Goal: Task Accomplishment & Management: Complete application form

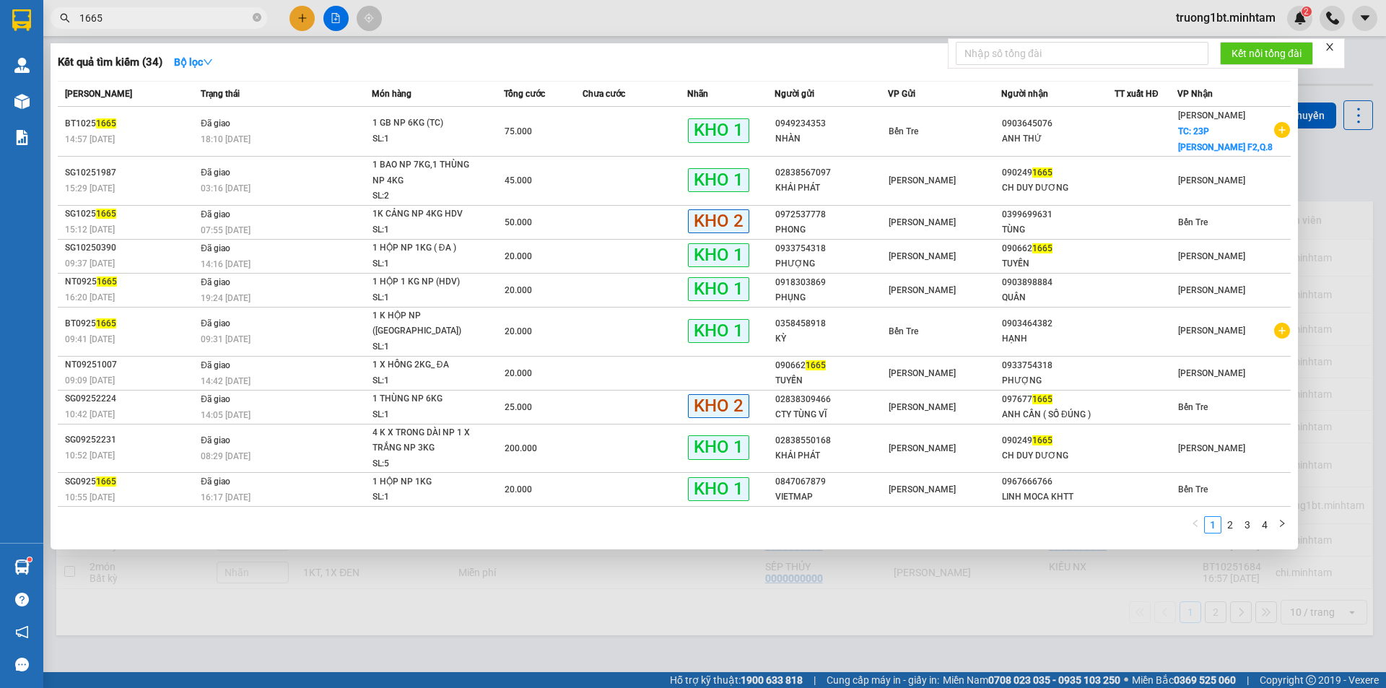
click at [132, 22] on input "1665" at bounding box center [164, 18] width 170 height 16
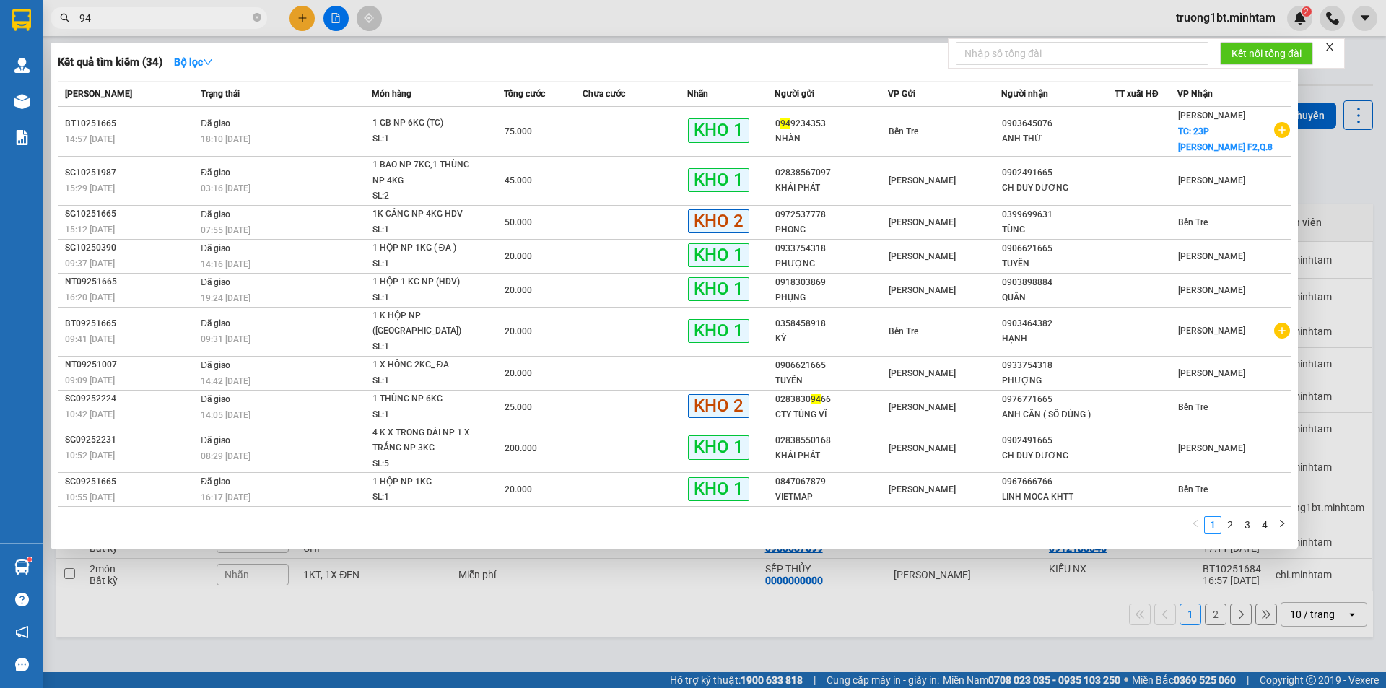
type input "945"
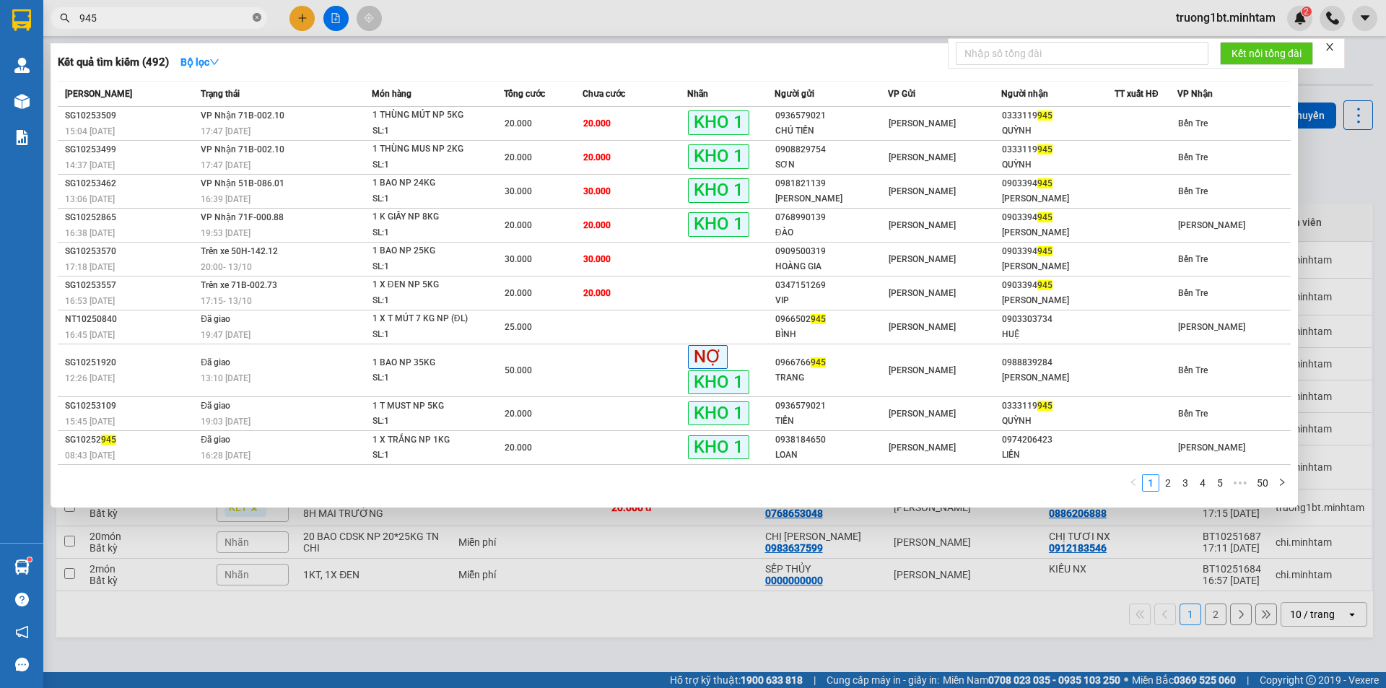
click at [257, 19] on icon "close-circle" at bounding box center [257, 17] width 9 height 9
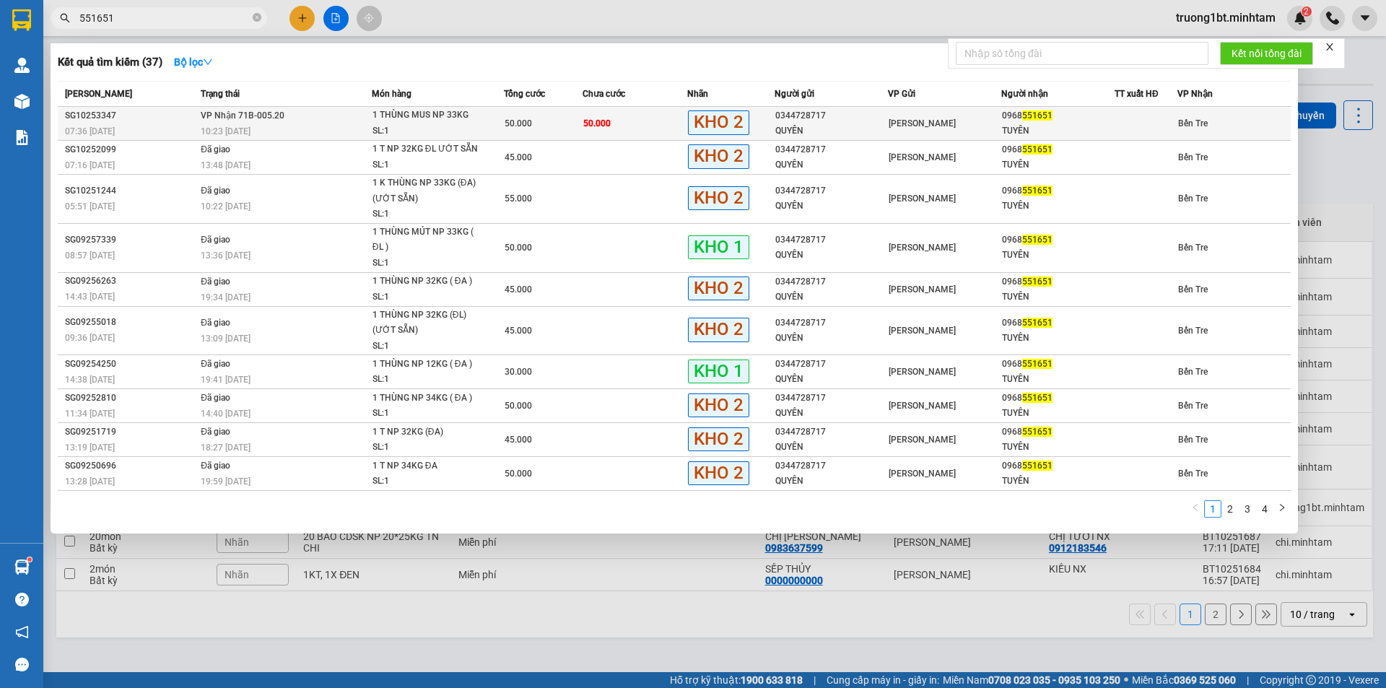
type input "551651"
click at [658, 123] on td "50.000" at bounding box center [635, 124] width 105 height 34
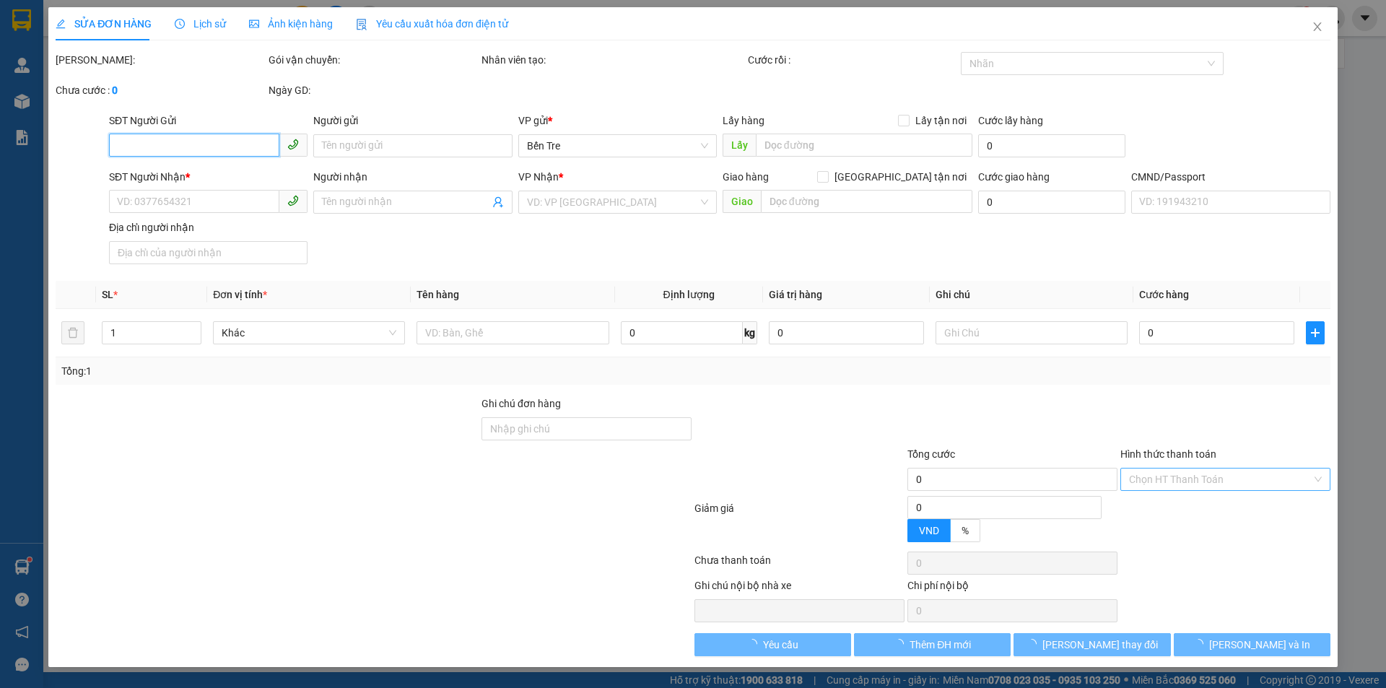
type input "0344728717"
type input "QUYÊN"
type input "0968551651"
type input "TUYÊN"
type input "50.000"
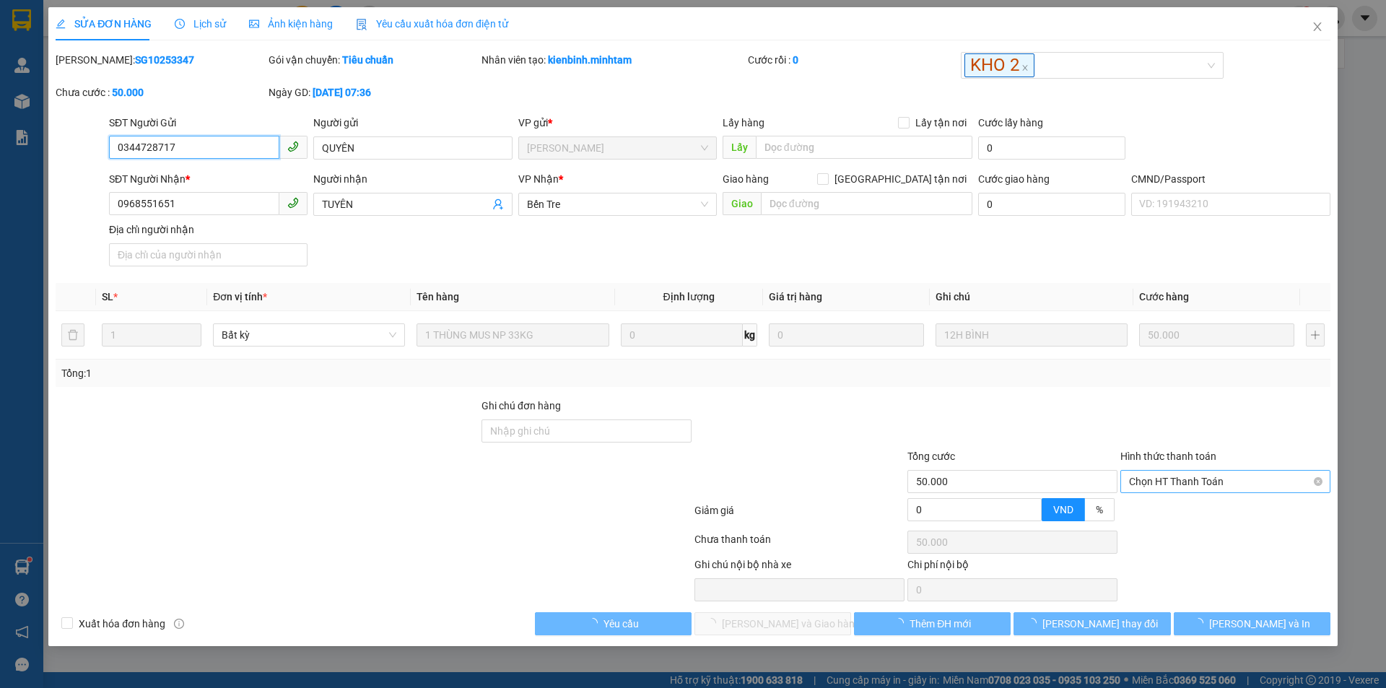
click at [1192, 470] on div "Chọn HT Thanh Toán" at bounding box center [1225, 481] width 210 height 23
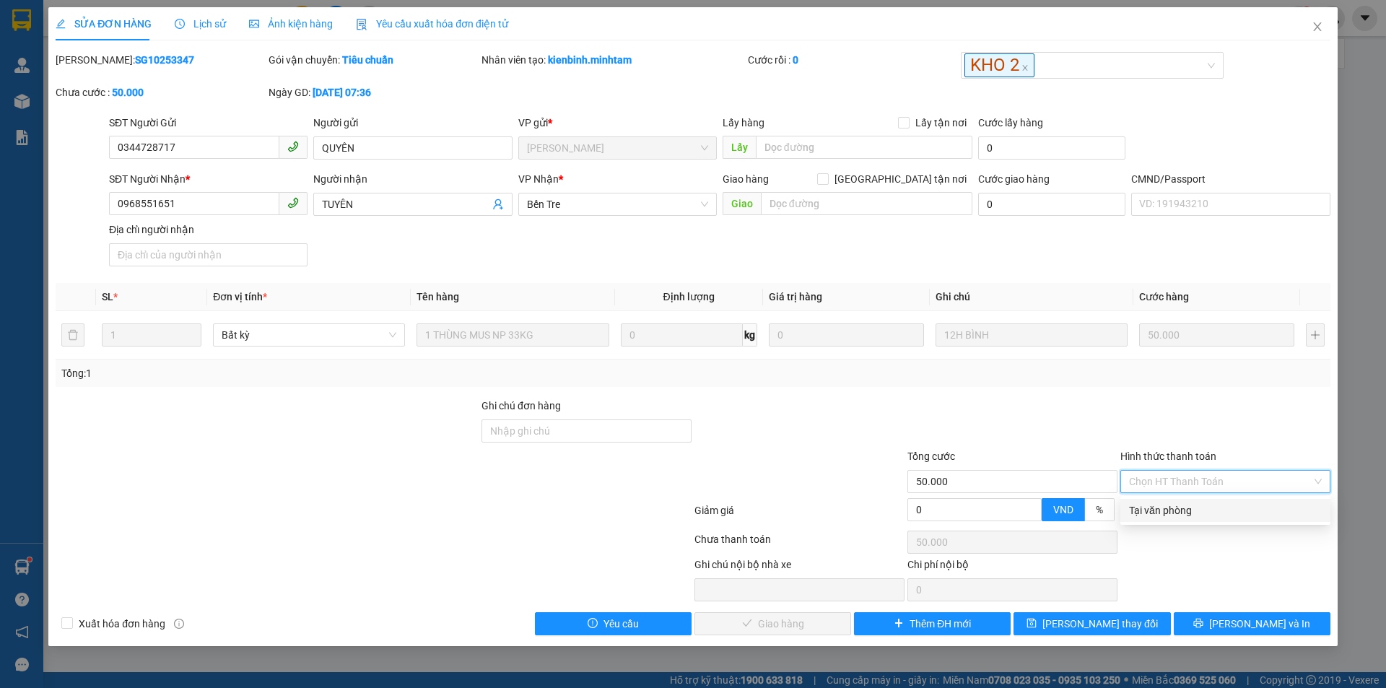
click at [1188, 514] on div "Tại văn phòng" at bounding box center [1225, 510] width 193 height 16
type input "0"
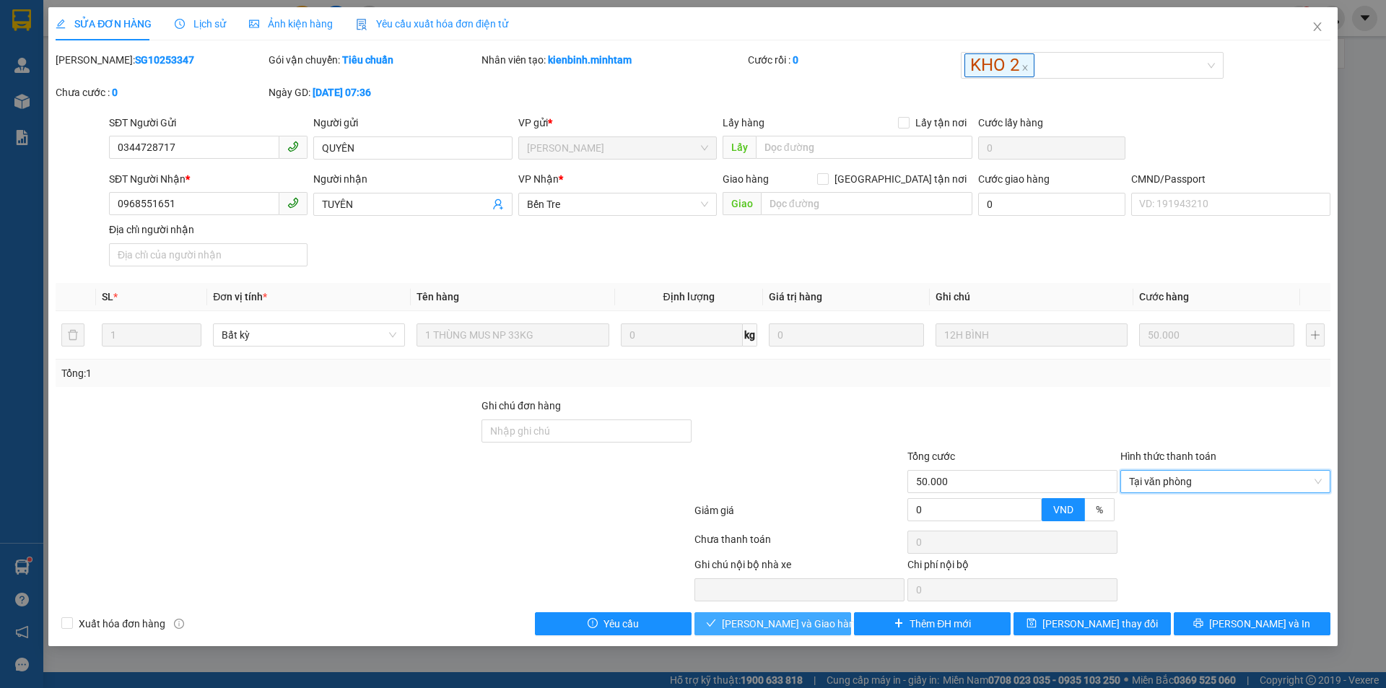
click at [783, 622] on span "[PERSON_NAME] và Giao hàng" at bounding box center [791, 624] width 139 height 16
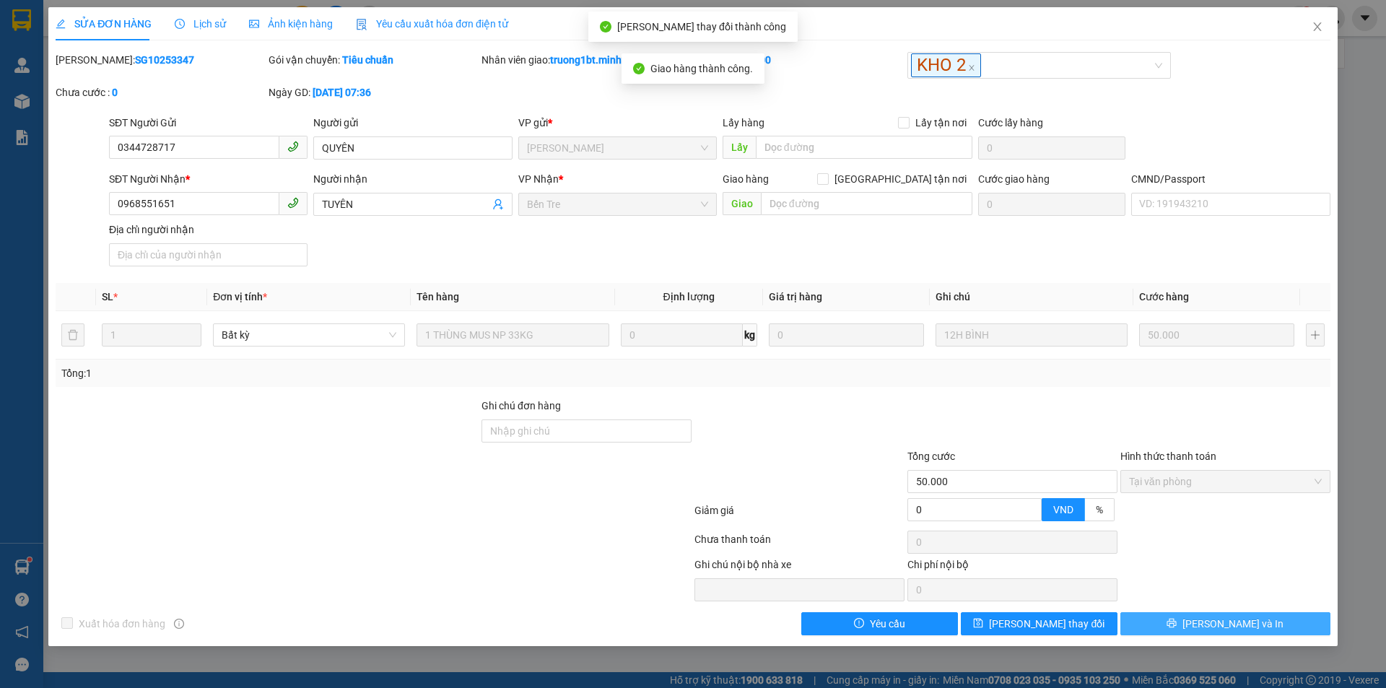
click at [1238, 631] on span "[PERSON_NAME] và In" at bounding box center [1232, 624] width 101 height 16
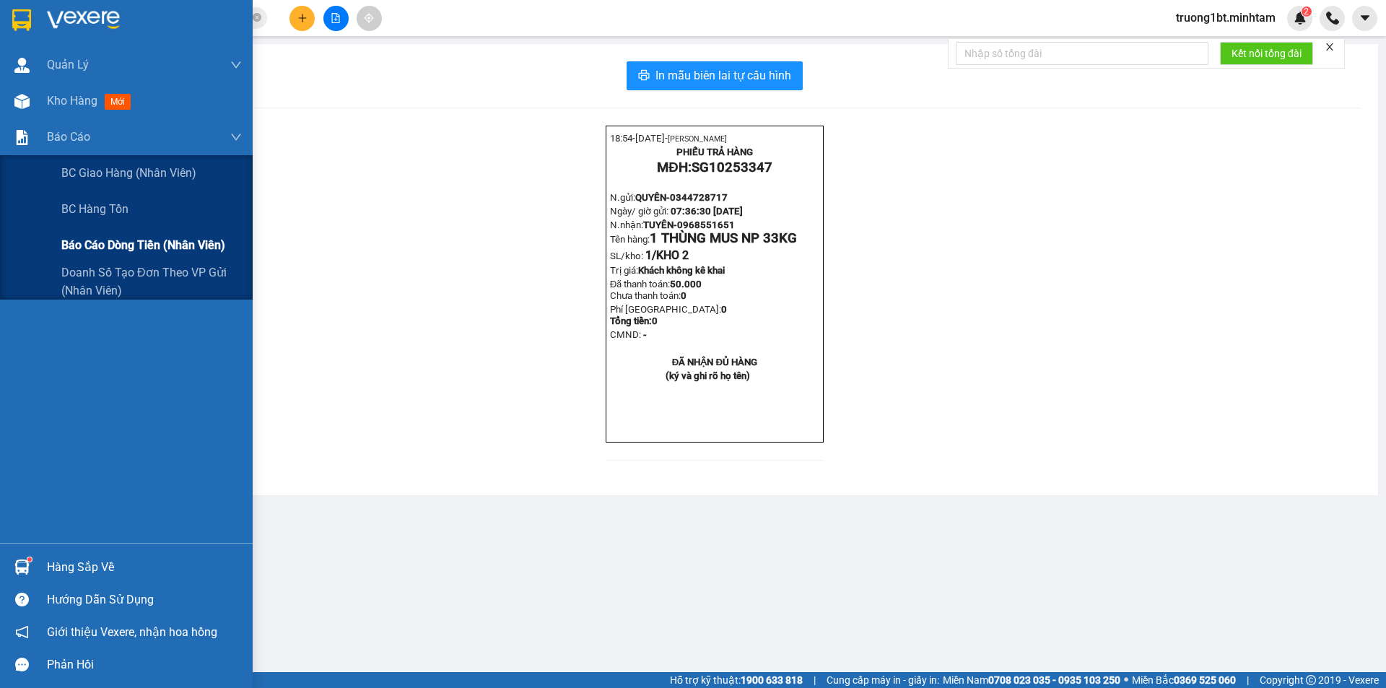
click at [141, 246] on span "Báo cáo dòng tiền (nhân viên)" at bounding box center [143, 245] width 164 height 18
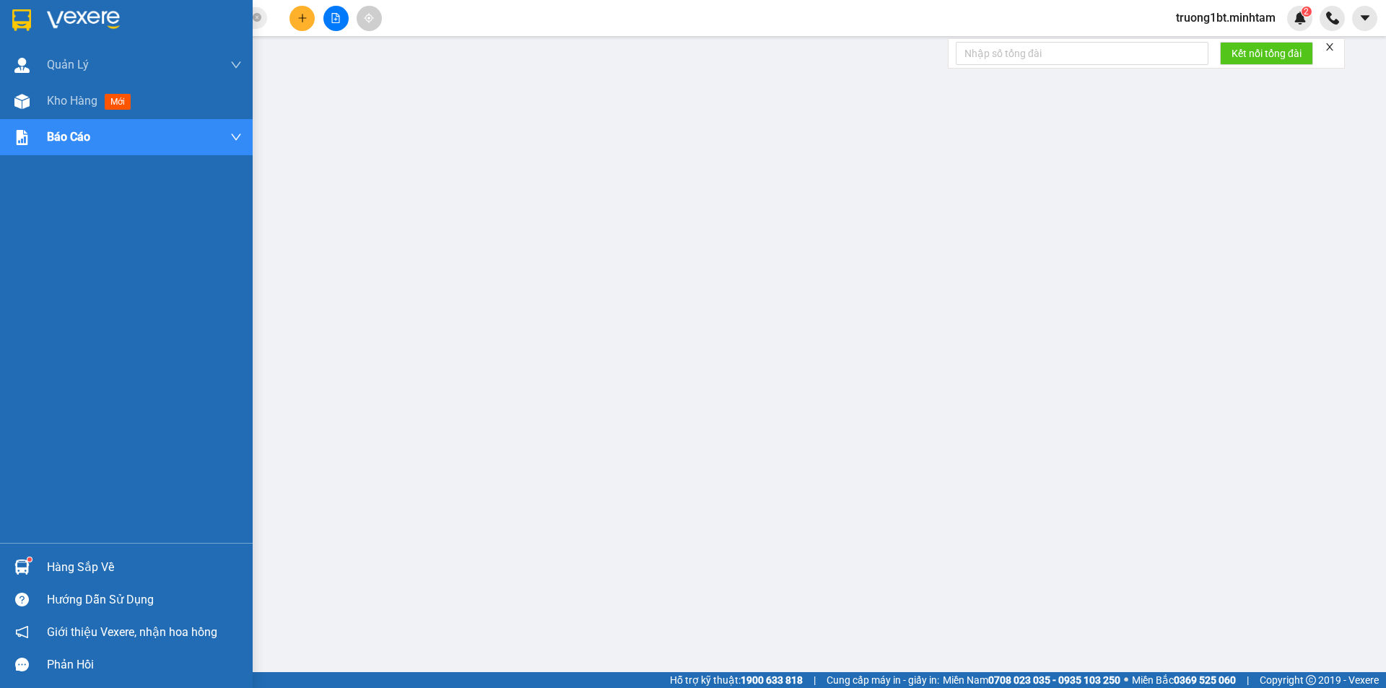
click at [3, 22] on div at bounding box center [126, 23] width 253 height 47
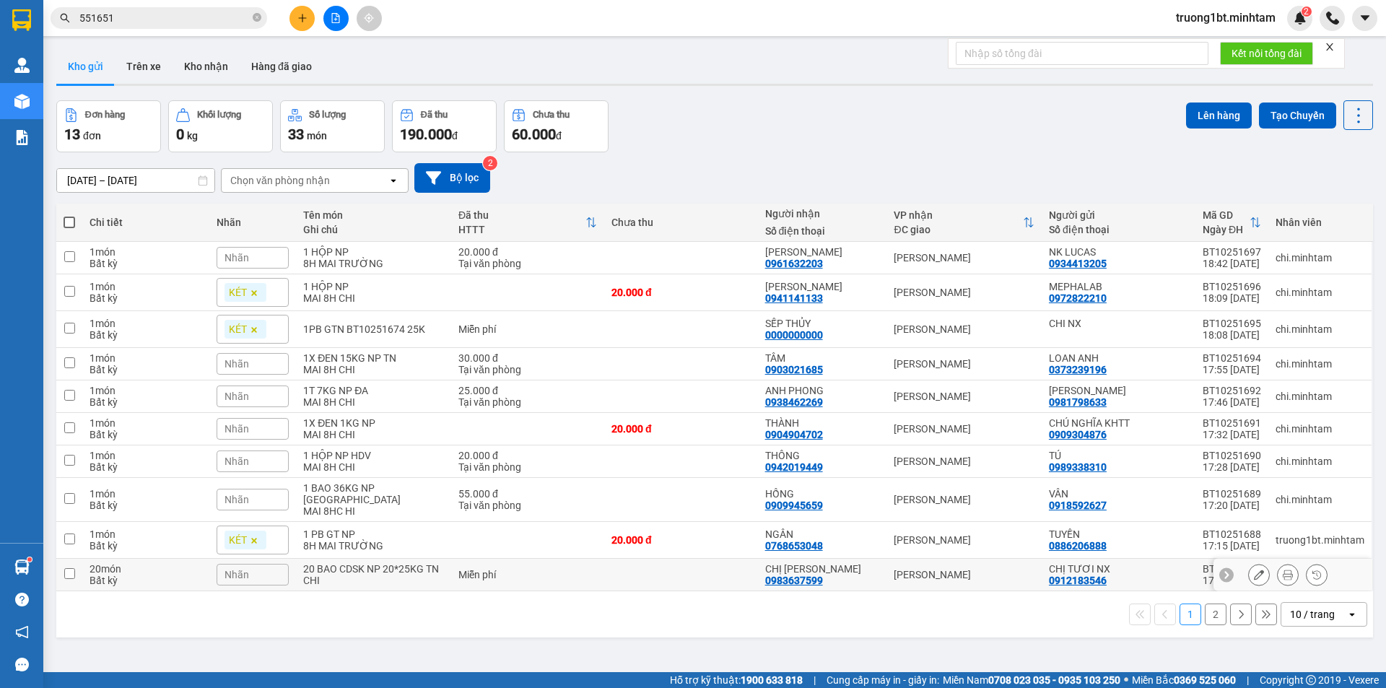
click at [64, 568] on input "checkbox" at bounding box center [69, 573] width 11 height 11
checkbox input "true"
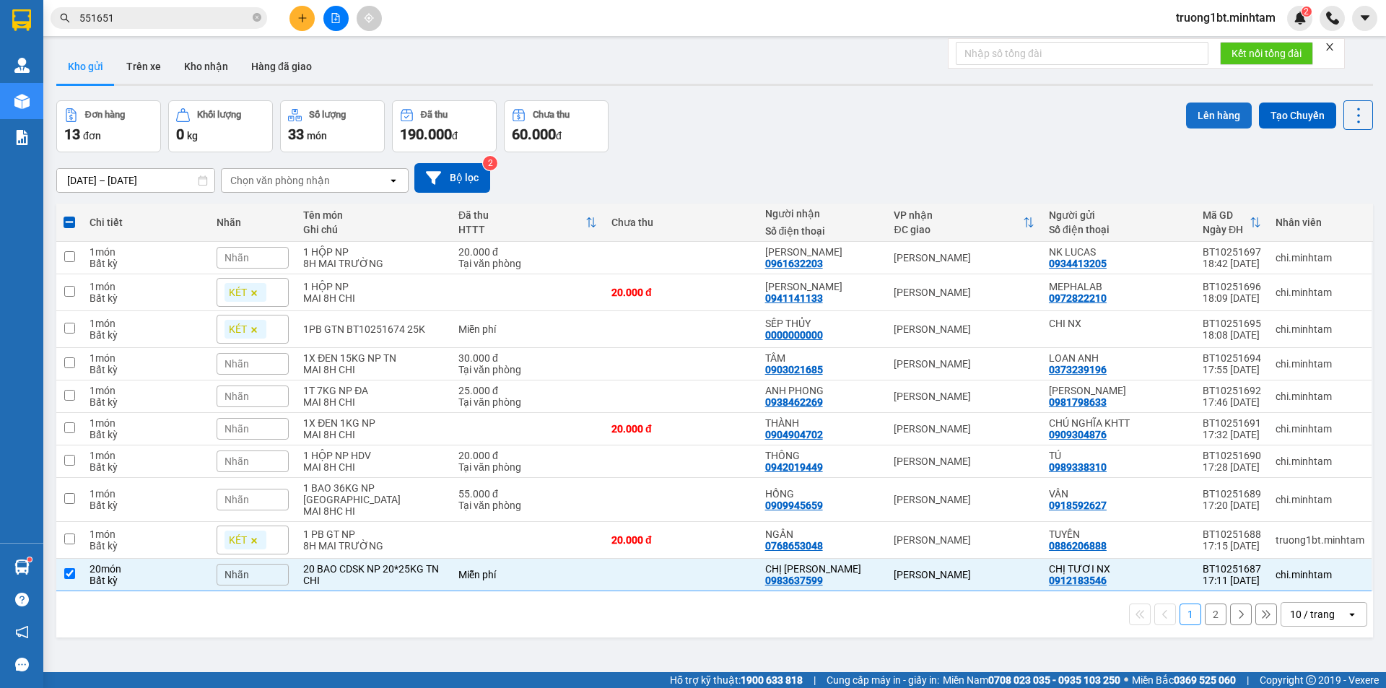
click at [1213, 116] on button "Lên hàng" at bounding box center [1219, 116] width 66 height 26
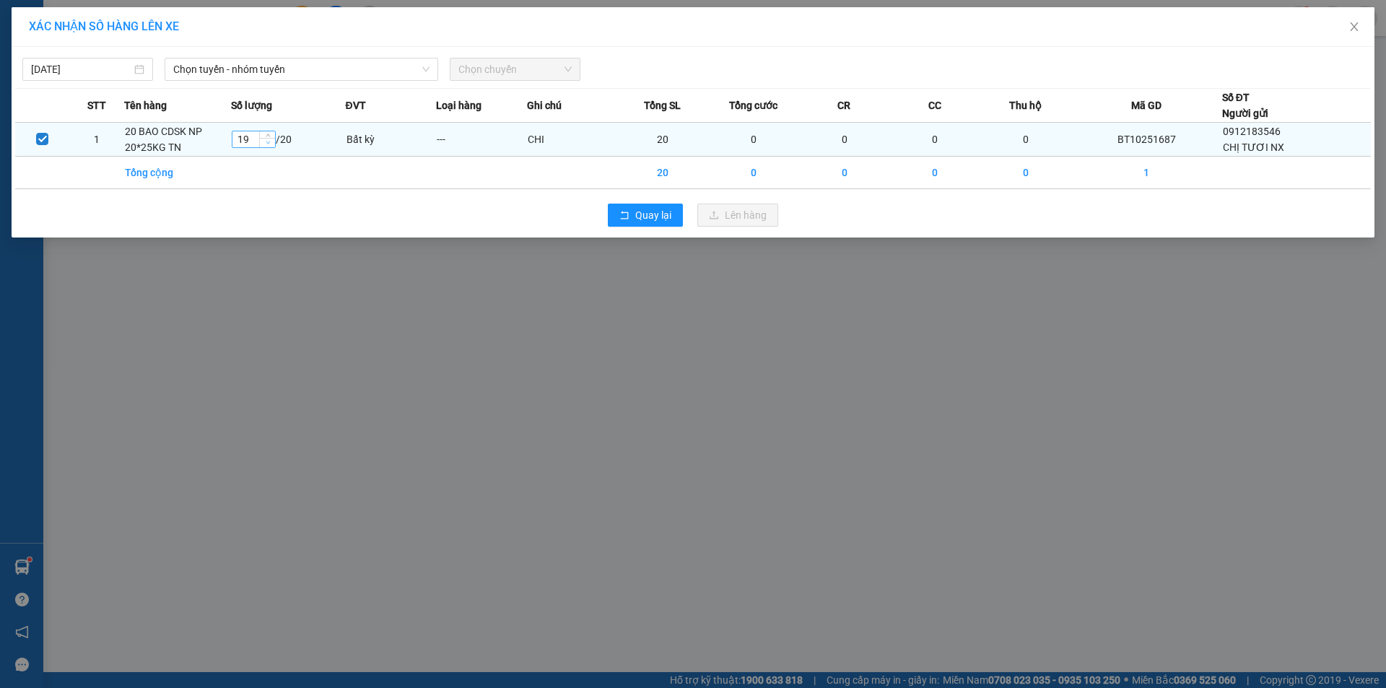
click at [266, 144] on icon "down" at bounding box center [268, 142] width 5 height 5
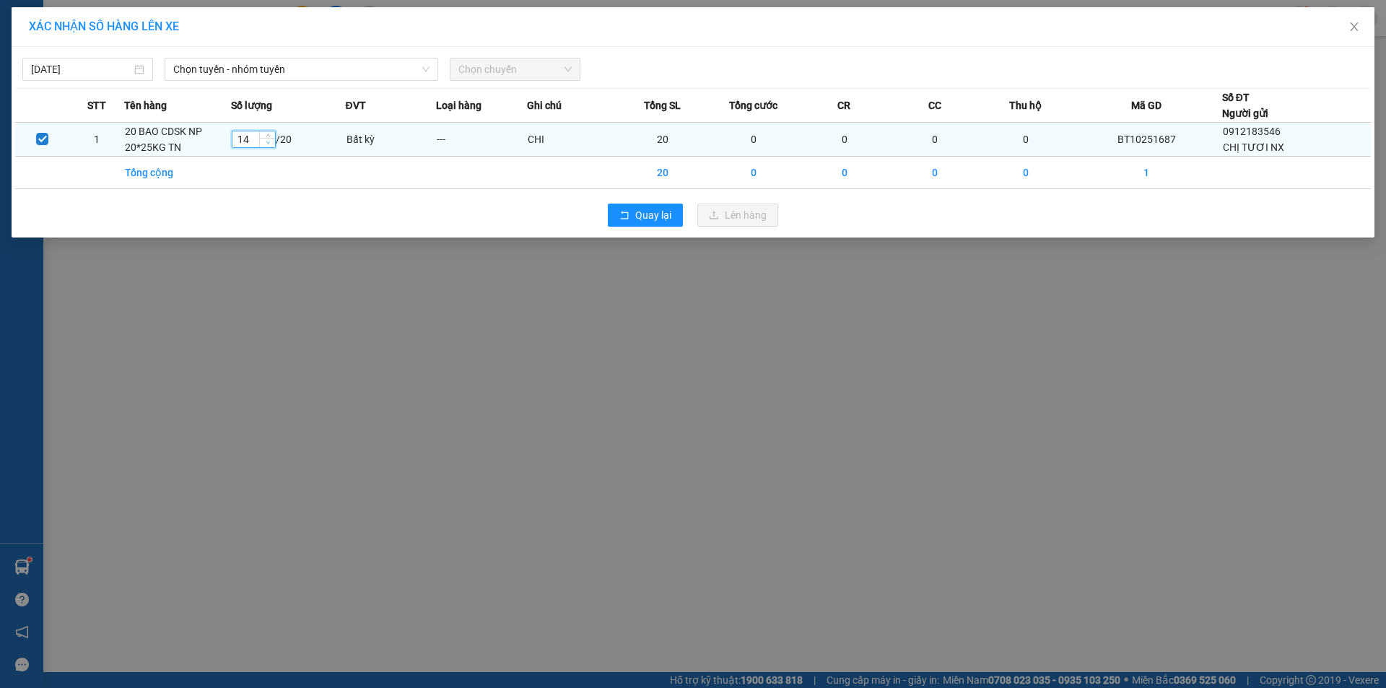
click at [266, 144] on icon "down" at bounding box center [268, 142] width 5 height 5
type input "11"
click at [266, 144] on icon "down" at bounding box center [268, 142] width 5 height 5
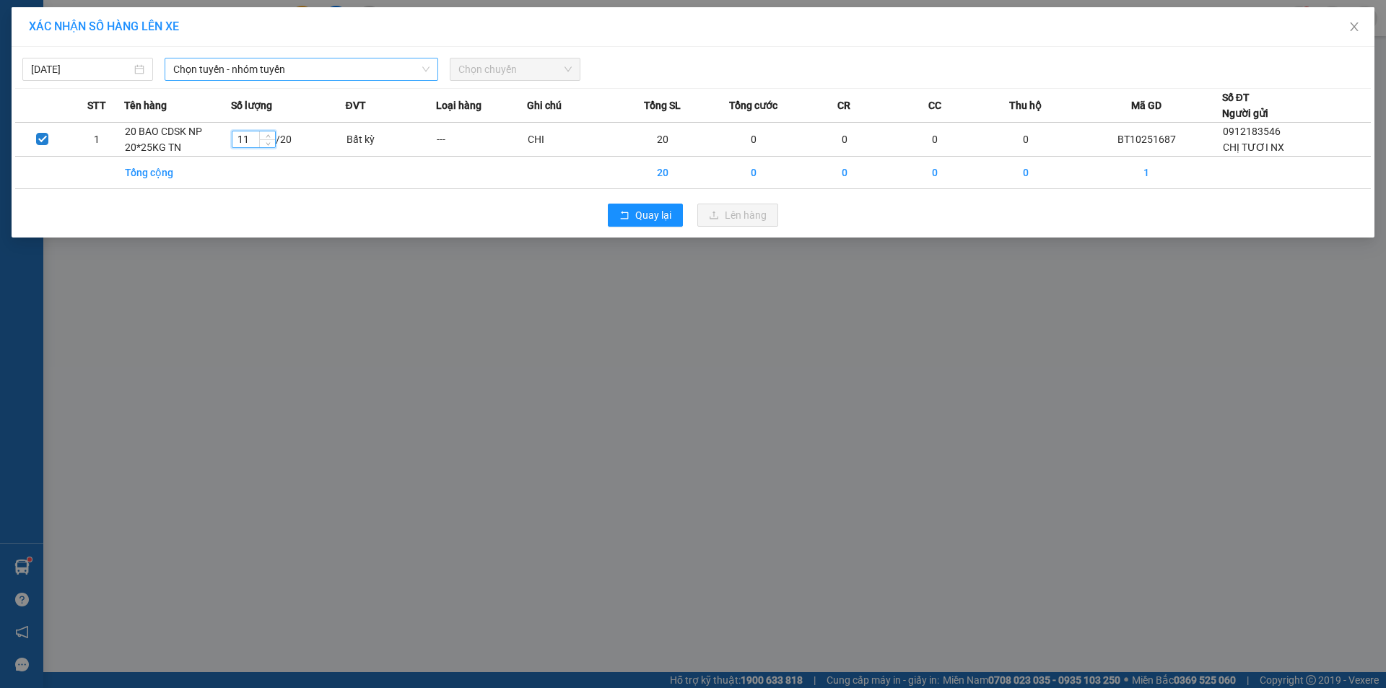
click at [321, 71] on span "Chọn tuyến - nhóm tuyến" at bounding box center [301, 69] width 256 height 22
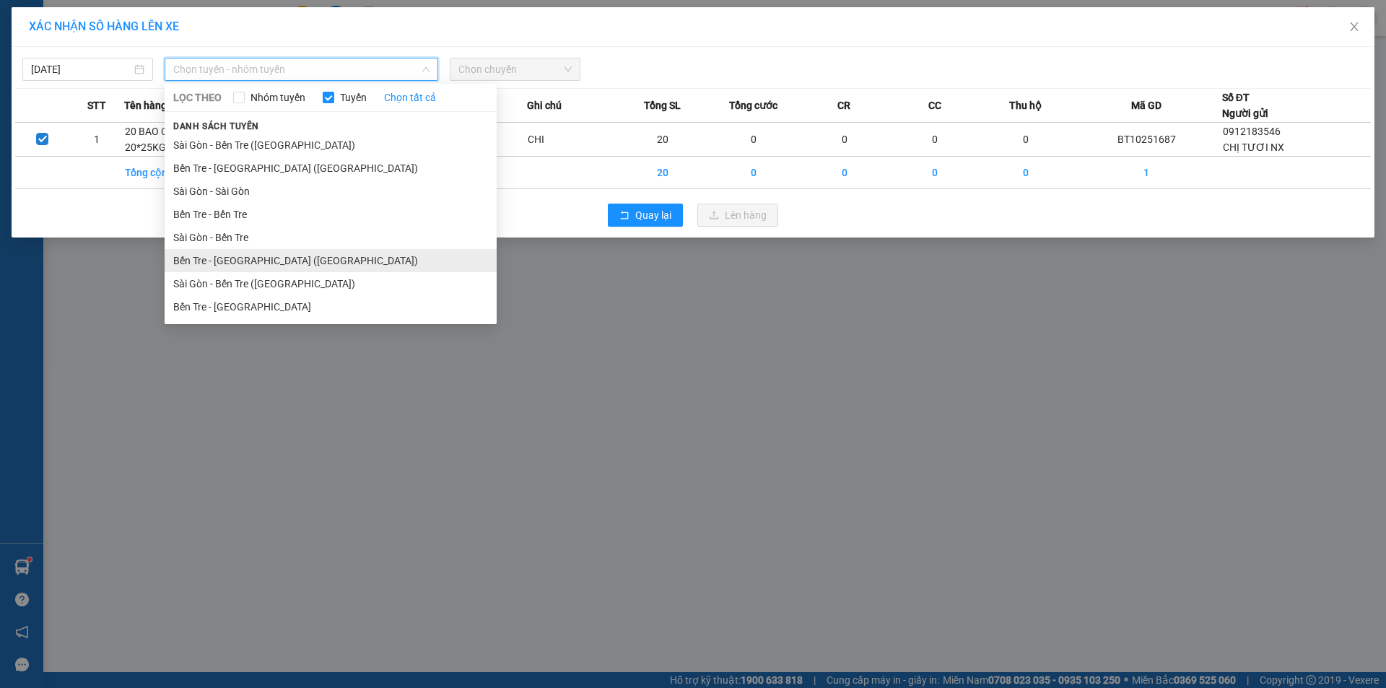
click at [309, 265] on li "Bến Tre - [GEOGRAPHIC_DATA] ([GEOGRAPHIC_DATA])" at bounding box center [331, 260] width 332 height 23
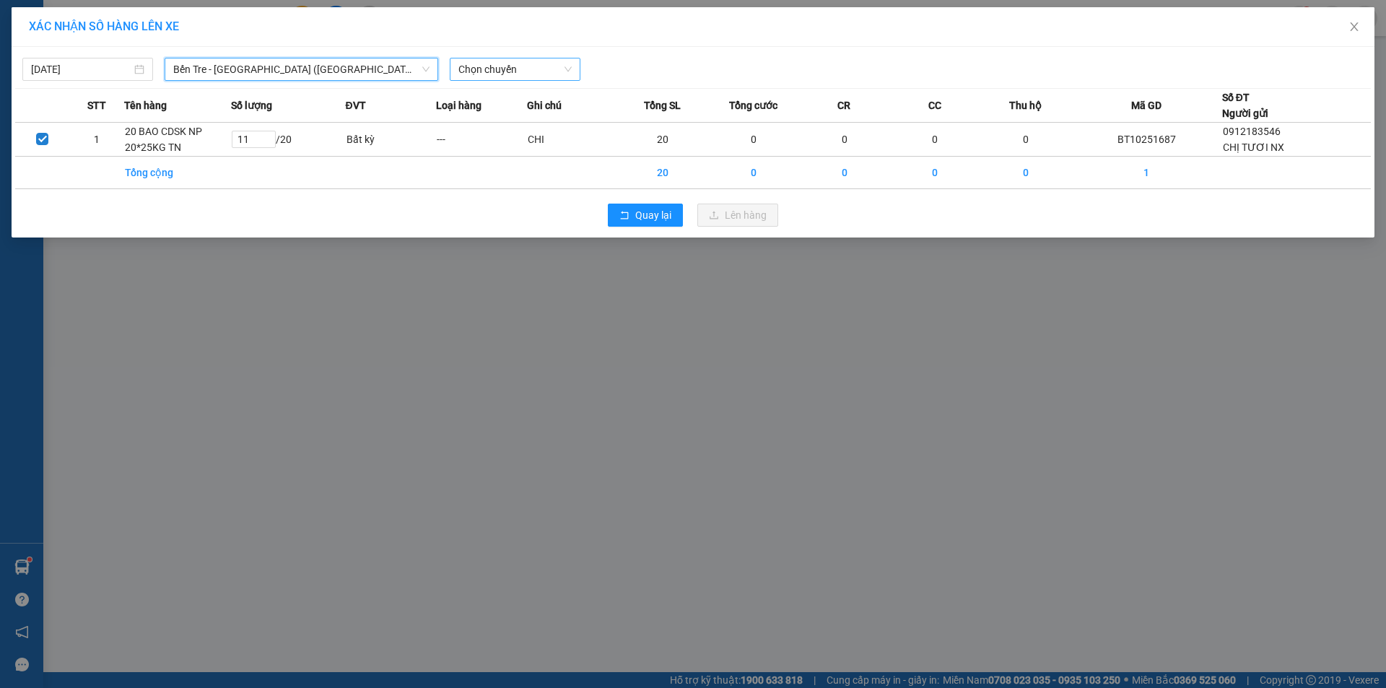
click at [494, 69] on span "Chọn chuyến" at bounding box center [514, 69] width 113 height 22
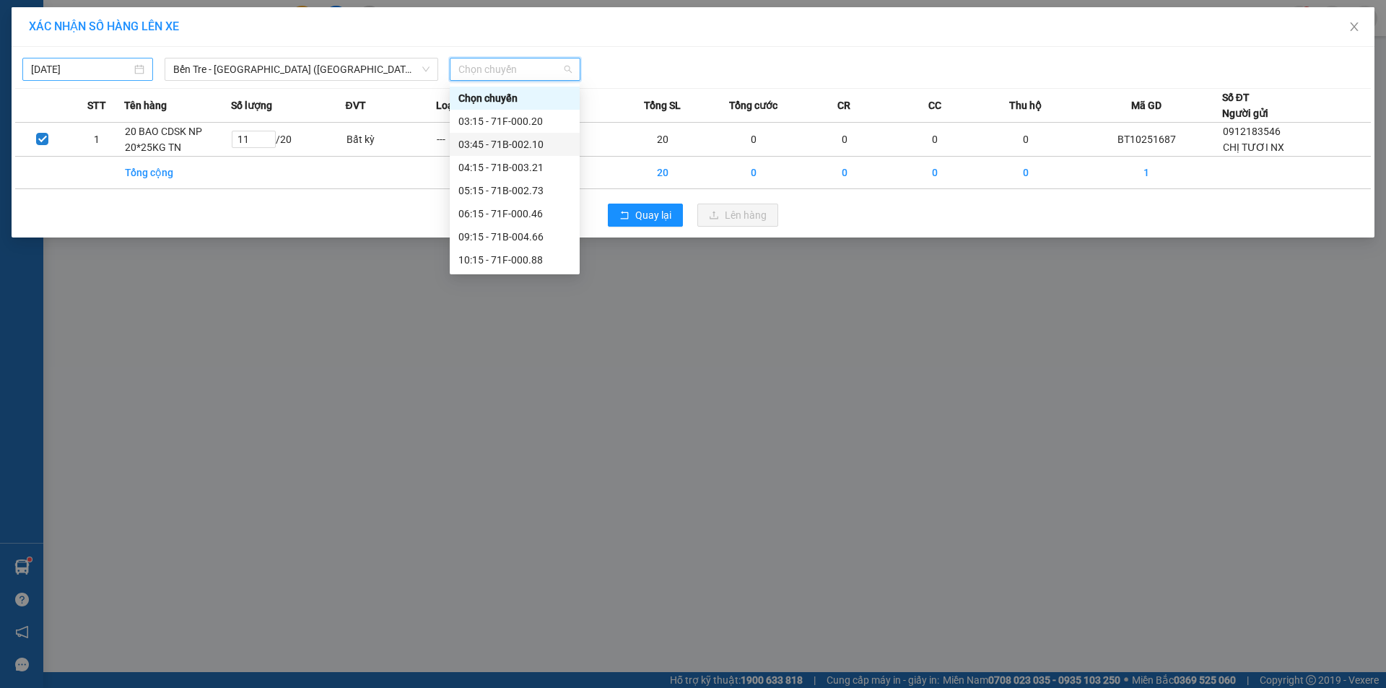
click at [104, 65] on input "[DATE]" at bounding box center [81, 69] width 100 height 16
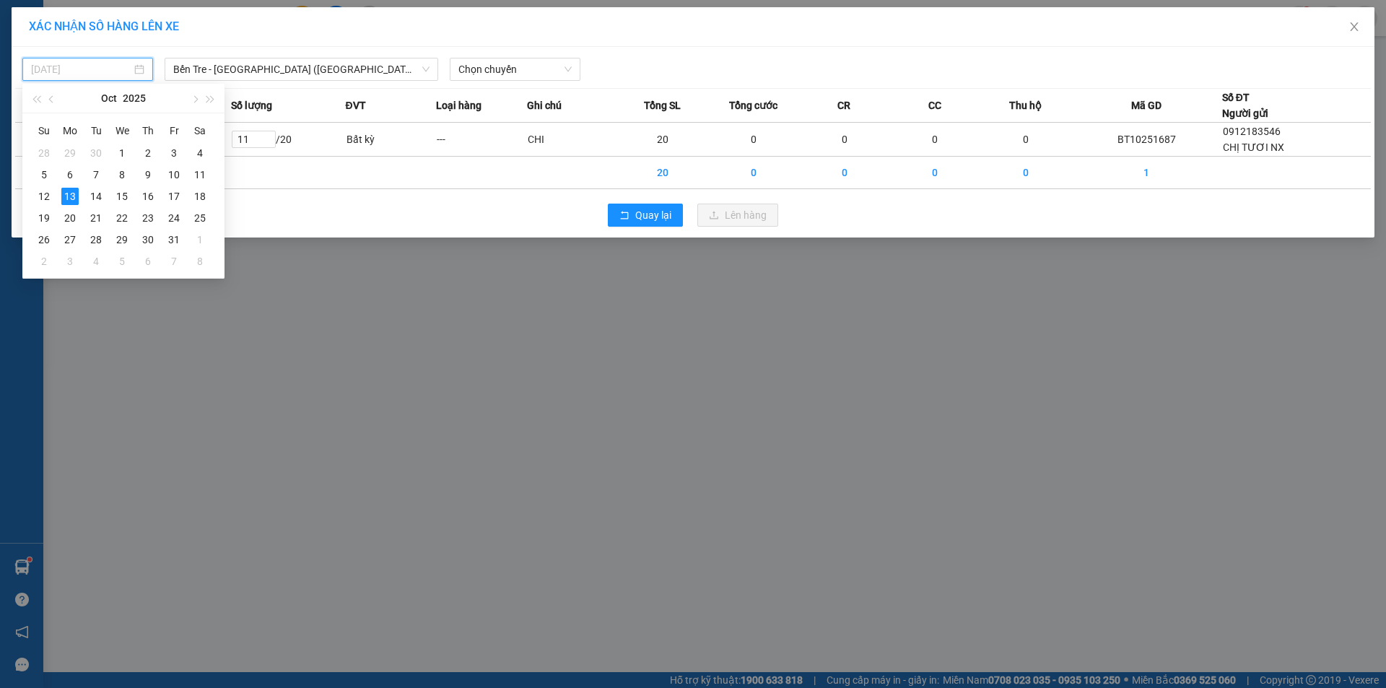
click at [95, 196] on div "14" at bounding box center [95, 196] width 17 height 17
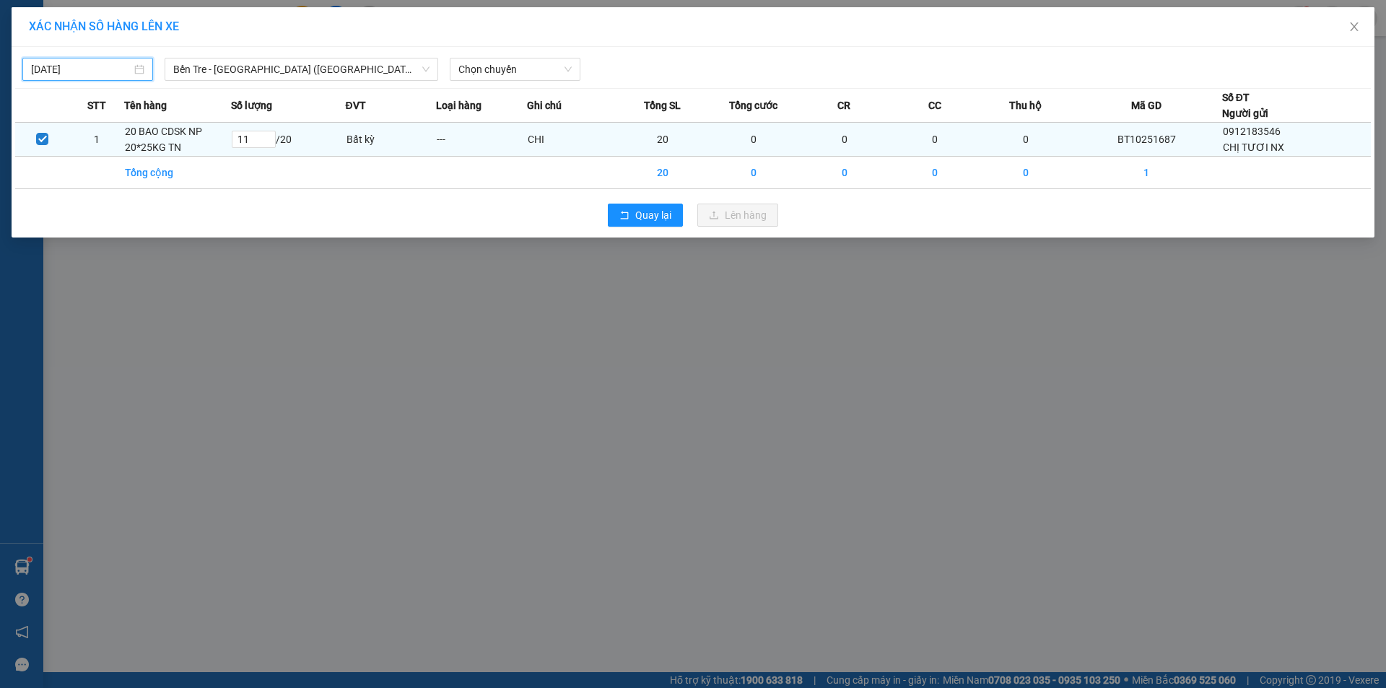
type input "[DATE]"
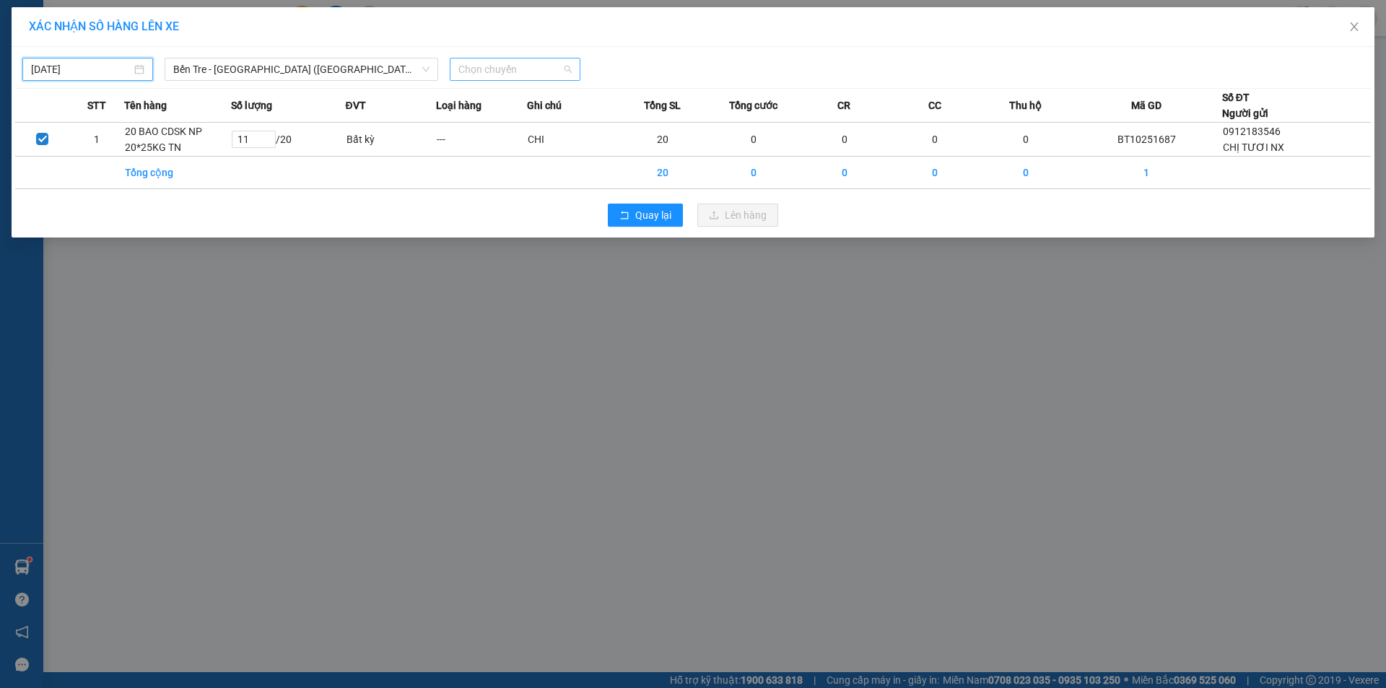
click at [516, 61] on span "Chọn chuyến" at bounding box center [514, 69] width 113 height 22
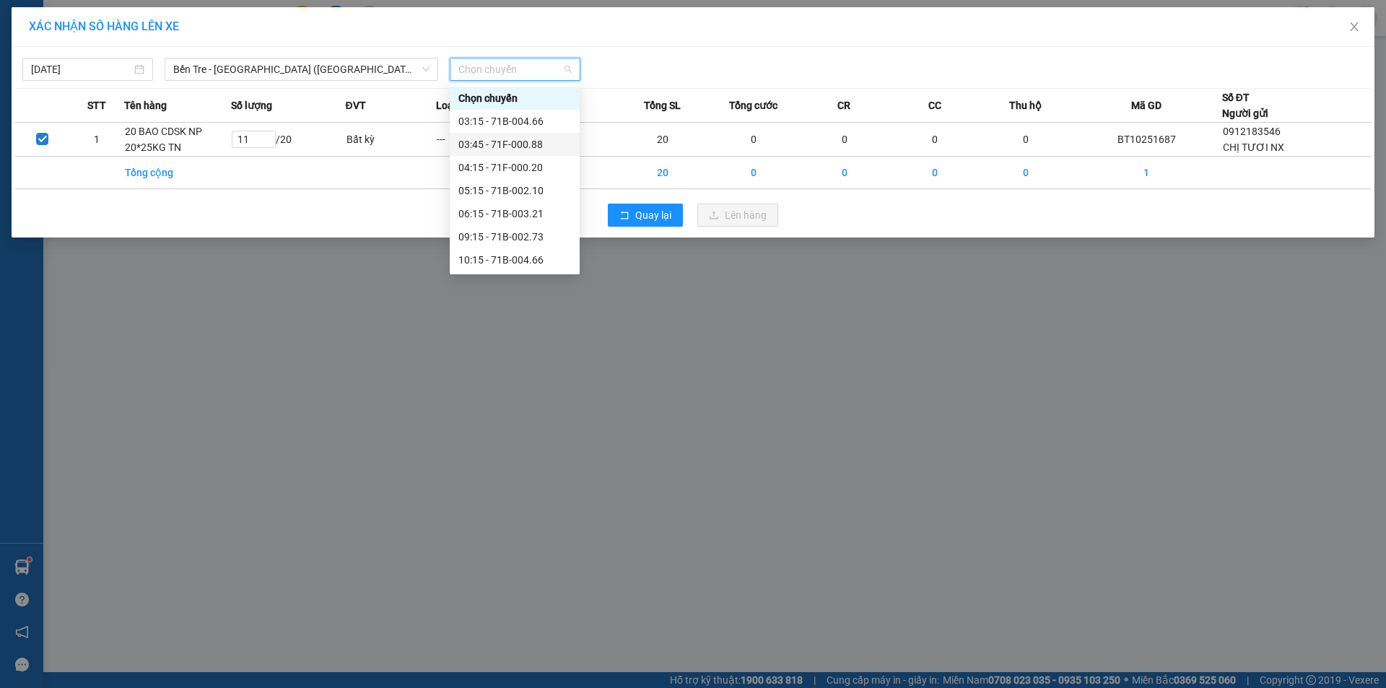
click at [515, 142] on div "03:45 - 71F-000.88" at bounding box center [514, 144] width 113 height 16
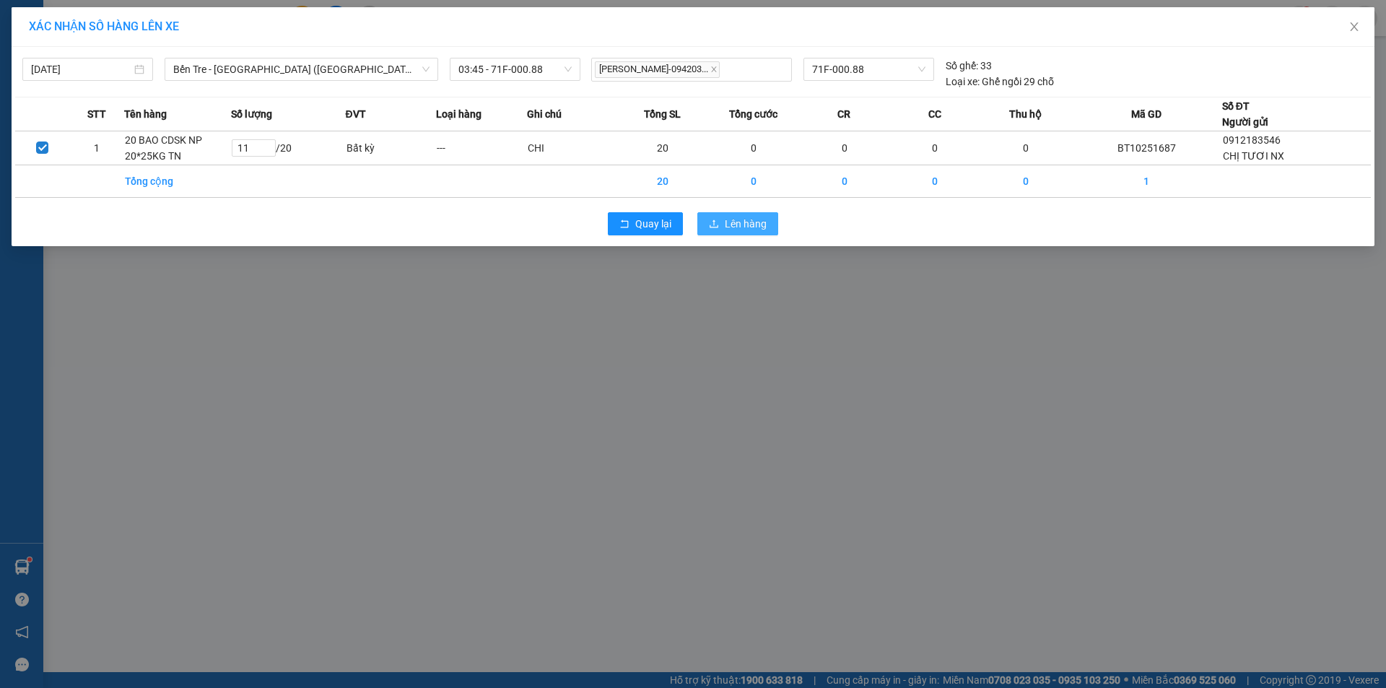
click at [747, 220] on span "Lên hàng" at bounding box center [746, 224] width 42 height 16
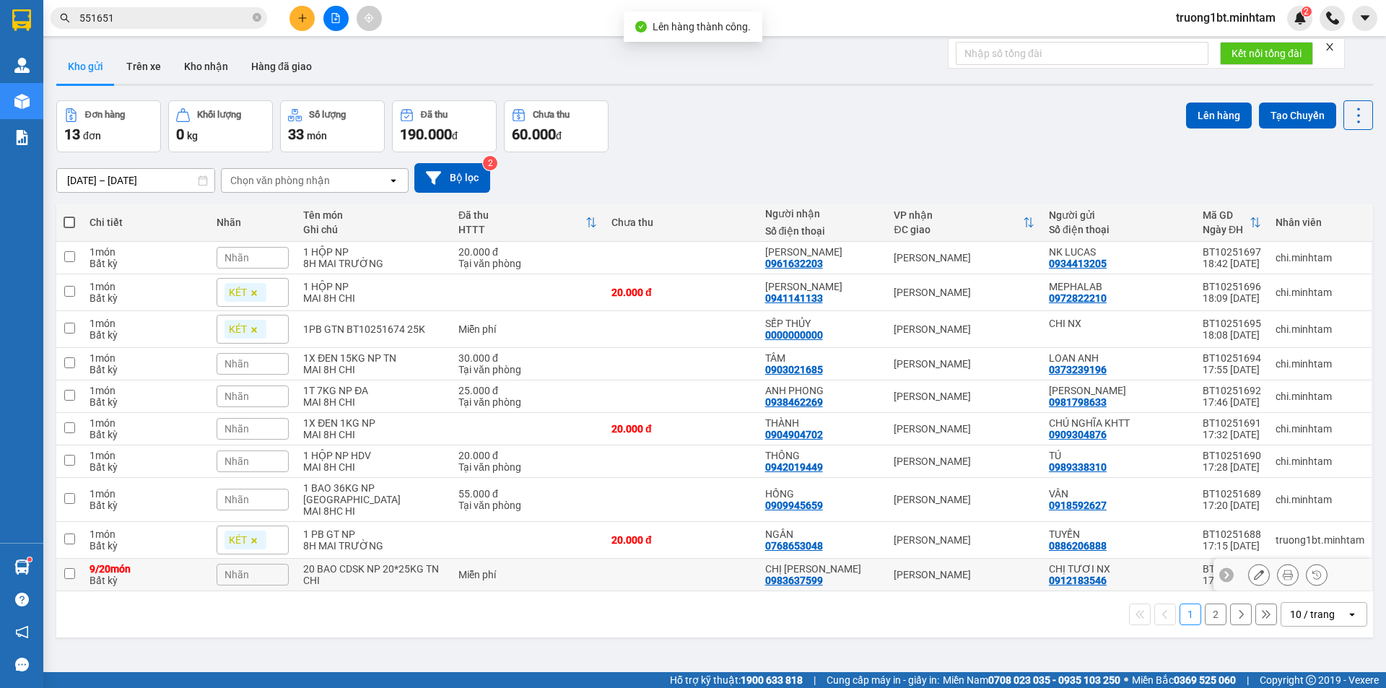
click at [69, 568] on input "checkbox" at bounding box center [69, 573] width 11 height 11
checkbox input "true"
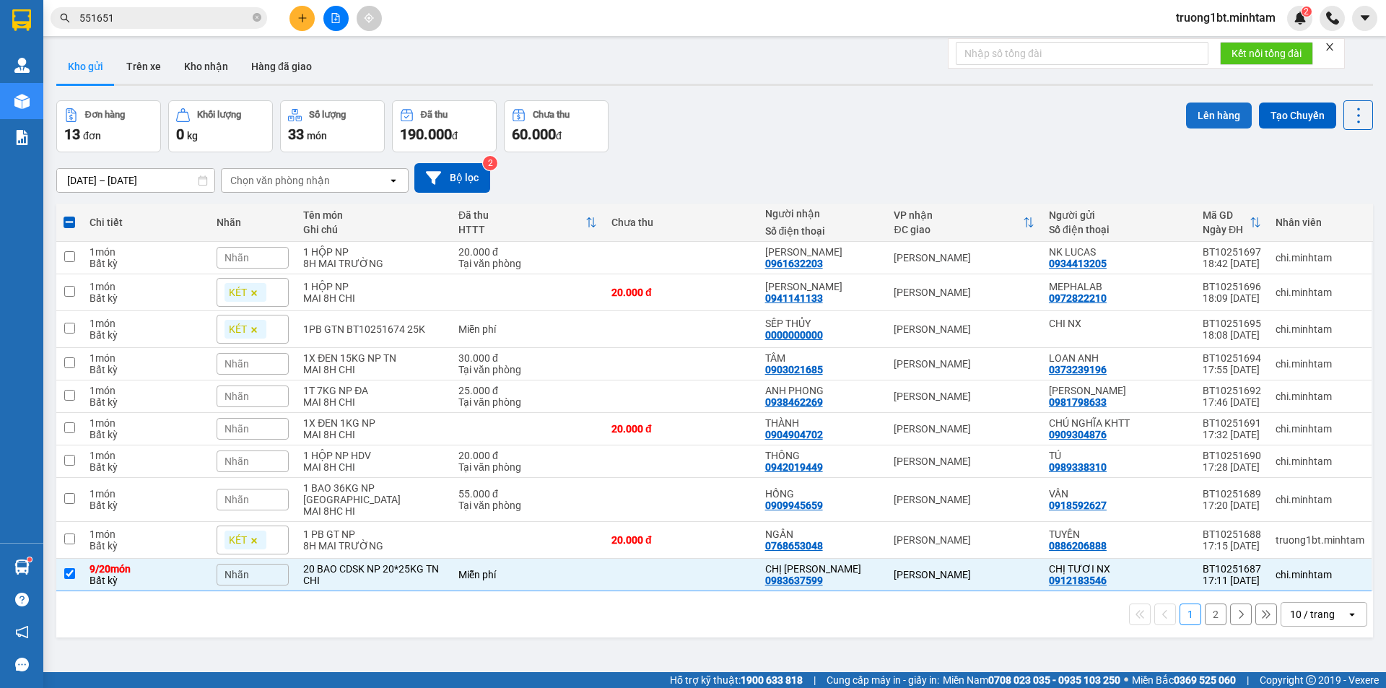
click at [1209, 108] on button "Lên hàng" at bounding box center [1219, 116] width 66 height 26
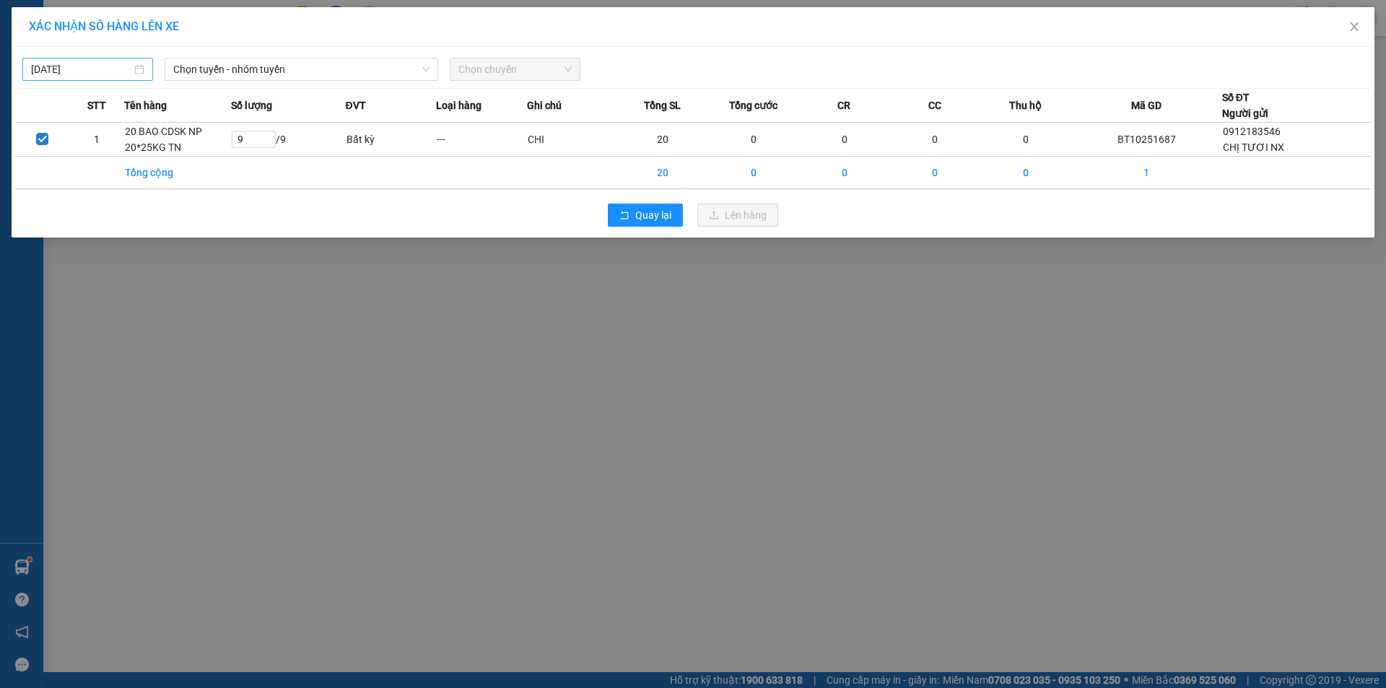
click at [121, 66] on body "Kết quả tìm kiếm ( 37 ) Bộ lọc Mã ĐH Trạng thái Món hàng Tổng cước Chưa cước Nh…" at bounding box center [693, 344] width 1386 height 688
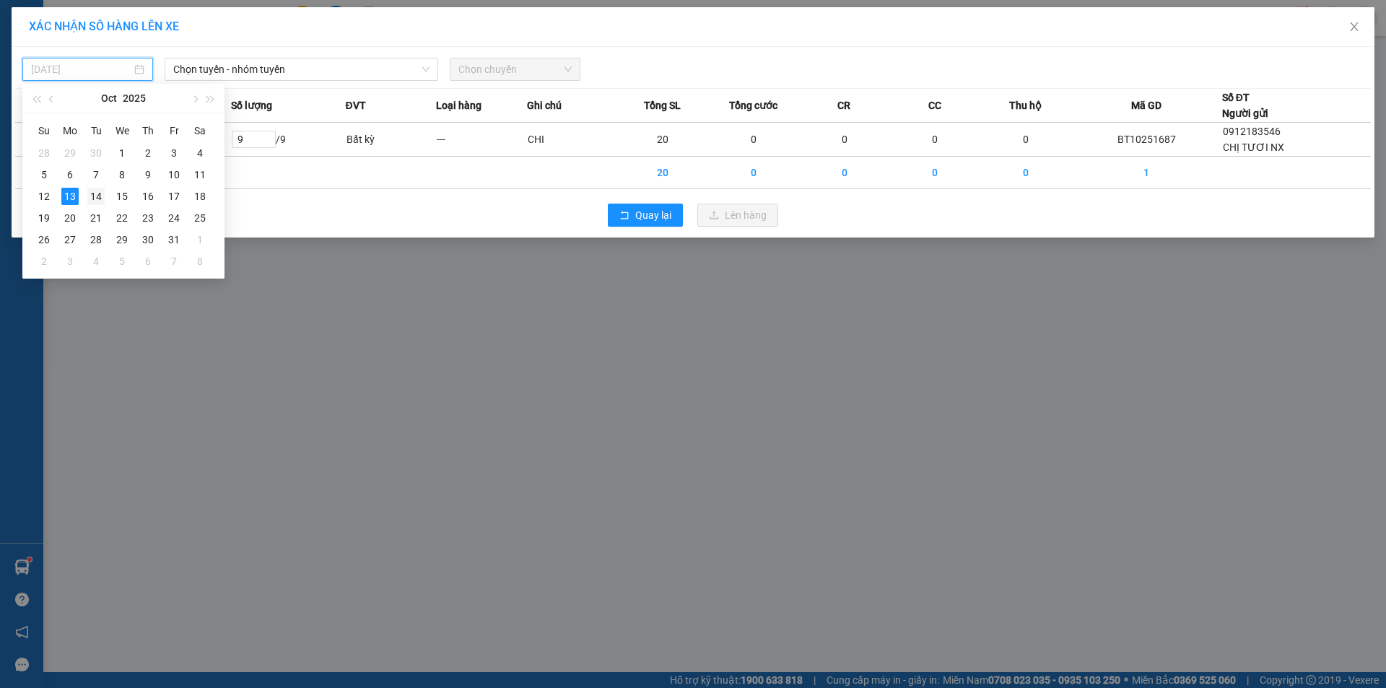
click at [93, 198] on div "14" at bounding box center [95, 196] width 17 height 17
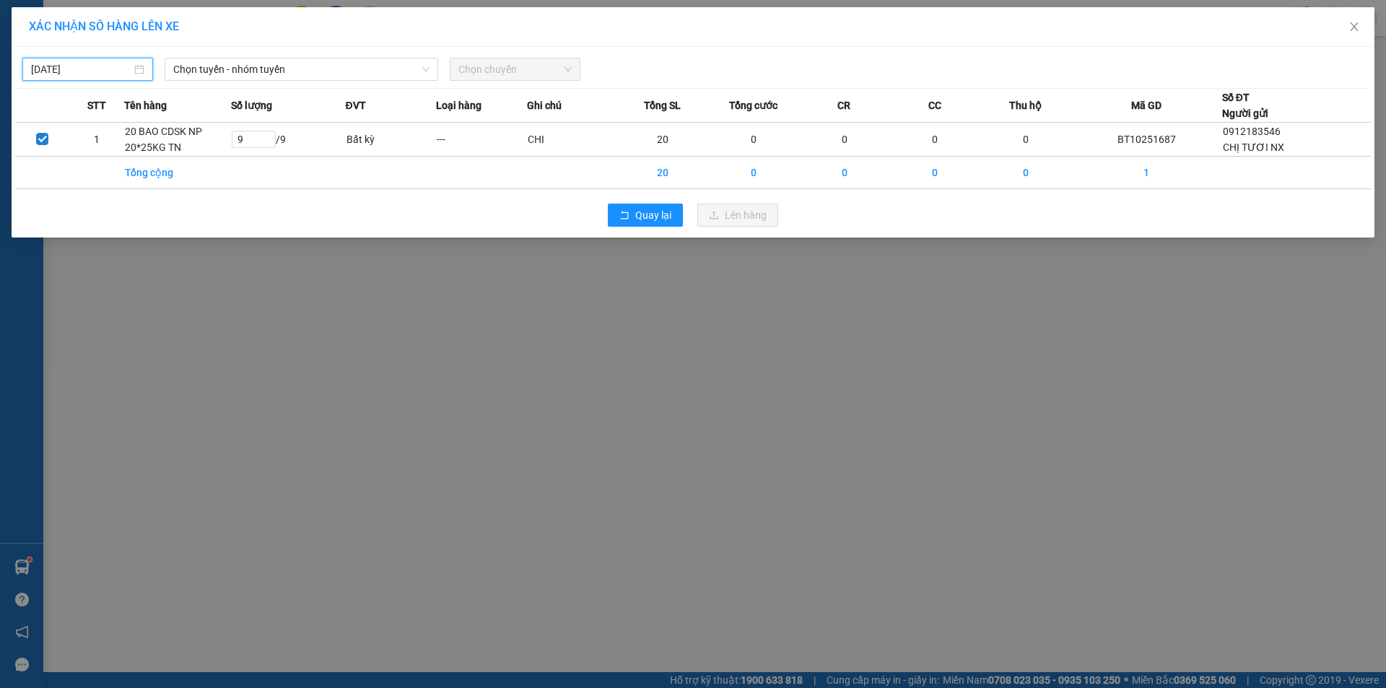
type input "[DATE]"
click at [368, 66] on span "Chọn tuyến - nhóm tuyến" at bounding box center [301, 69] width 256 height 22
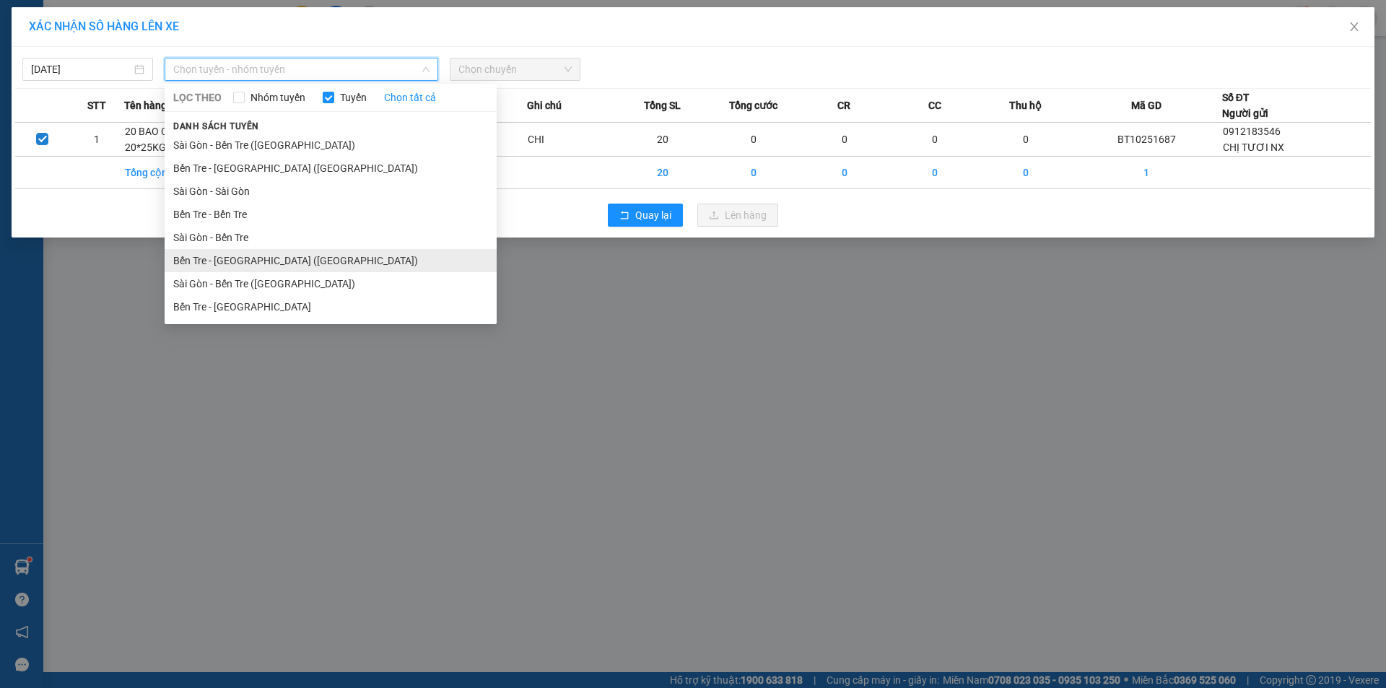
click at [280, 261] on li "Bến Tre - [GEOGRAPHIC_DATA] ([GEOGRAPHIC_DATA])" at bounding box center [331, 260] width 332 height 23
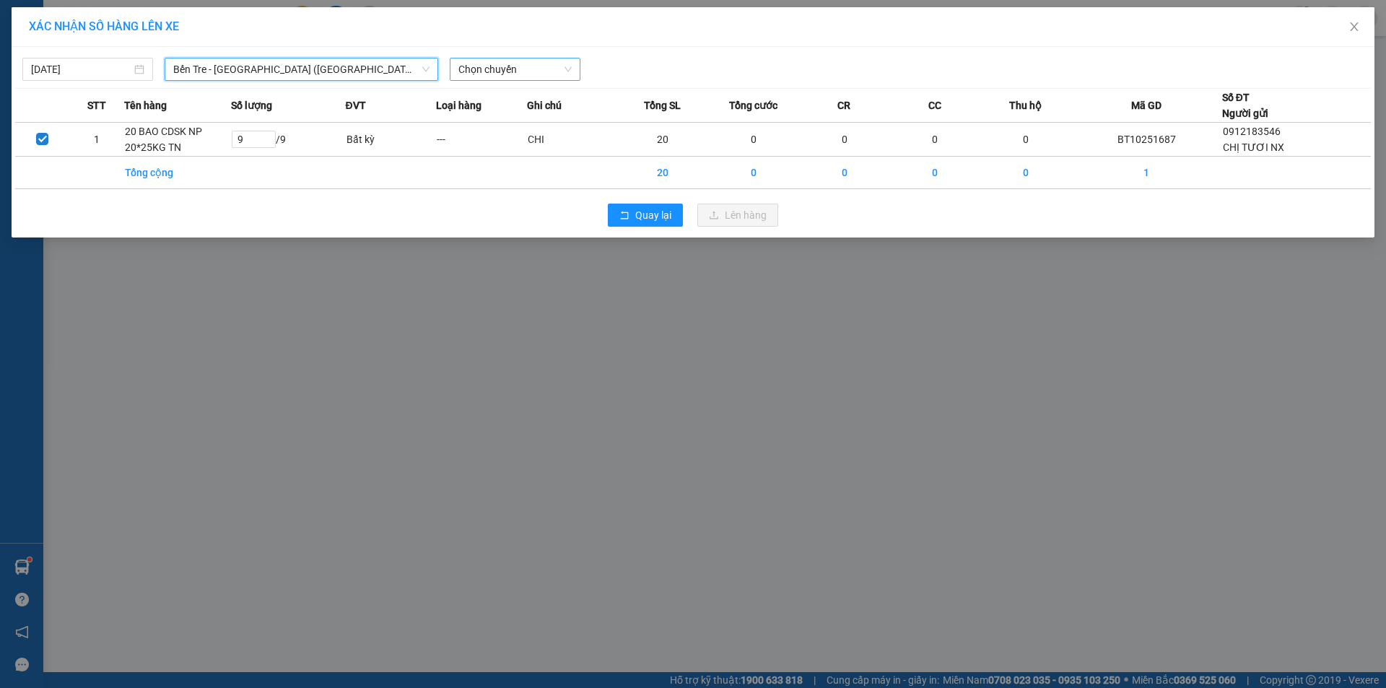
click at [541, 64] on span "Chọn chuyến" at bounding box center [514, 69] width 113 height 22
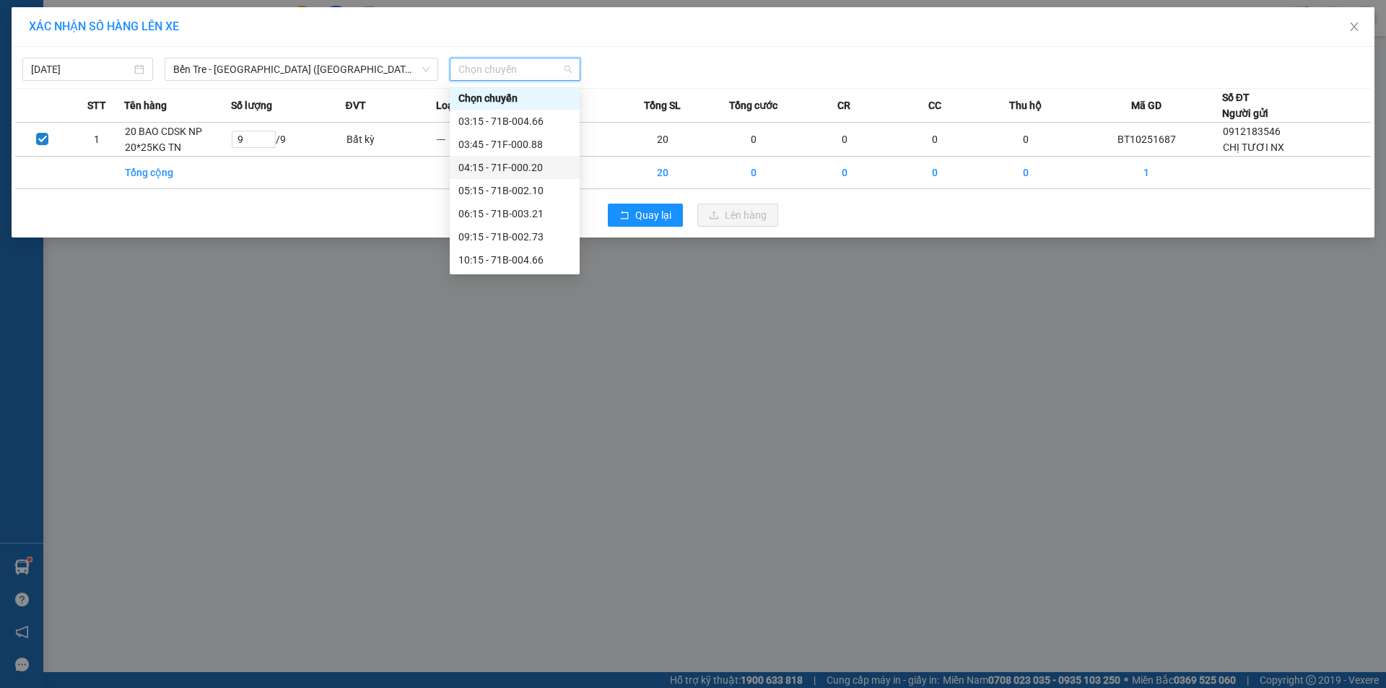
click at [510, 163] on div "04:15 - 71F-000.20" at bounding box center [514, 168] width 113 height 16
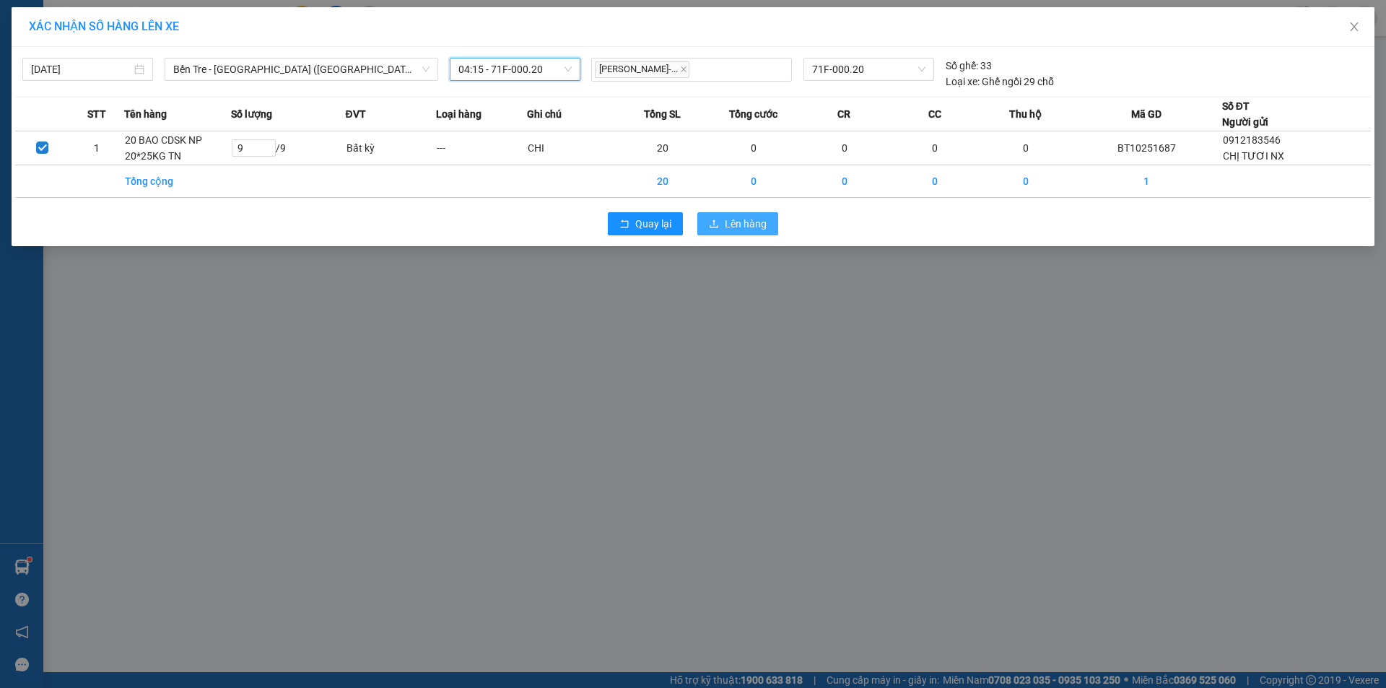
click at [748, 226] on span "Lên hàng" at bounding box center [746, 224] width 42 height 16
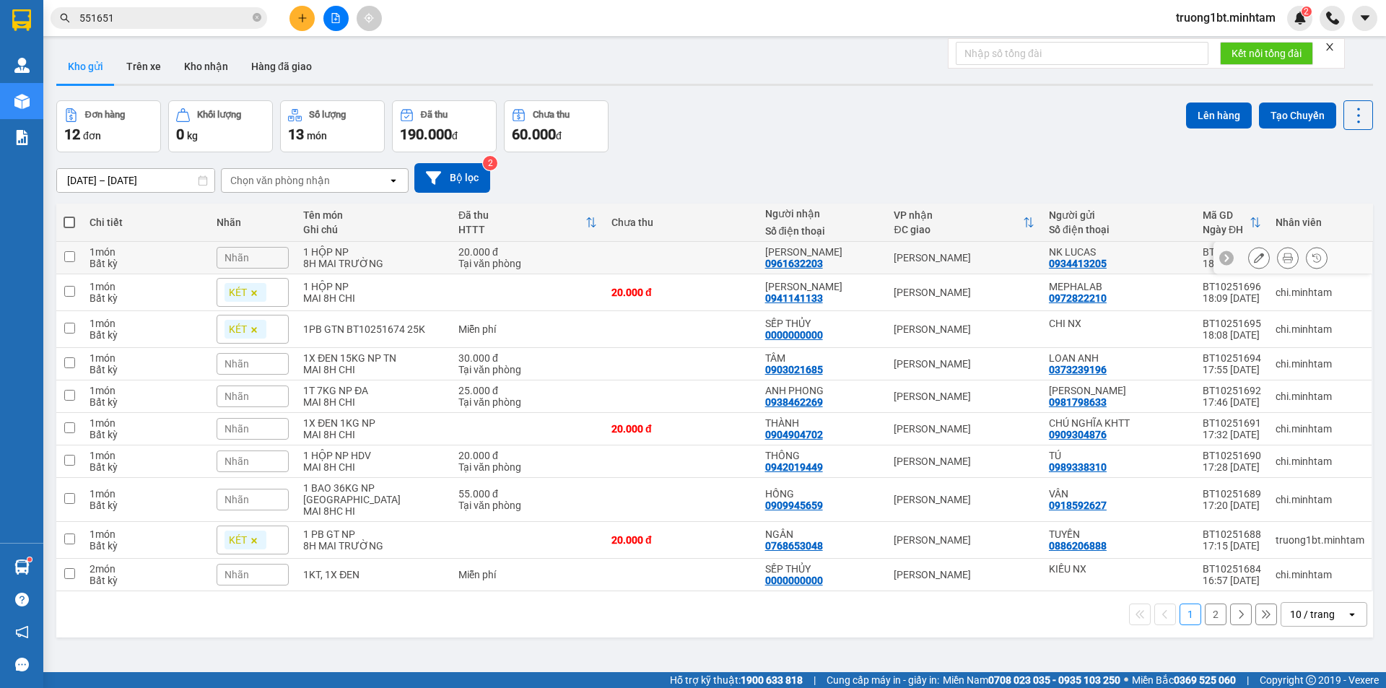
click at [65, 253] on input "checkbox" at bounding box center [69, 256] width 11 height 11
checkbox input "true"
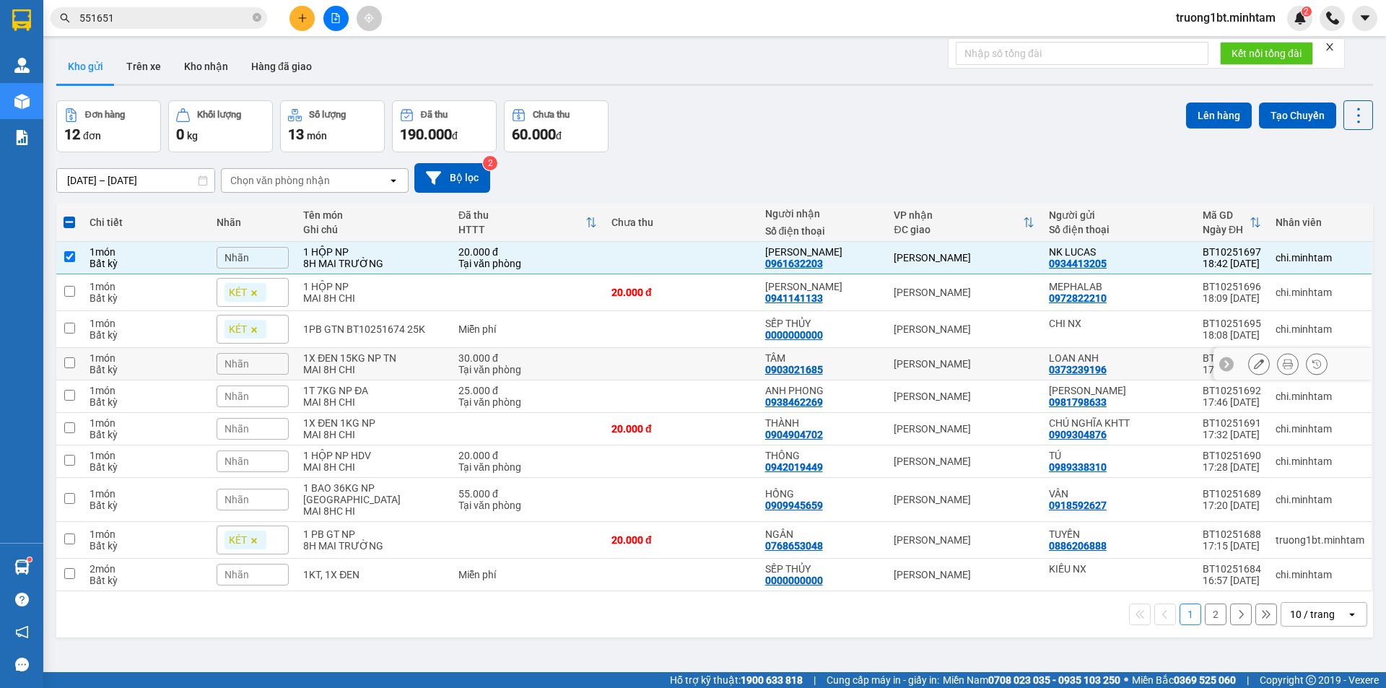
click at [65, 356] on td at bounding box center [69, 364] width 26 height 32
checkbox input "true"
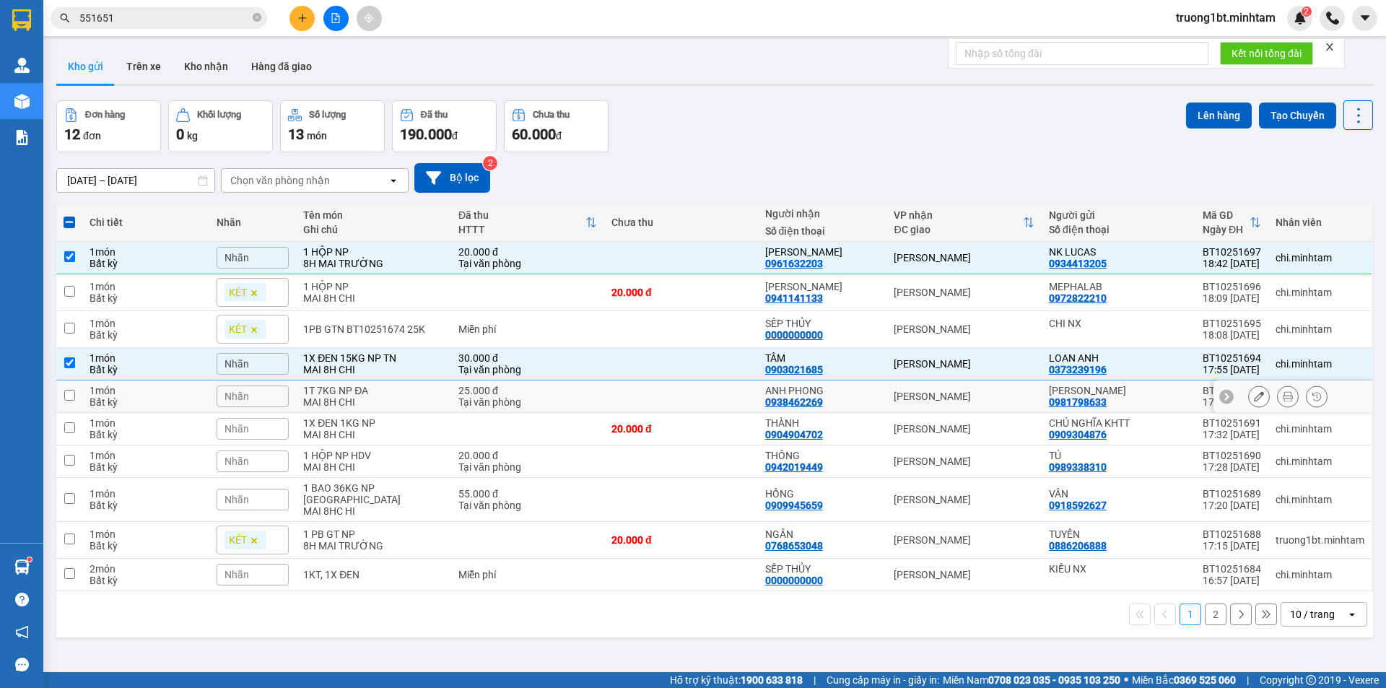
drag, startPoint x: 68, startPoint y: 387, endPoint x: 61, endPoint y: 415, distance: 28.9
click at [68, 388] on td at bounding box center [69, 396] width 26 height 32
checkbox input "true"
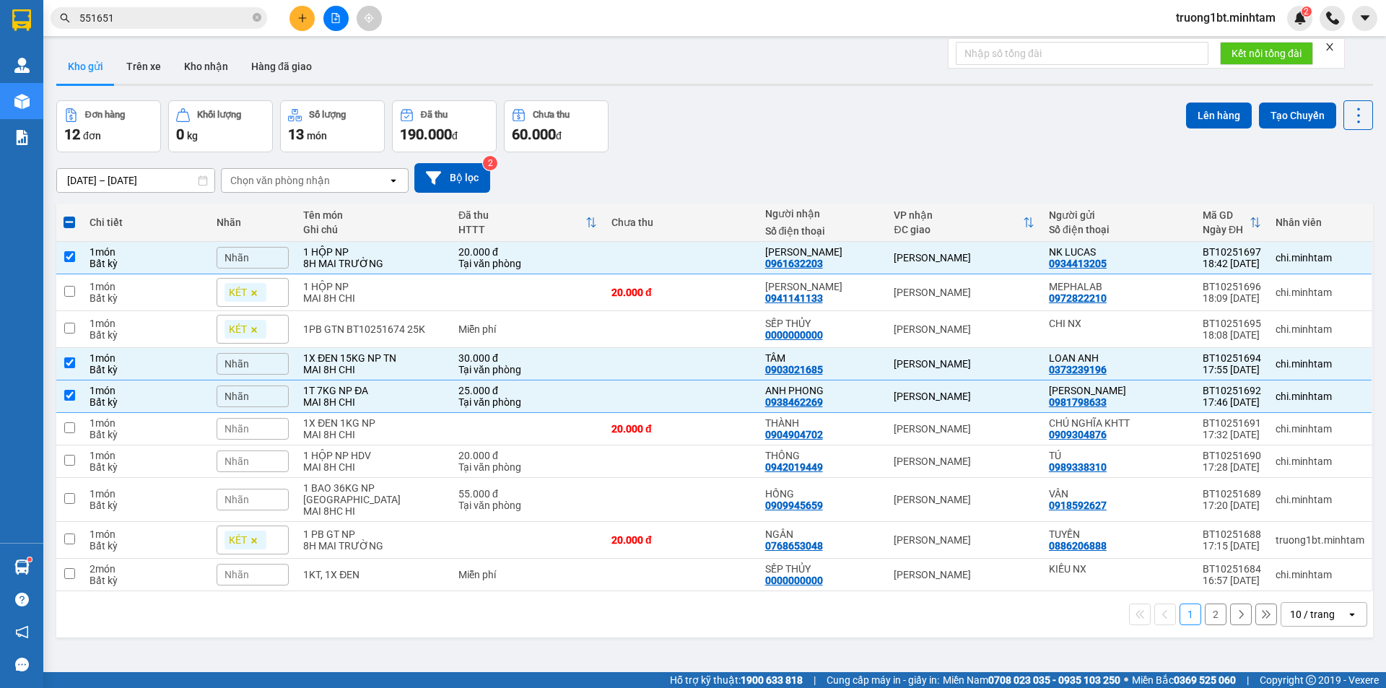
click at [56, 442] on div "ver 1.8.146 Kho gửi Trên xe Kho nhận Hàng đã giao Đơn hàng 12 đơn Khối lượng 0 …" at bounding box center [715, 387] width 1328 height 688
click at [71, 434] on td at bounding box center [69, 429] width 26 height 32
checkbox input "true"
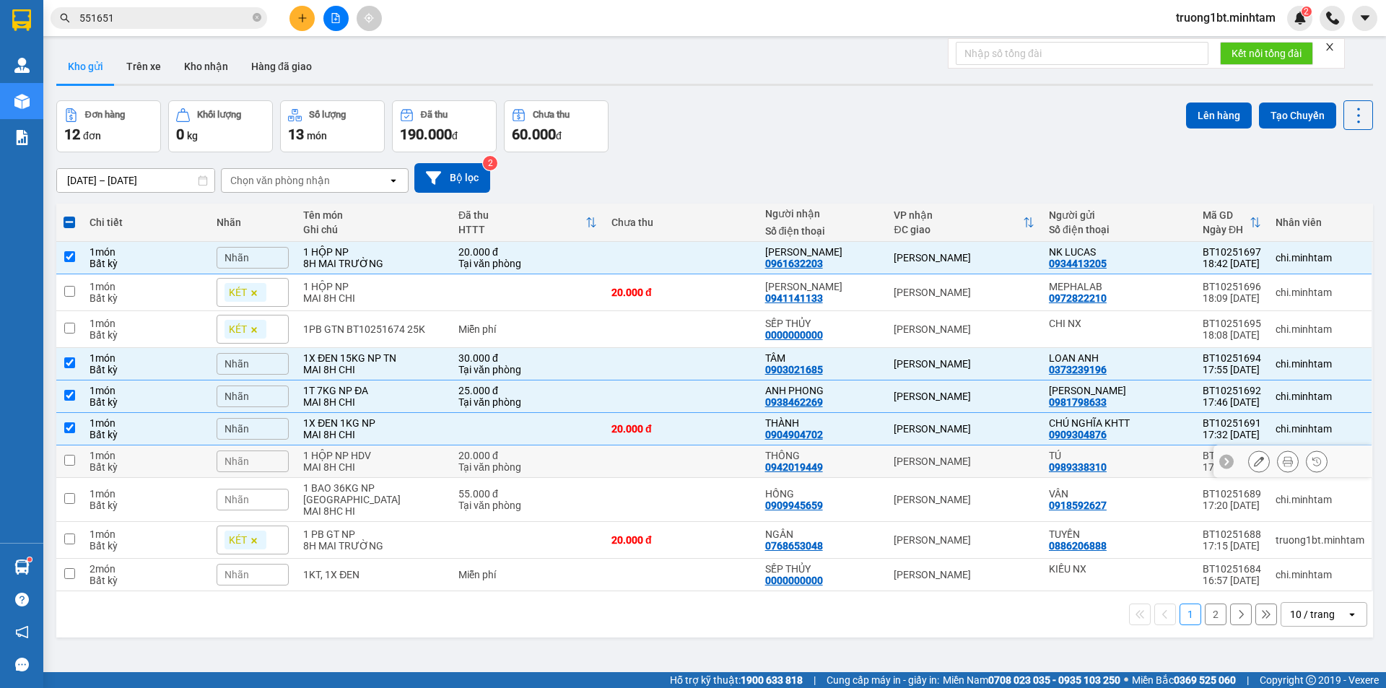
click at [79, 459] on td at bounding box center [69, 461] width 26 height 32
checkbox input "true"
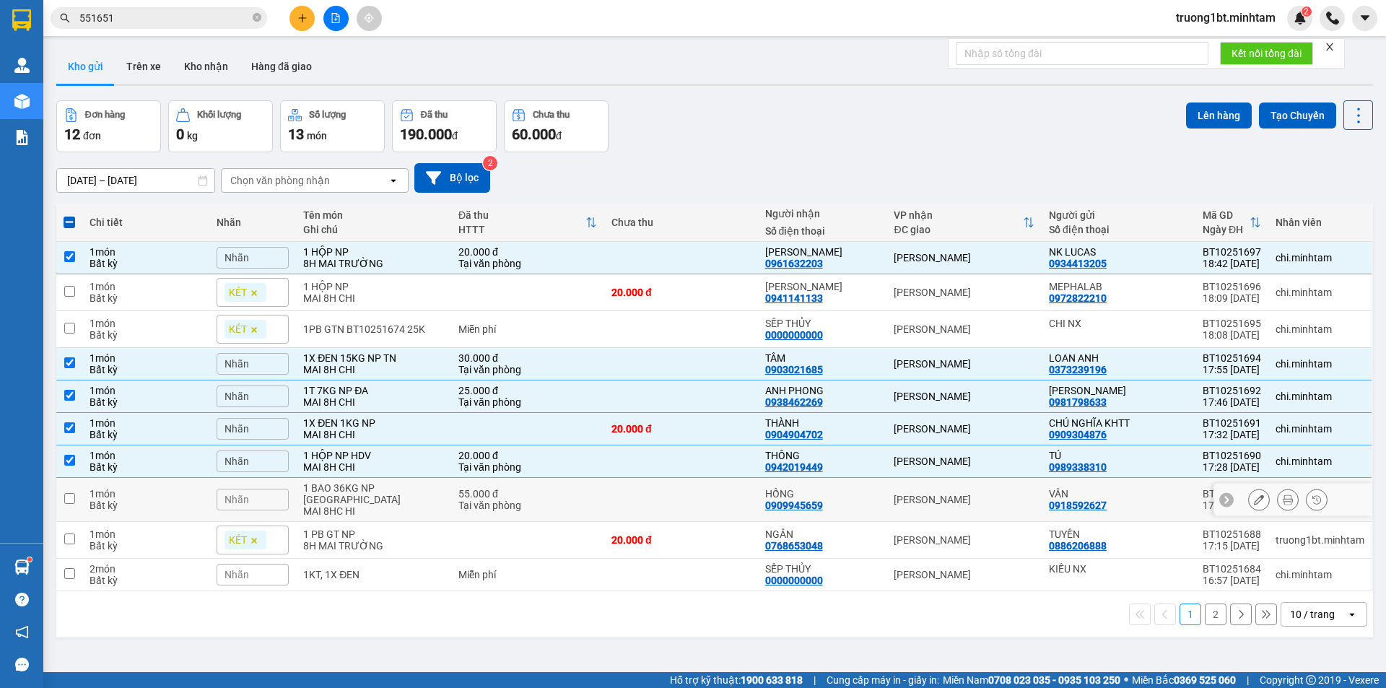
click at [63, 497] on td at bounding box center [69, 500] width 26 height 44
checkbox input "true"
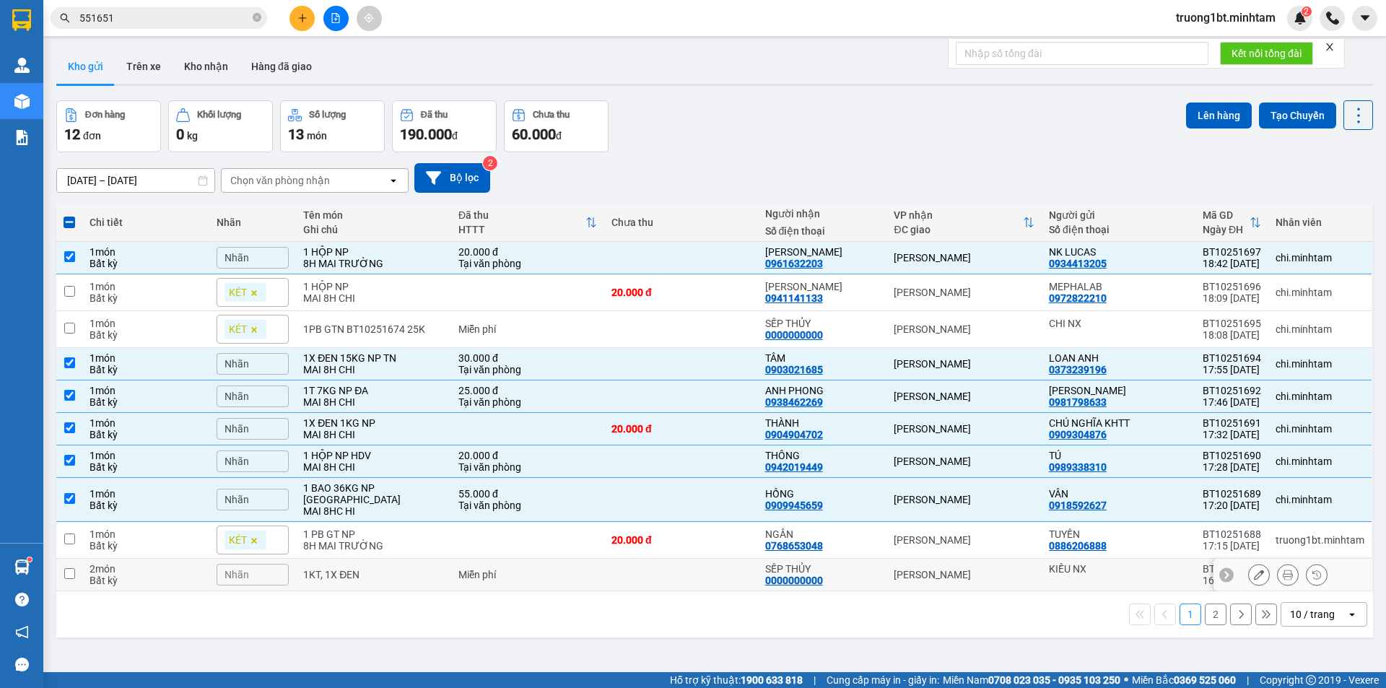
click at [67, 568] on input "checkbox" at bounding box center [69, 573] width 11 height 11
checkbox input "true"
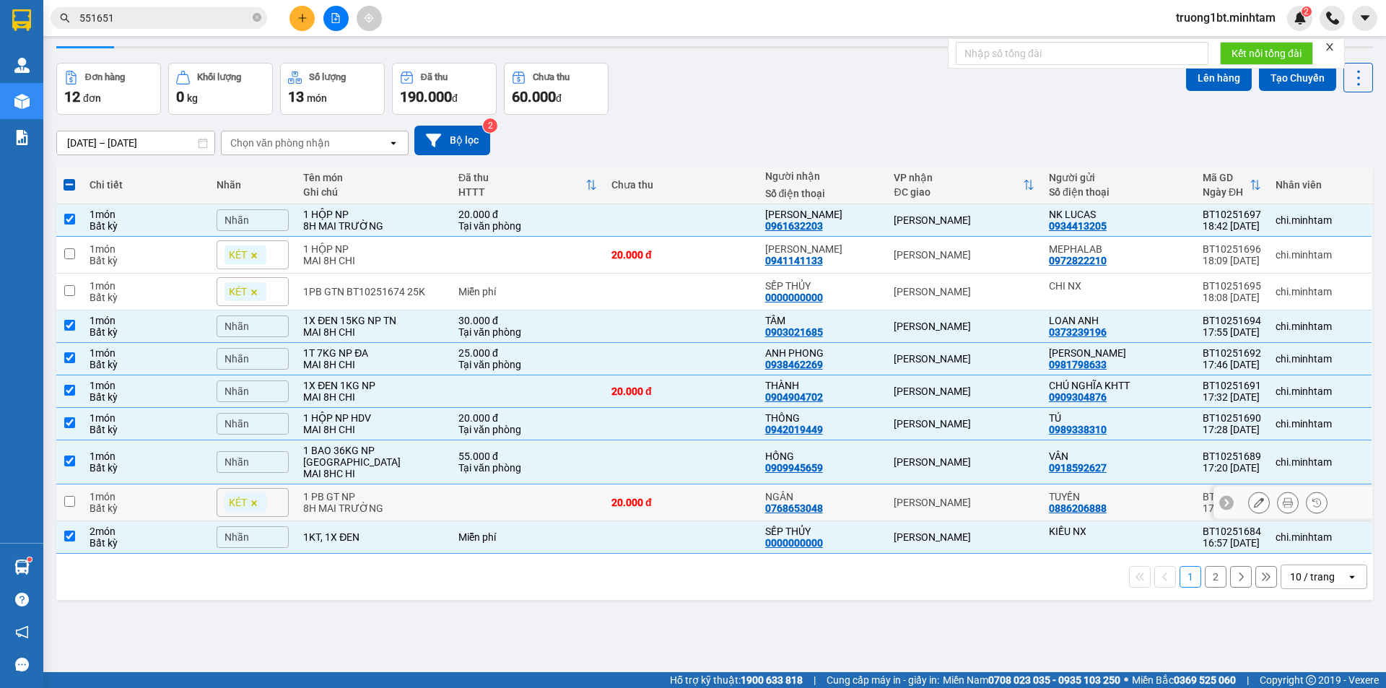
scroll to position [66, 0]
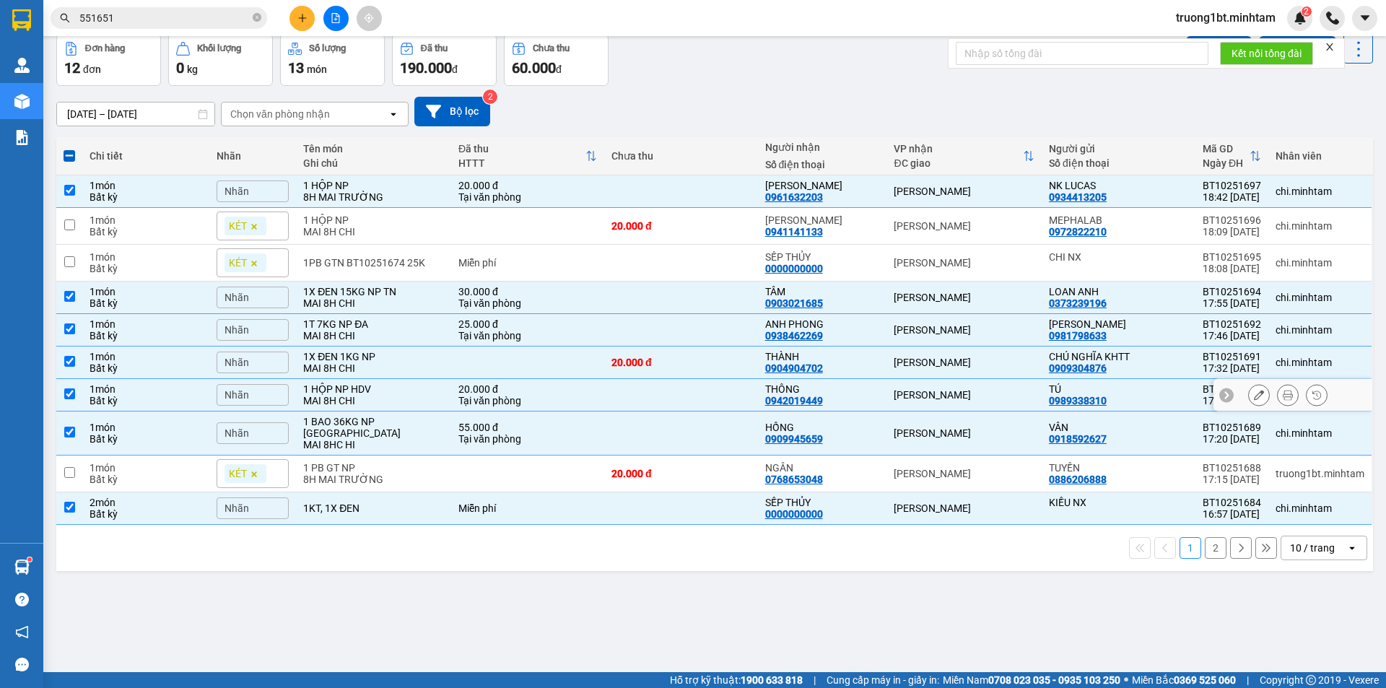
click at [74, 398] on input "checkbox" at bounding box center [69, 393] width 11 height 11
checkbox input "false"
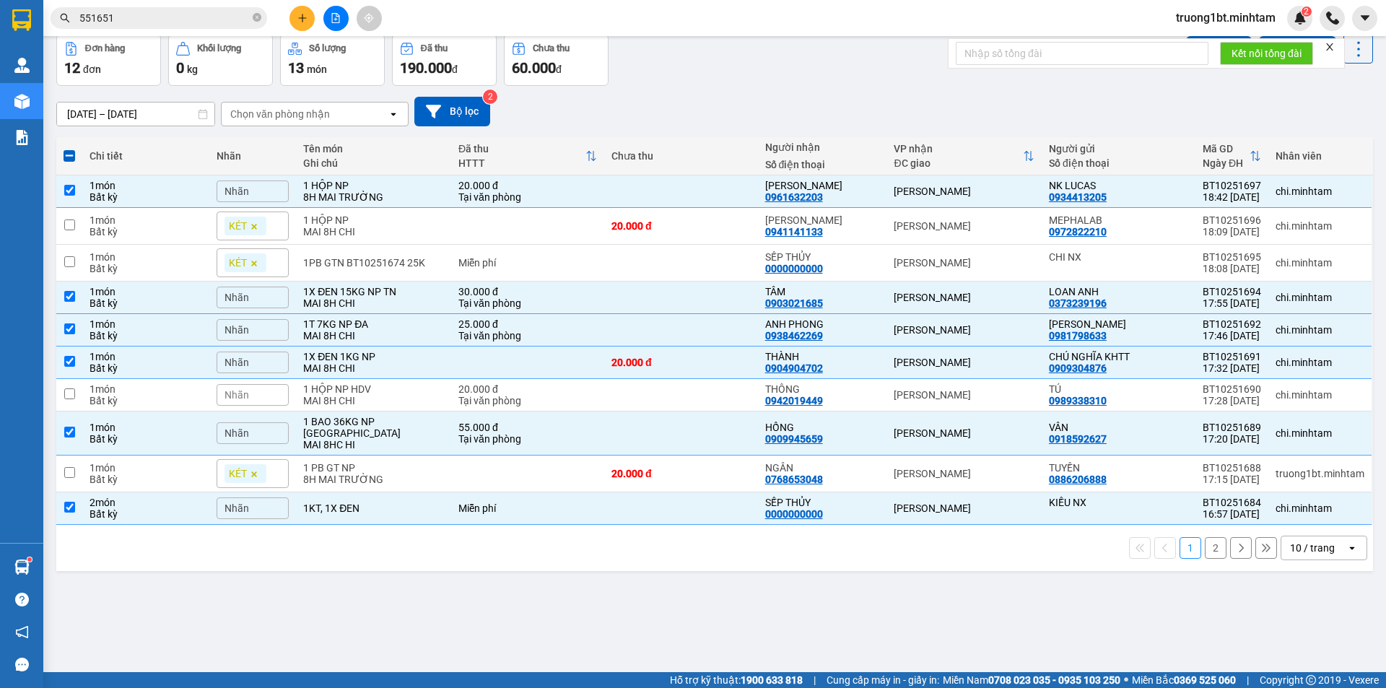
click at [243, 397] on span "Nhãn" at bounding box center [237, 395] width 25 height 12
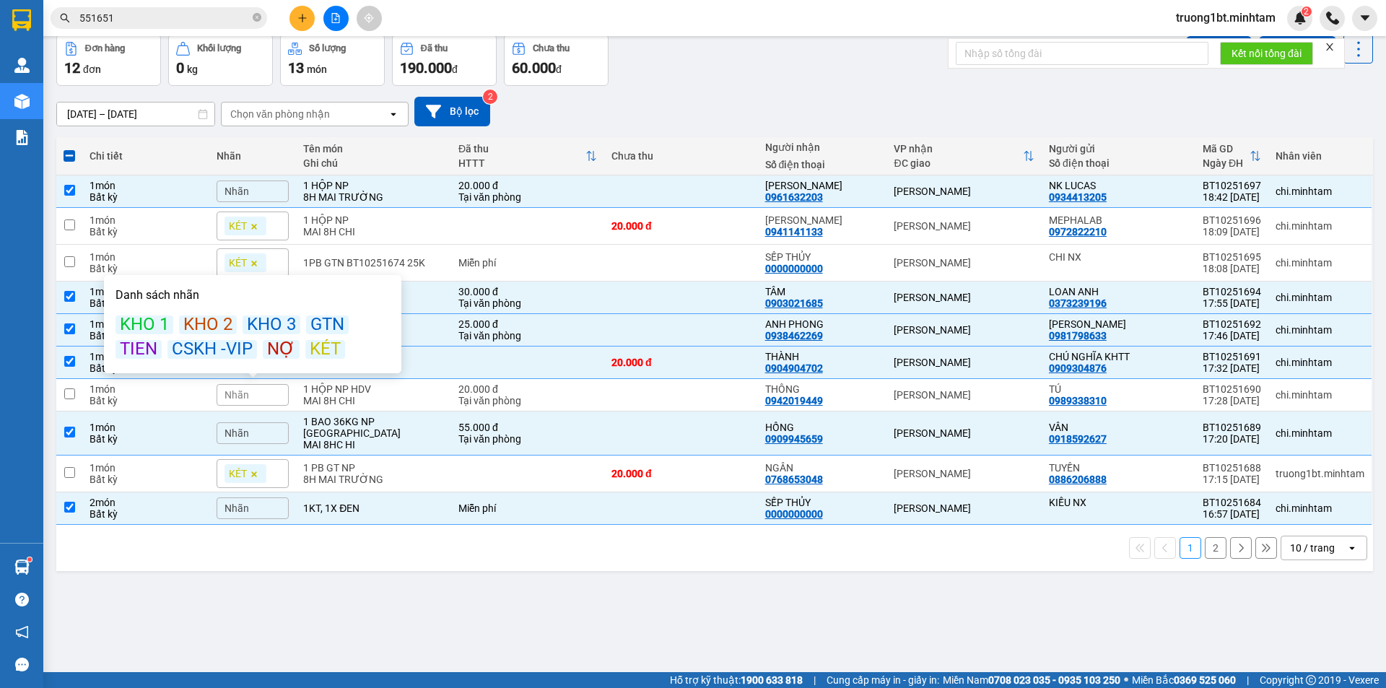
click at [321, 355] on div "KÉT" at bounding box center [325, 349] width 40 height 19
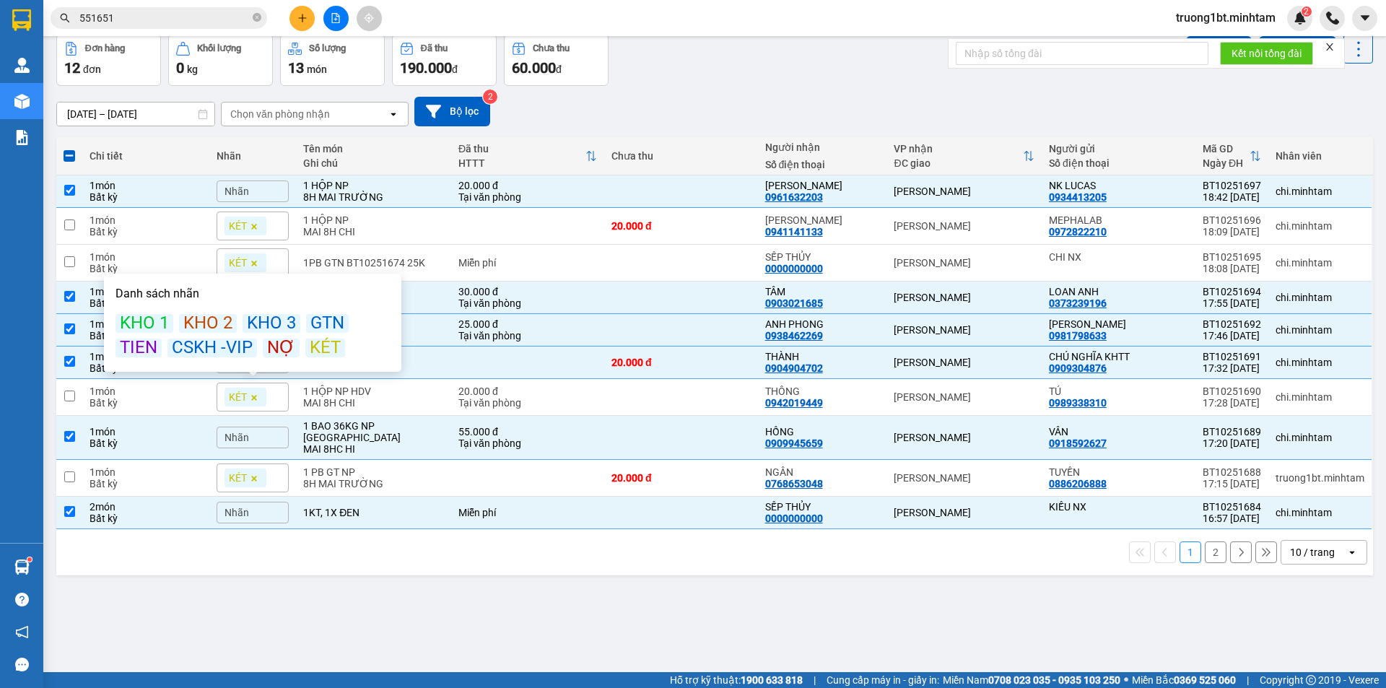
click at [363, 570] on div "ver 1.8.146 Kho gửi Trên xe Kho nhận Hàng đã giao Đơn hàng 12 đơn Khối lượng 0 …" at bounding box center [715, 321] width 1328 height 688
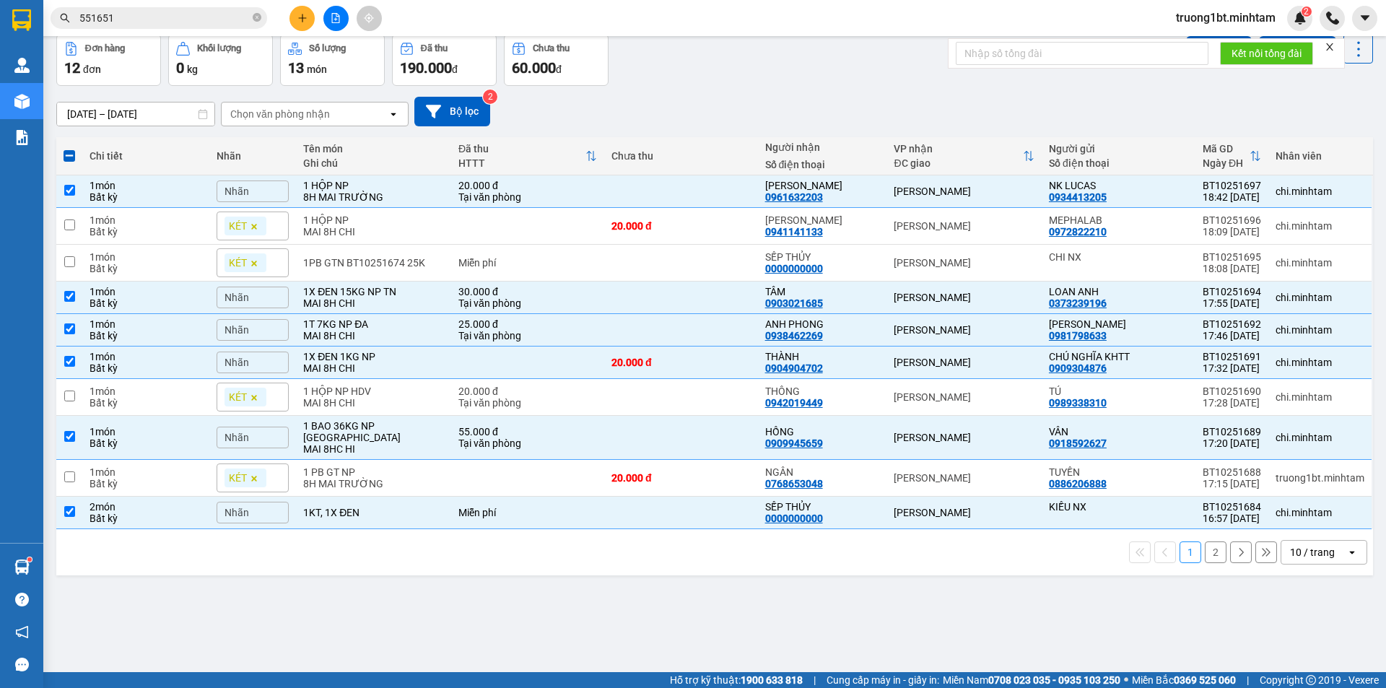
click at [1205, 541] on button "2" at bounding box center [1216, 552] width 22 height 22
checkbox input "false"
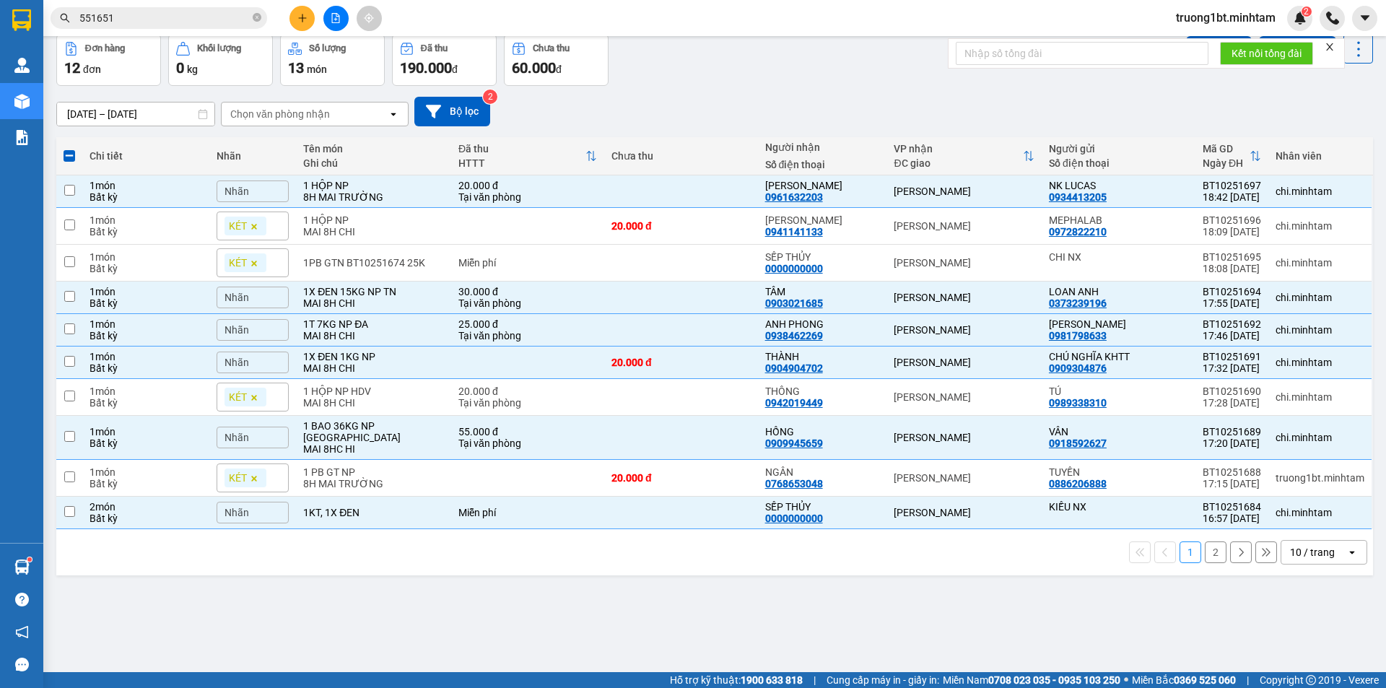
checkbox input "false"
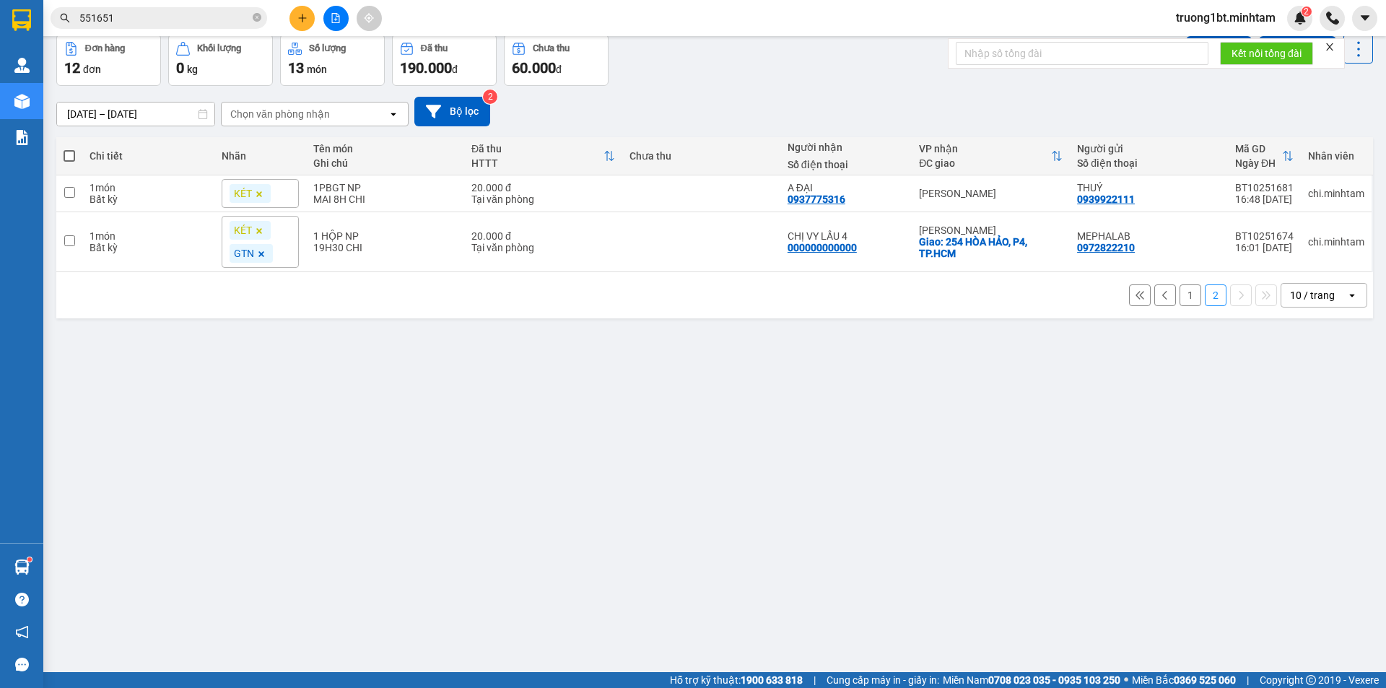
click at [1185, 298] on button "1" at bounding box center [1191, 295] width 22 height 22
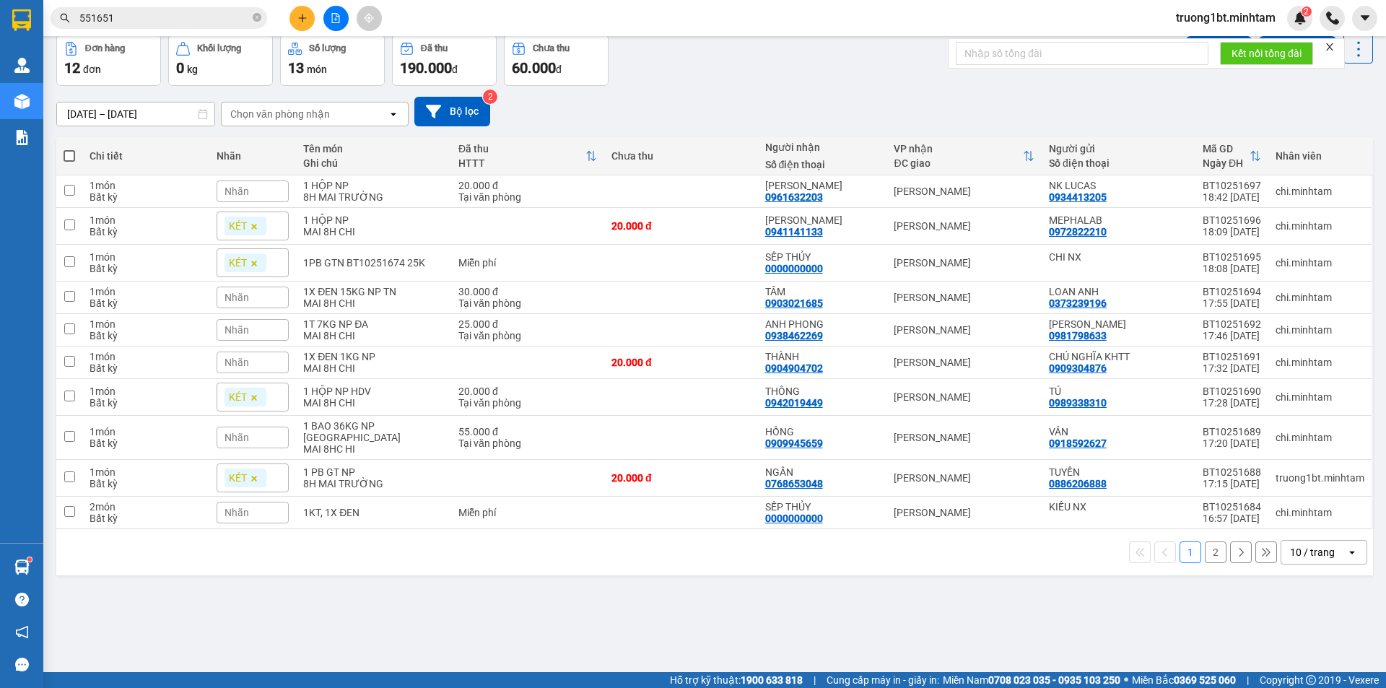
click at [1207, 547] on button "2" at bounding box center [1216, 552] width 22 height 22
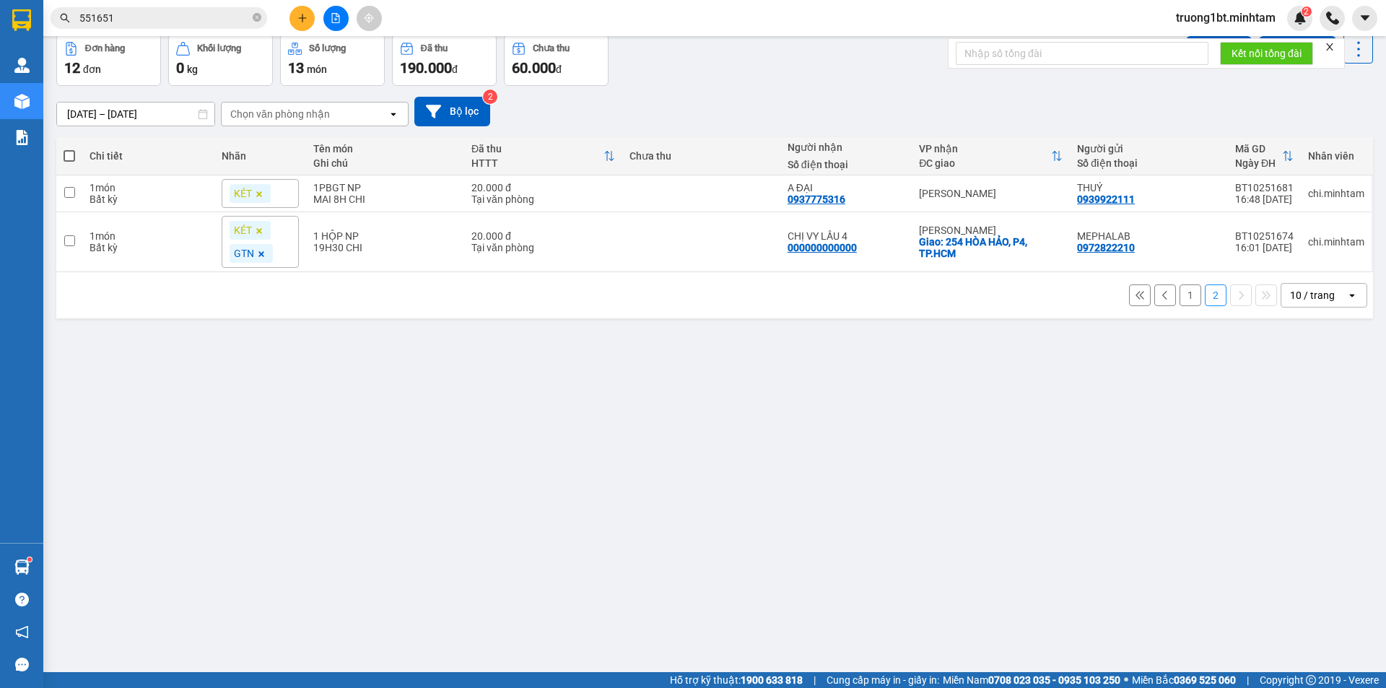
click at [1180, 299] on button "1" at bounding box center [1191, 295] width 22 height 22
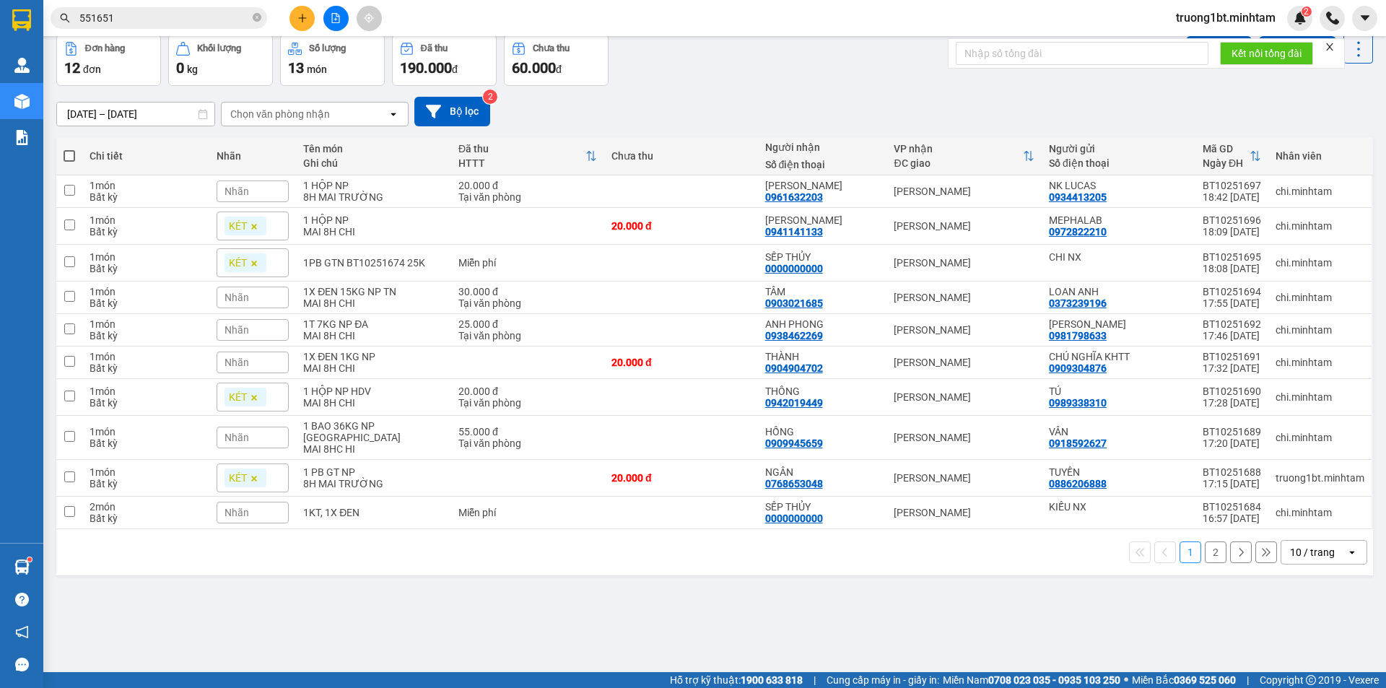
click at [70, 154] on span at bounding box center [70, 156] width 12 height 12
click at [69, 149] on input "checkbox" at bounding box center [69, 149] width 0 height 0
checkbox input "true"
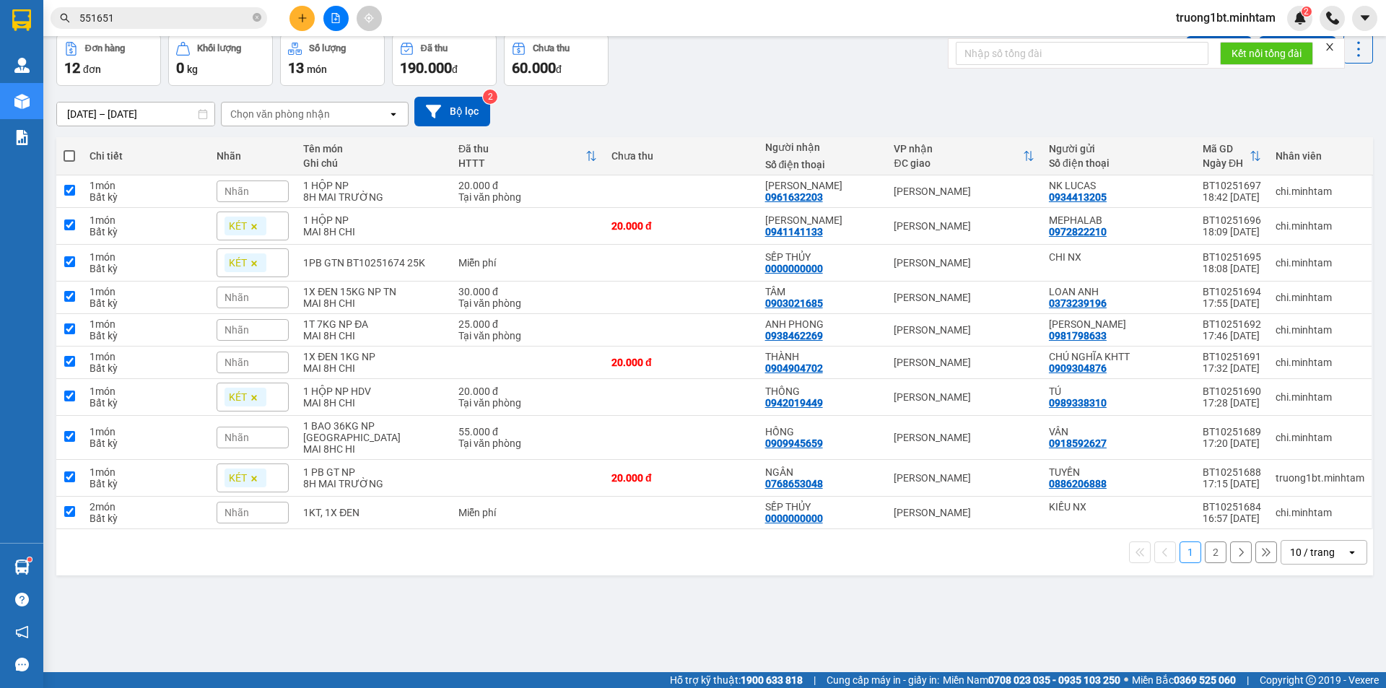
checkbox input "true"
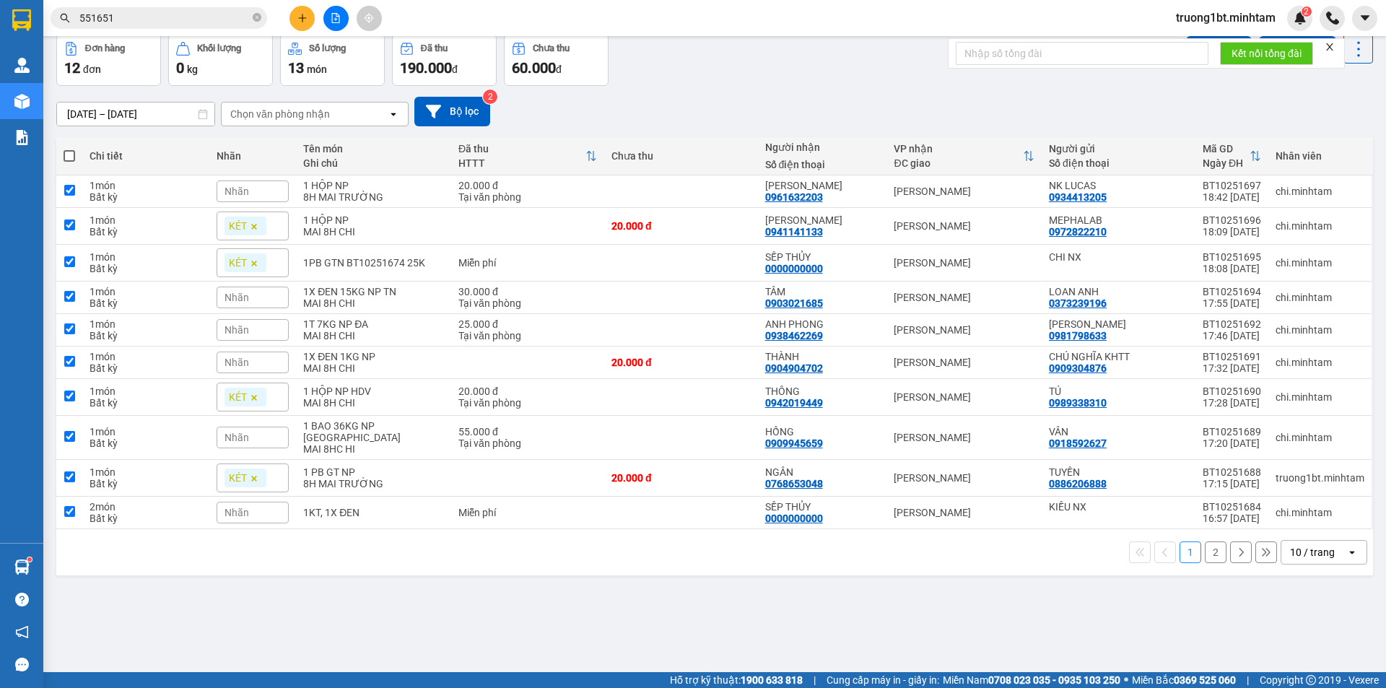
checkbox input "true"
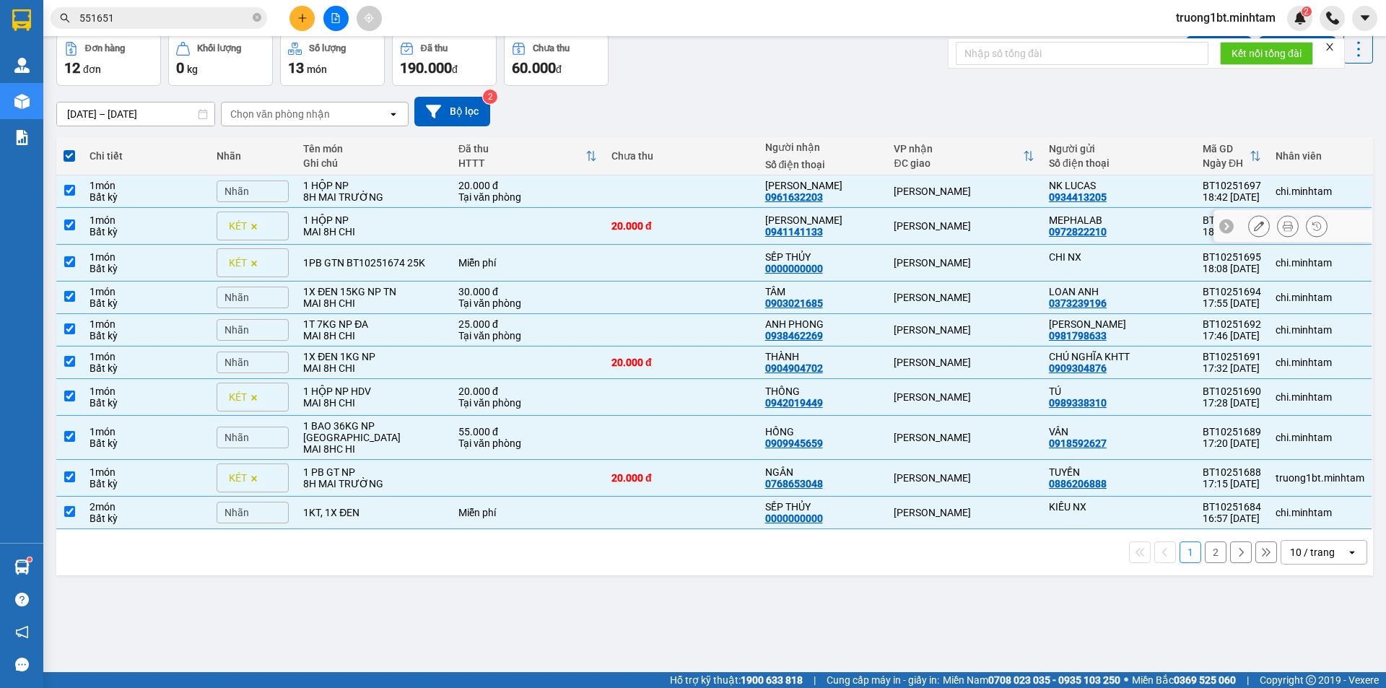
drag, startPoint x: 69, startPoint y: 219, endPoint x: 70, endPoint y: 247, distance: 27.4
click at [70, 219] on input "checkbox" at bounding box center [69, 224] width 11 height 11
checkbox input "false"
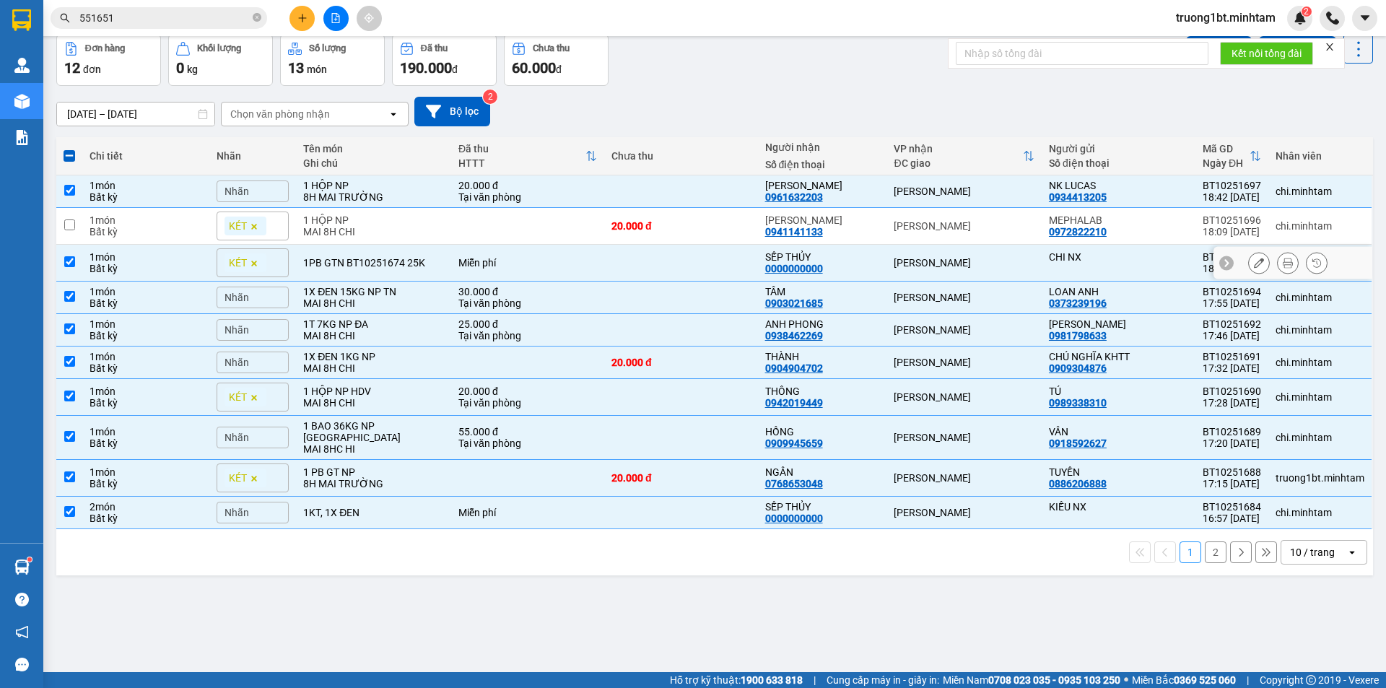
click at [69, 261] on input "checkbox" at bounding box center [69, 261] width 11 height 11
checkbox input "false"
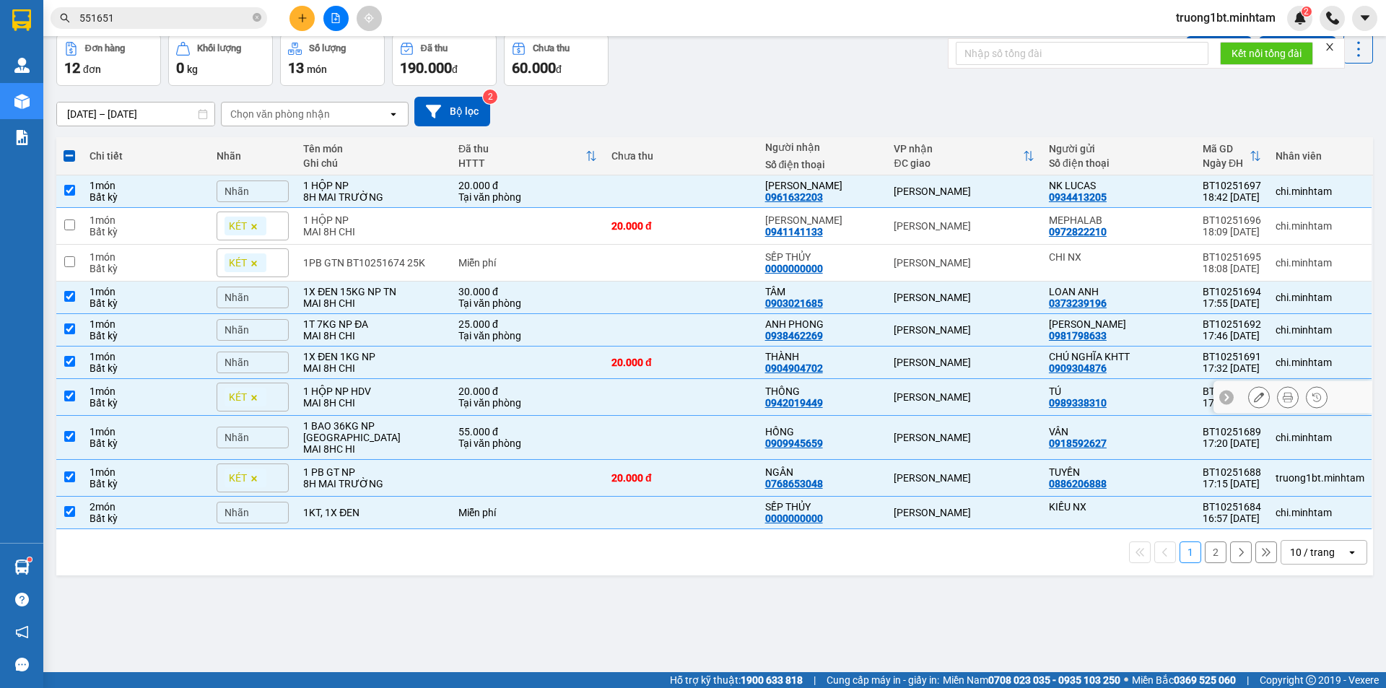
click at [70, 391] on input "checkbox" at bounding box center [69, 396] width 11 height 11
checkbox input "false"
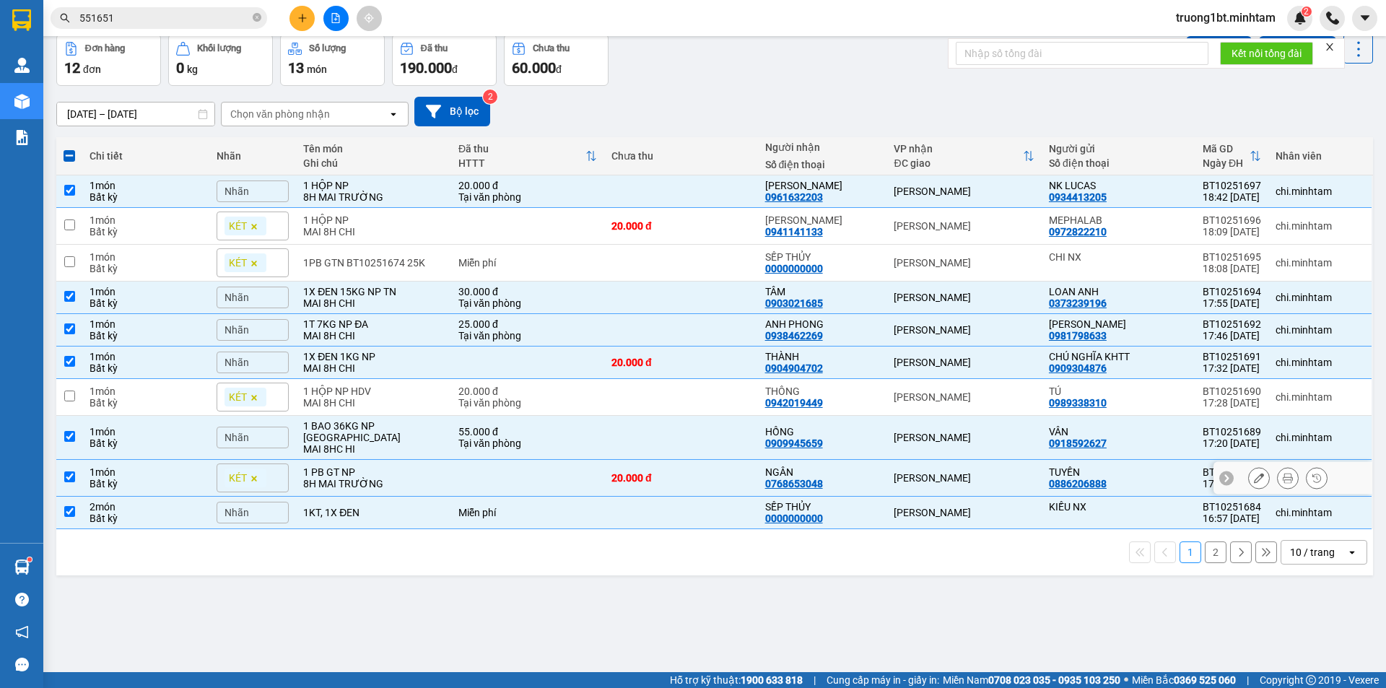
click at [66, 471] on input "checkbox" at bounding box center [69, 476] width 11 height 11
checkbox input "false"
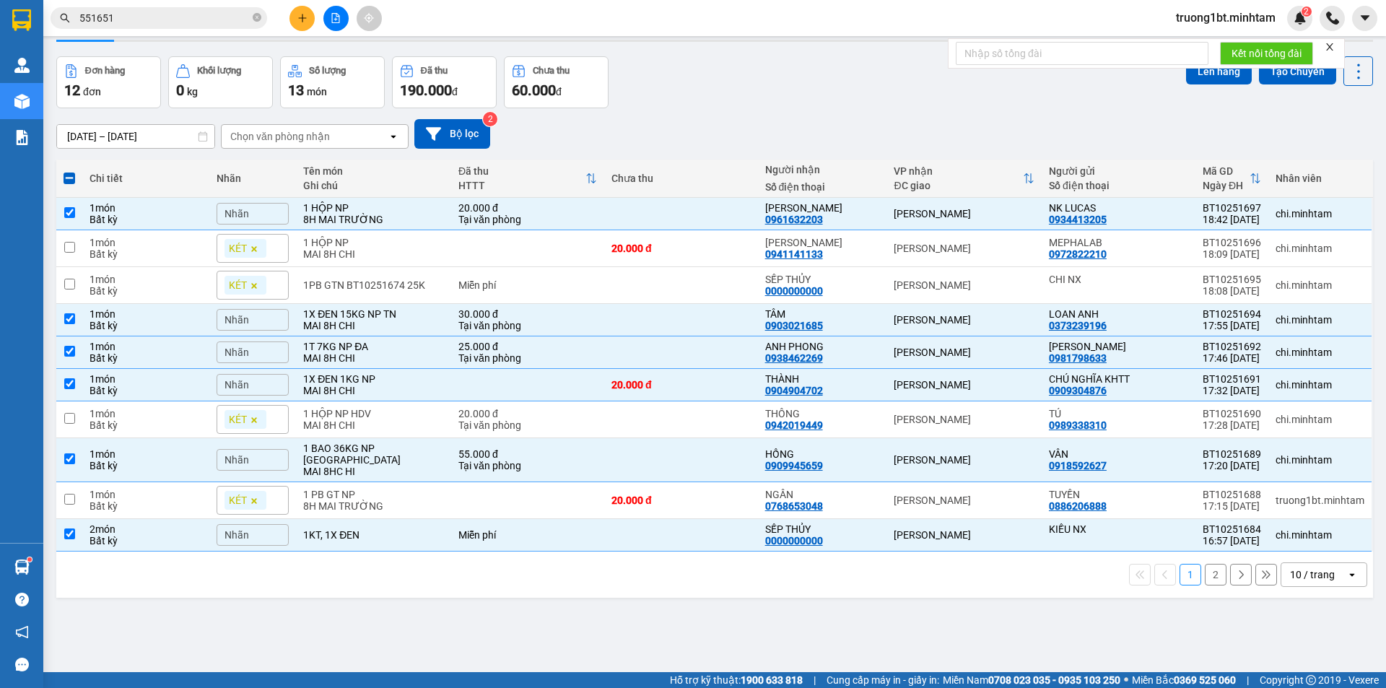
scroll to position [0, 0]
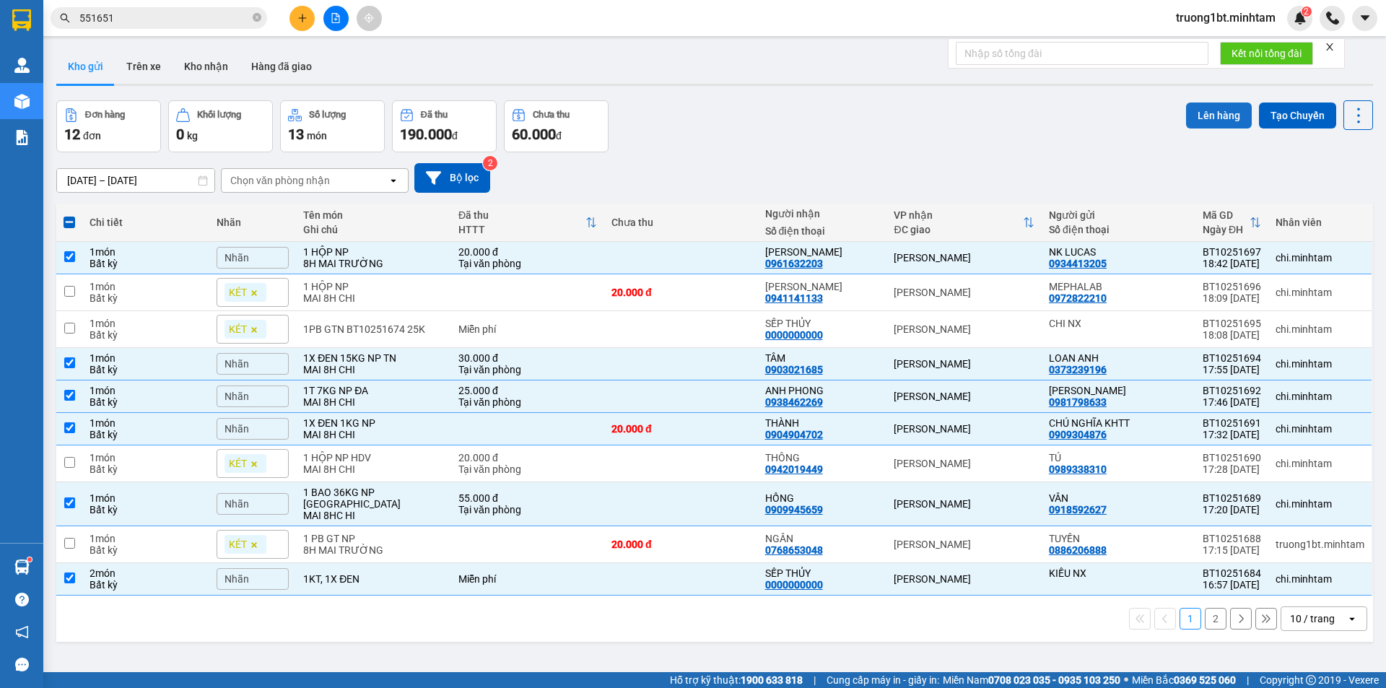
click at [1212, 117] on button "Lên hàng" at bounding box center [1219, 116] width 66 height 26
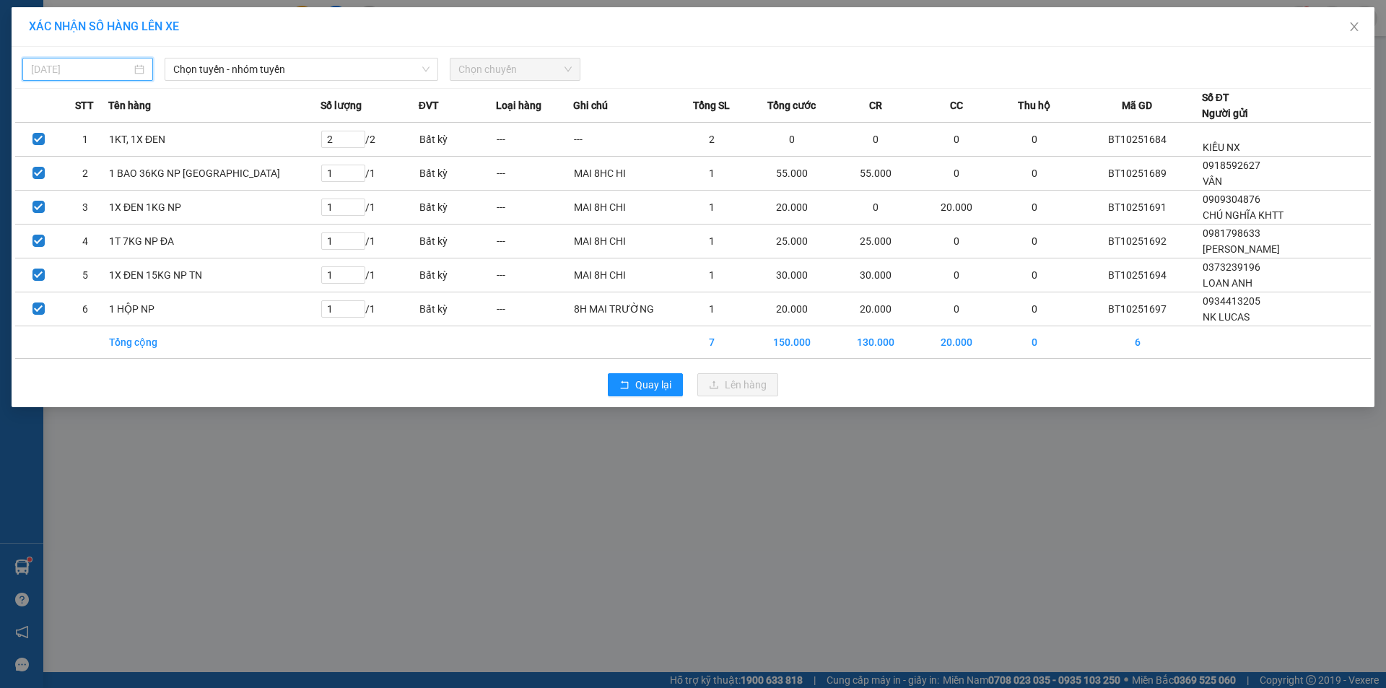
click at [87, 71] on input "[DATE]" at bounding box center [81, 69] width 100 height 16
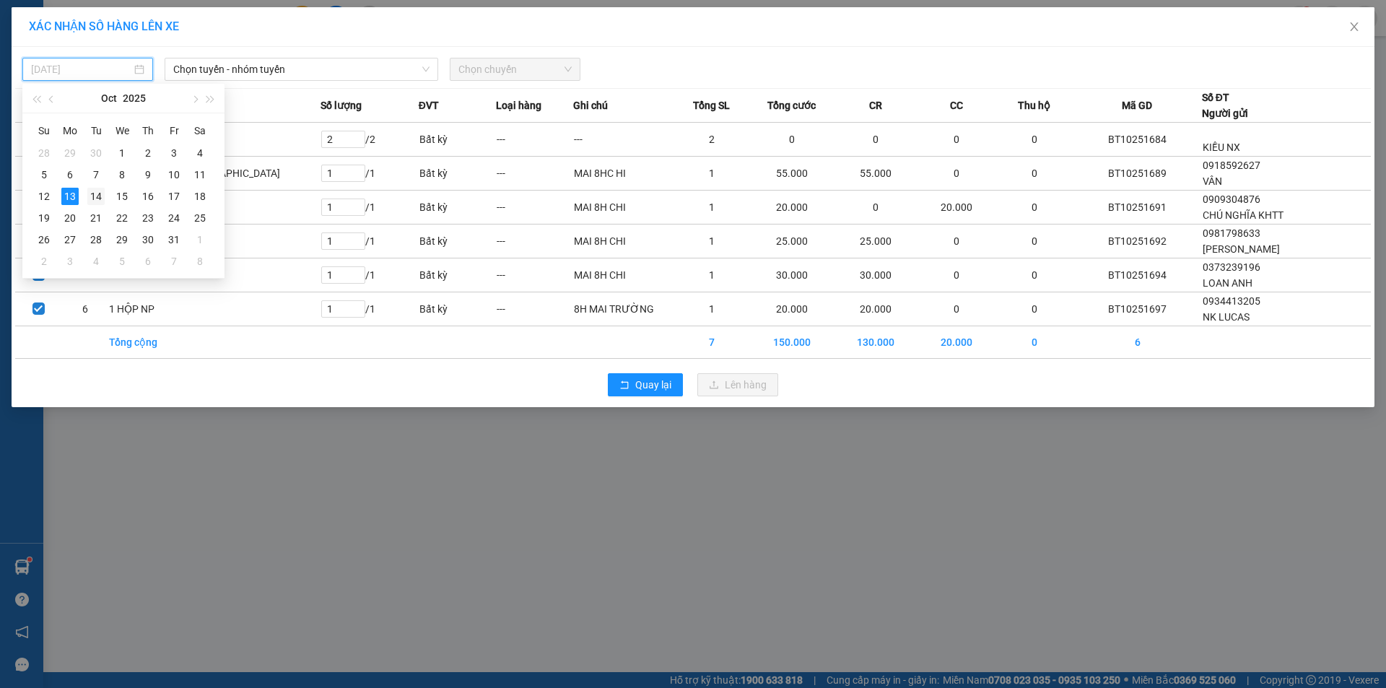
click at [87, 196] on div "14" at bounding box center [95, 196] width 17 height 17
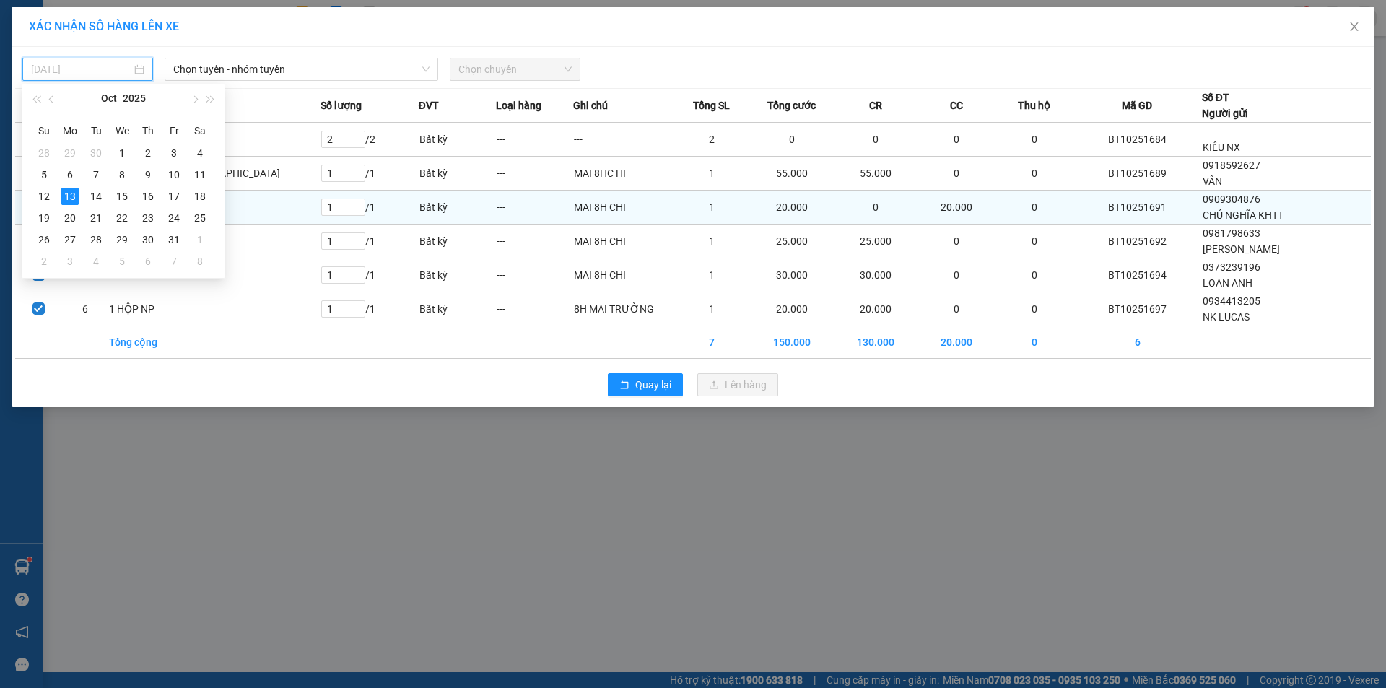
type input "[DATE]"
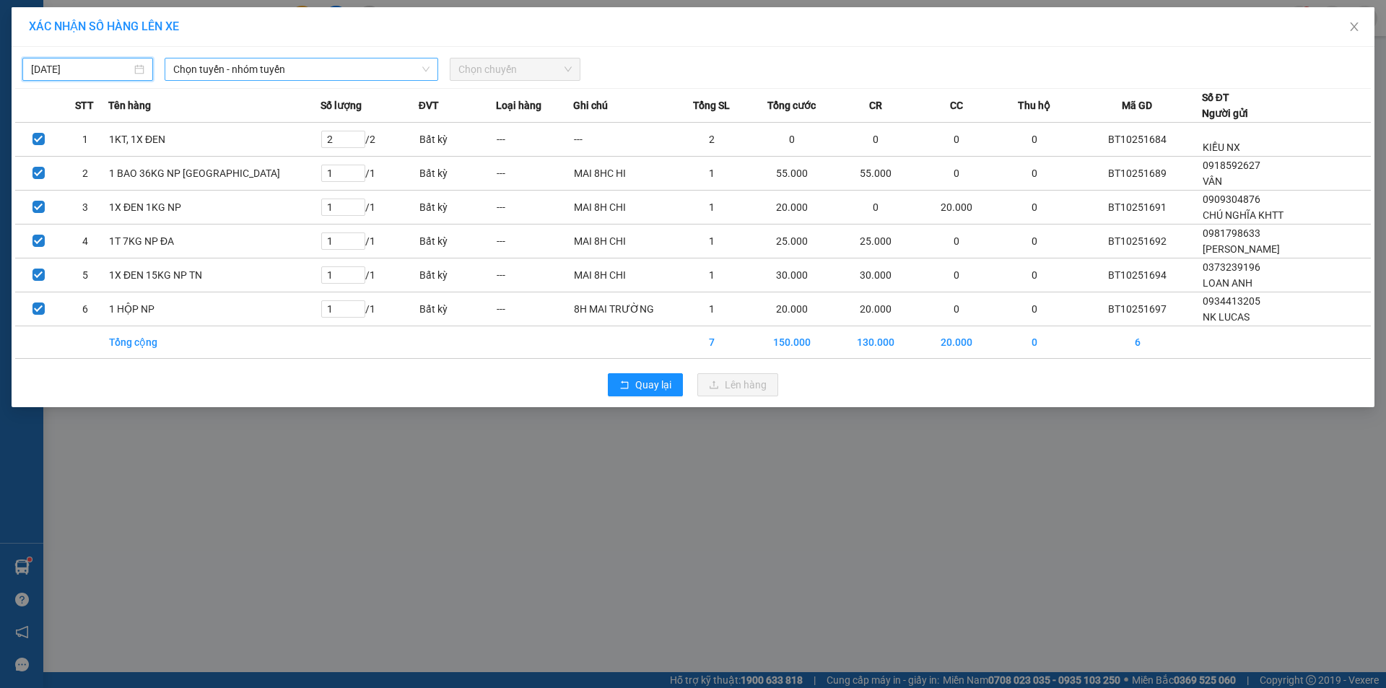
click at [353, 71] on span "Chọn tuyến - nhóm tuyến" at bounding box center [301, 69] width 256 height 22
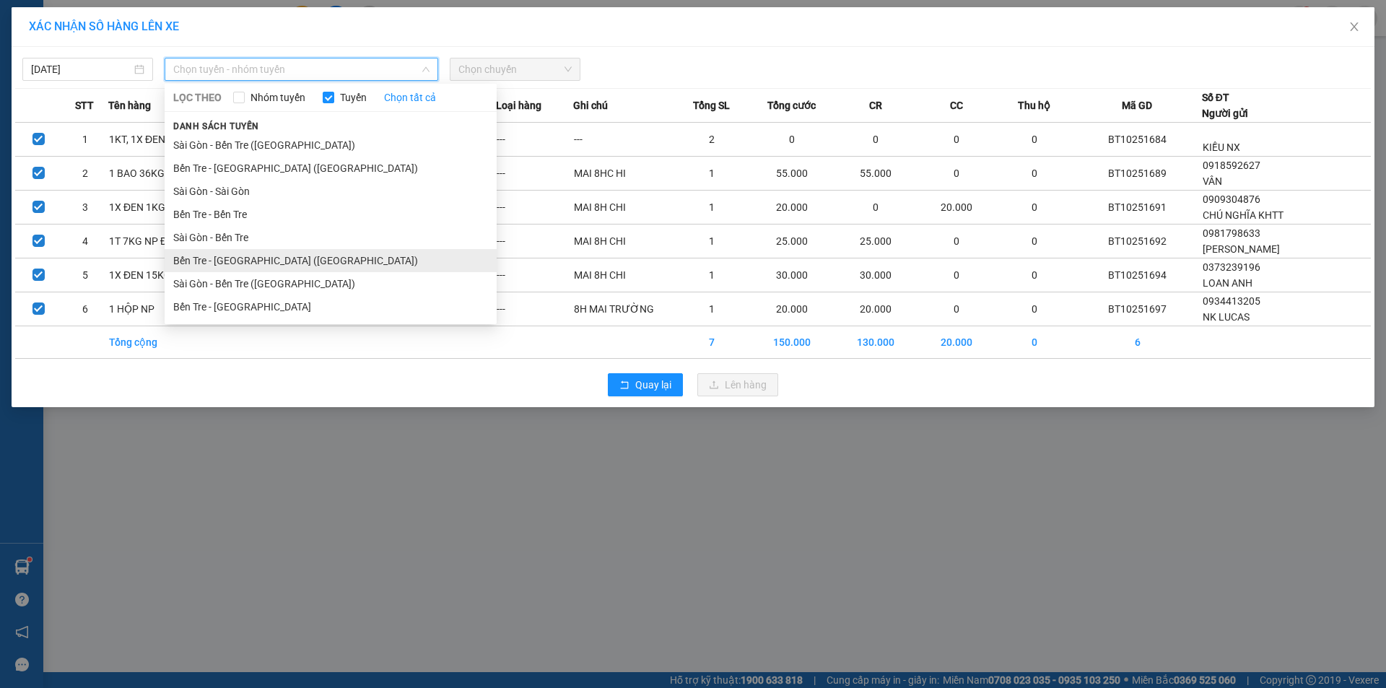
click at [273, 262] on li "Bến Tre - [GEOGRAPHIC_DATA] ([GEOGRAPHIC_DATA])" at bounding box center [331, 260] width 332 height 23
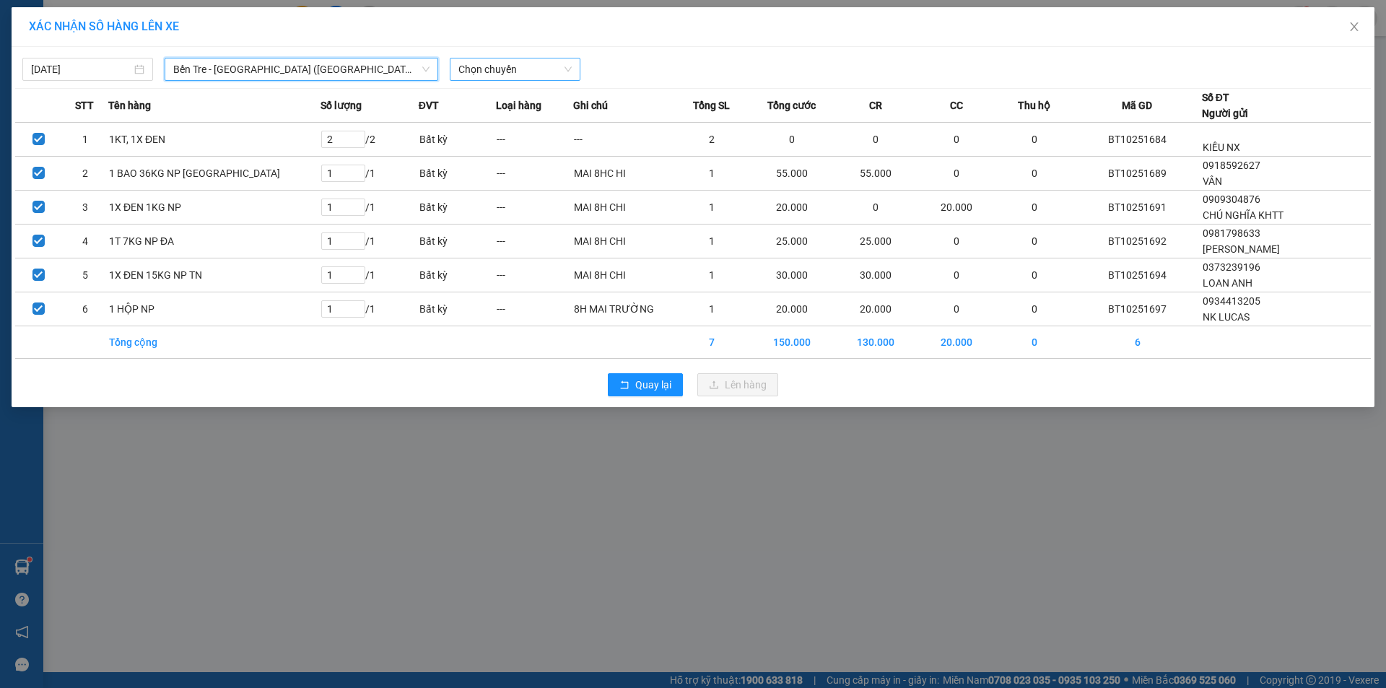
click at [536, 76] on span "Chọn chuyến" at bounding box center [514, 69] width 113 height 22
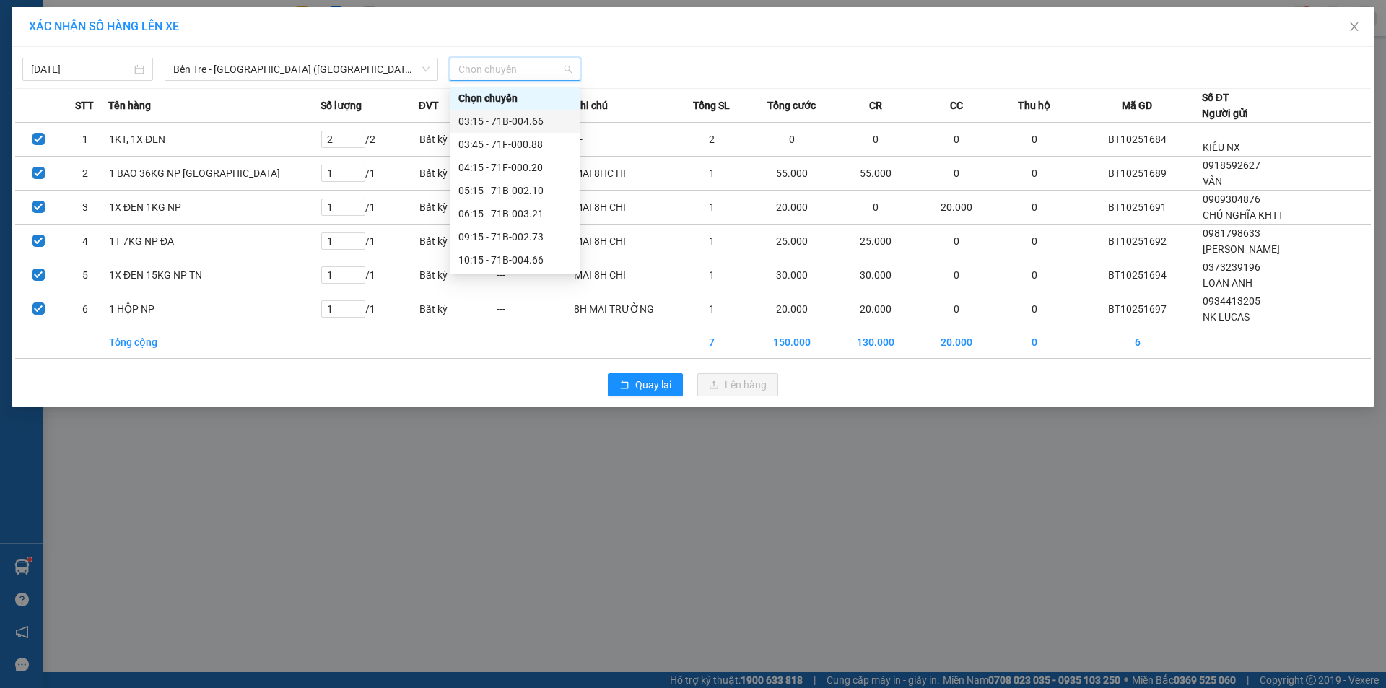
click at [518, 124] on div "03:15 - 71B-004.66" at bounding box center [514, 121] width 113 height 16
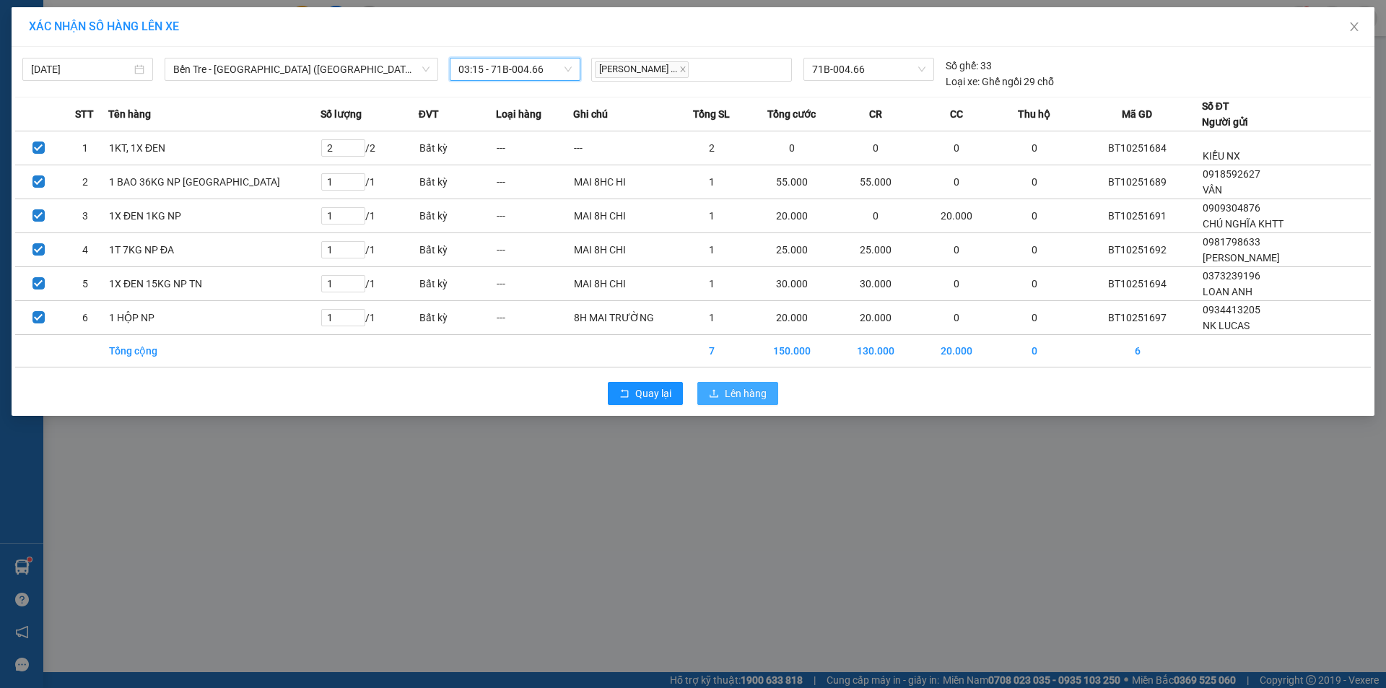
click at [718, 399] on span "upload" at bounding box center [714, 394] width 10 height 12
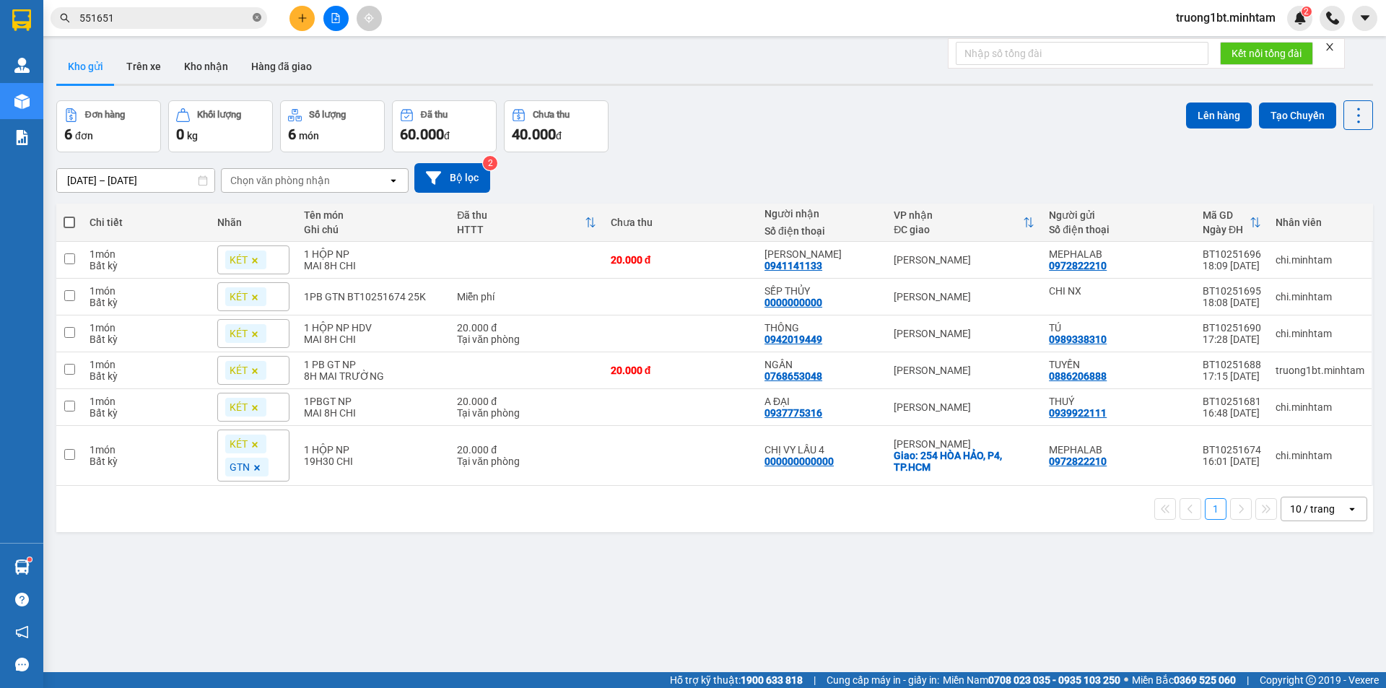
click at [254, 17] on icon "close-circle" at bounding box center [257, 17] width 9 height 9
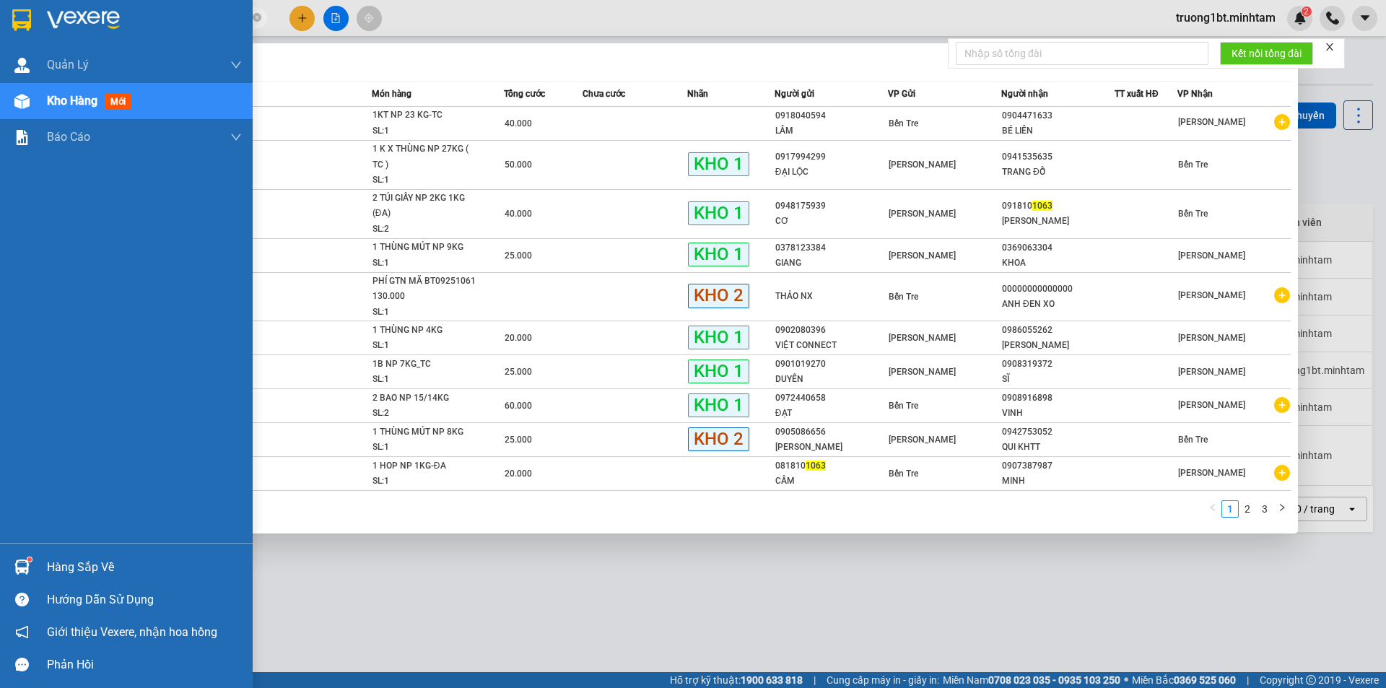
type input "1063"
click at [69, 572] on div "Hàng sắp về" at bounding box center [144, 568] width 195 height 22
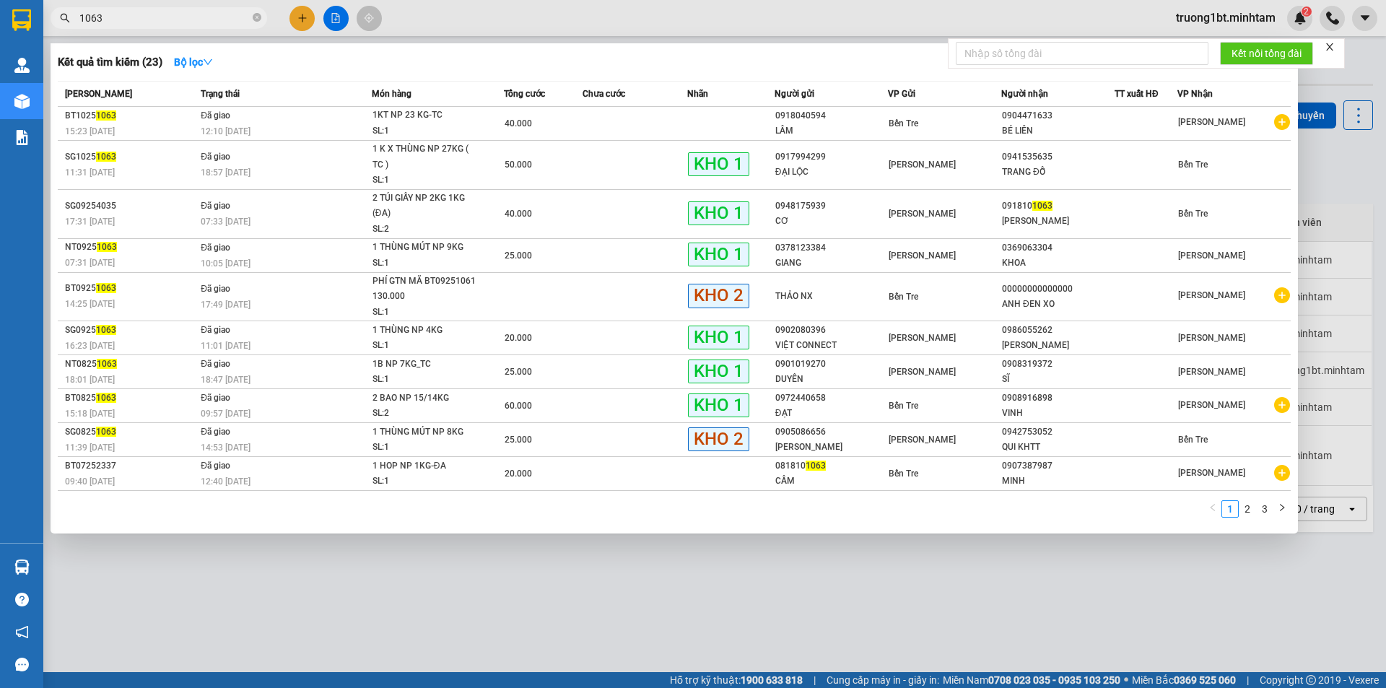
drag, startPoint x: 730, startPoint y: 573, endPoint x: 741, endPoint y: 565, distance: 14.0
click at [733, 573] on section "Kết quả tìm kiếm ( 23 ) Bộ lọc Mã ĐH Trạng thái Món hàng Tổng cước Chưa cước Nh…" at bounding box center [693, 344] width 1386 height 688
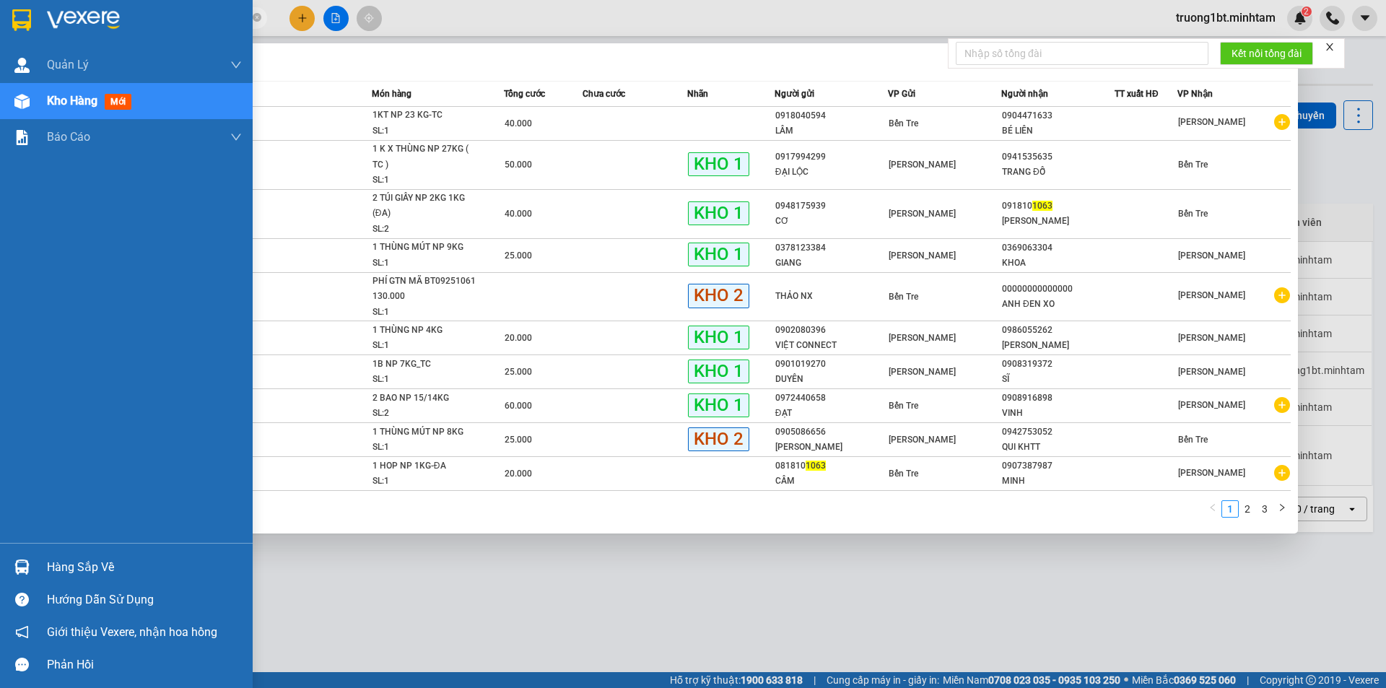
click at [38, 565] on div "Hàng sắp về" at bounding box center [126, 567] width 253 height 32
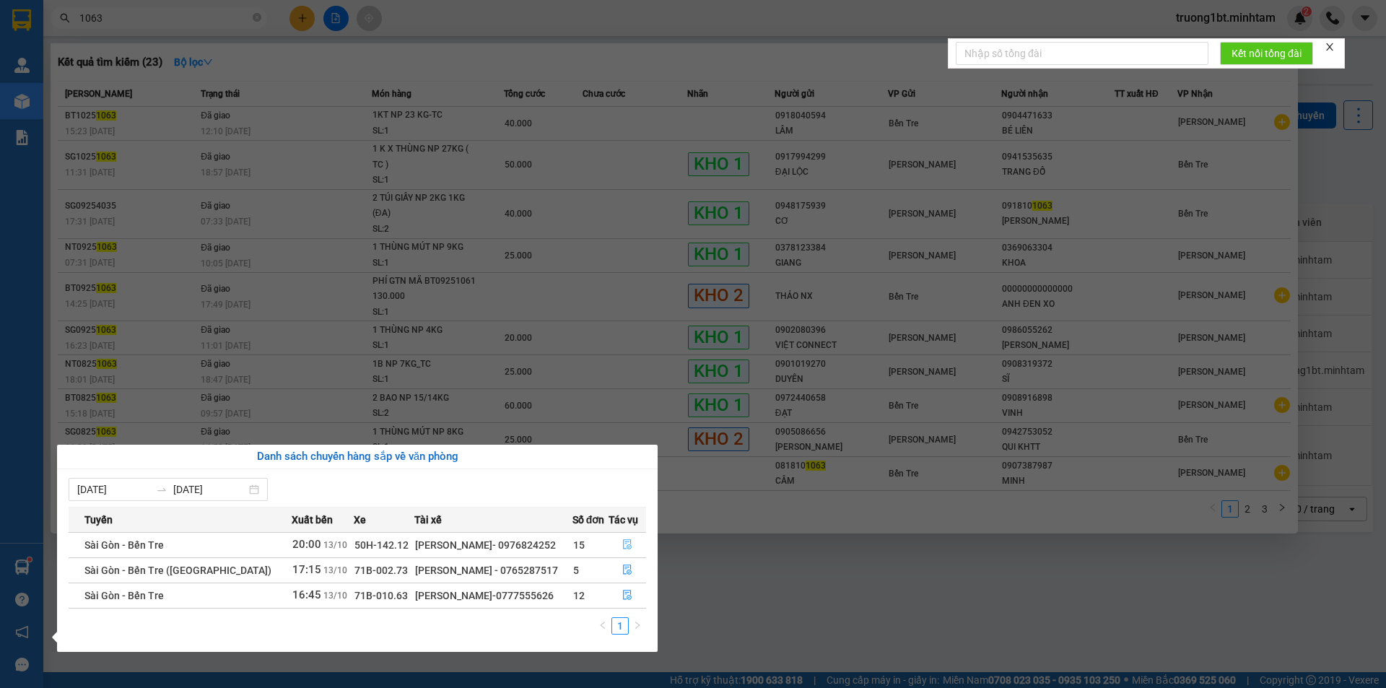
click at [629, 546] on icon "file-done" at bounding box center [627, 544] width 10 height 10
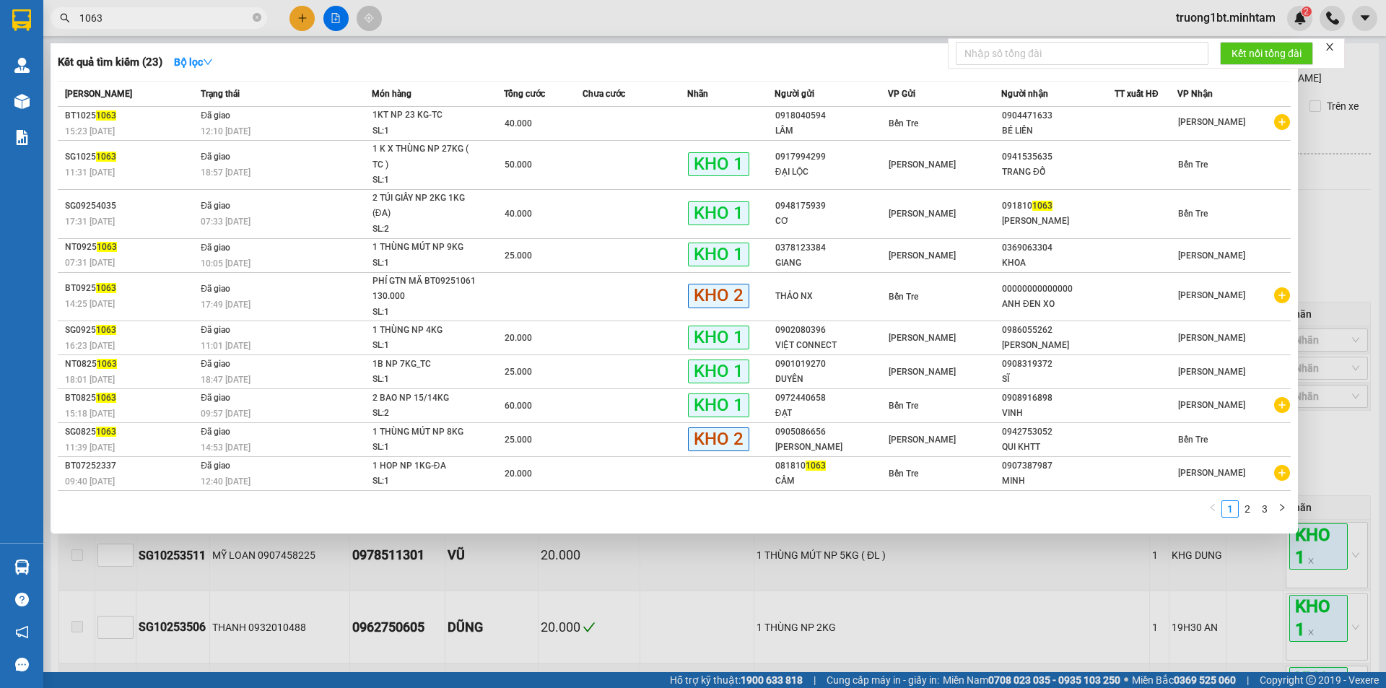
click at [1371, 494] on div at bounding box center [693, 344] width 1386 height 688
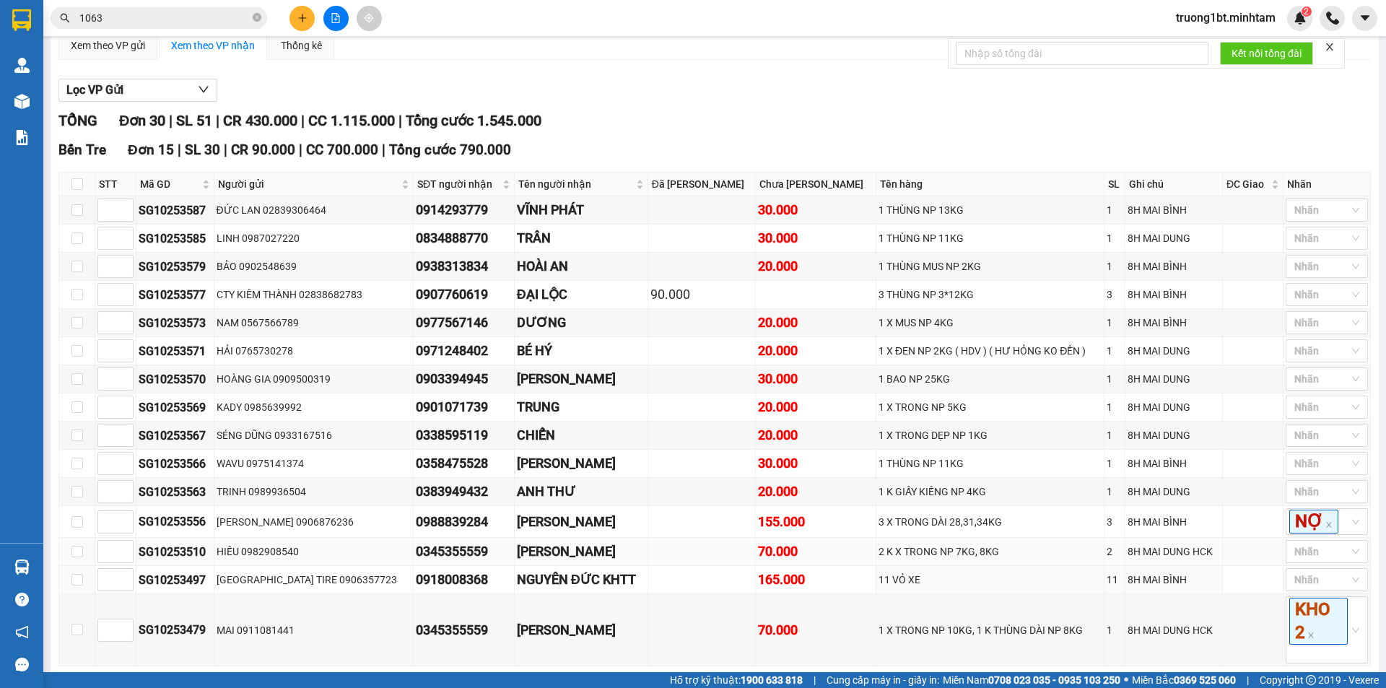
scroll to position [217, 0]
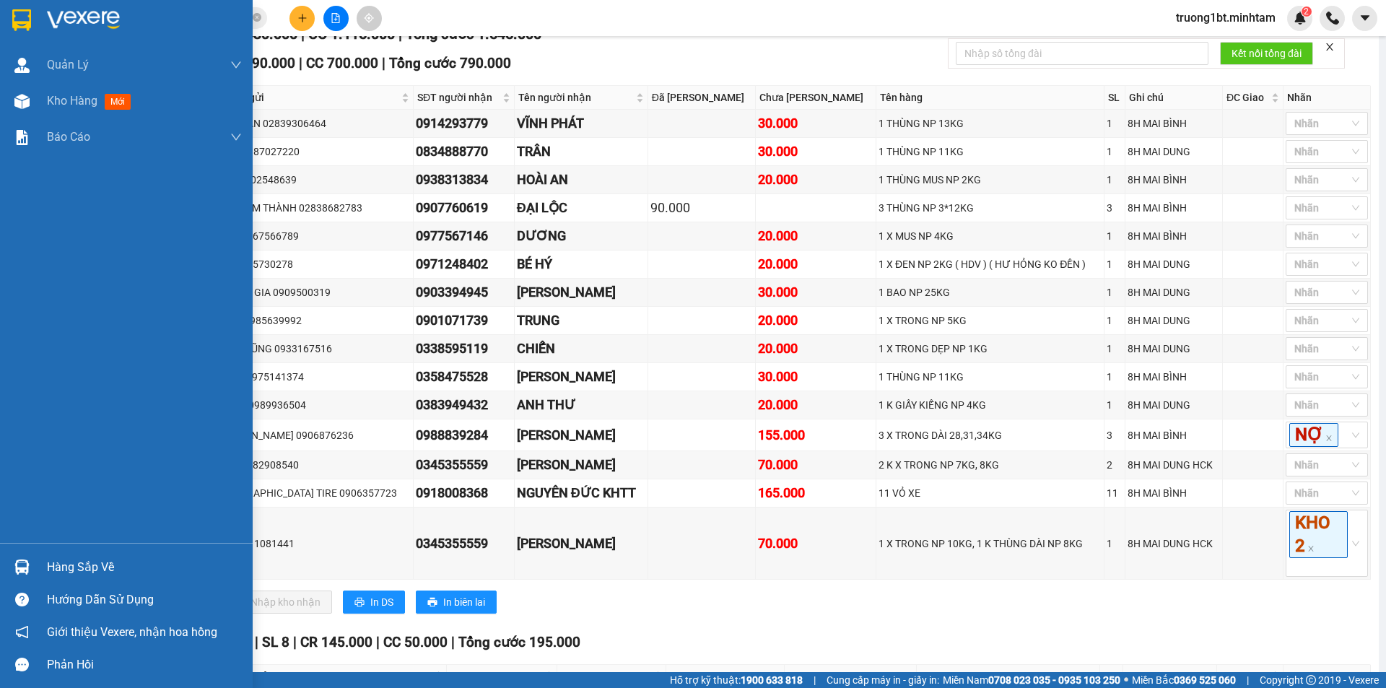
drag, startPoint x: 23, startPoint y: 570, endPoint x: 61, endPoint y: 554, distance: 41.0
click at [24, 570] on img at bounding box center [21, 566] width 15 height 15
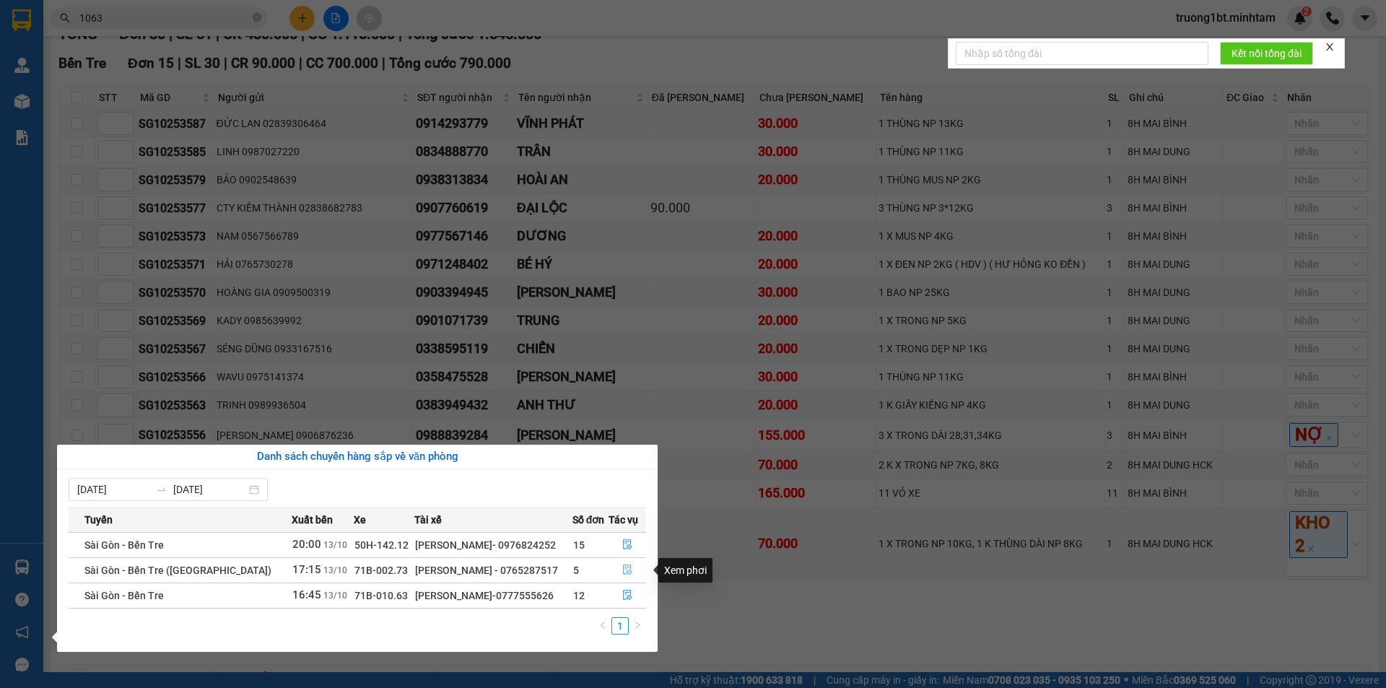
click at [622, 567] on icon "file-done" at bounding box center [627, 570] width 10 height 10
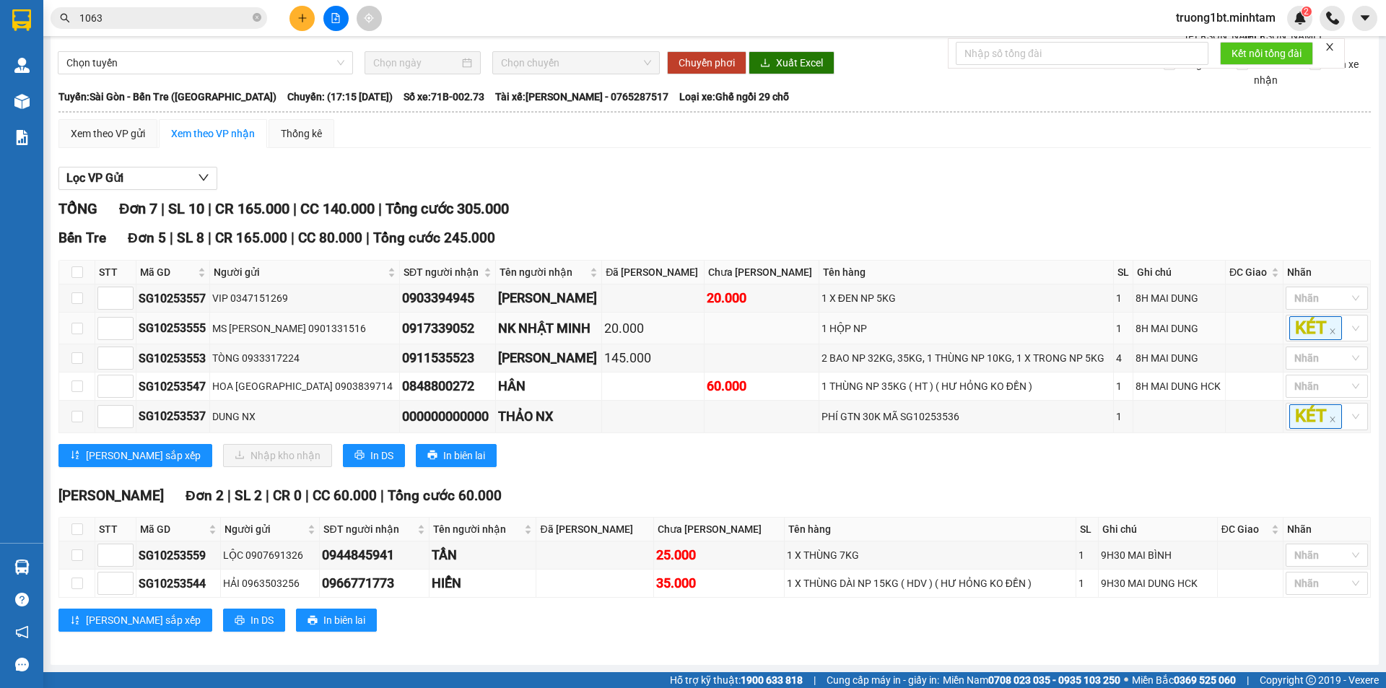
scroll to position [58, 0]
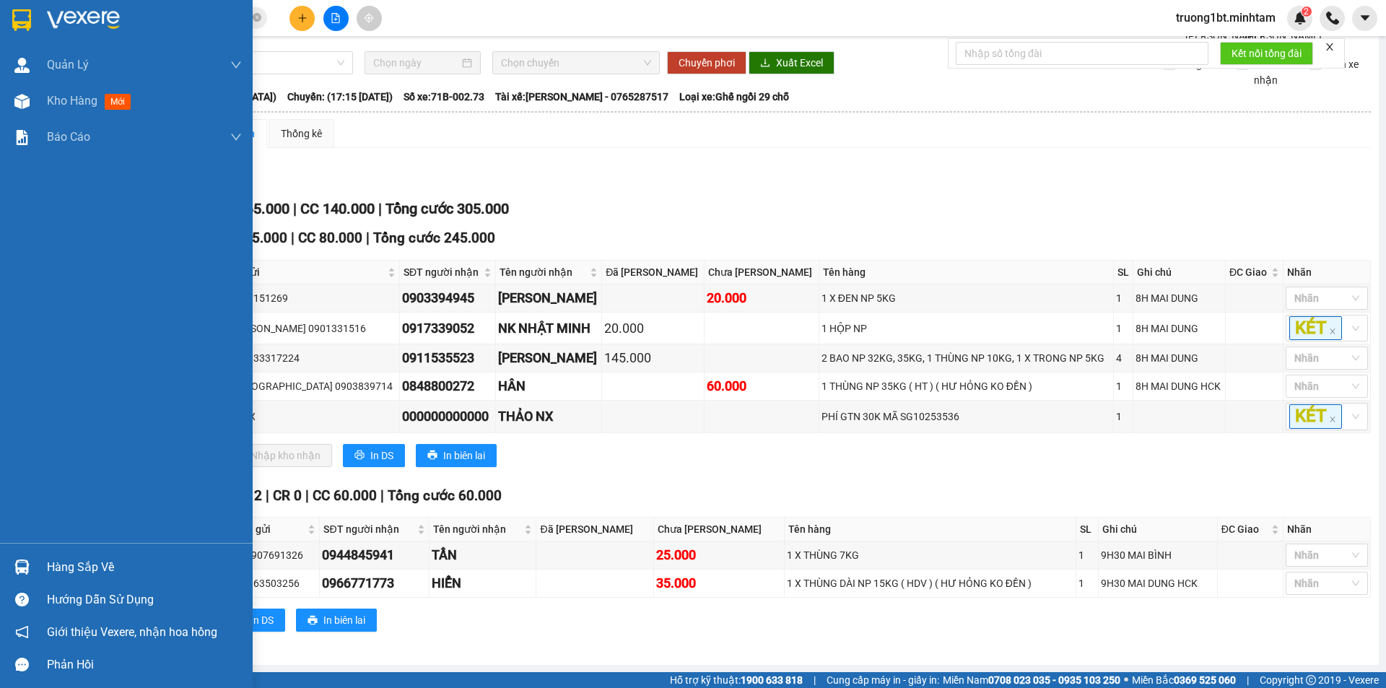
drag, startPoint x: 12, startPoint y: 557, endPoint x: 42, endPoint y: 552, distance: 30.2
click at [13, 557] on div at bounding box center [21, 566] width 25 height 25
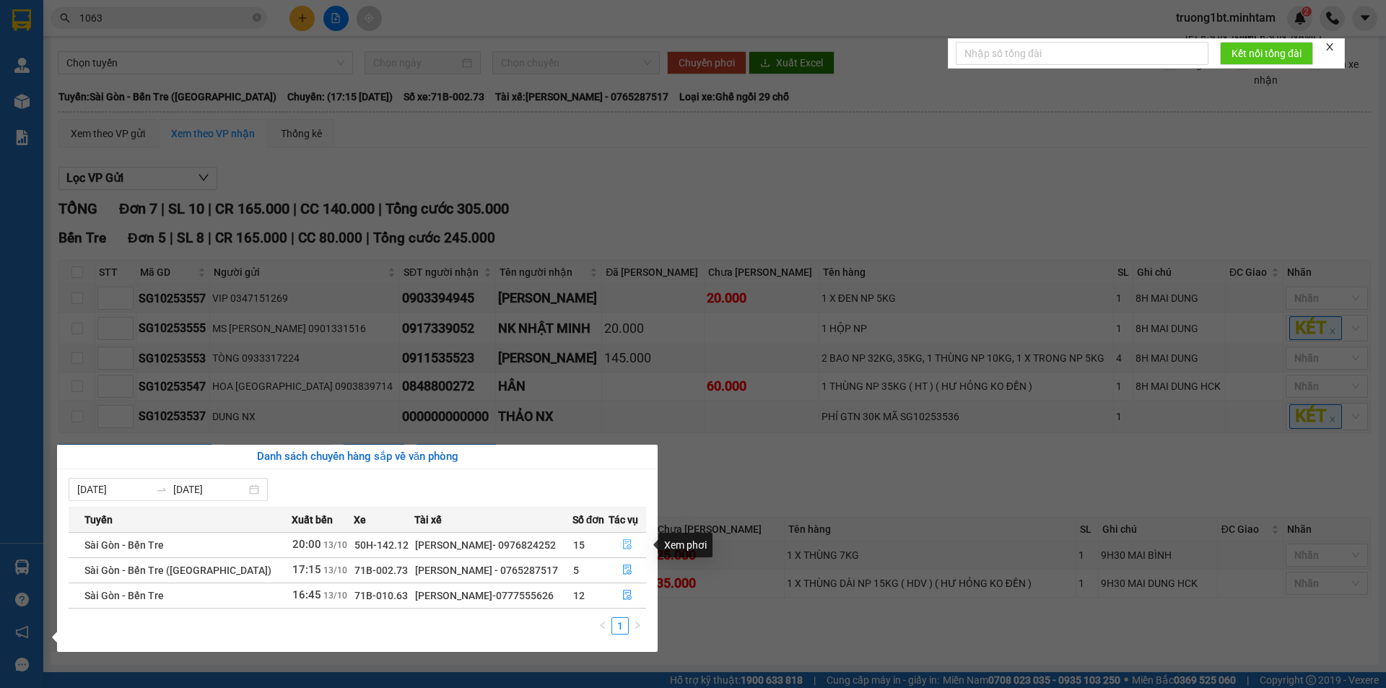
click at [625, 541] on icon "file-done" at bounding box center [627, 544] width 10 height 10
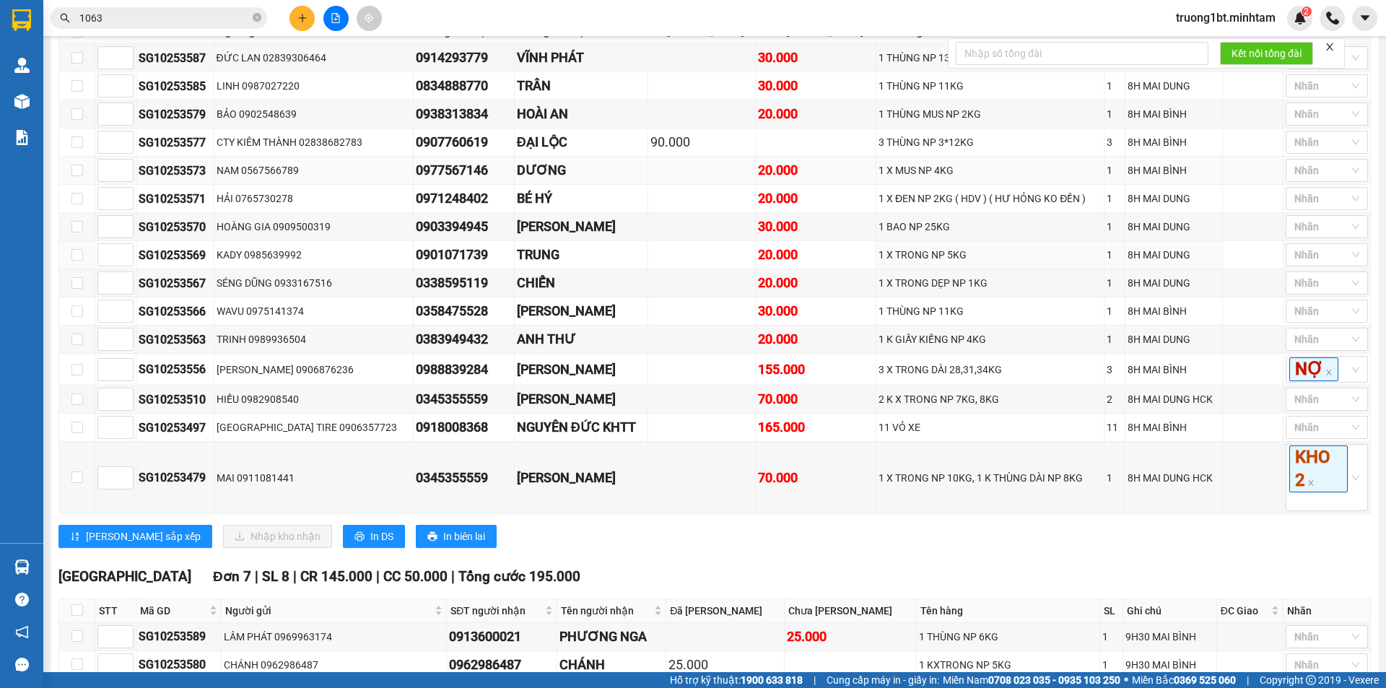
scroll to position [217, 0]
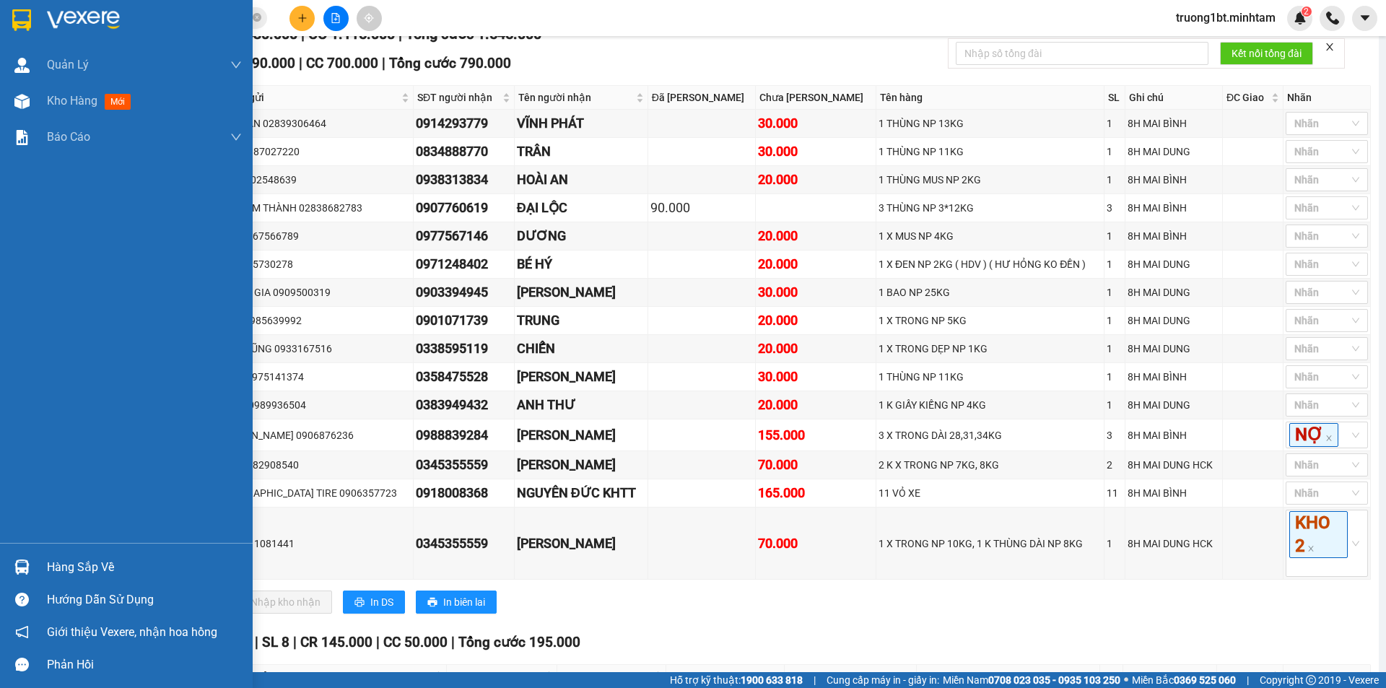
click at [30, 564] on div at bounding box center [21, 566] width 25 height 25
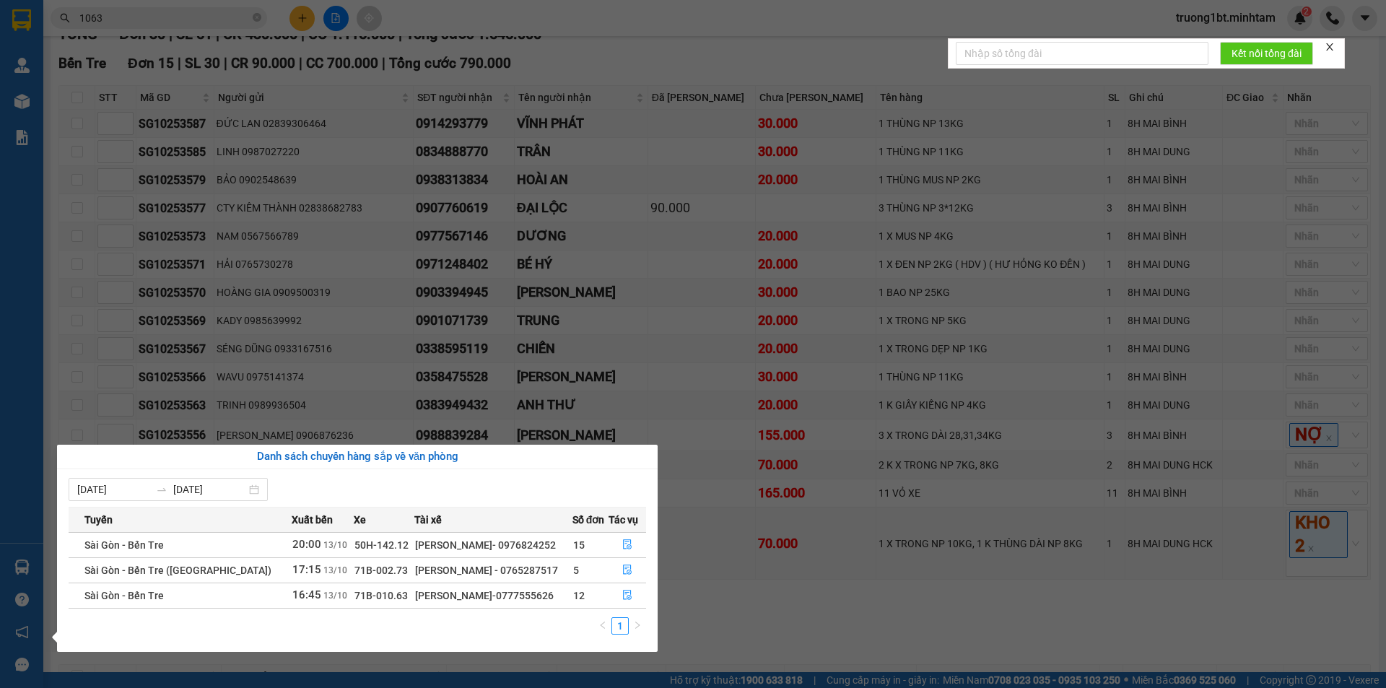
click at [795, 622] on section "Kết quả tìm kiếm ( 23 ) Bộ lọc Mã ĐH Trạng thái Món hàng Tổng cước Chưa cước Nh…" at bounding box center [693, 344] width 1386 height 688
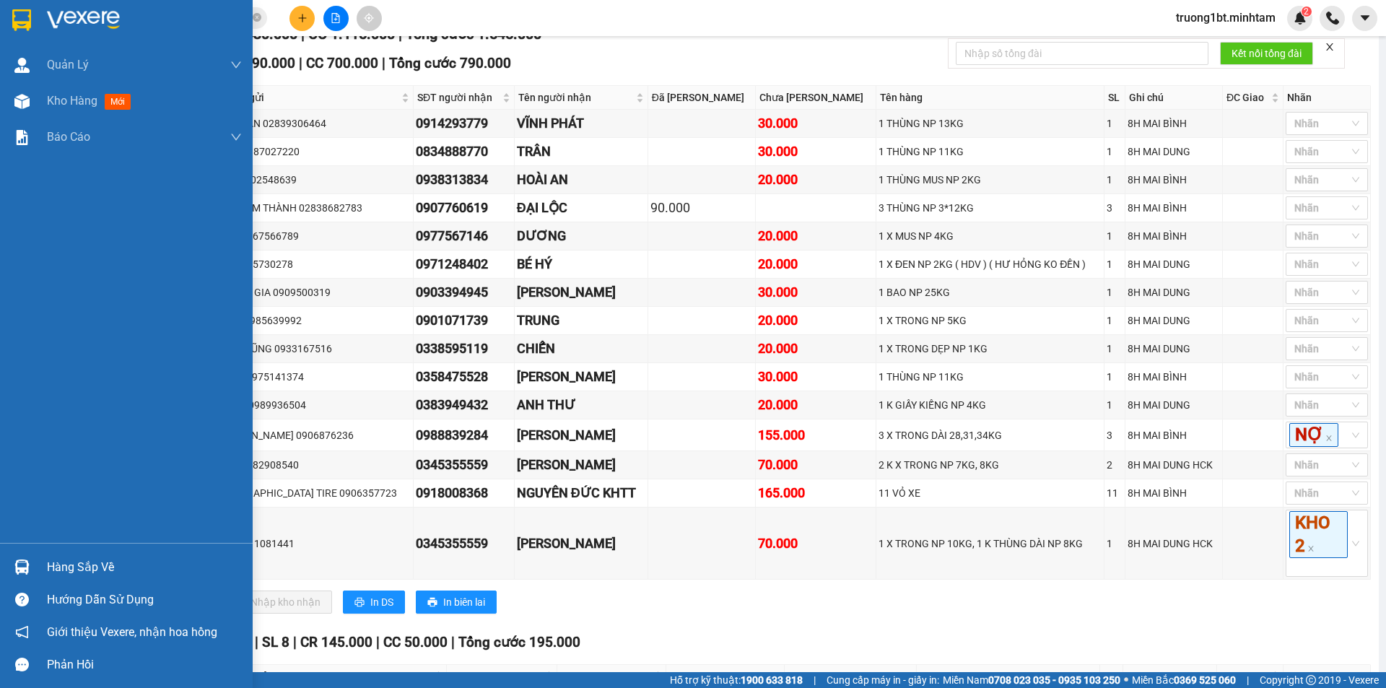
click at [49, 562] on div "Hàng sắp về" at bounding box center [144, 568] width 195 height 22
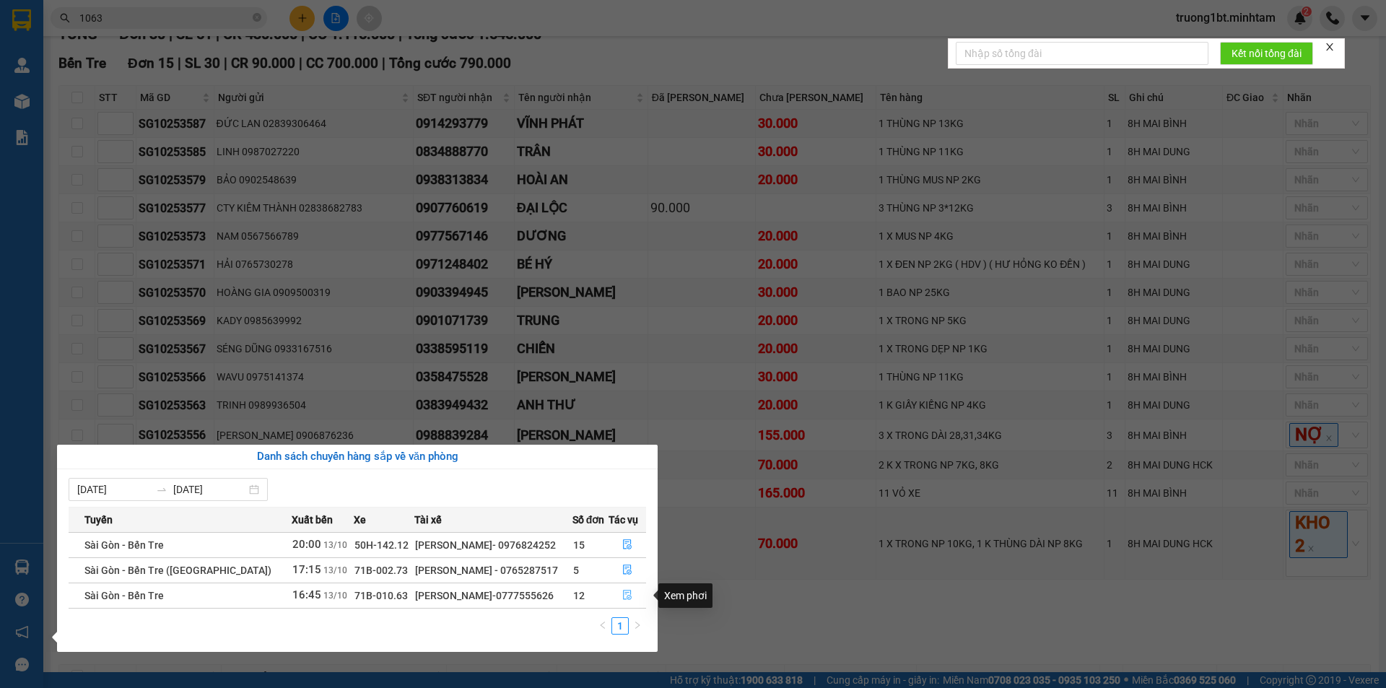
click at [622, 593] on icon "file-done" at bounding box center [627, 595] width 10 height 10
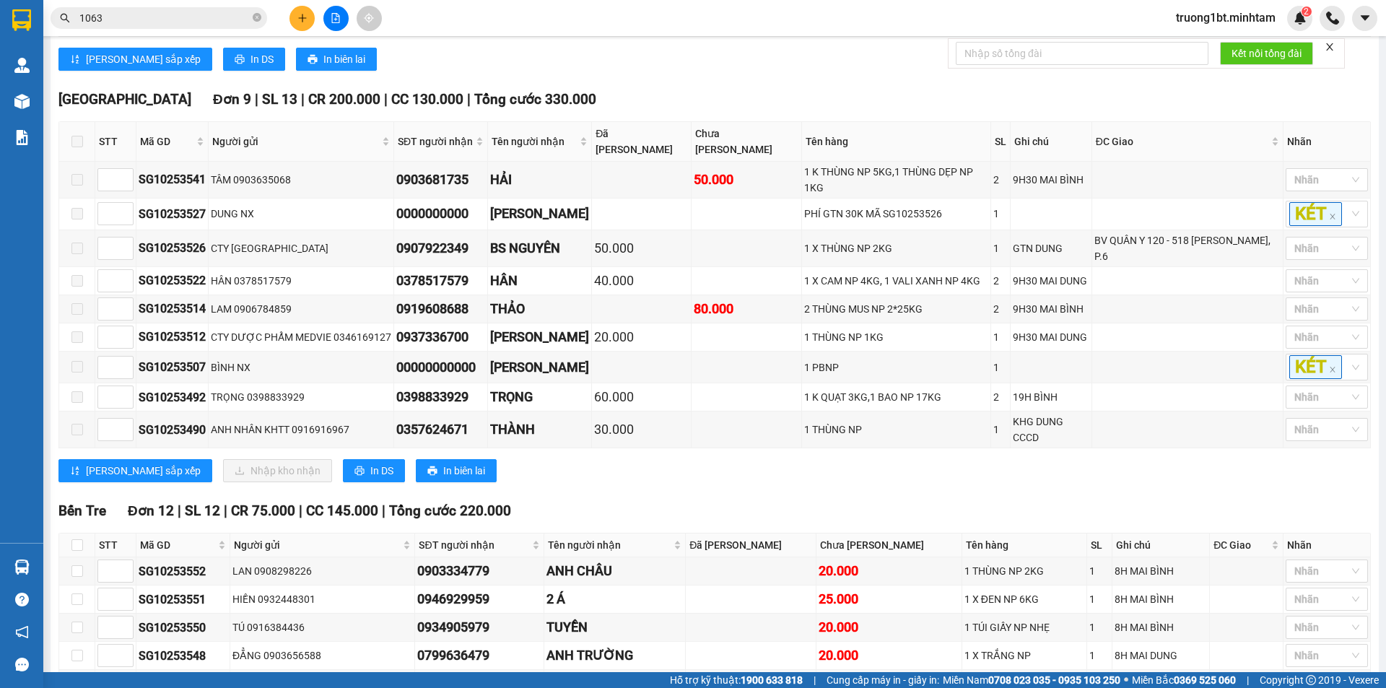
scroll to position [720, 0]
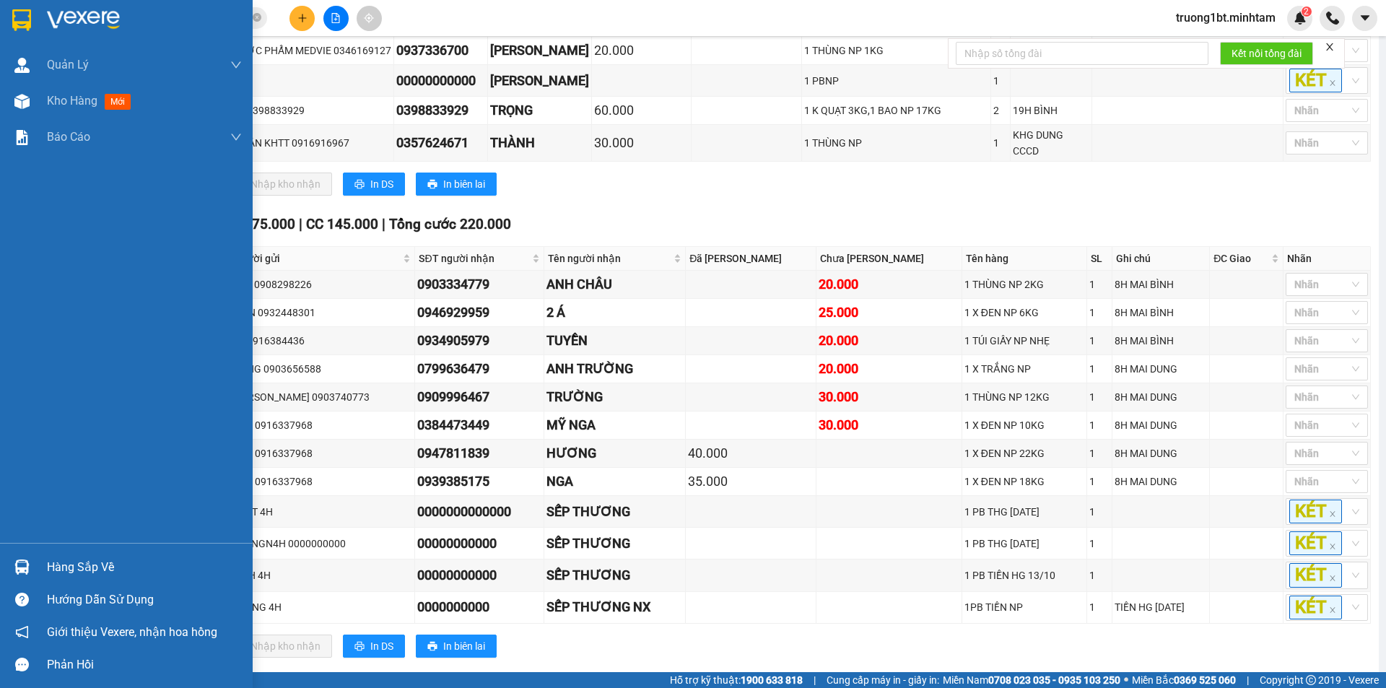
click at [40, 566] on div "Hàng sắp về" at bounding box center [126, 567] width 253 height 32
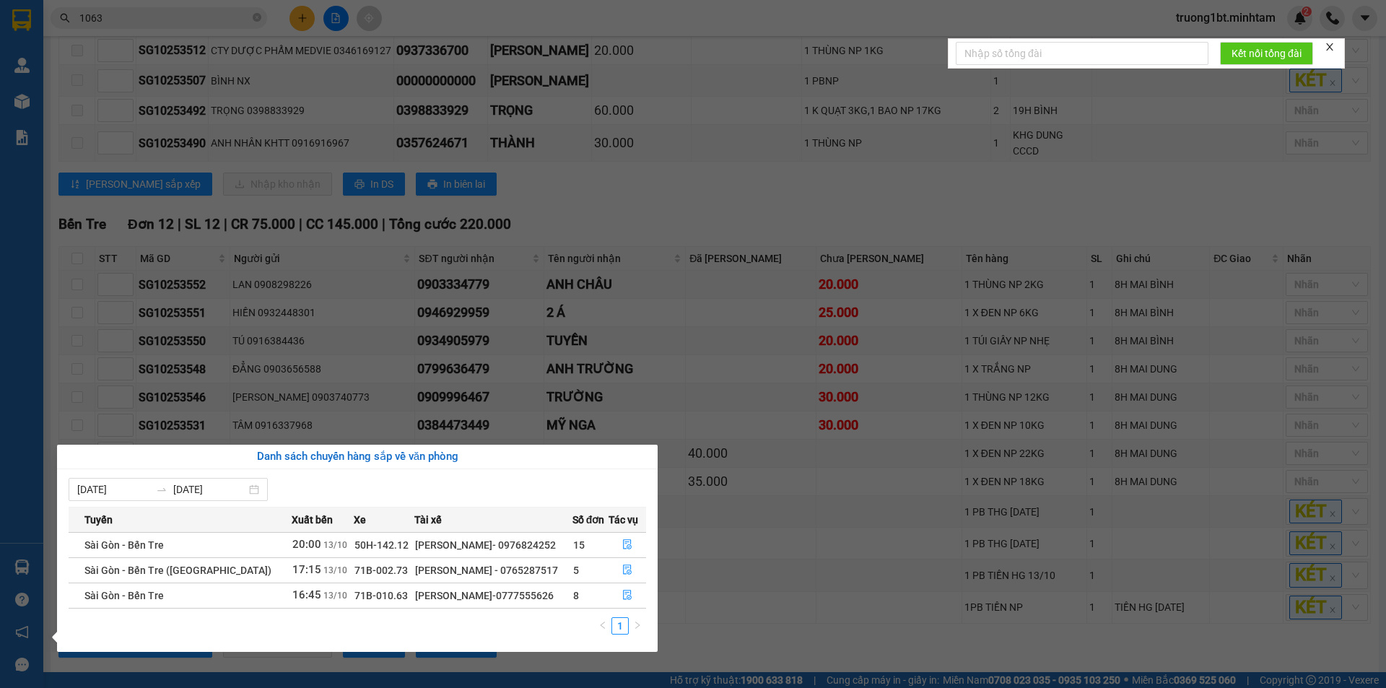
click at [729, 636] on section "Kết quả tìm kiếm ( 23 ) Bộ lọc Mã ĐH Trạng thái Món hàng Tổng cước Chưa cước Nh…" at bounding box center [693, 344] width 1386 height 688
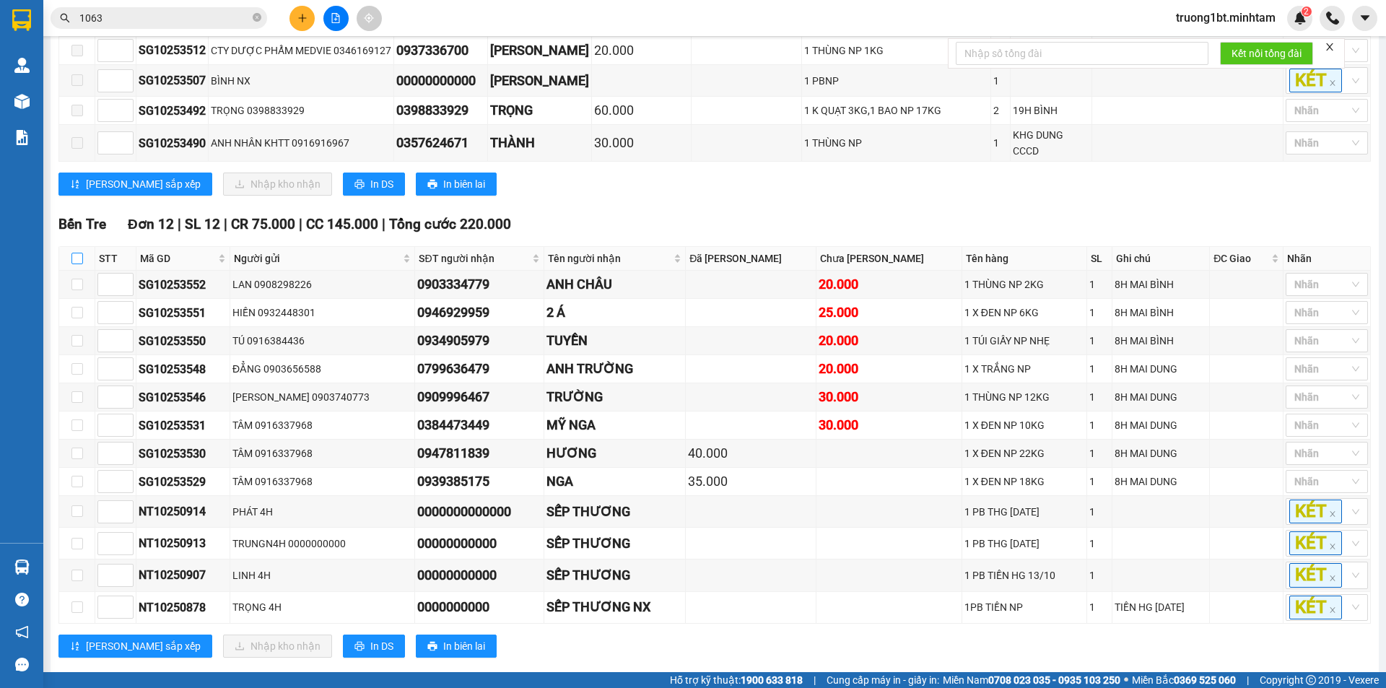
click at [79, 253] on input "checkbox" at bounding box center [77, 259] width 12 height 12
checkbox input "true"
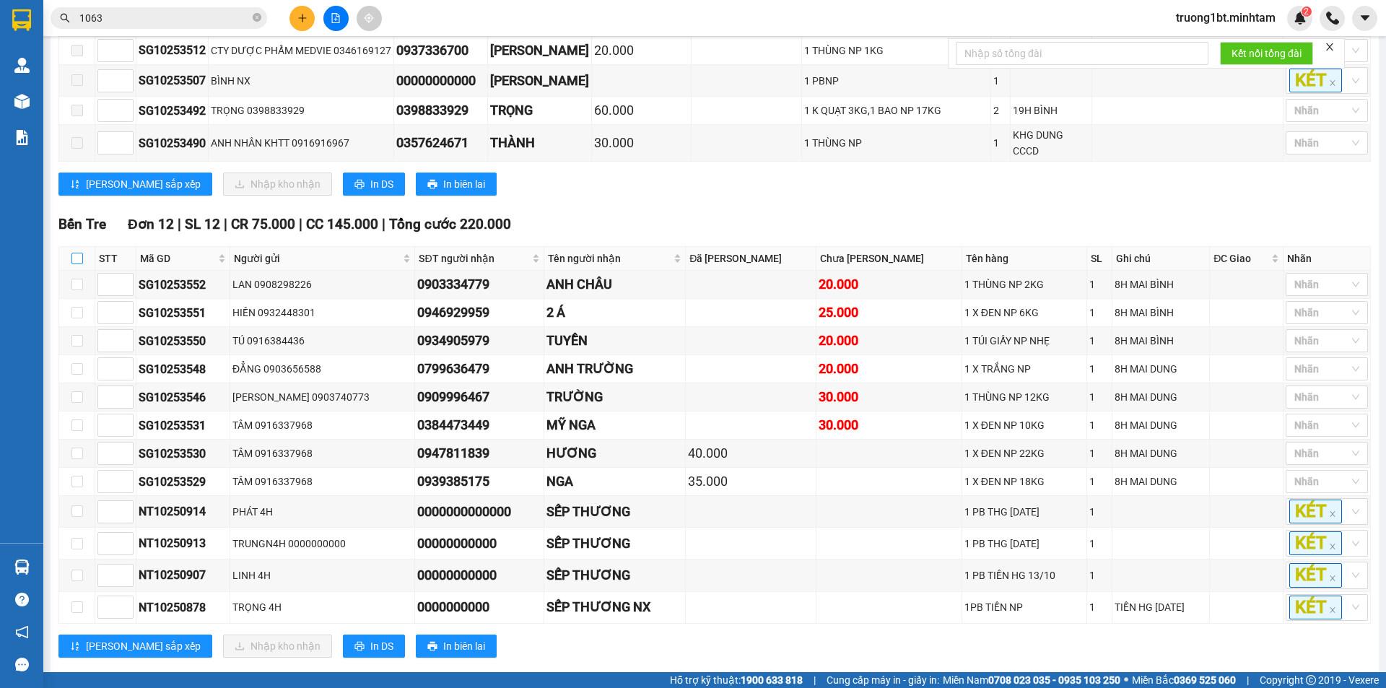
checkbox input "true"
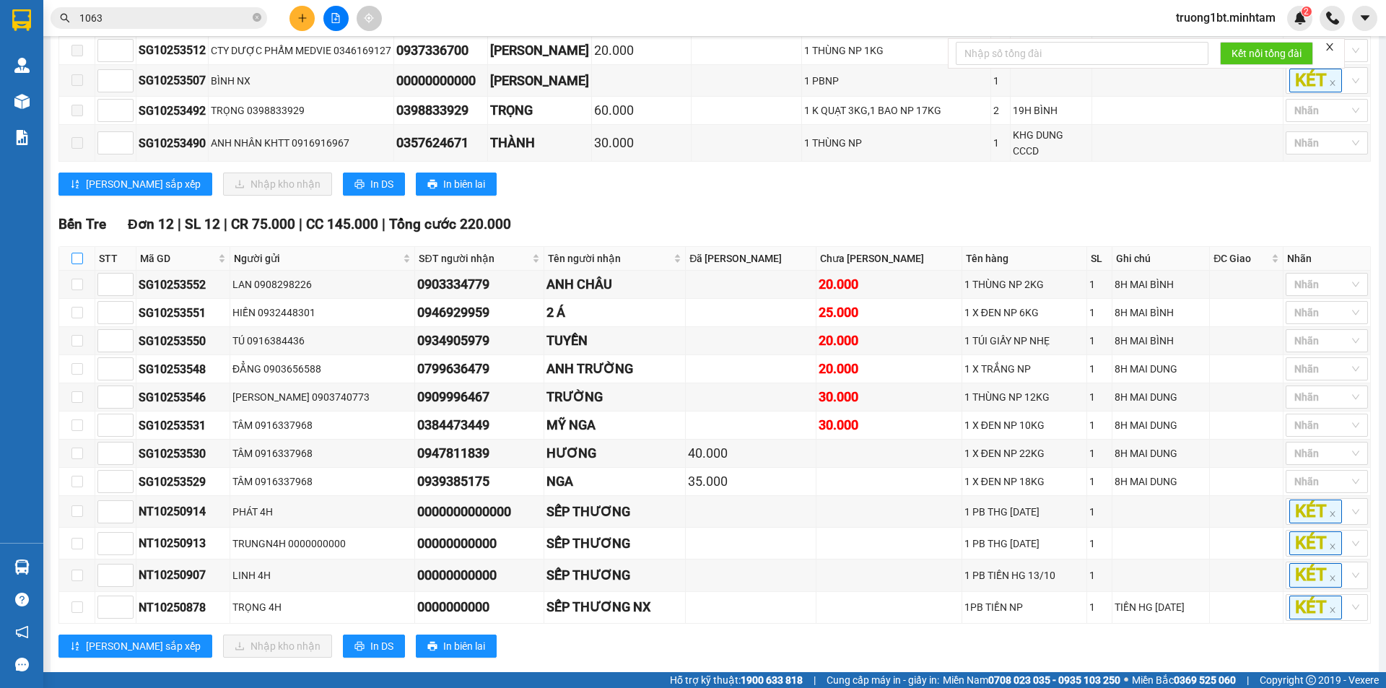
checkbox input "true"
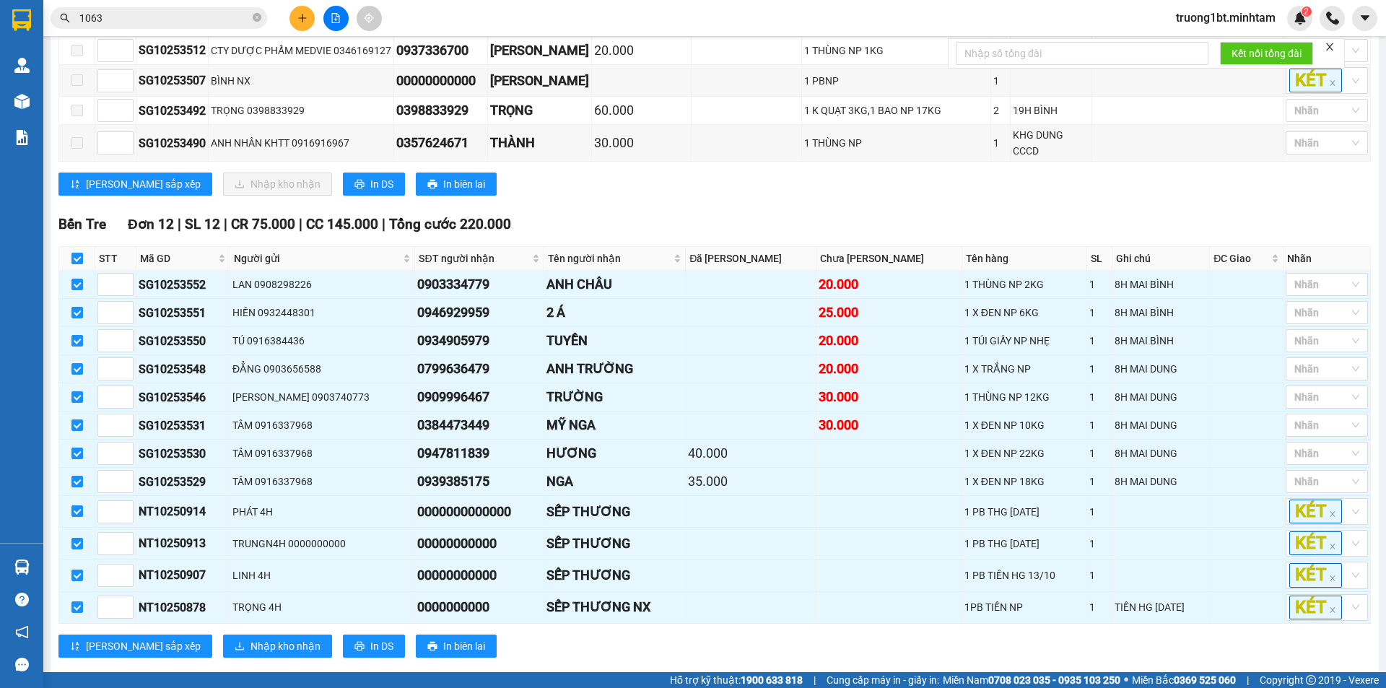
click at [79, 253] on input "checkbox" at bounding box center [77, 259] width 12 height 12
checkbox input "false"
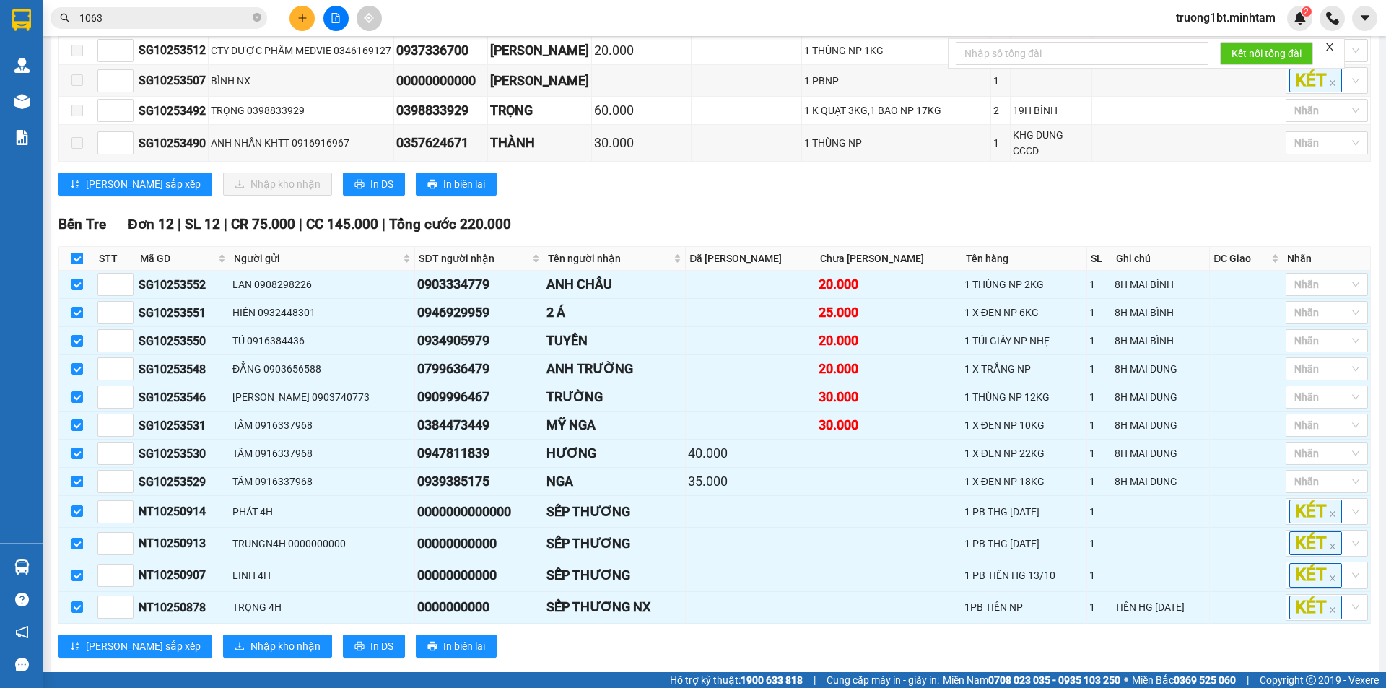
checkbox input "false"
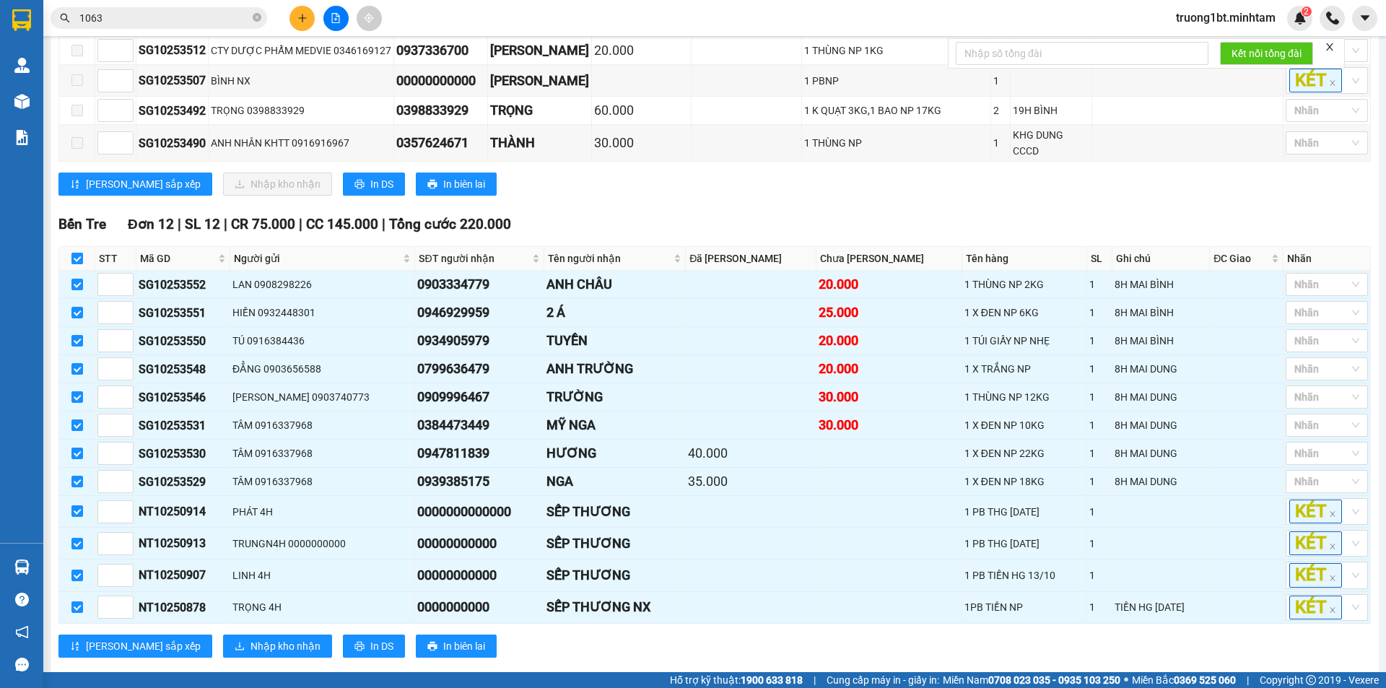
checkbox input "false"
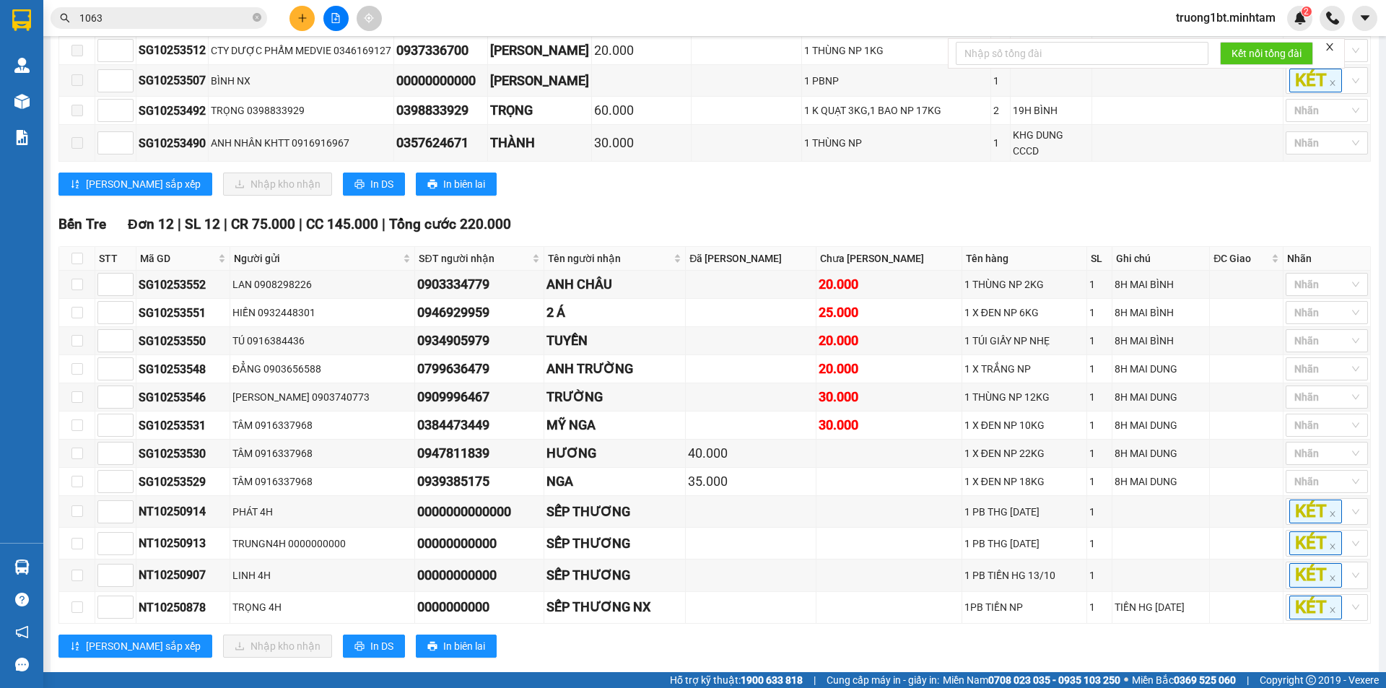
click at [69, 247] on th at bounding box center [77, 259] width 36 height 24
click at [76, 253] on input "checkbox" at bounding box center [77, 259] width 12 height 12
checkbox input "true"
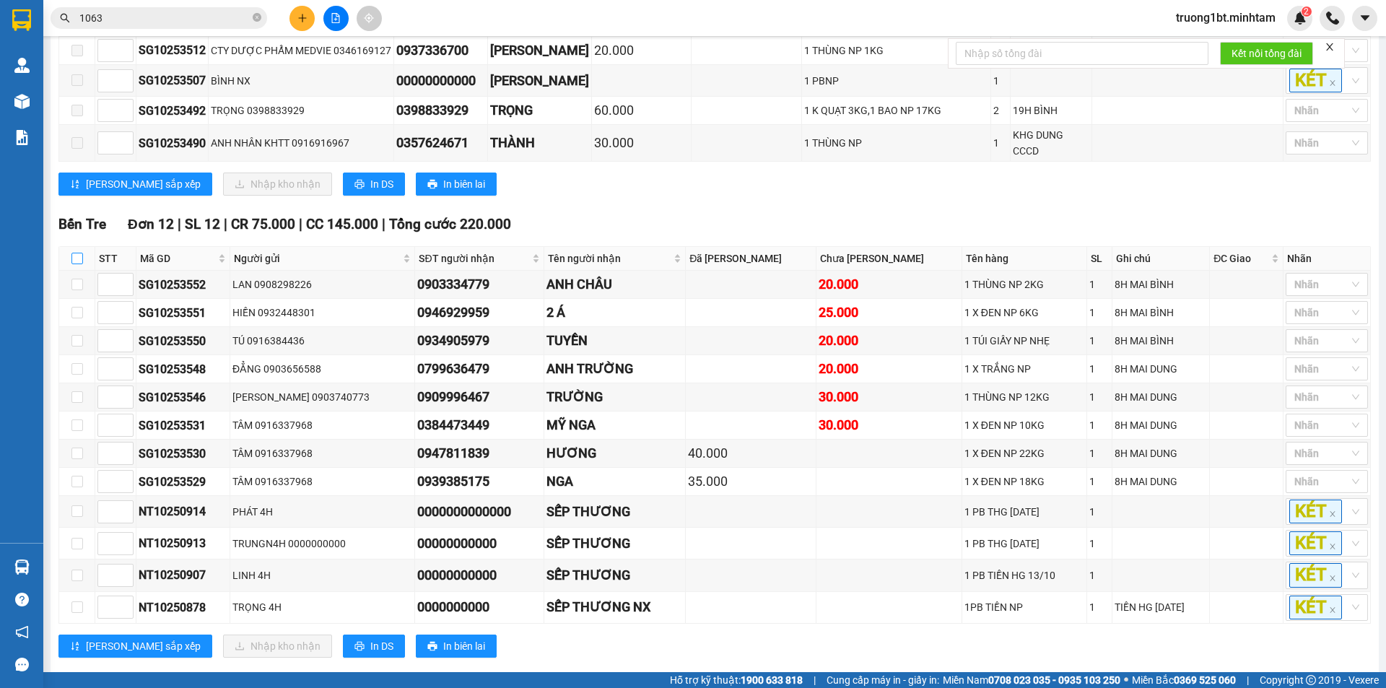
checkbox input "true"
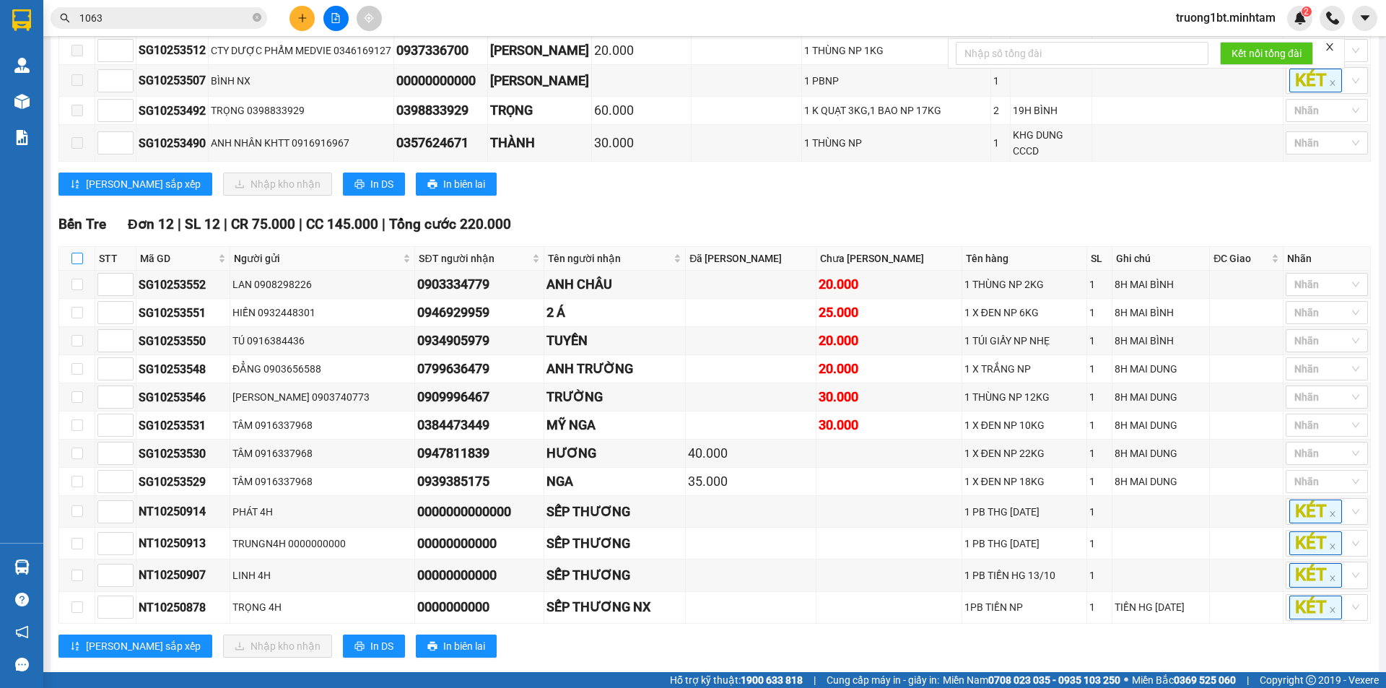
checkbox input "true"
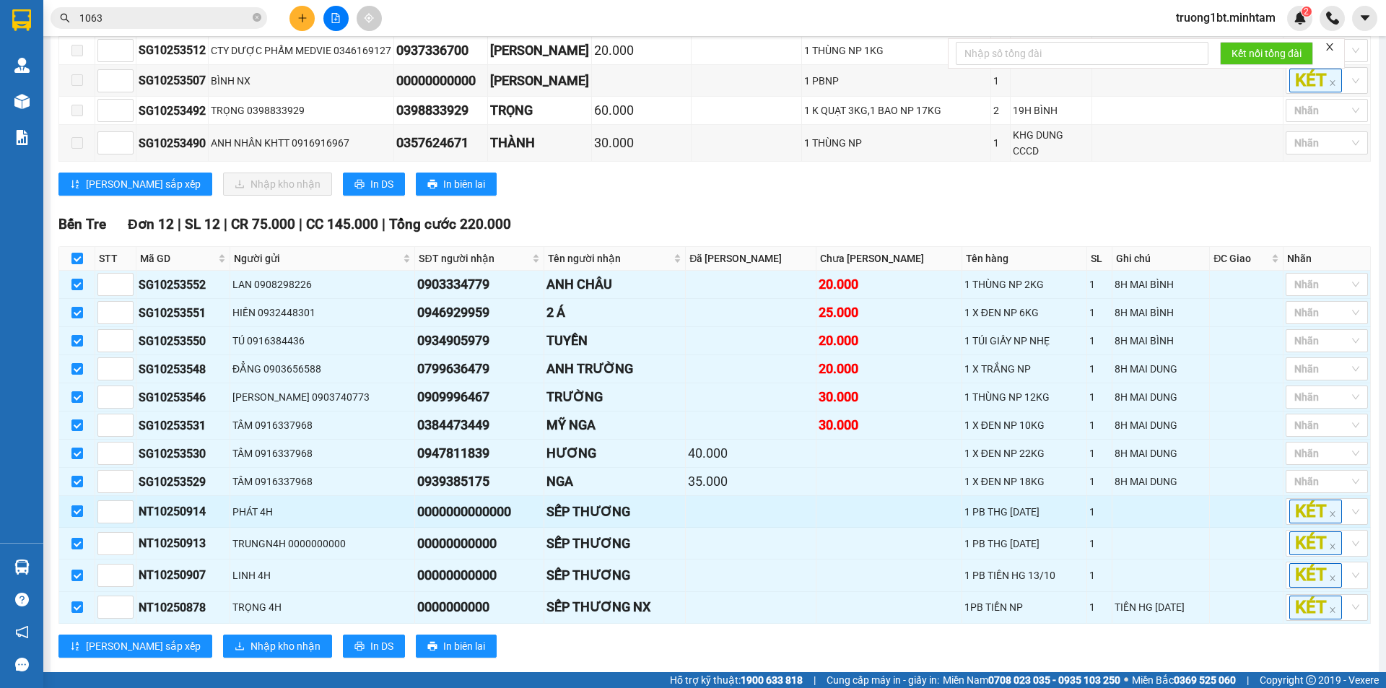
click at [77, 505] on input "checkbox" at bounding box center [77, 511] width 12 height 12
checkbox input "false"
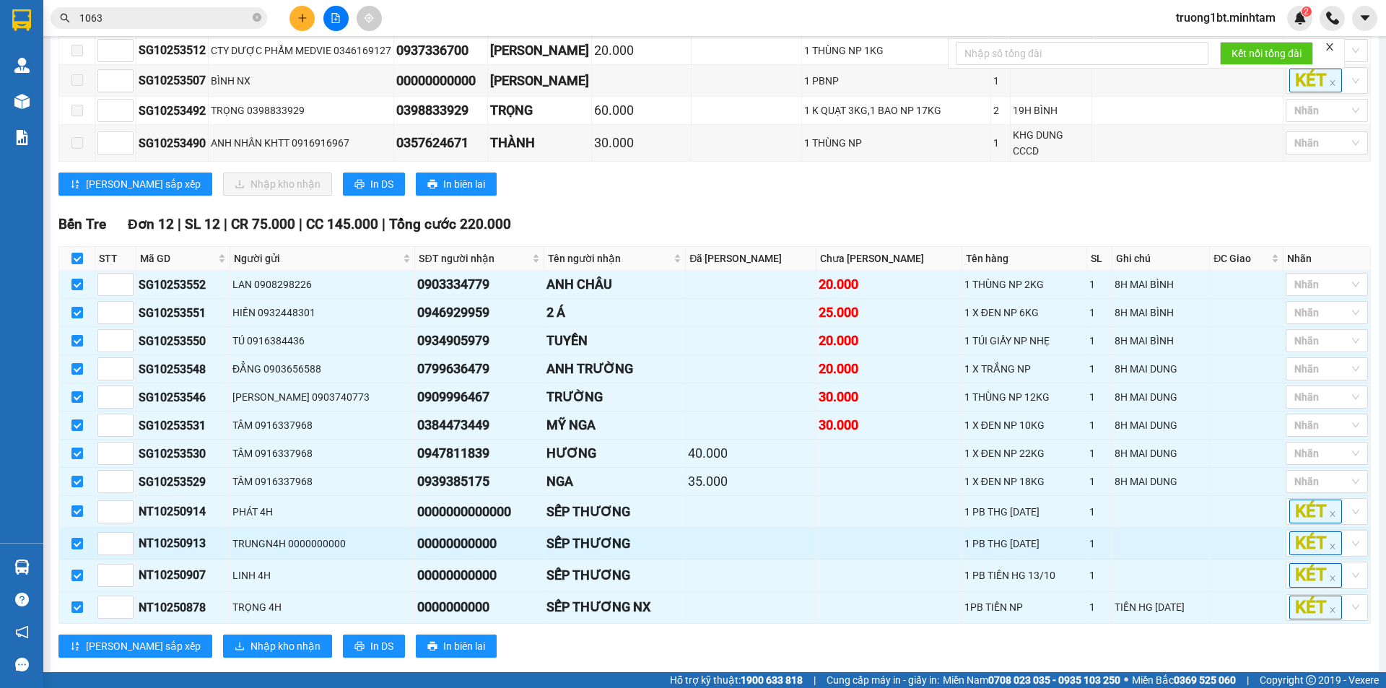
checkbox input "false"
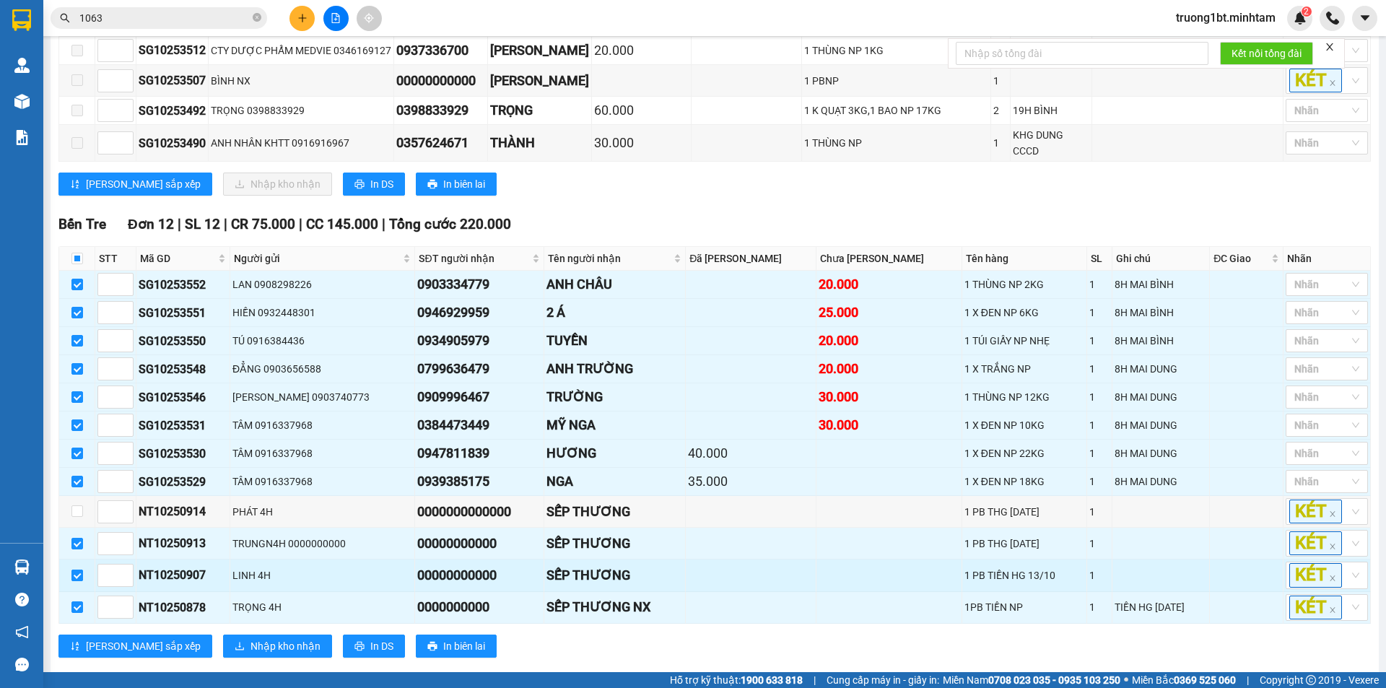
drag, startPoint x: 75, startPoint y: 522, endPoint x: 77, endPoint y: 542, distance: 20.3
click at [75, 538] on input "checkbox" at bounding box center [77, 544] width 12 height 12
checkbox input "false"
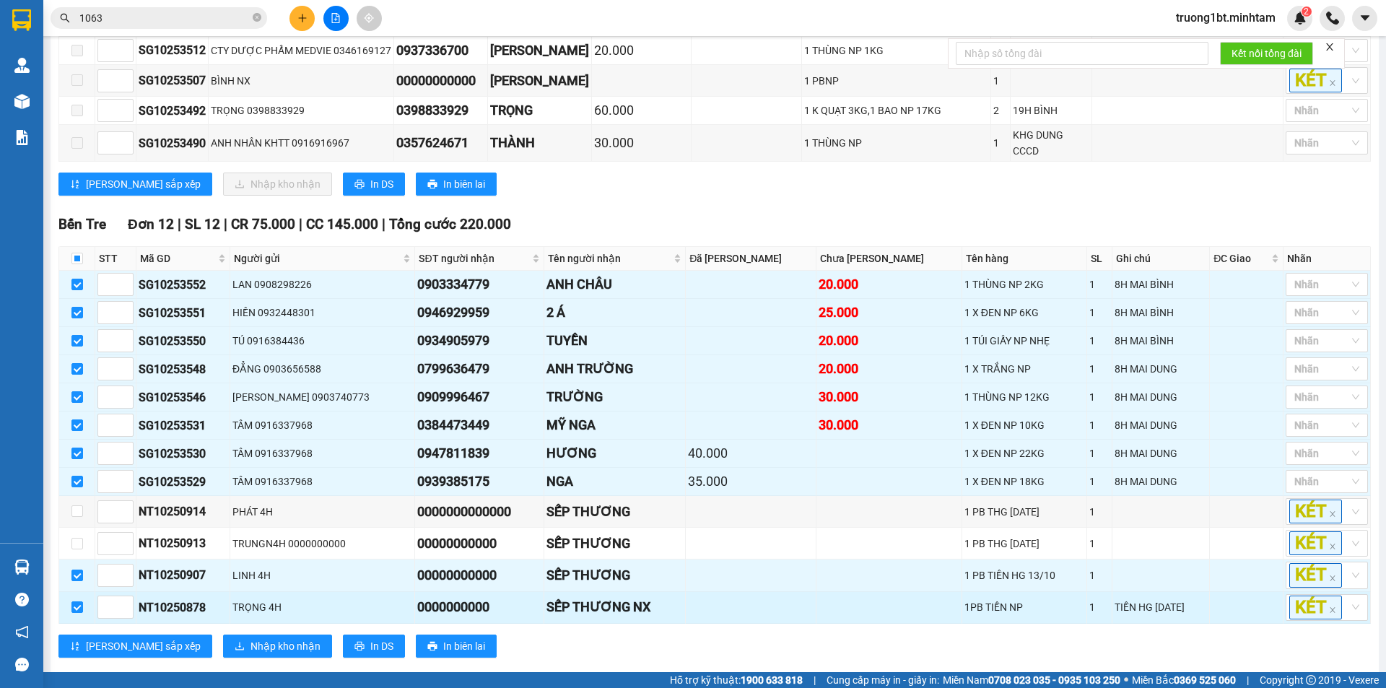
drag, startPoint x: 81, startPoint y: 546, endPoint x: 77, endPoint y: 567, distance: 21.2
click at [81, 570] on input "checkbox" at bounding box center [77, 576] width 12 height 12
checkbox input "false"
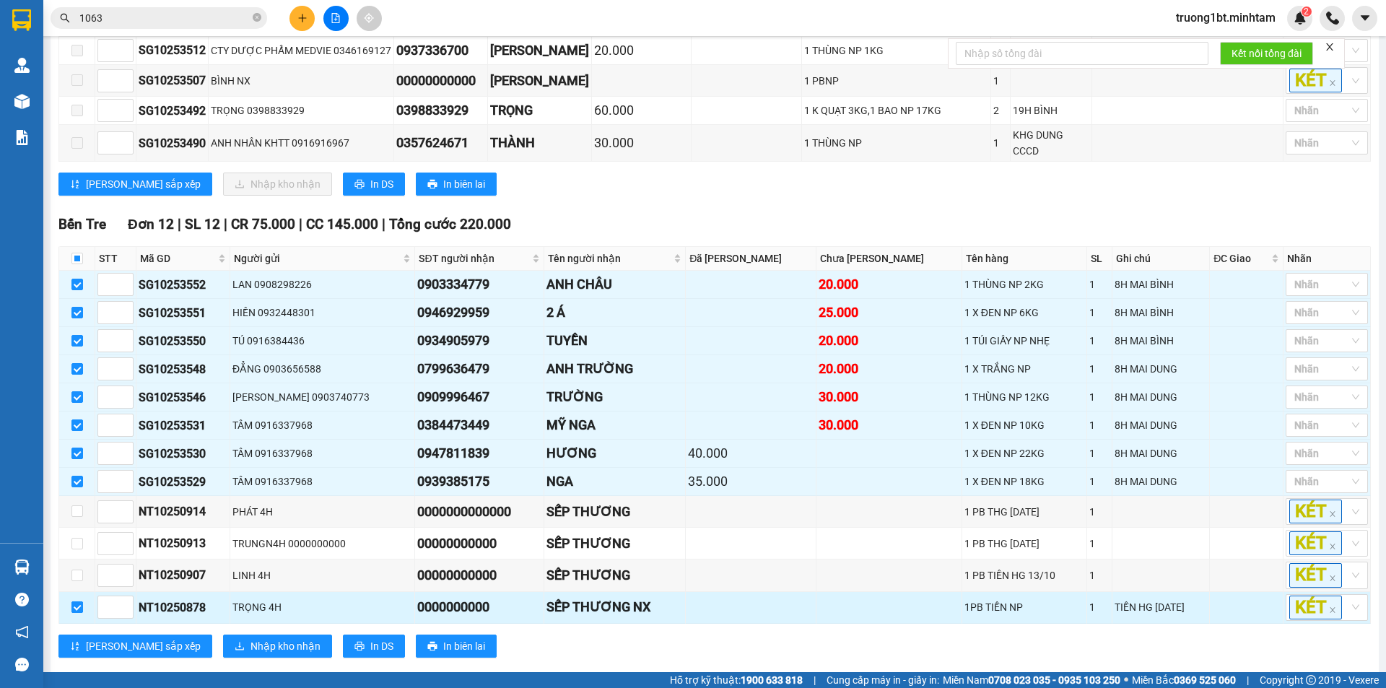
click at [77, 592] on td at bounding box center [77, 608] width 36 height 32
drag, startPoint x: 79, startPoint y: 583, endPoint x: 74, endPoint y: 561, distance: 22.4
click at [79, 601] on input "checkbox" at bounding box center [77, 607] width 12 height 12
checkbox input "false"
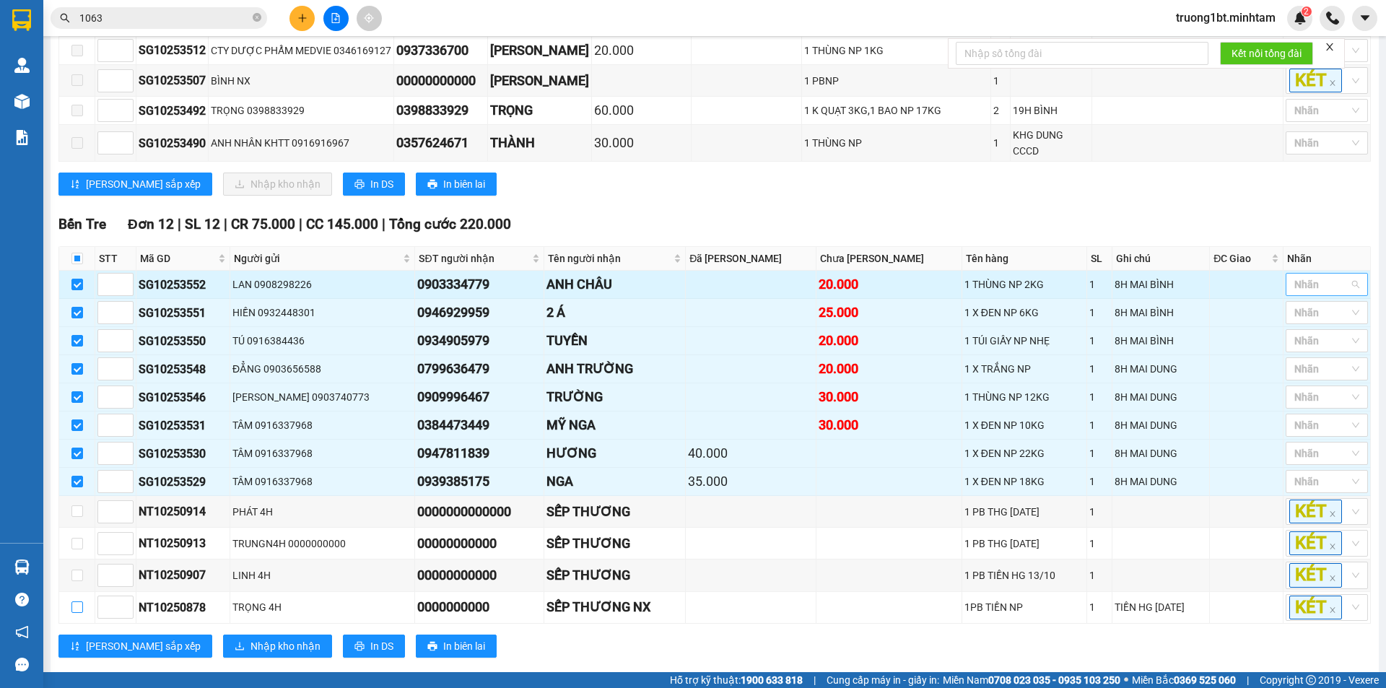
click at [1302, 276] on div at bounding box center [1319, 284] width 61 height 17
drag, startPoint x: 1301, startPoint y: 310, endPoint x: 1295, endPoint y: 295, distance: 16.2
click at [1301, 310] on div "KHO 2" at bounding box center [1316, 310] width 65 height 16
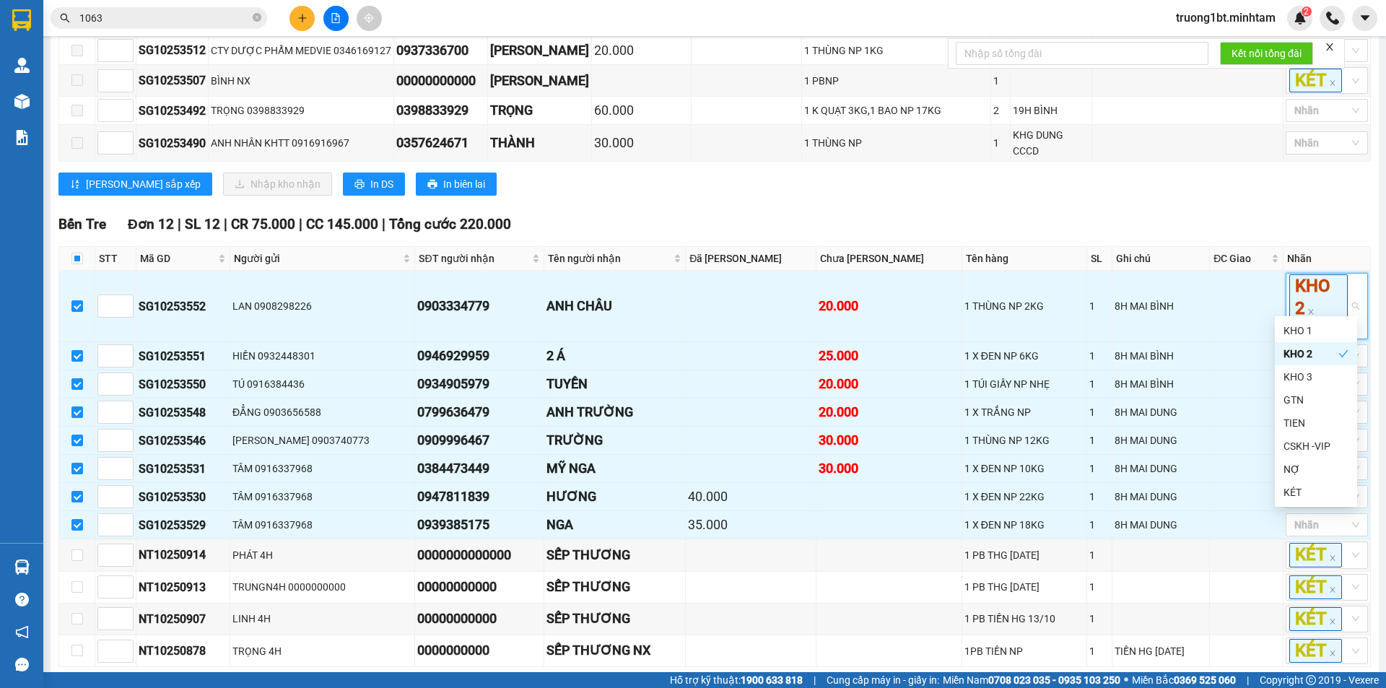
click at [1224, 183] on div "TỔNG Đơn 23 | SL 28 | CR 295.000 | CC 345.000 | Tổng cước 640.000 Ngã Tư Huyệ…" at bounding box center [714, 119] width 1312 height 1199
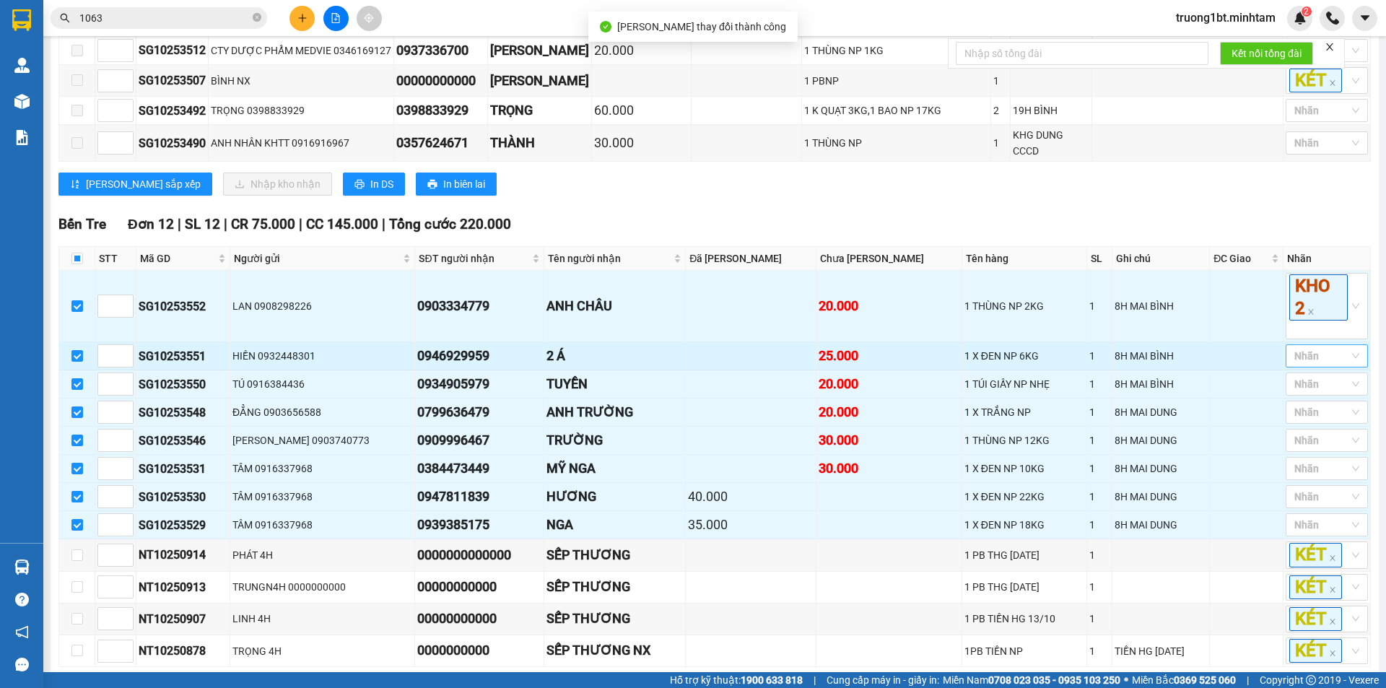
click at [1297, 347] on div at bounding box center [1319, 355] width 61 height 17
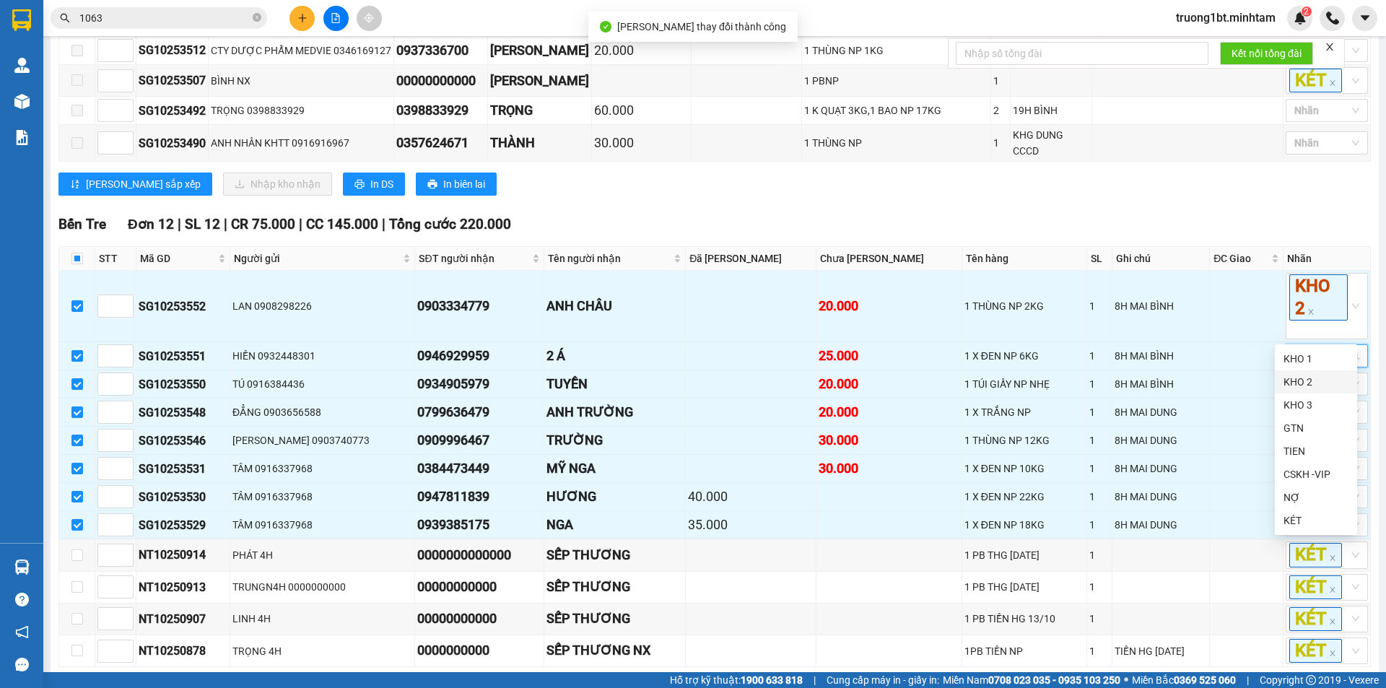
click at [1307, 377] on div "KHO 2" at bounding box center [1316, 382] width 65 height 16
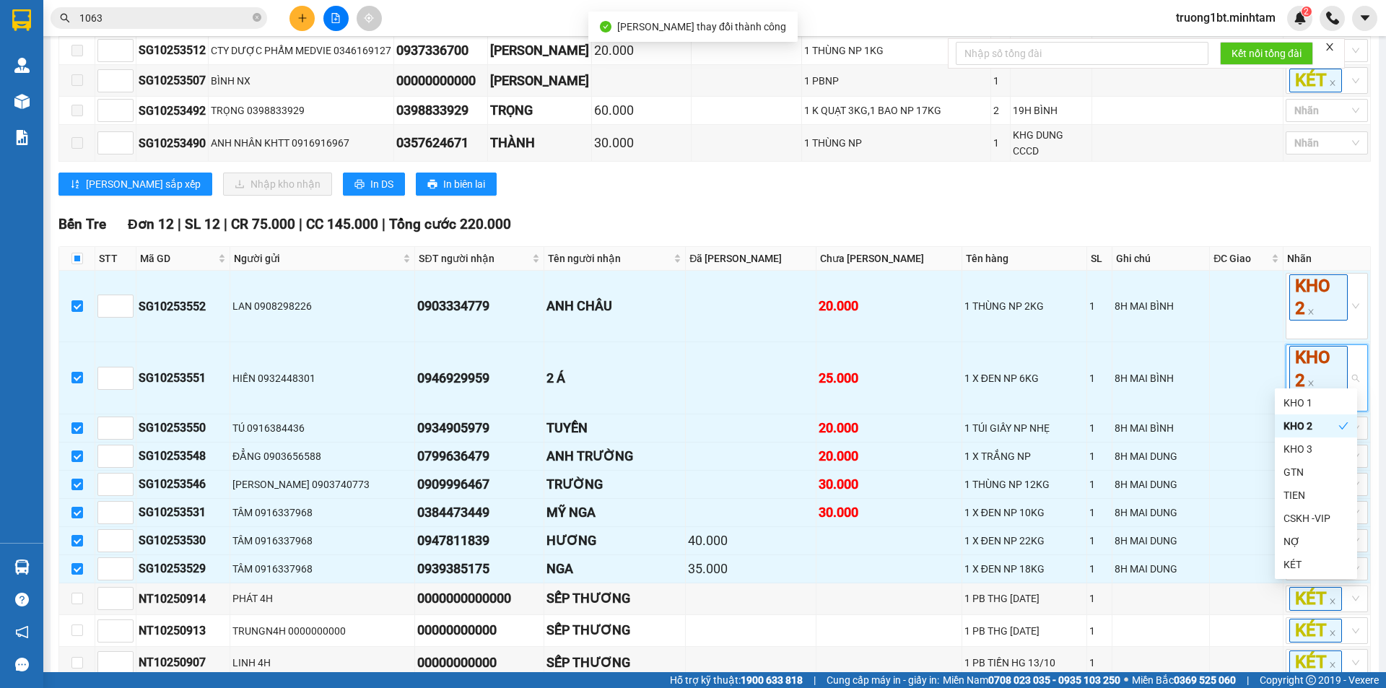
click at [1211, 175] on div "[GEOGRAPHIC_DATA] 9 | SL 13 | CR 200.000 | CC 130.000 | Tổng cước 330.000 STT M…" at bounding box center [714, 4] width 1312 height 404
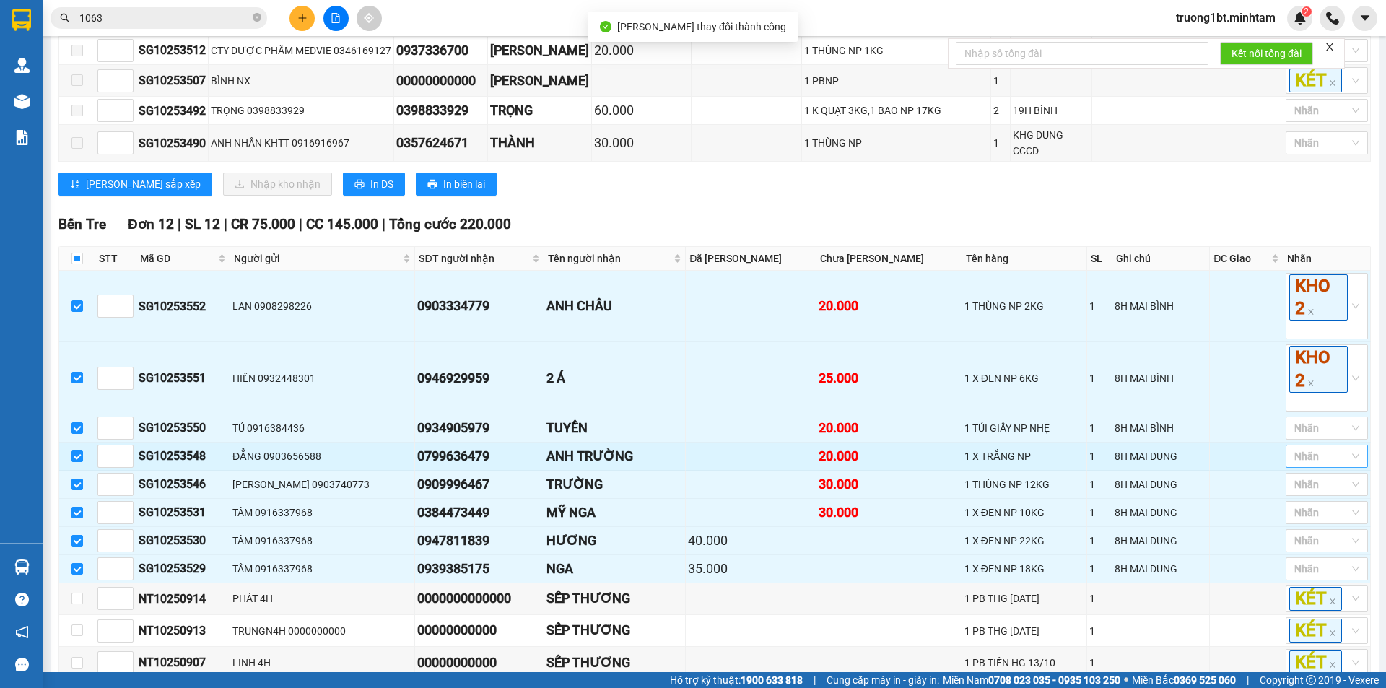
click at [1315, 445] on div "Nhãn" at bounding box center [1327, 456] width 82 height 23
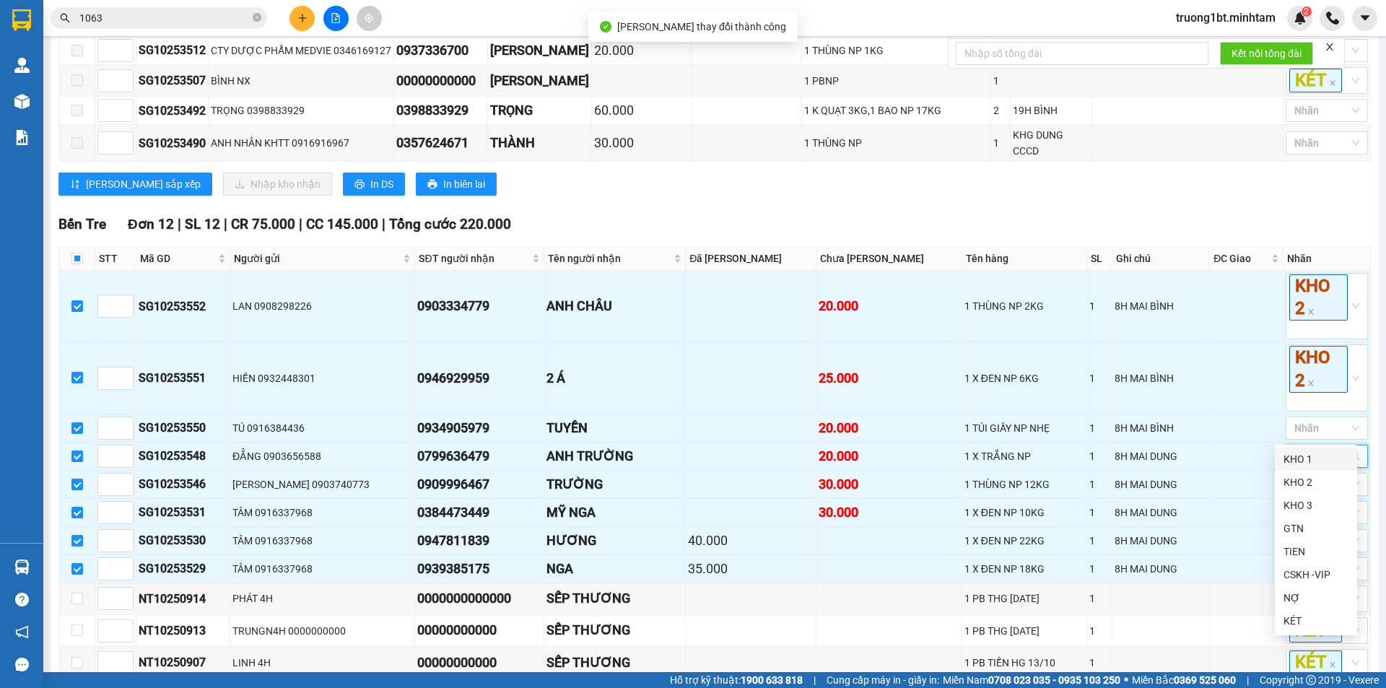
click at [1306, 453] on div "KHO 1" at bounding box center [1316, 459] width 65 height 16
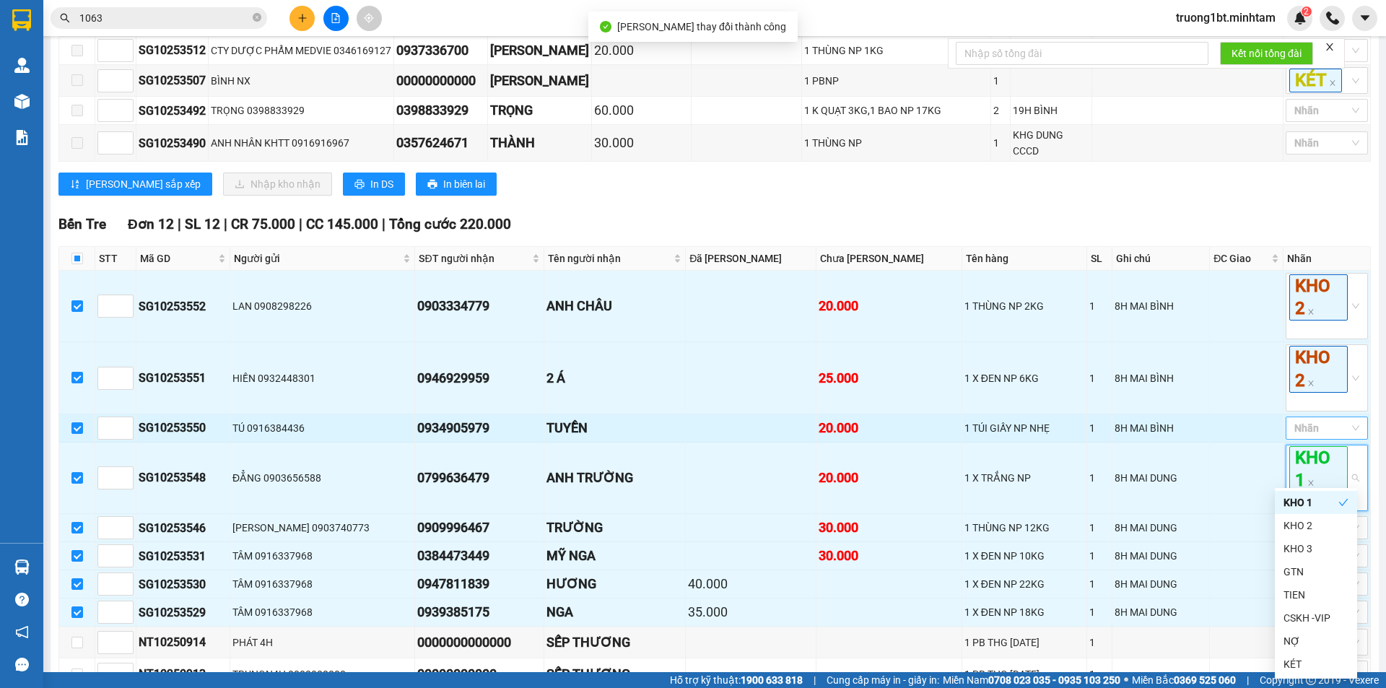
click at [1313, 419] on div at bounding box center [1319, 427] width 61 height 17
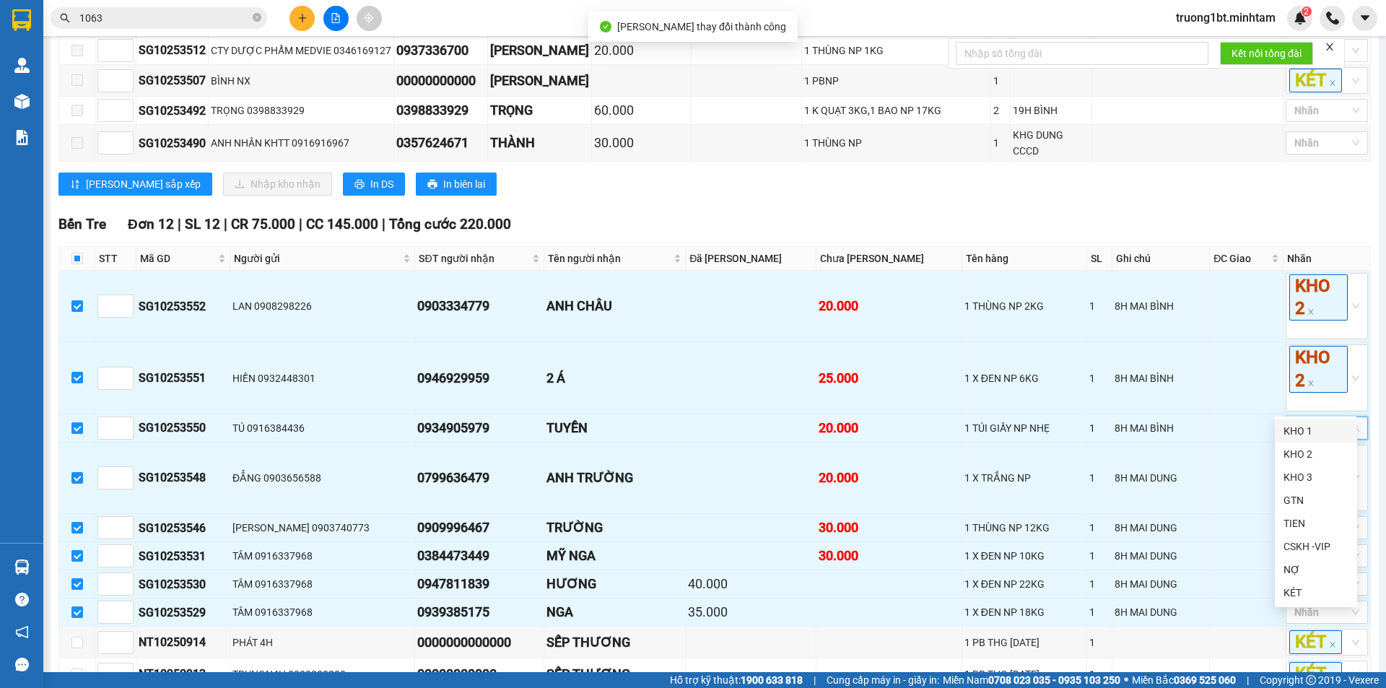
click at [1311, 432] on div "KHO 1" at bounding box center [1316, 431] width 65 height 16
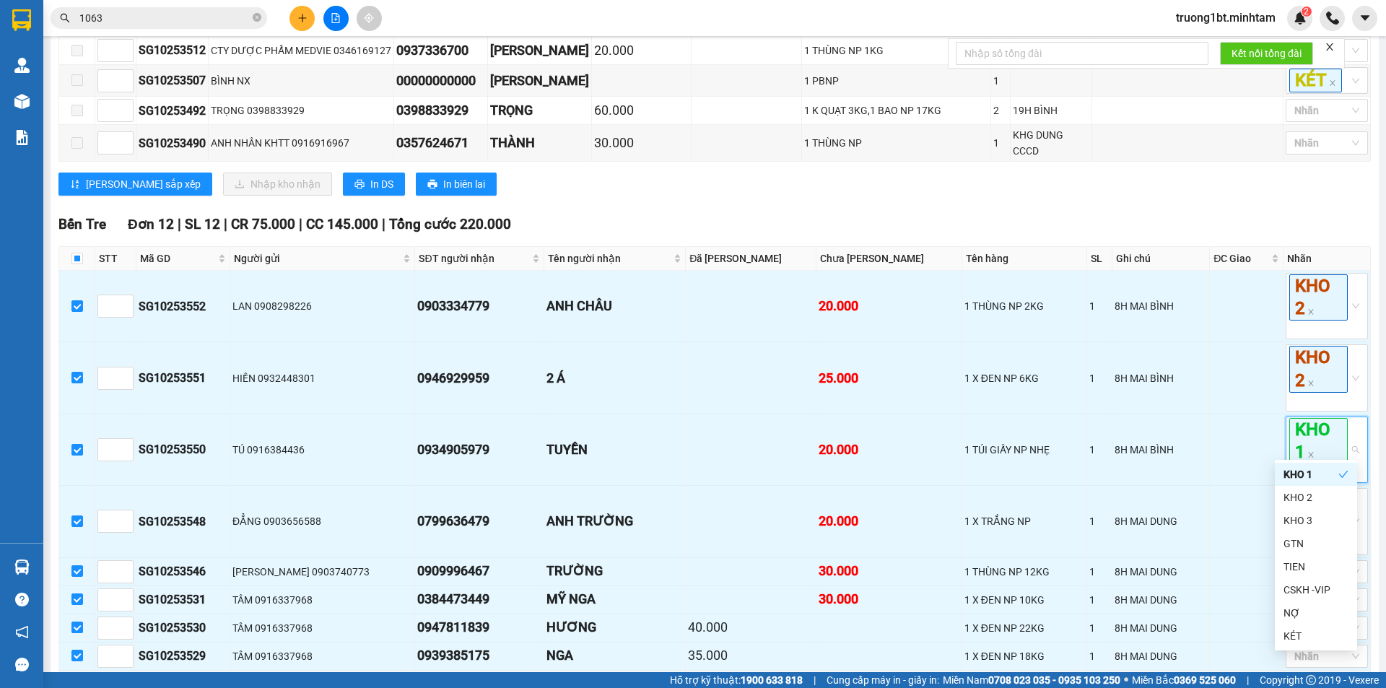
click at [1071, 173] on div "[PERSON_NAME] sắp xếp Nhập kho nhận In DS In biên lai" at bounding box center [714, 184] width 1312 height 23
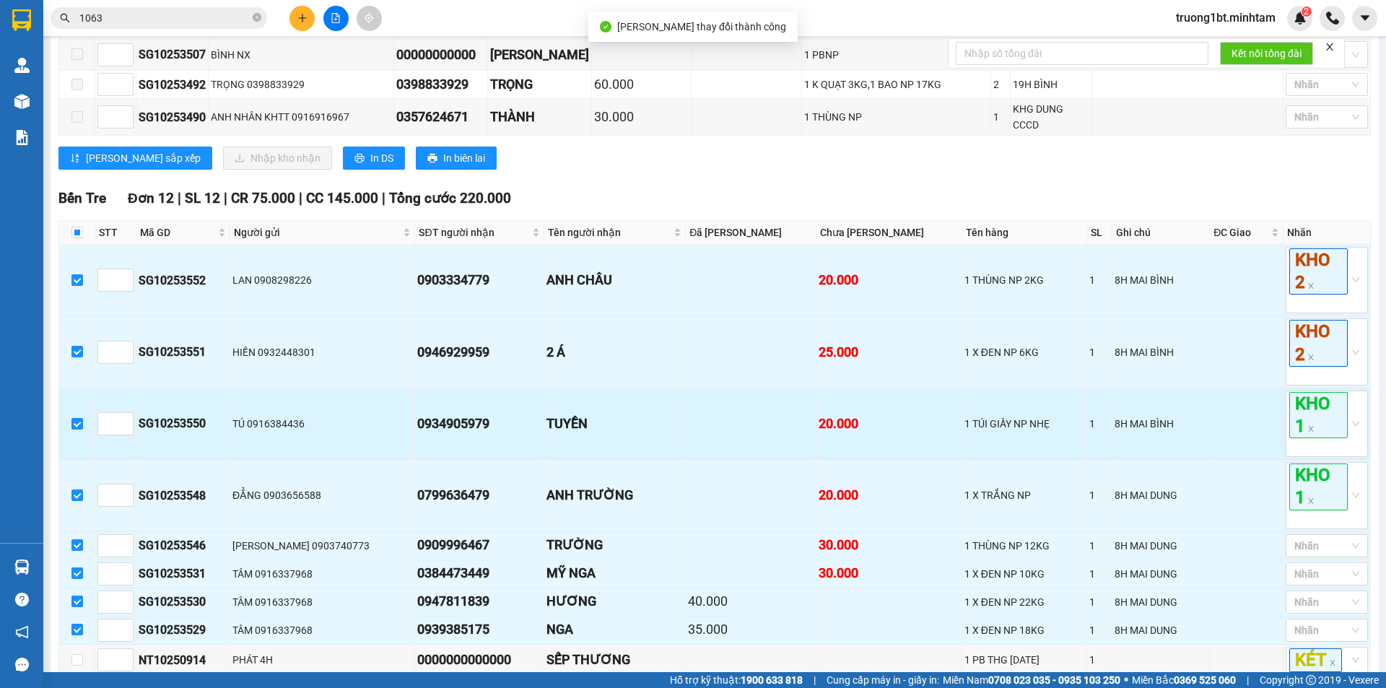
scroll to position [792, 0]
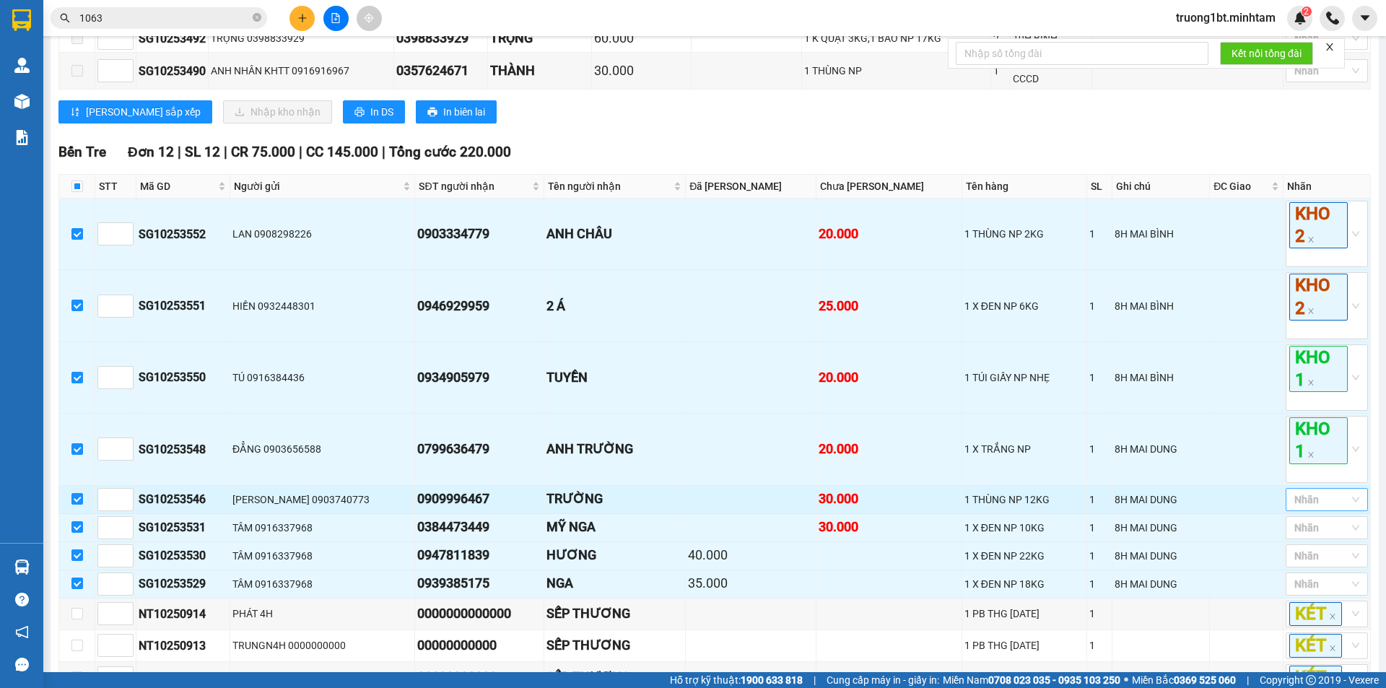
click at [1308, 491] on div at bounding box center [1319, 499] width 61 height 17
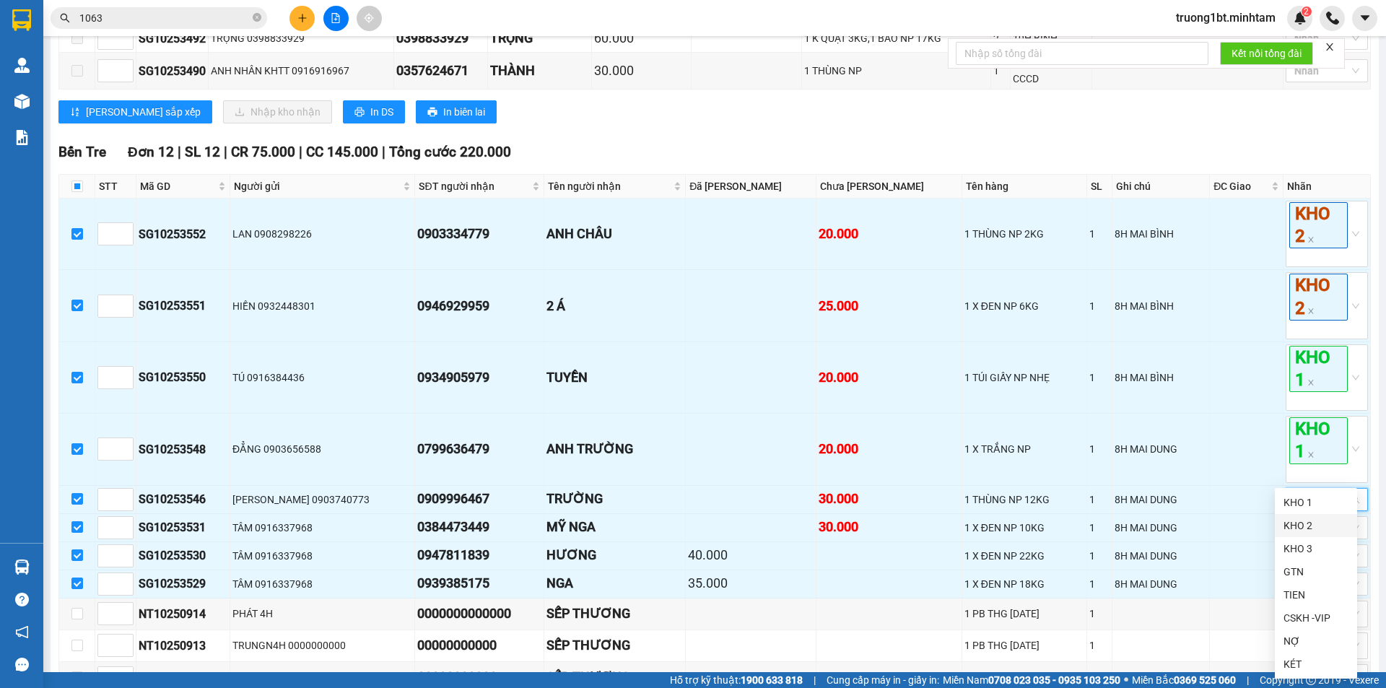
click at [1299, 519] on div "KHO 2" at bounding box center [1316, 526] width 65 height 16
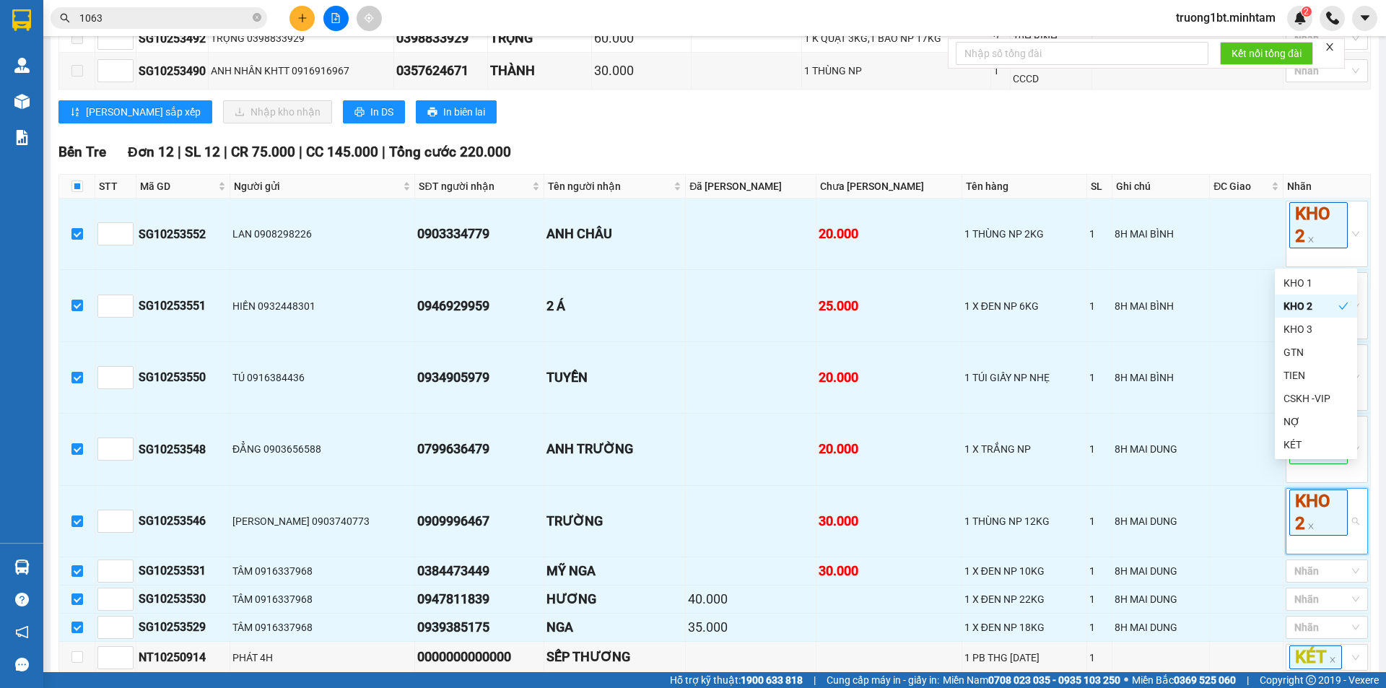
click at [1364, 486] on div "[GEOGRAPHIC_DATA] - Bến Tre [DATE] 16:45 - 71B-010.63 Làm mới In phơi In đơn ch…" at bounding box center [715, 43] width 1328 height 1585
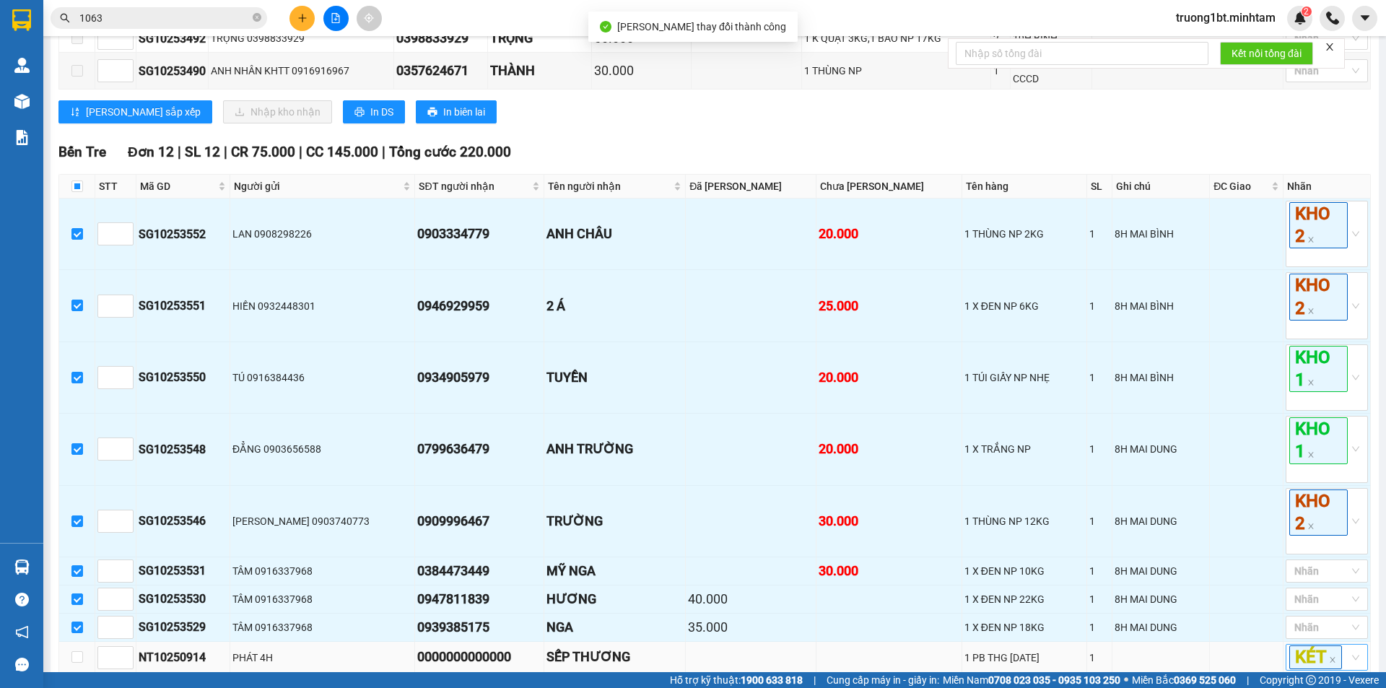
scroll to position [936, 0]
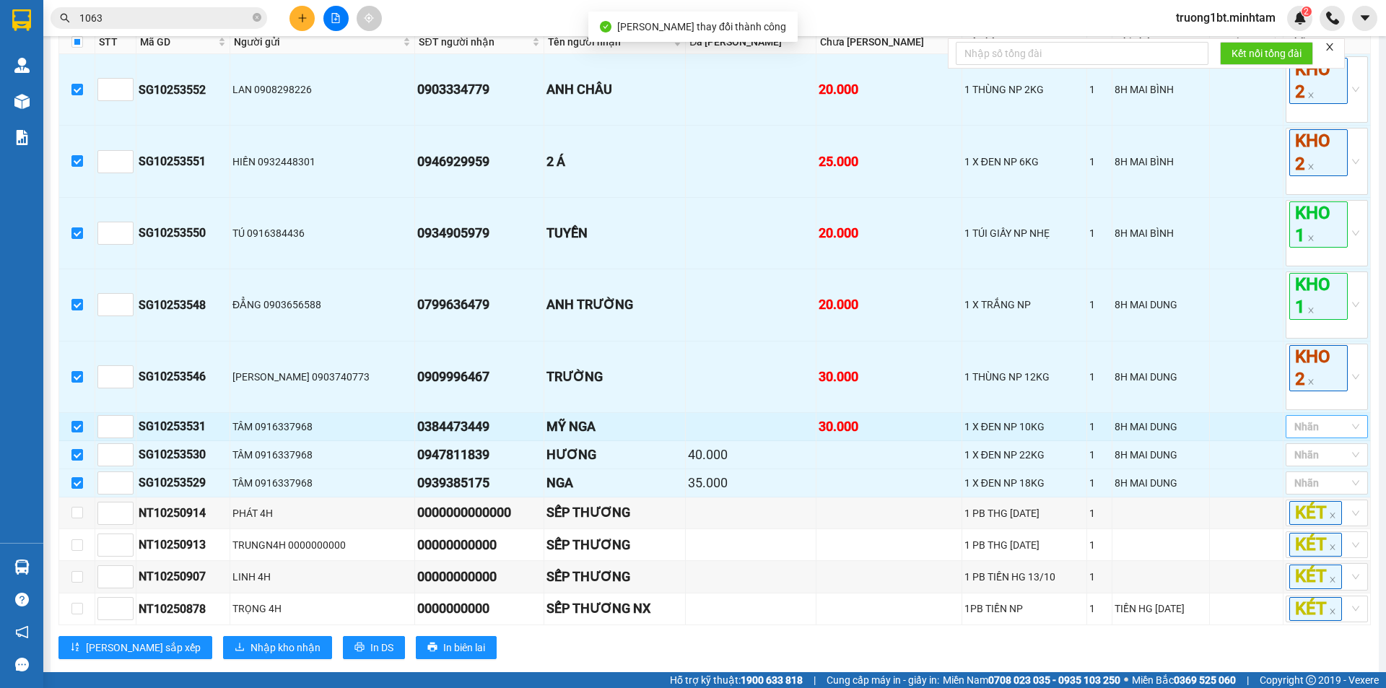
click at [1323, 418] on div at bounding box center [1319, 426] width 61 height 17
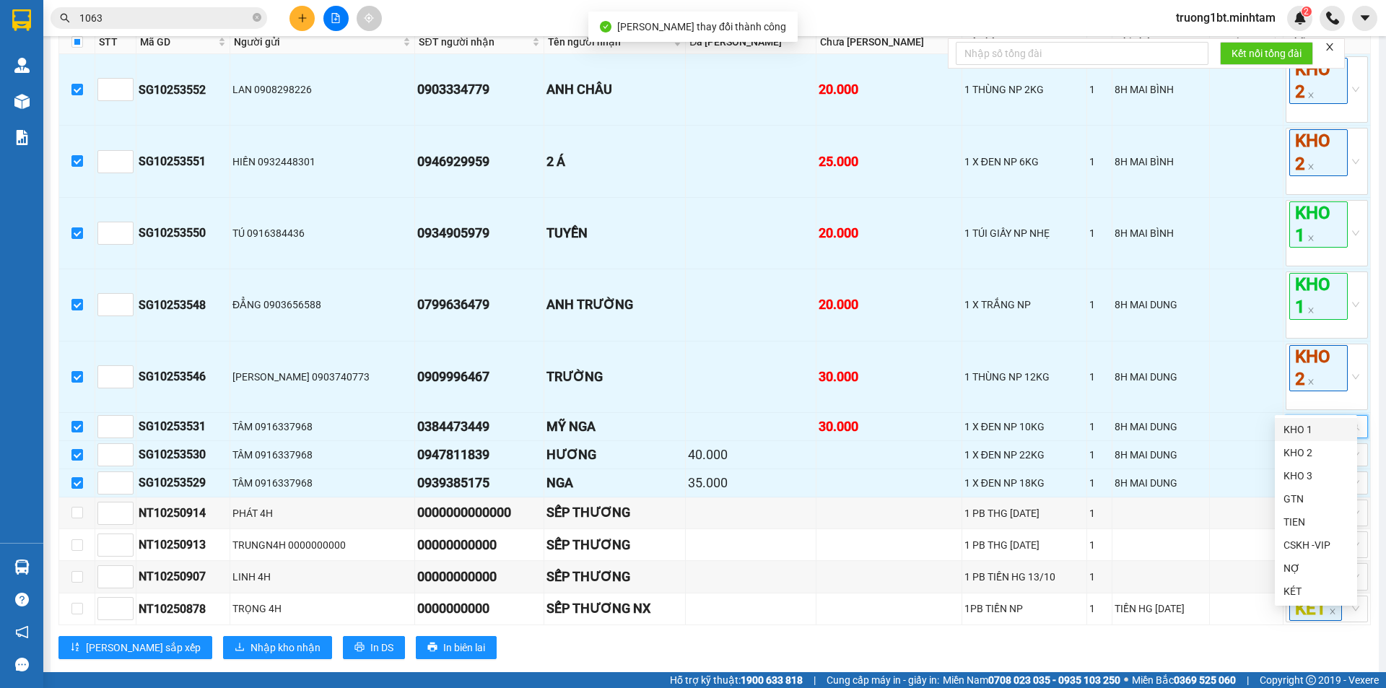
click at [1319, 431] on div "KHO 1" at bounding box center [1316, 430] width 65 height 16
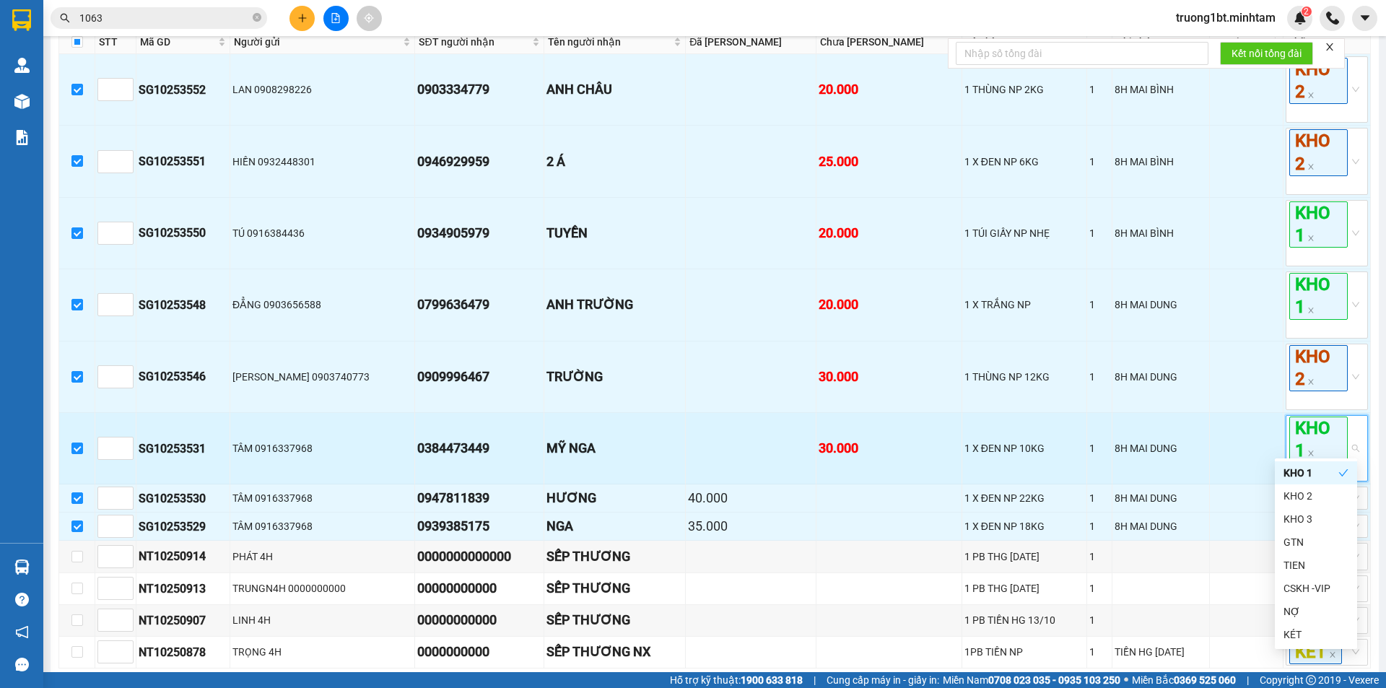
click at [1358, 436] on td "KHO 1" at bounding box center [1327, 448] width 87 height 71
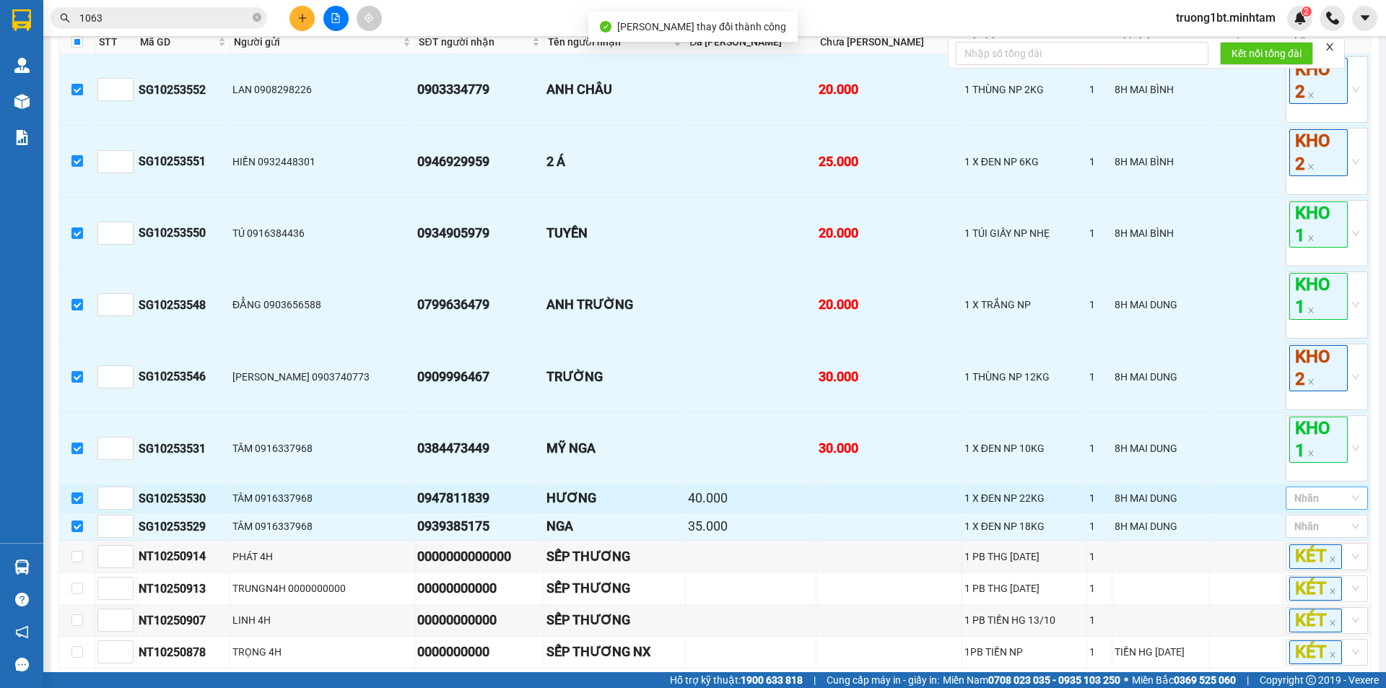
click at [1322, 489] on div at bounding box center [1319, 497] width 61 height 17
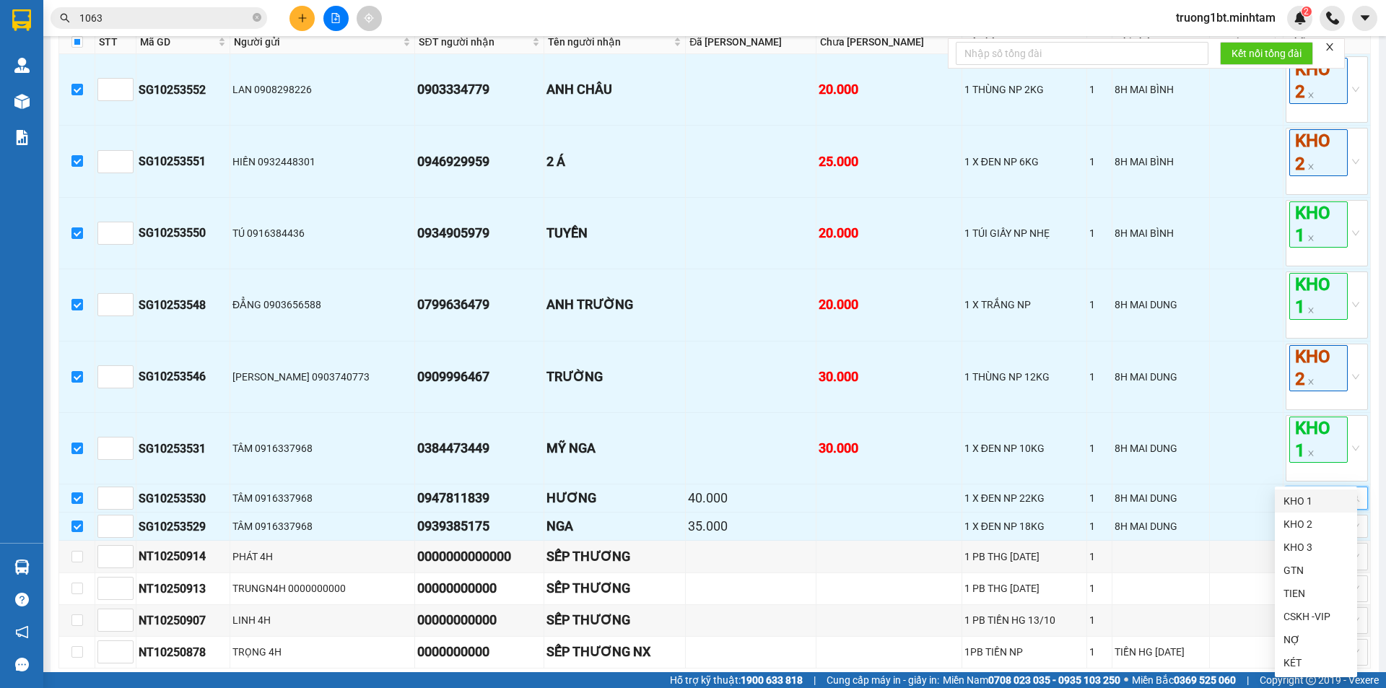
click at [1320, 497] on div "KHO 1" at bounding box center [1316, 501] width 65 height 16
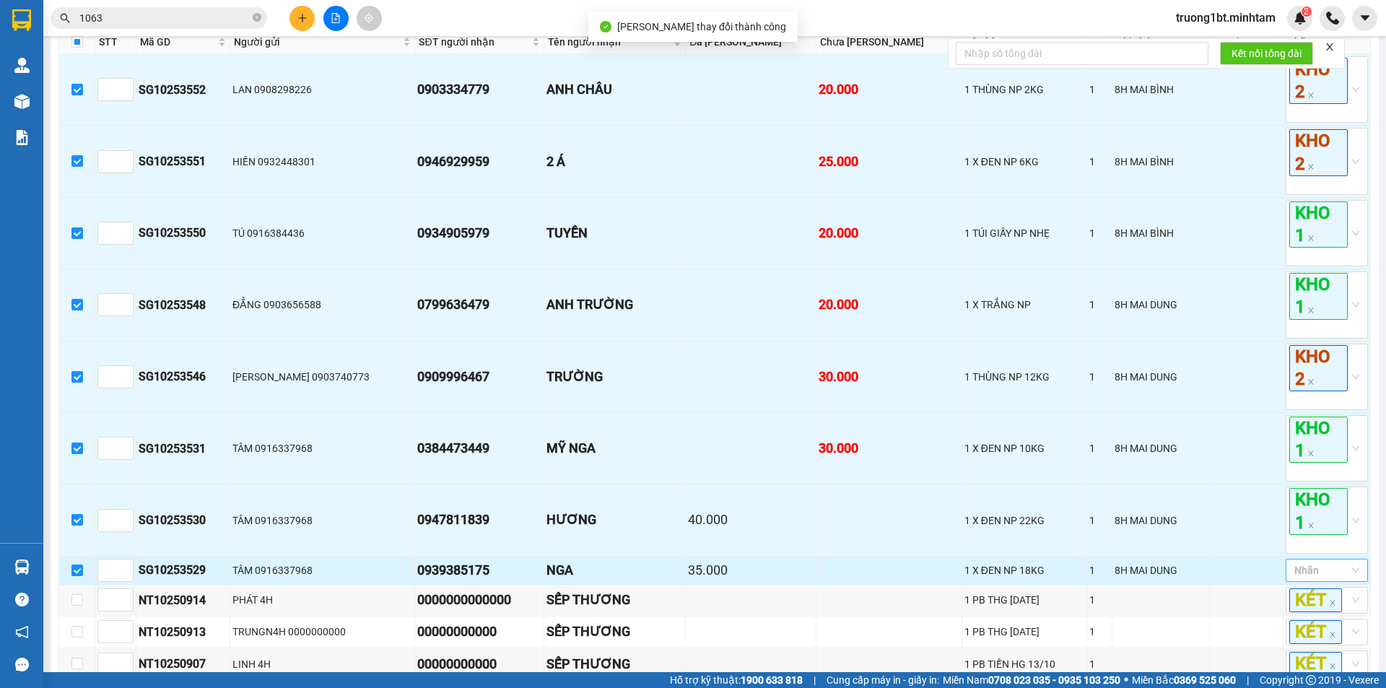
click at [1325, 562] on div at bounding box center [1319, 570] width 61 height 17
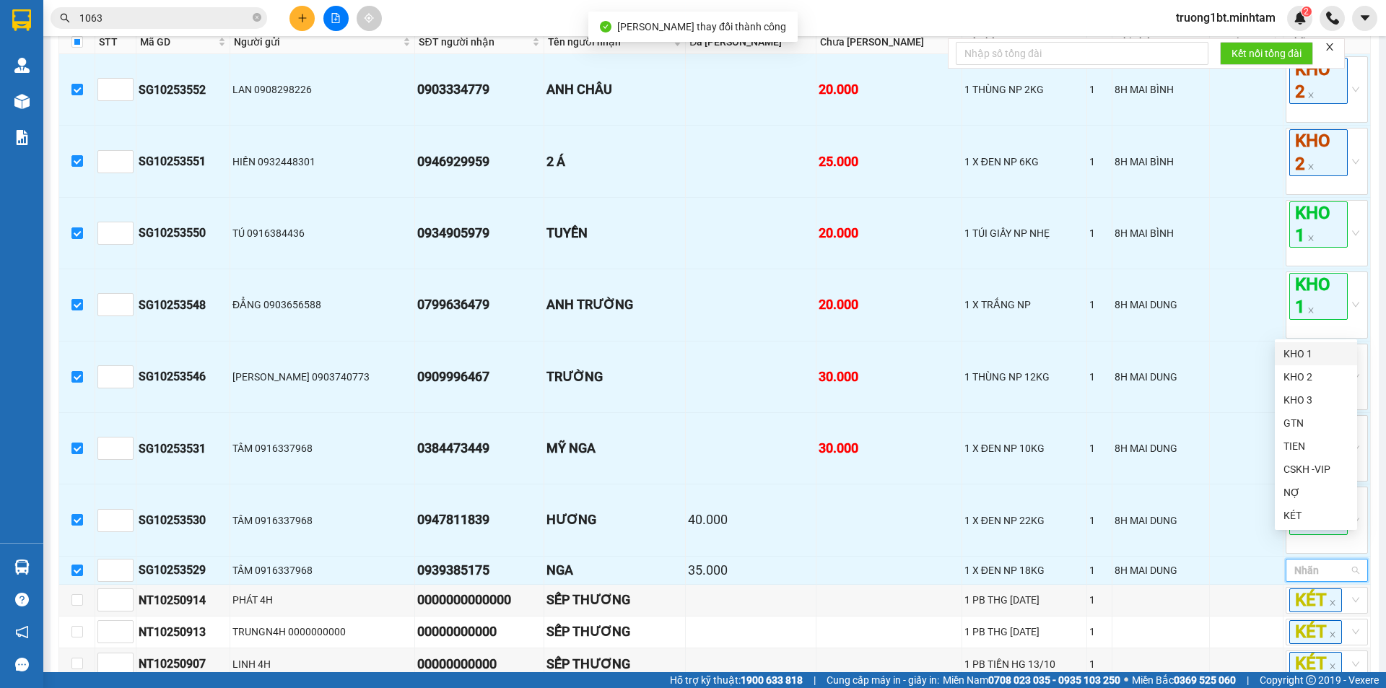
click at [1320, 347] on div "KHO 1" at bounding box center [1316, 354] width 65 height 16
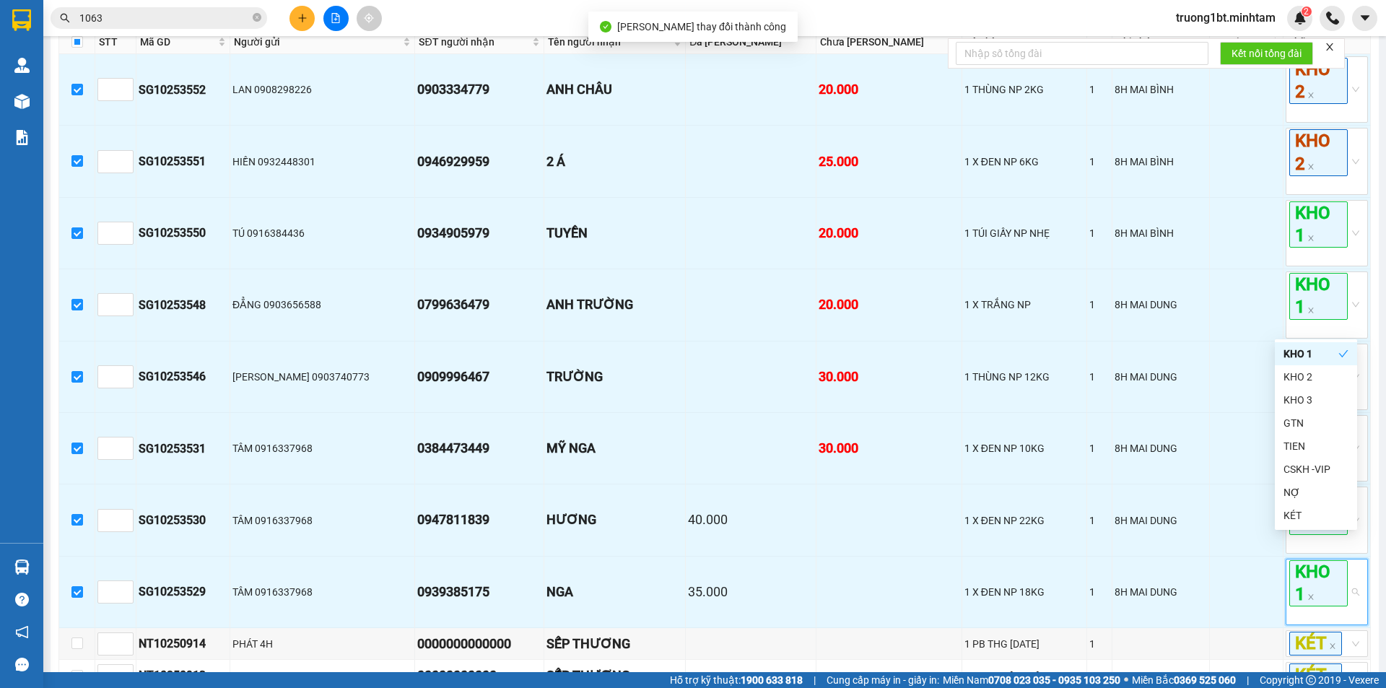
click at [1368, 337] on main "[GEOGRAPHIC_DATA] - Bến Tre [DATE] 16:45 - 71B-010.63 Làm mới In phơi In đơn ch…" at bounding box center [693, 336] width 1386 height 672
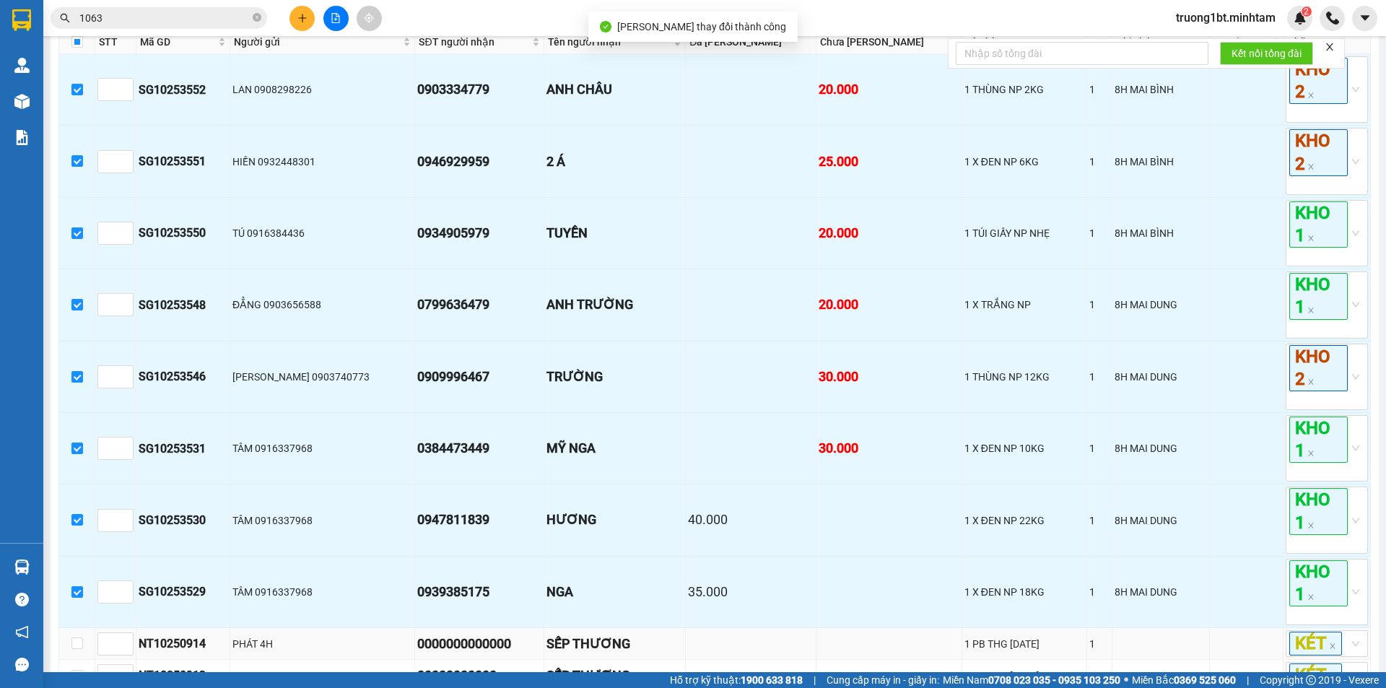
scroll to position [1068, 0]
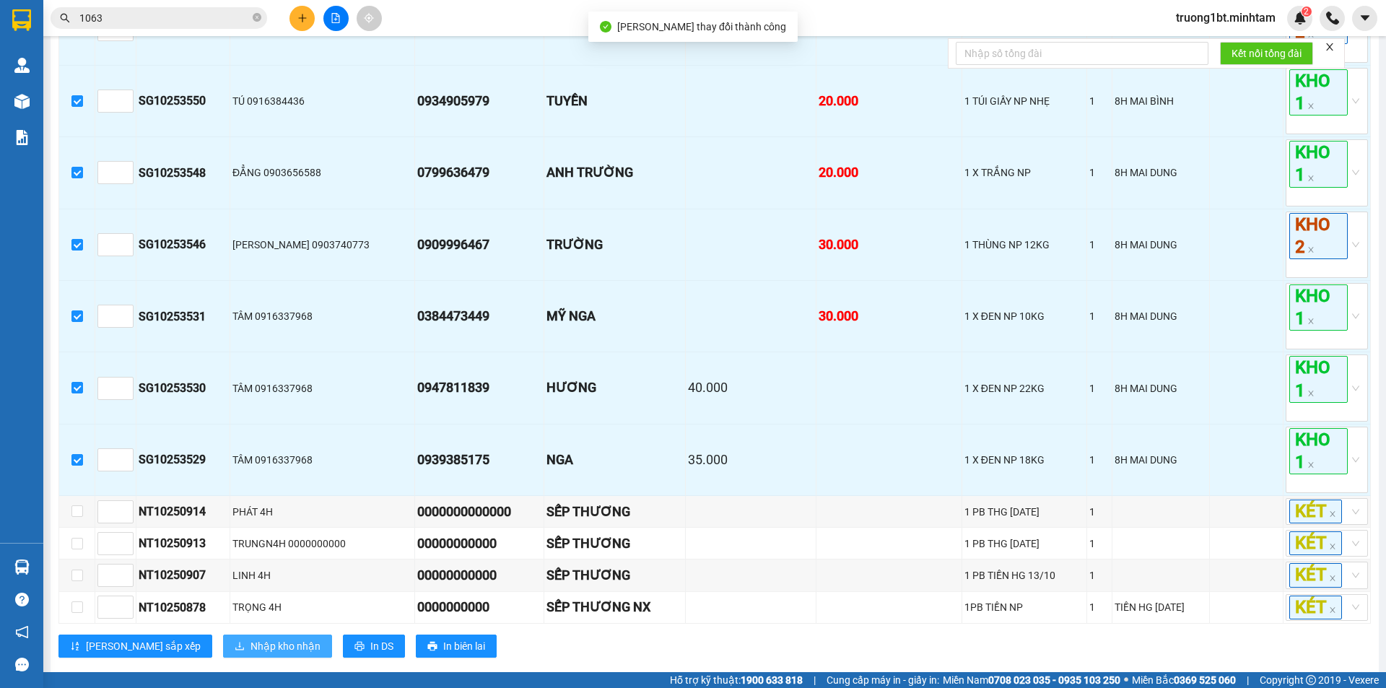
click at [250, 638] on span "Nhập kho nhận" at bounding box center [285, 646] width 70 height 16
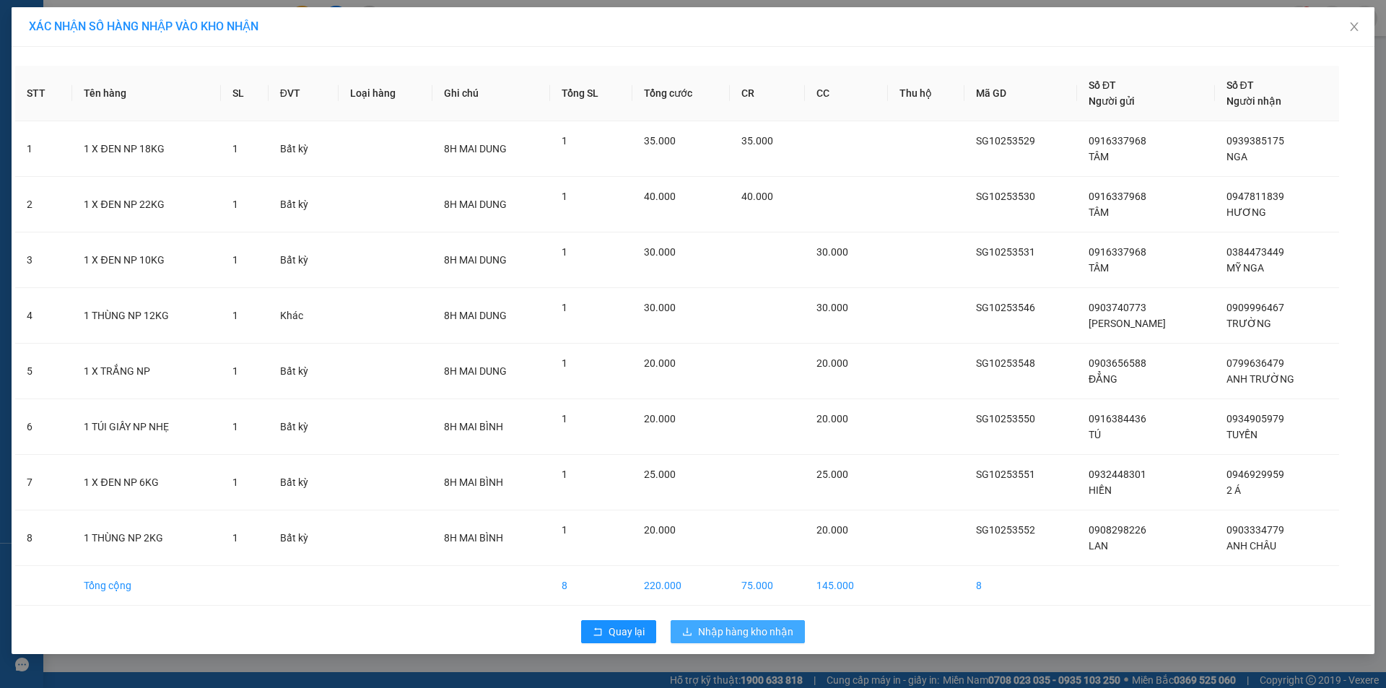
click at [749, 624] on span "Nhập hàng kho nhận" at bounding box center [745, 632] width 95 height 16
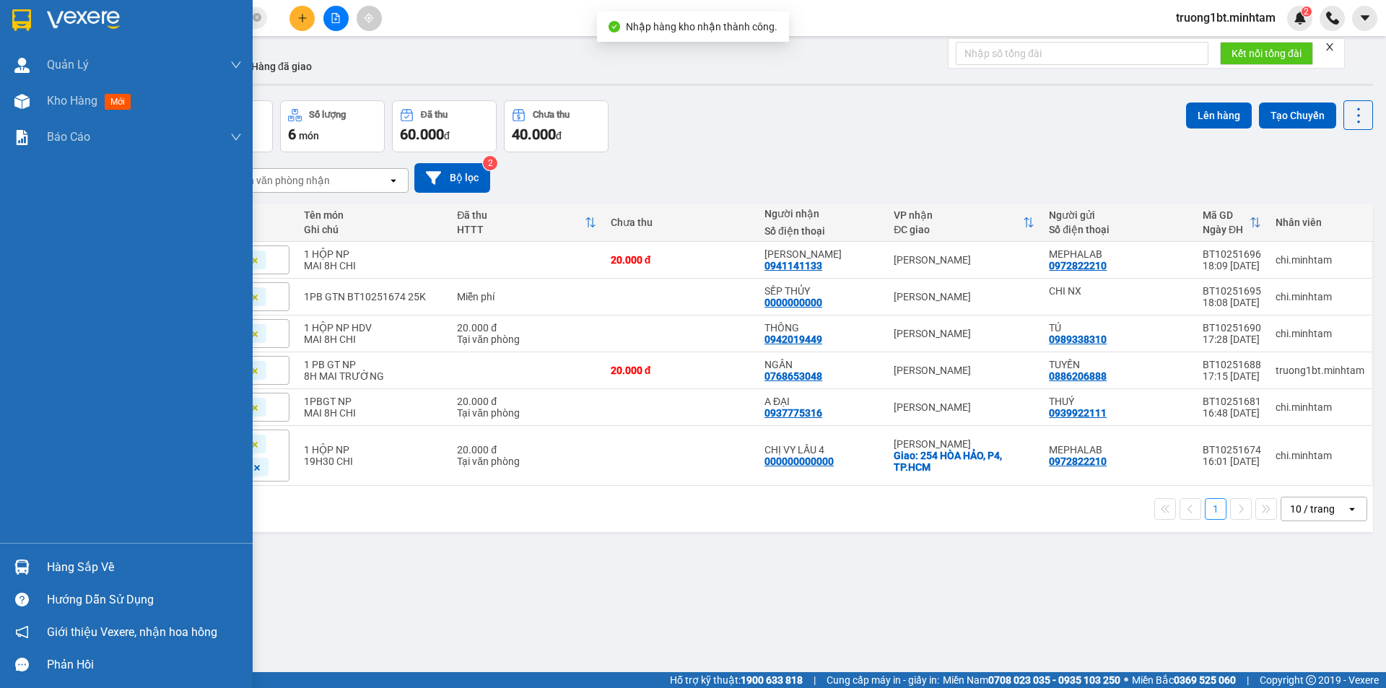
click at [27, 570] on img at bounding box center [21, 566] width 15 height 15
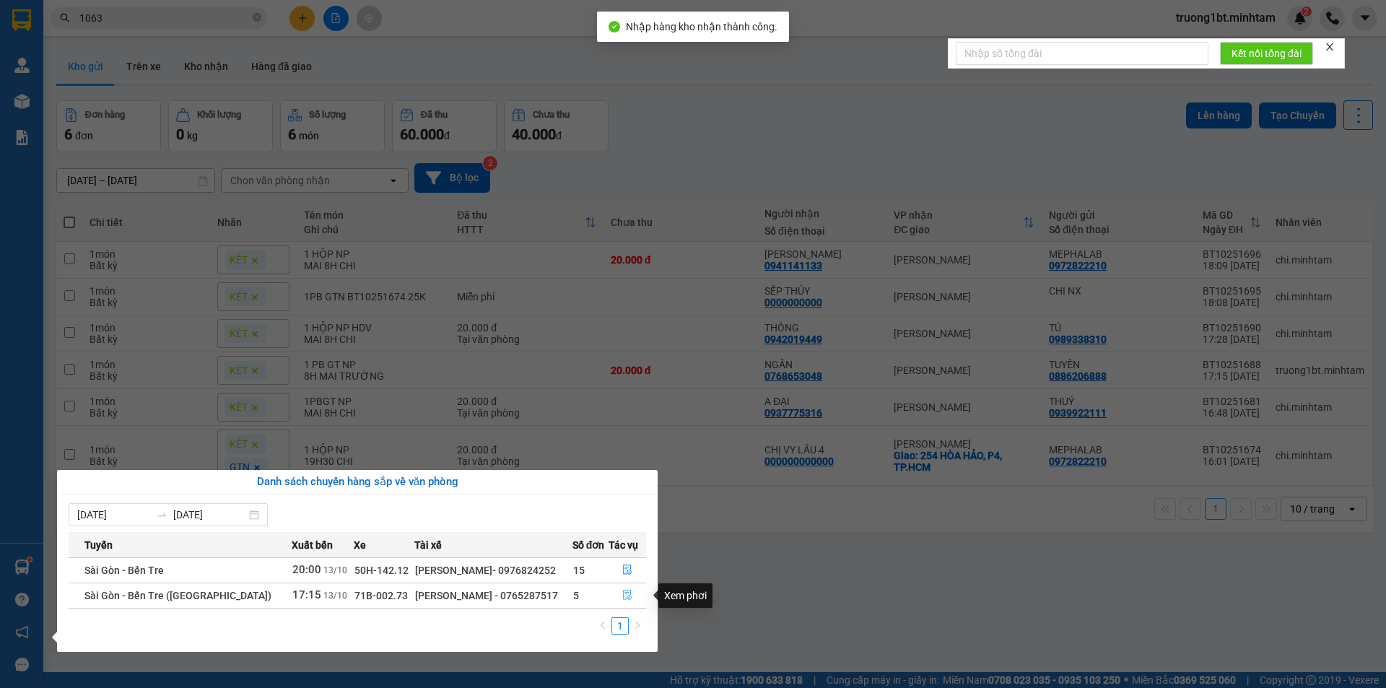
click at [629, 598] on icon "file-done" at bounding box center [627, 595] width 10 height 10
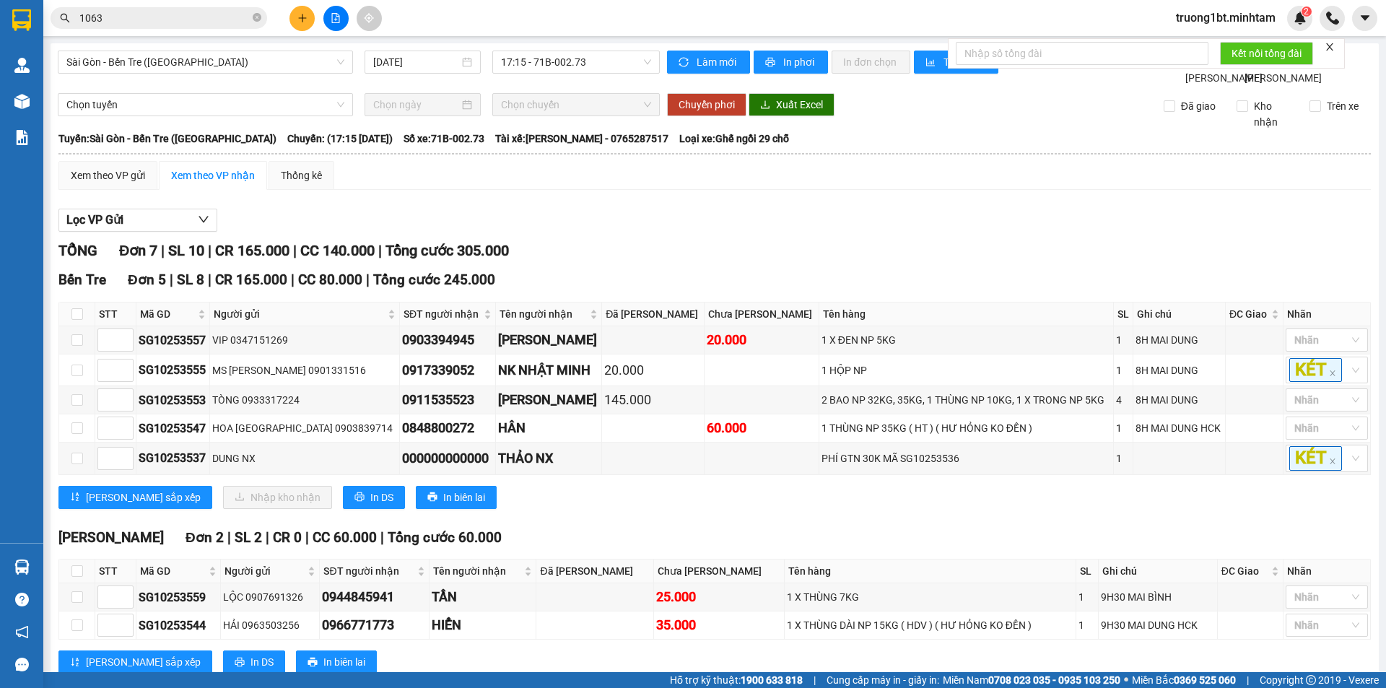
scroll to position [58, 0]
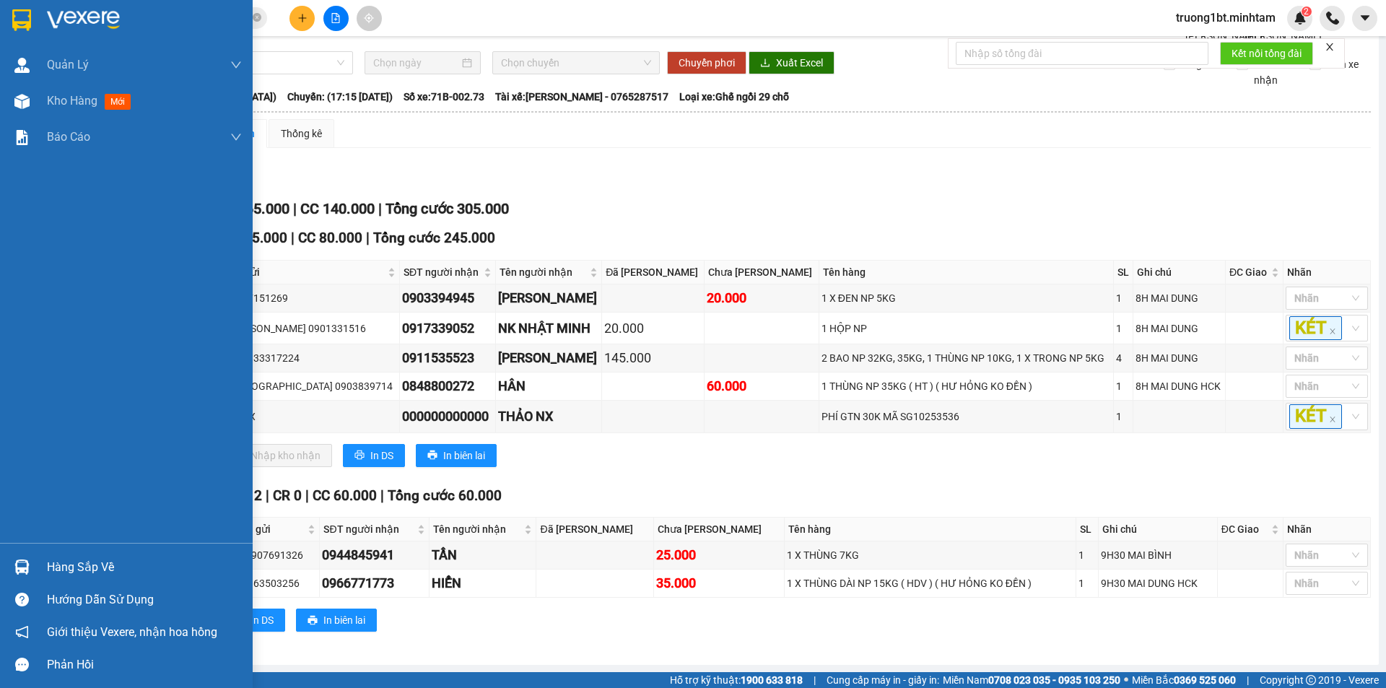
click at [68, 567] on div "Hàng sắp về" at bounding box center [144, 568] width 195 height 22
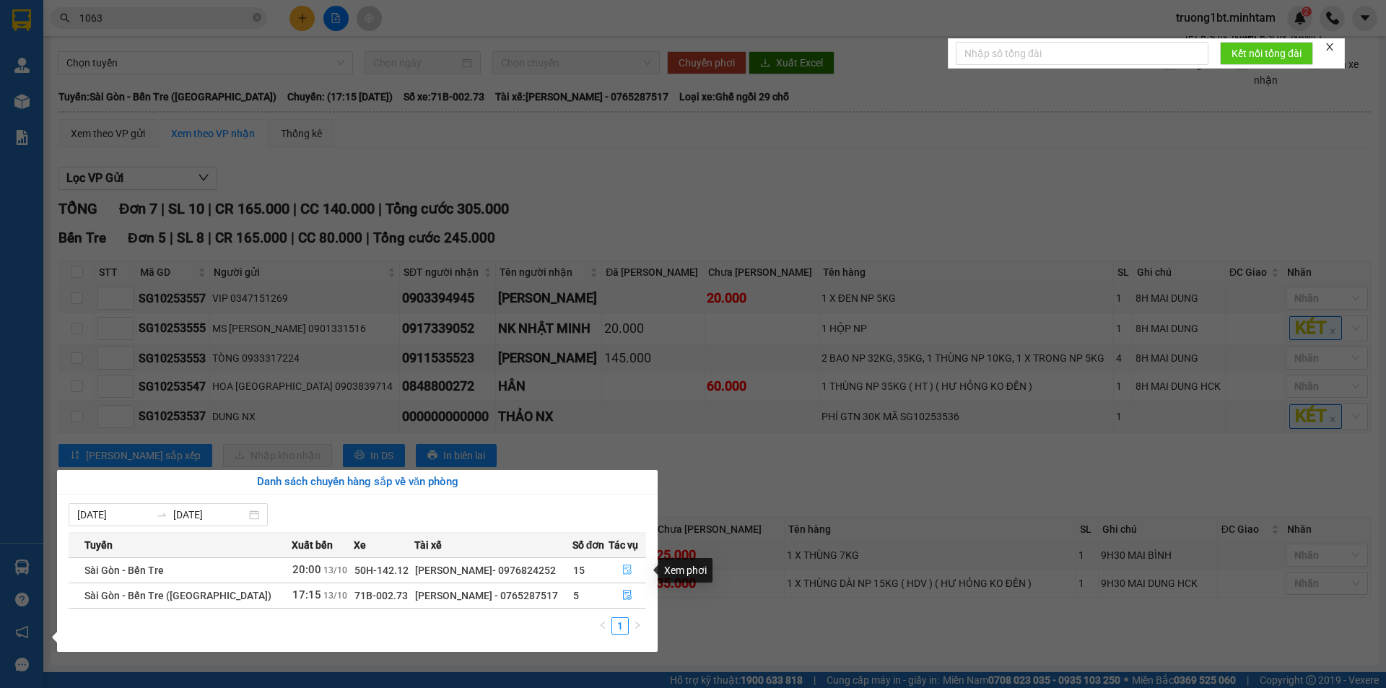
click at [624, 568] on icon "file-done" at bounding box center [627, 570] width 10 height 10
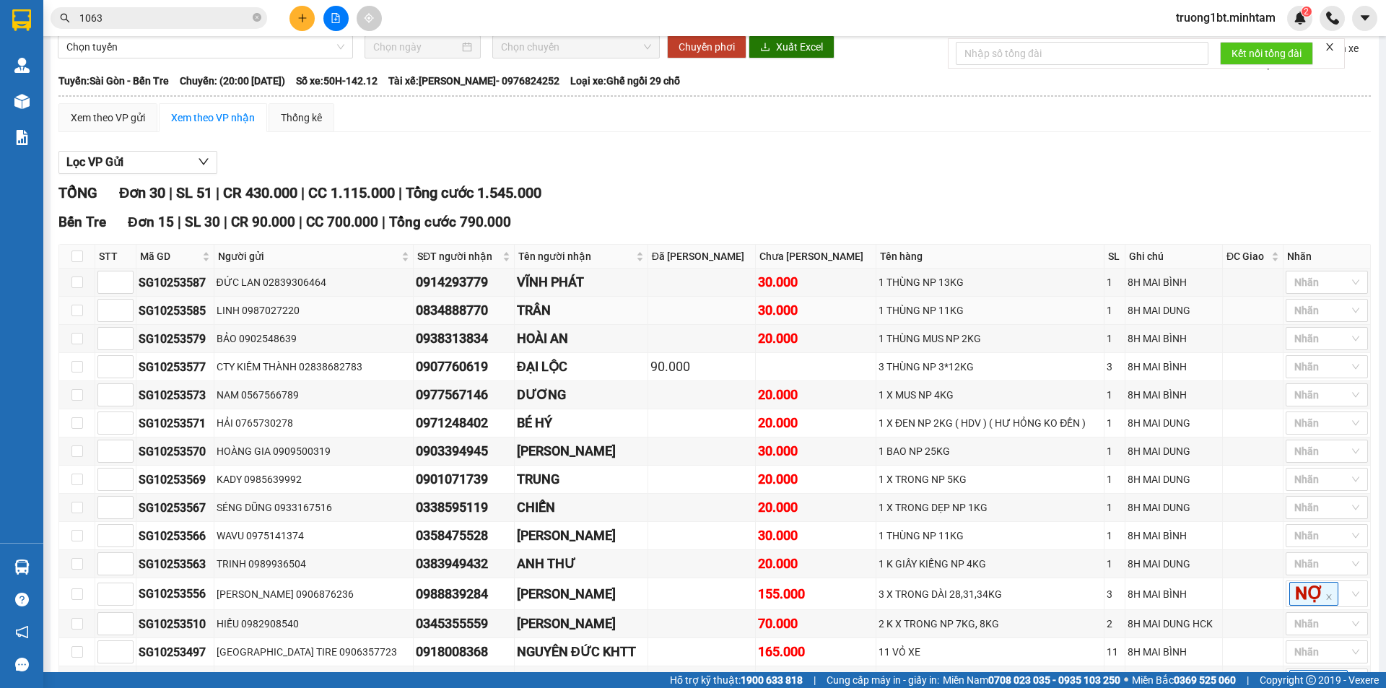
scroll to position [202, 0]
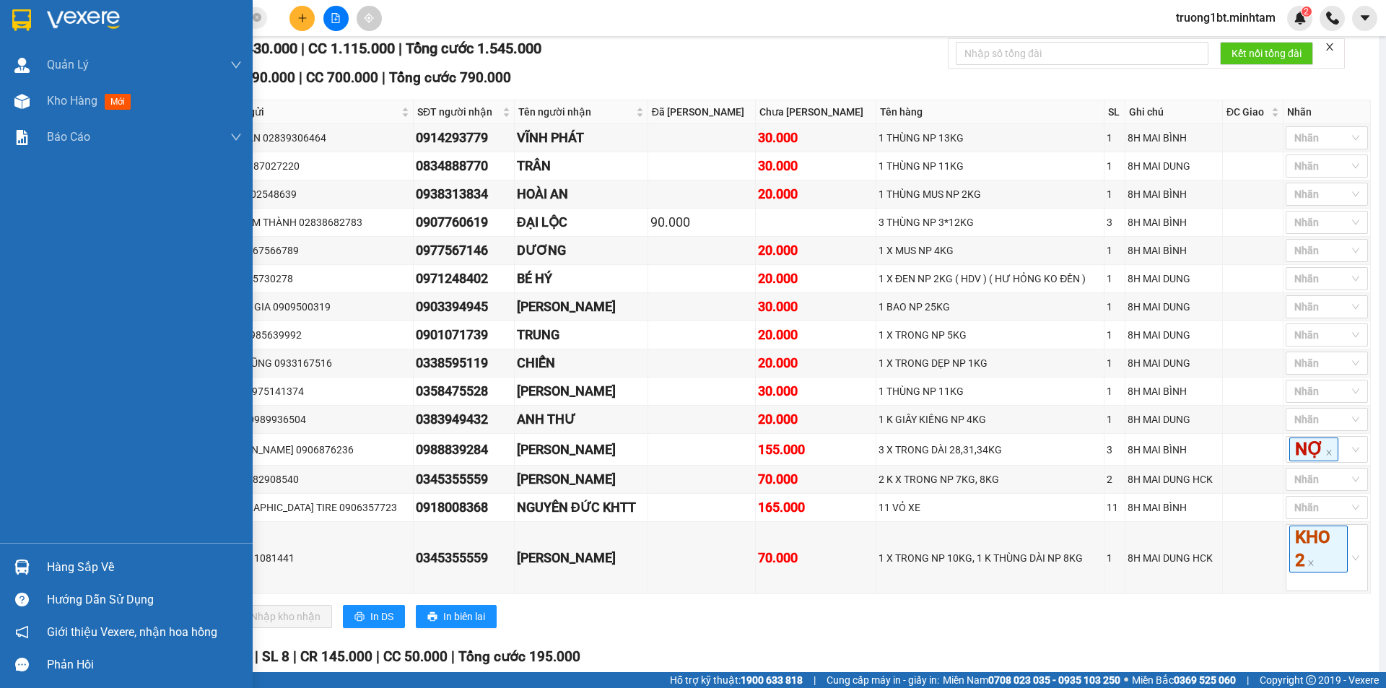
click at [25, 25] on img at bounding box center [21, 20] width 19 height 22
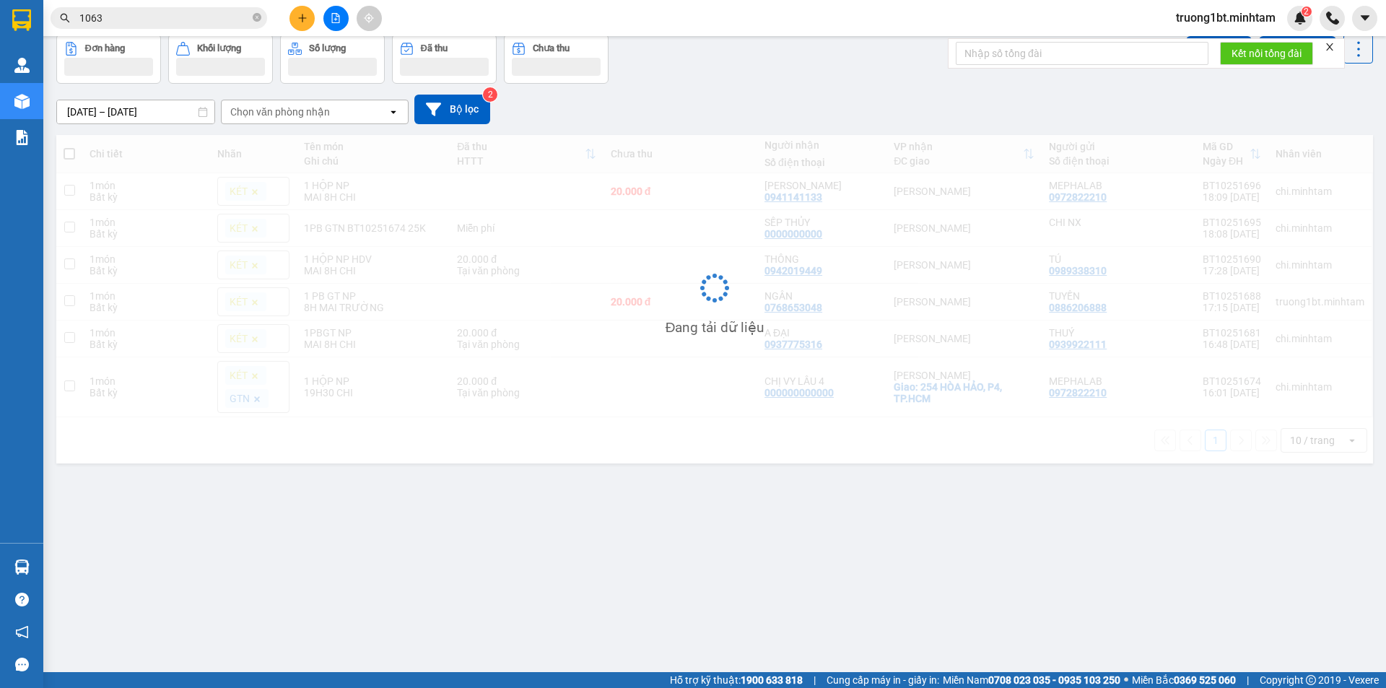
scroll to position [66, 0]
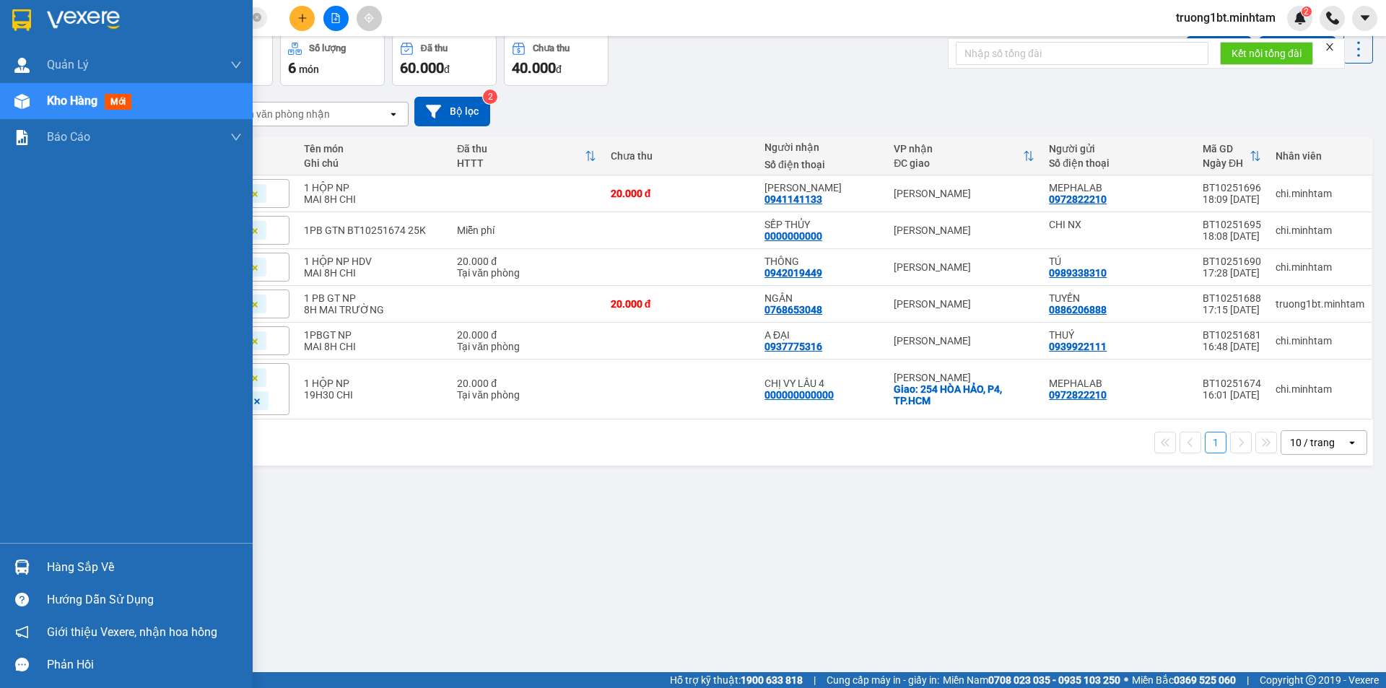
click at [14, 24] on img at bounding box center [21, 20] width 19 height 22
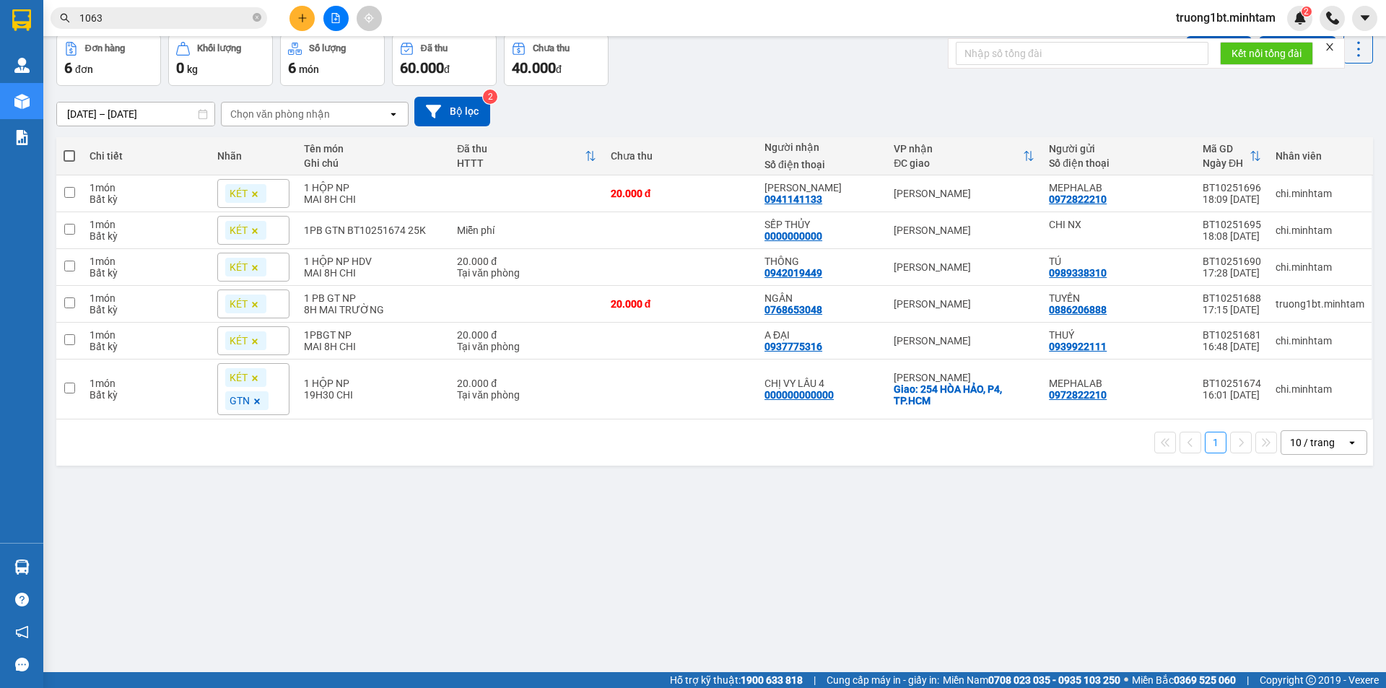
click at [837, 95] on div "[DATE] – [DATE] Press the down arrow key to interact with the calendar and sele…" at bounding box center [714, 111] width 1317 height 51
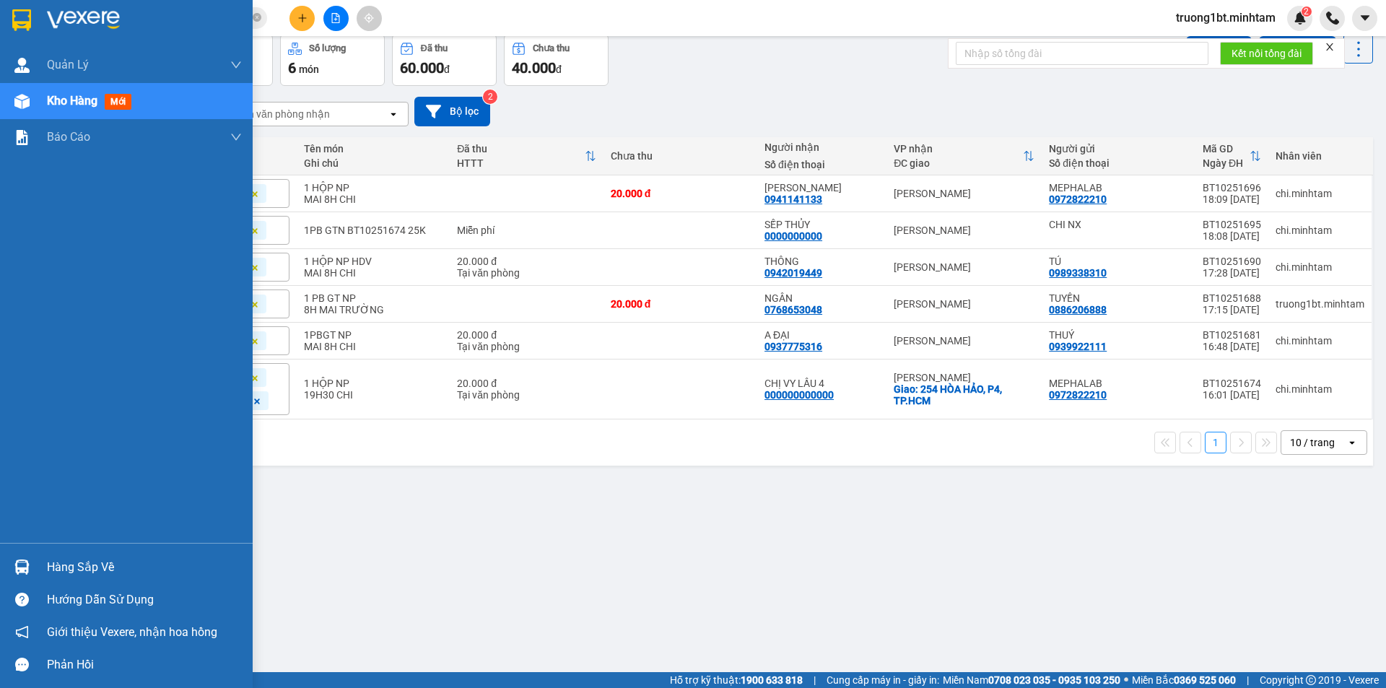
click at [19, 32] on div at bounding box center [21, 19] width 25 height 25
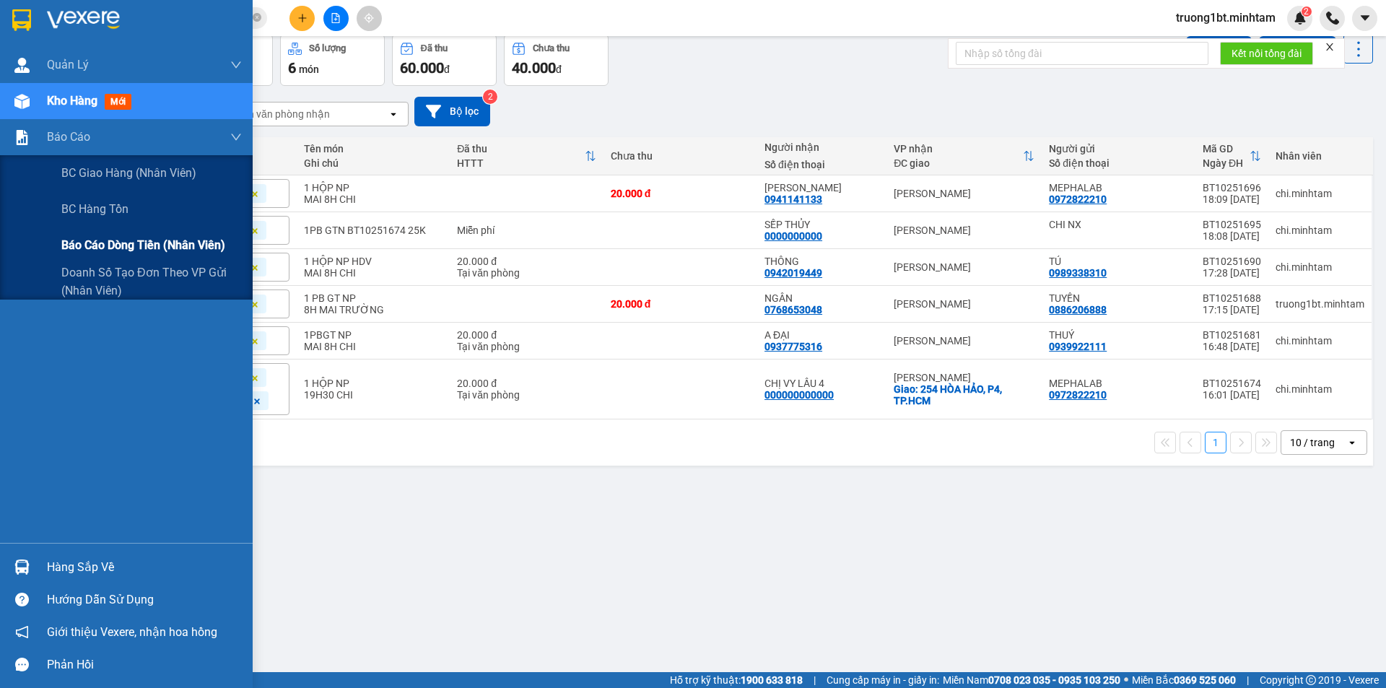
click at [97, 258] on div "Báo cáo dòng tiền (nhân viên)" at bounding box center [151, 245] width 180 height 36
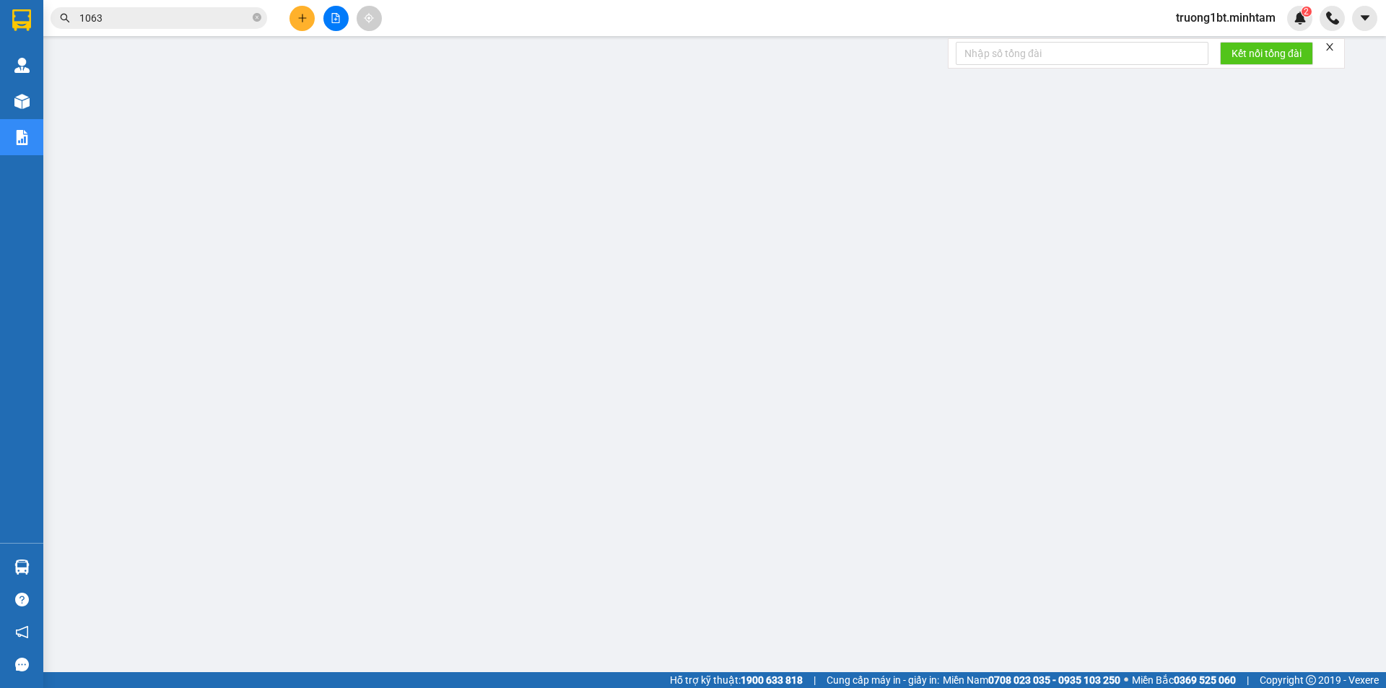
scroll to position [28, 0]
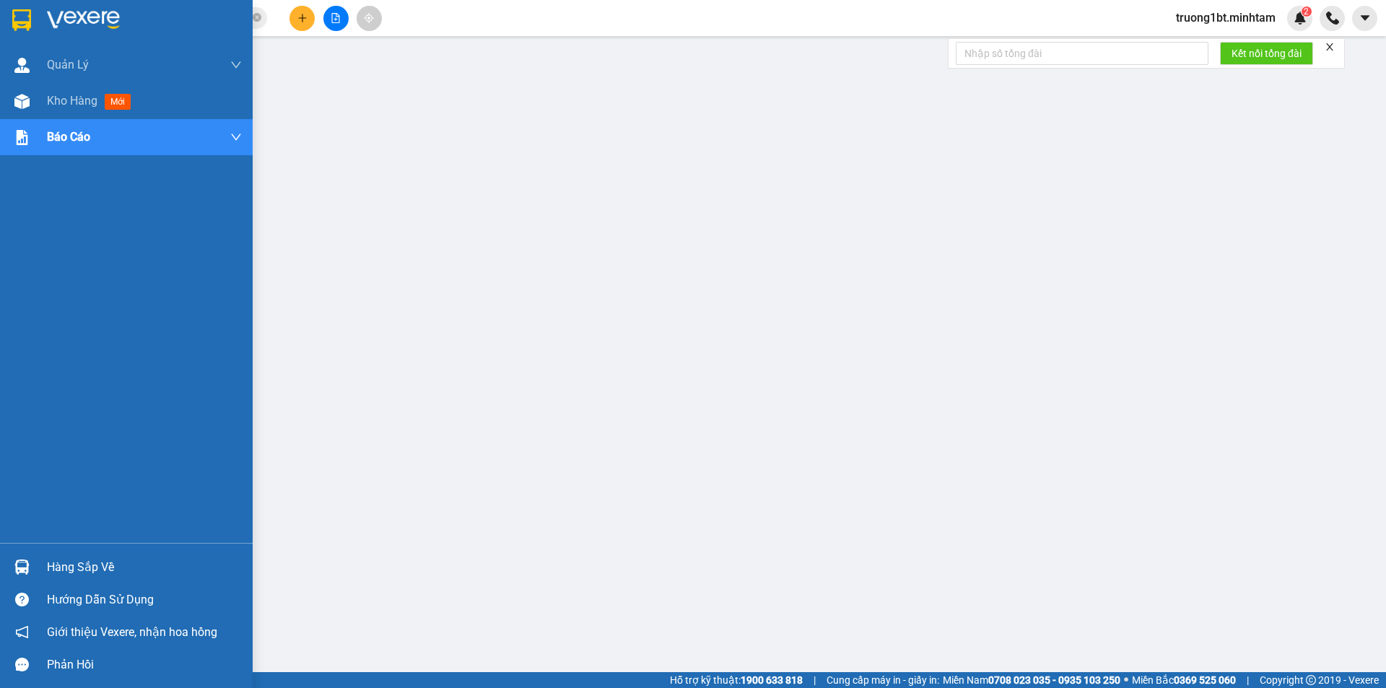
click at [35, 572] on div "Hàng sắp về" at bounding box center [126, 567] width 253 height 32
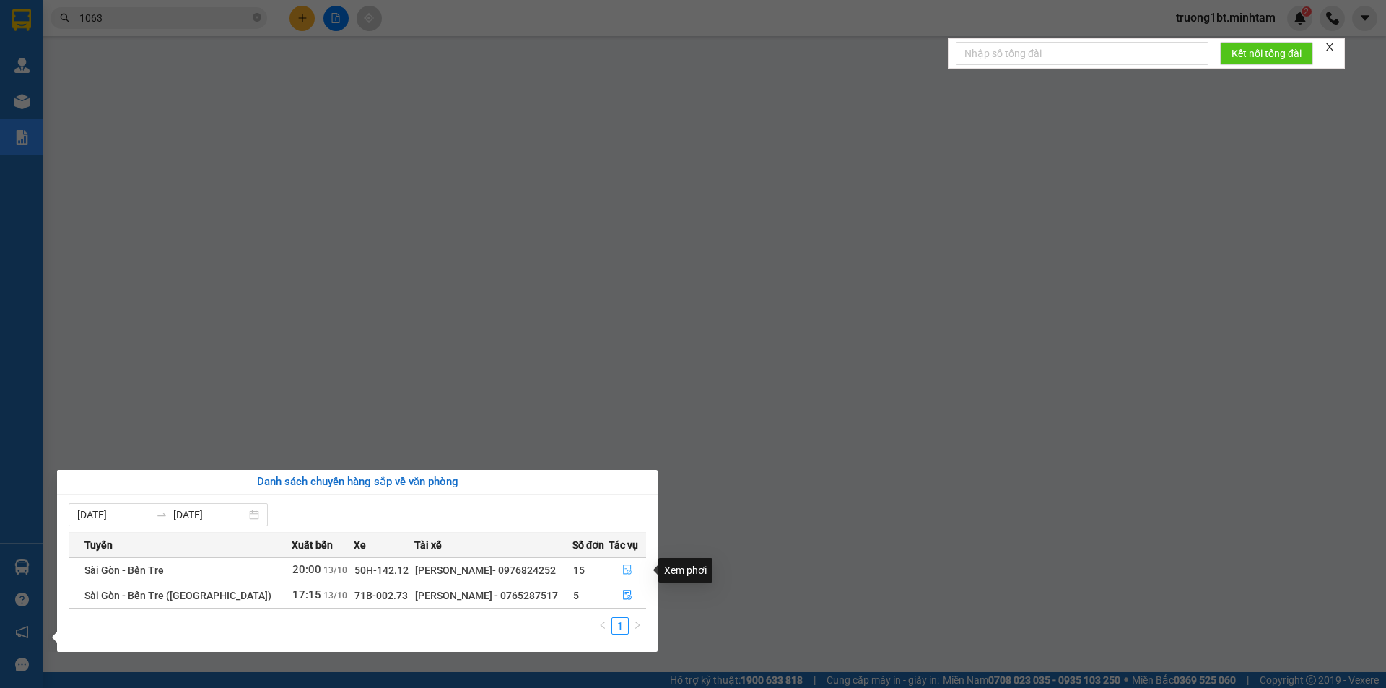
click at [624, 569] on icon "file-done" at bounding box center [627, 570] width 9 height 10
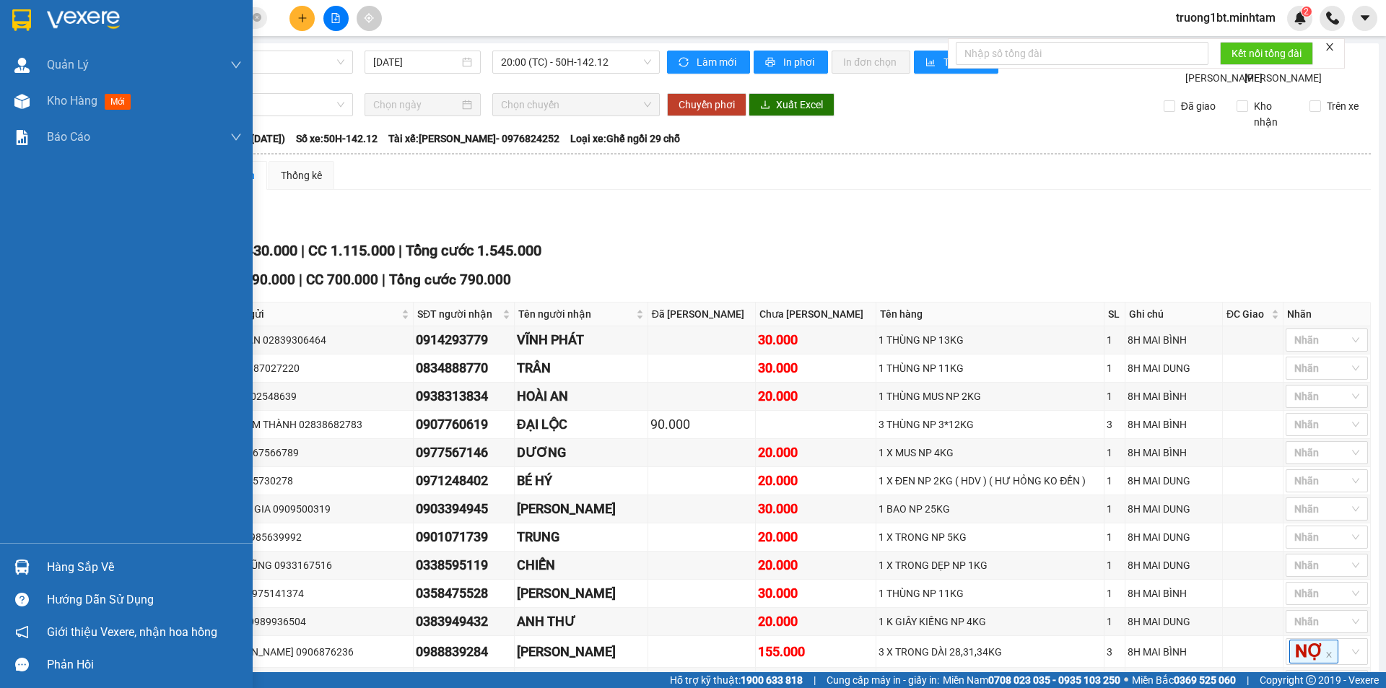
click at [22, 19] on img at bounding box center [21, 20] width 19 height 22
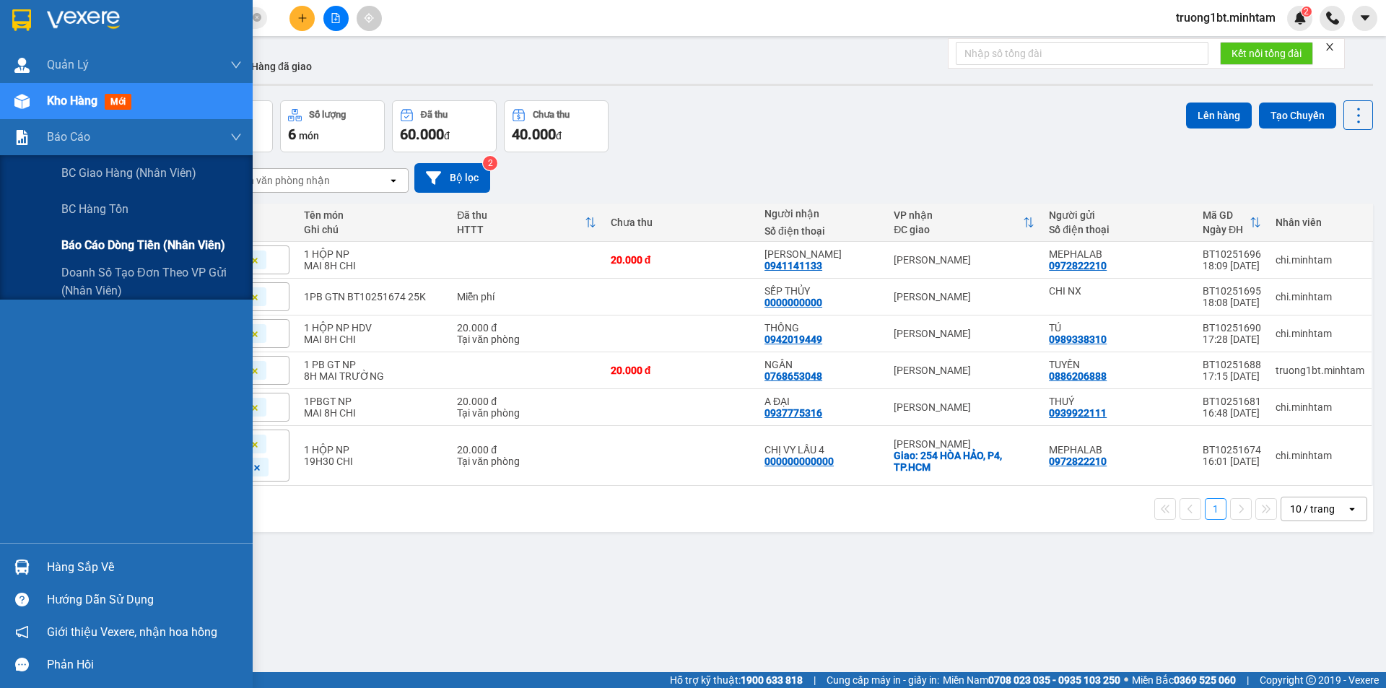
click at [105, 240] on span "Báo cáo dòng tiền (nhân viên)" at bounding box center [143, 245] width 164 height 18
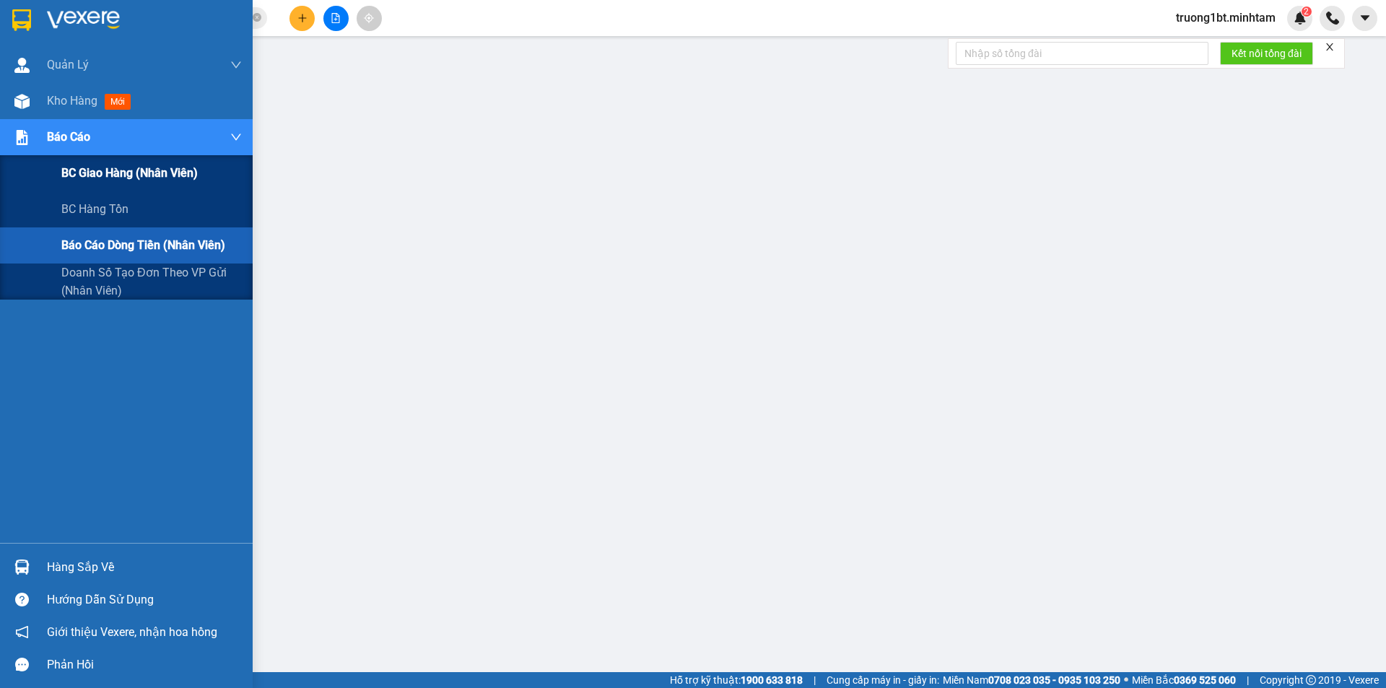
click at [107, 183] on div "BC giao hàng (nhân viên)" at bounding box center [151, 173] width 180 height 36
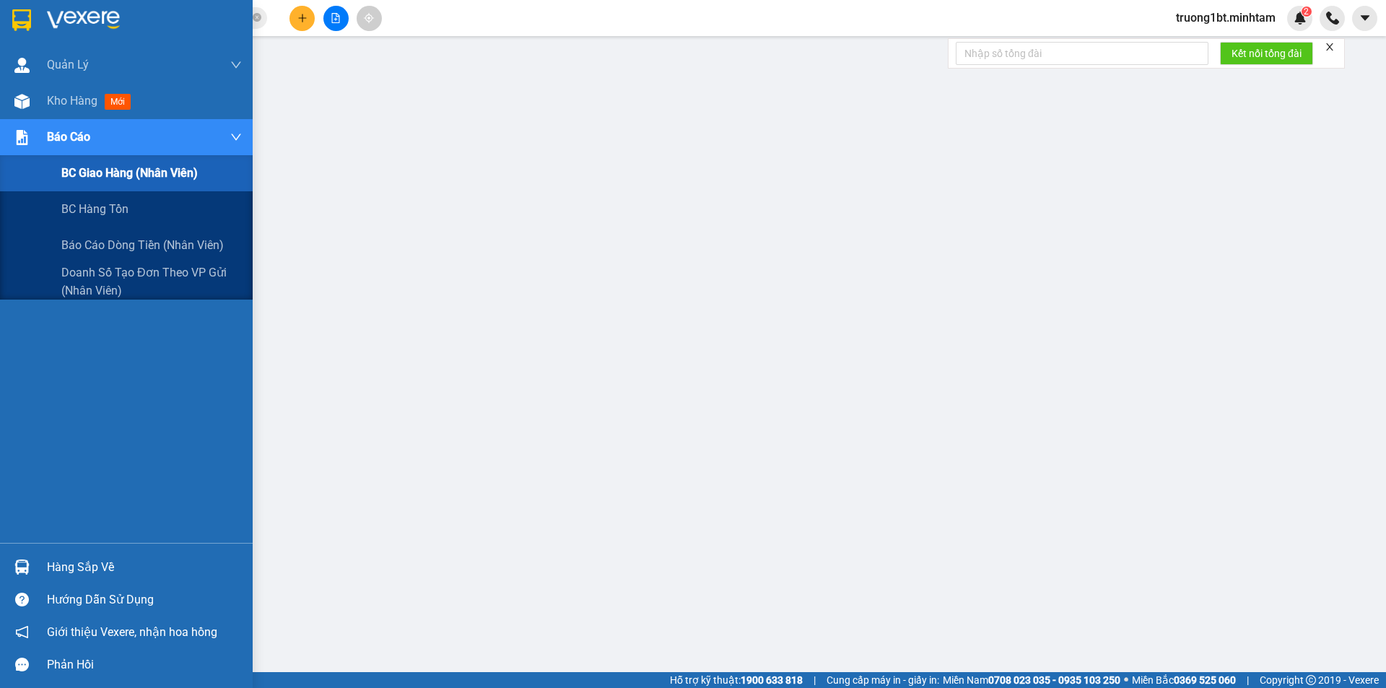
click at [105, 173] on span "BC giao hàng (nhân viên)" at bounding box center [129, 173] width 136 height 18
click at [127, 171] on span "BC giao hàng (nhân viên)" at bounding box center [129, 173] width 136 height 18
click at [120, 244] on span "Báo cáo dòng tiền (nhân viên)" at bounding box center [143, 245] width 164 height 18
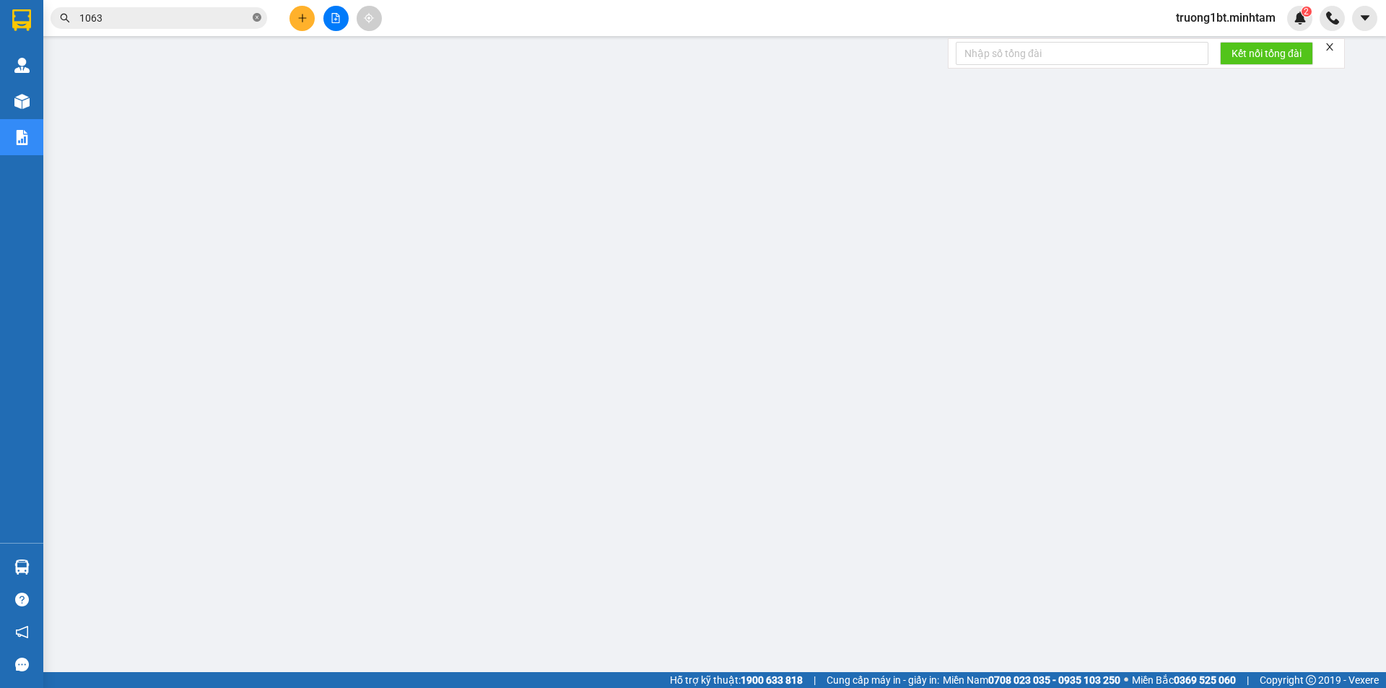
click at [254, 19] on icon "close-circle" at bounding box center [257, 17] width 9 height 9
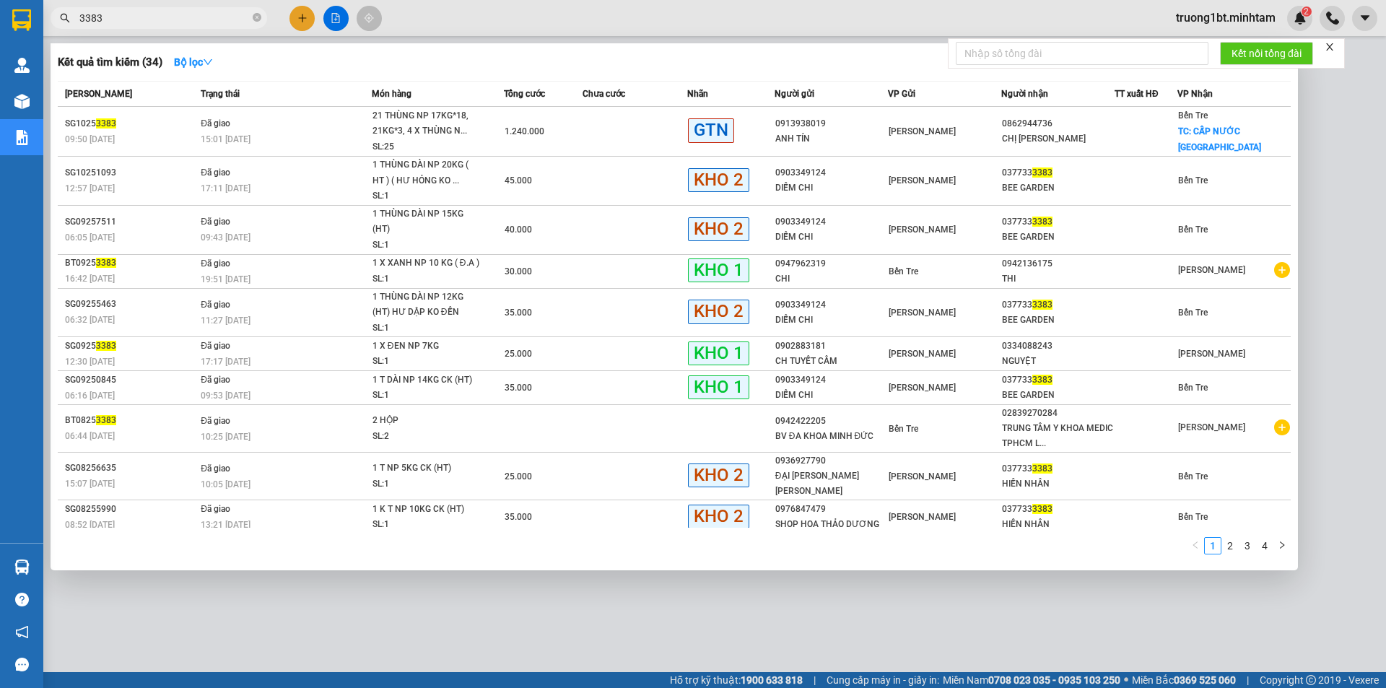
type input "3383"
click at [299, 17] on div at bounding box center [693, 344] width 1386 height 688
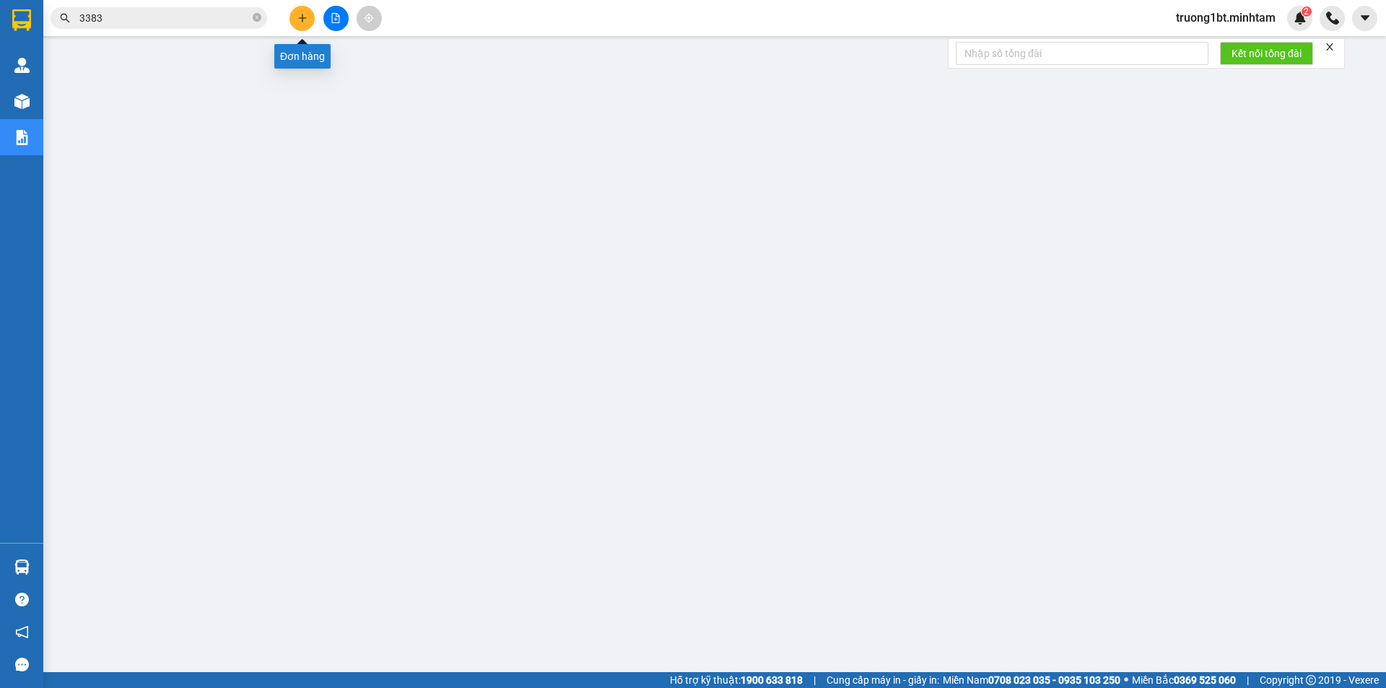
click at [304, 22] on icon "plus" at bounding box center [302, 18] width 10 height 10
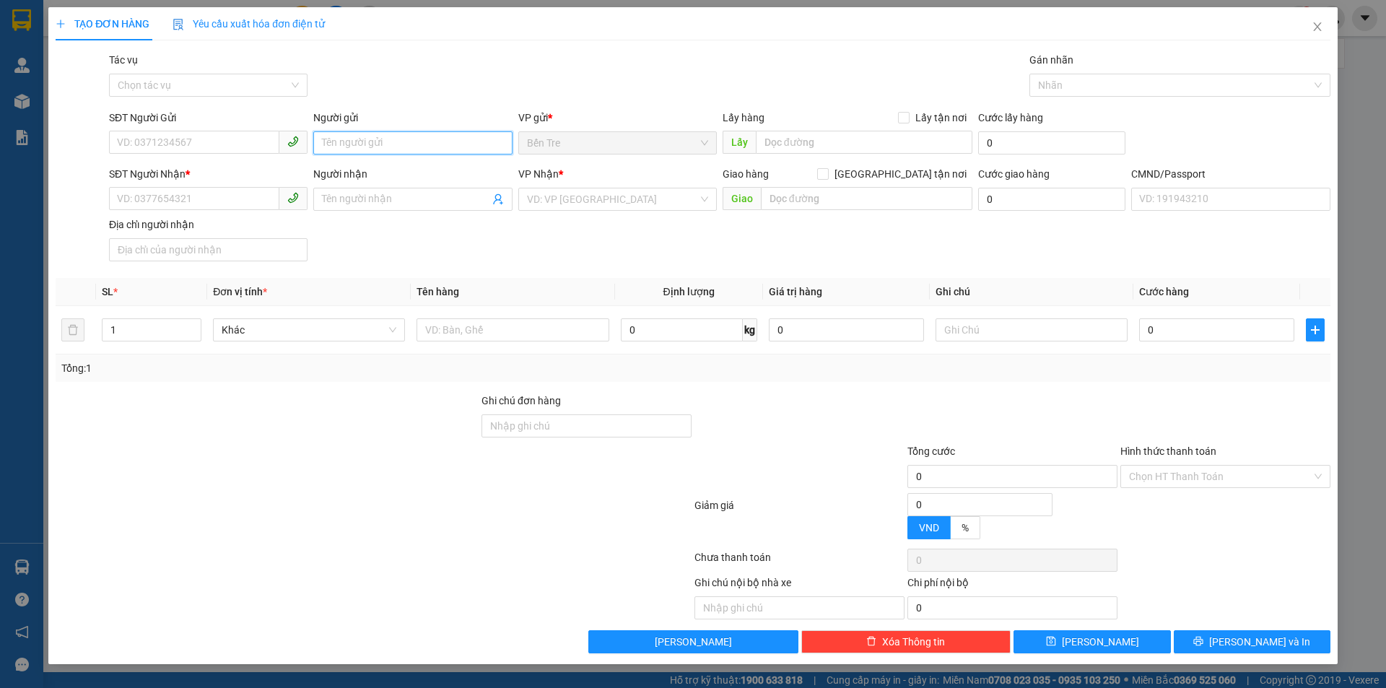
click at [393, 134] on input "Người gửi" at bounding box center [412, 142] width 199 height 23
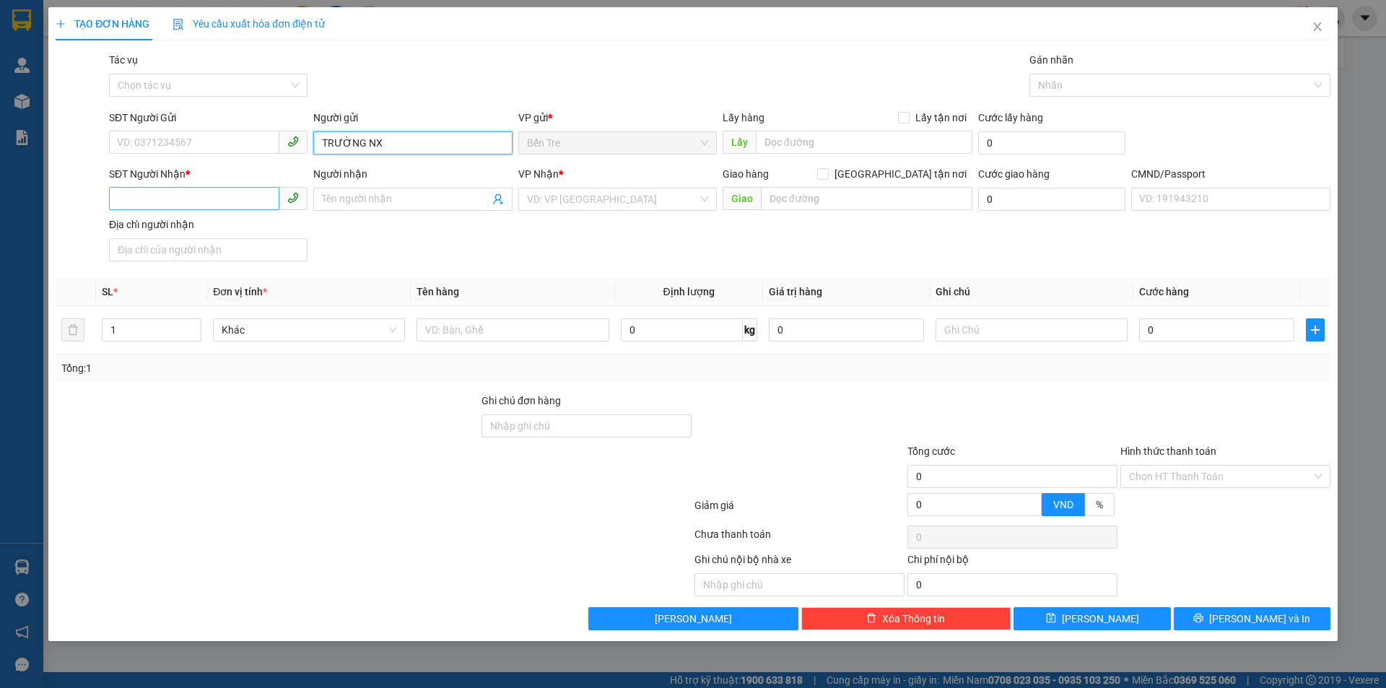
type input "TRƯỜNG NX"
click at [155, 198] on input "SĐT Người Nhận *" at bounding box center [194, 198] width 170 height 23
type input "0000000000"
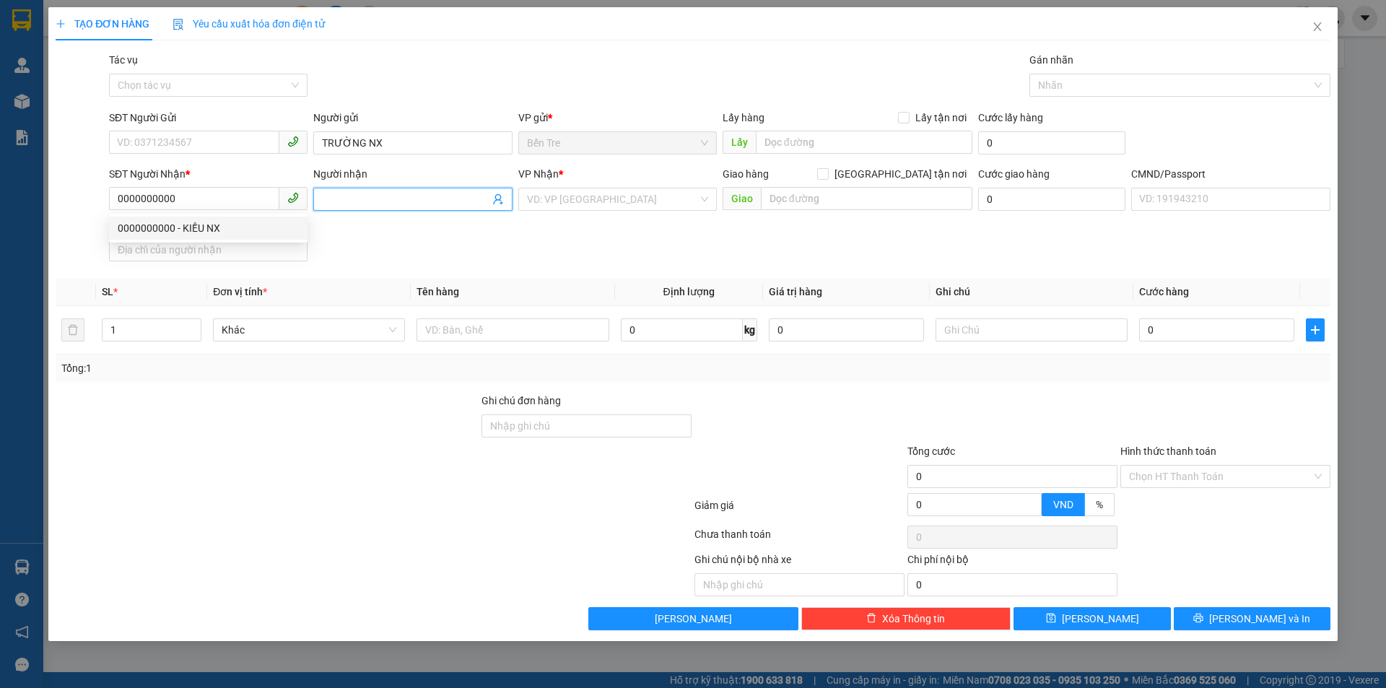
click at [422, 201] on input "Người nhận" at bounding box center [405, 199] width 167 height 16
type input "C"
type input "X.HÂN NX"
click at [561, 340] on input "text" at bounding box center [513, 329] width 192 height 23
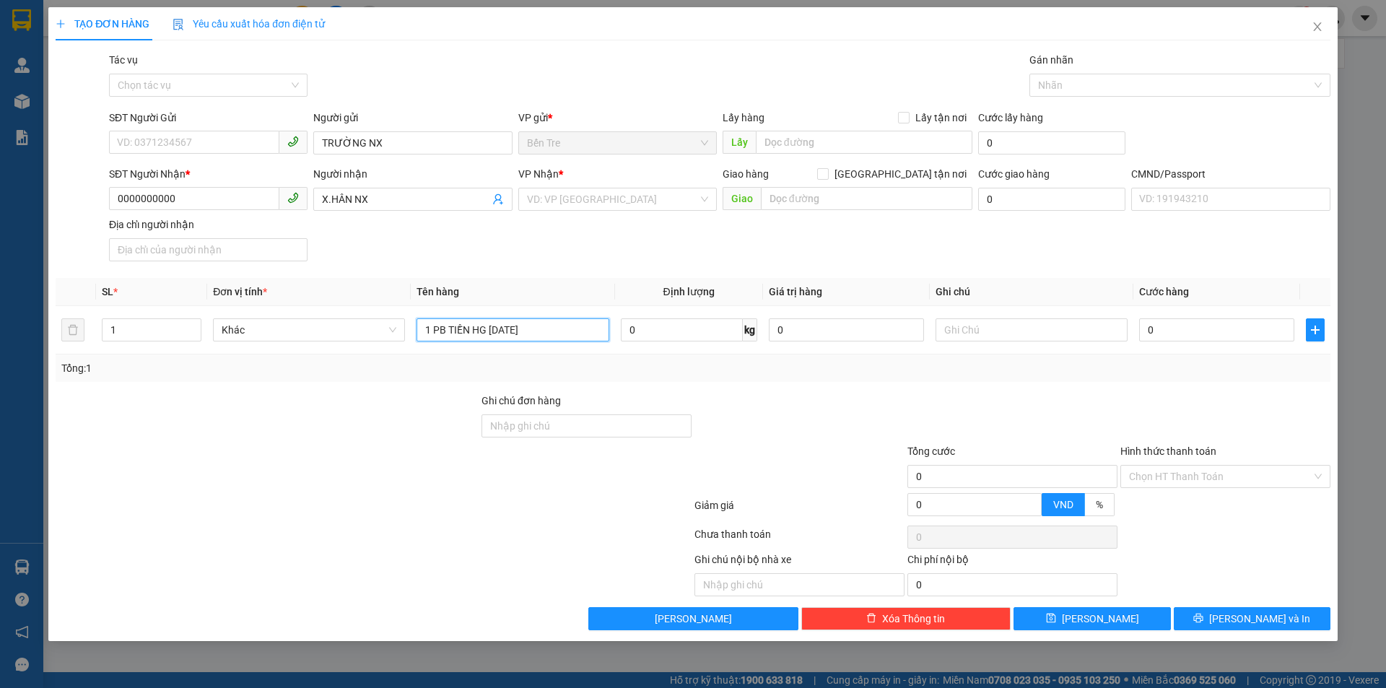
type input "1 PB TIỀN HG [DATE]"
click at [1090, 412] on div at bounding box center [1012, 418] width 213 height 51
drag, startPoint x: 1185, startPoint y: 487, endPoint x: 1177, endPoint y: 519, distance: 33.3
click at [1185, 486] on input "Hình thức thanh toán" at bounding box center [1220, 477] width 183 height 22
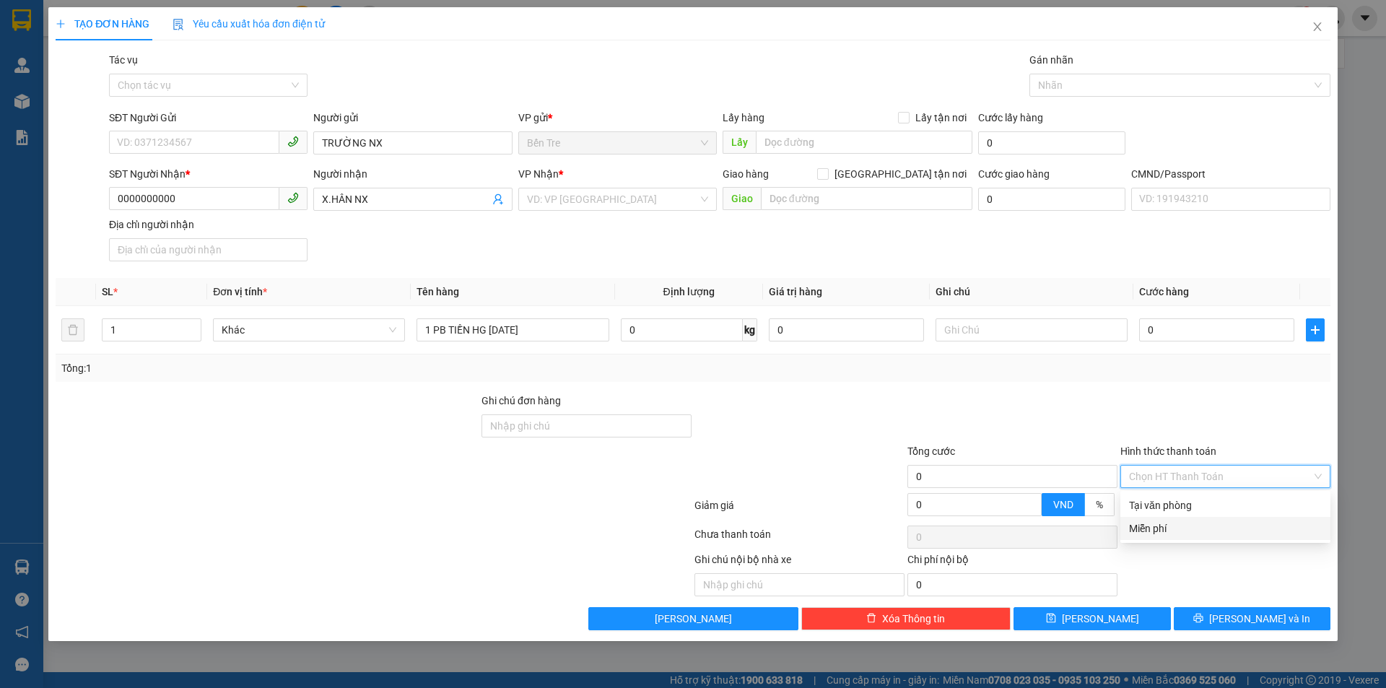
click at [1179, 530] on div "Miễn phí" at bounding box center [1225, 528] width 193 height 16
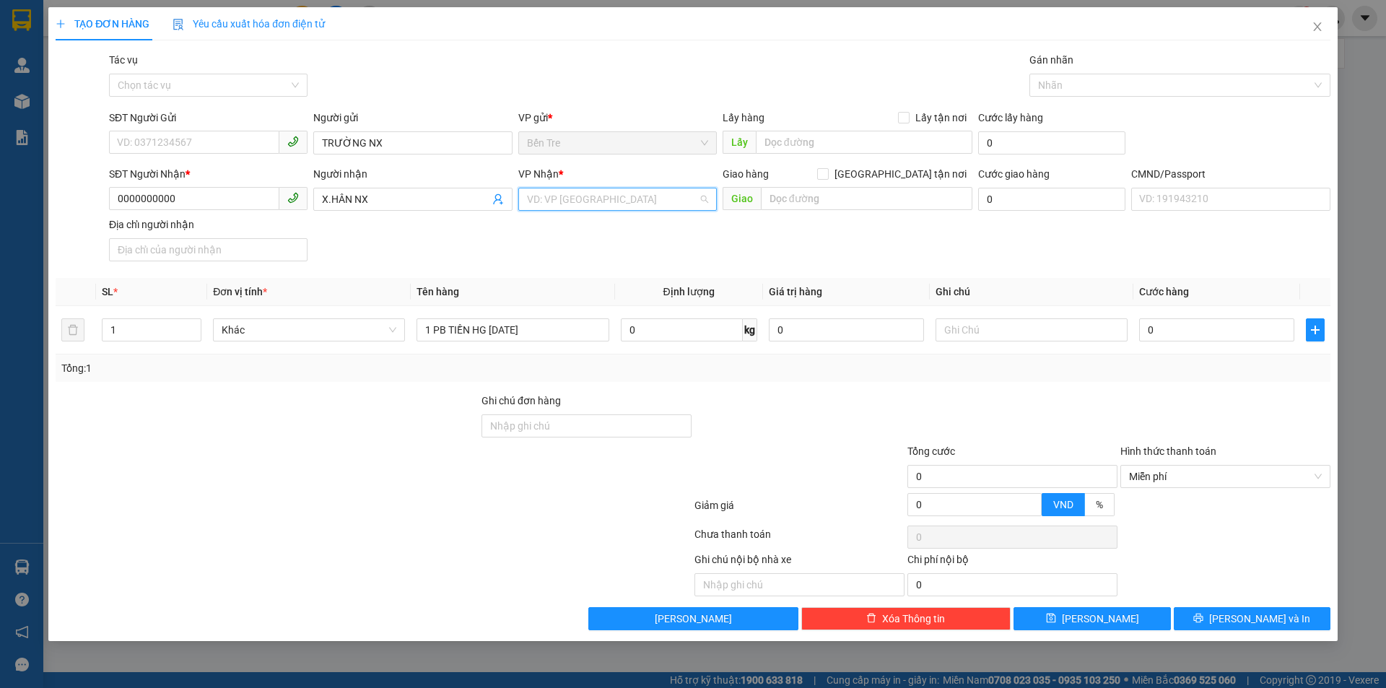
click at [605, 194] on input "search" at bounding box center [612, 199] width 171 height 22
click at [587, 296] on div "Bến Tre" at bounding box center [617, 297] width 181 height 16
click at [1203, 624] on span "printer" at bounding box center [1198, 619] width 10 height 12
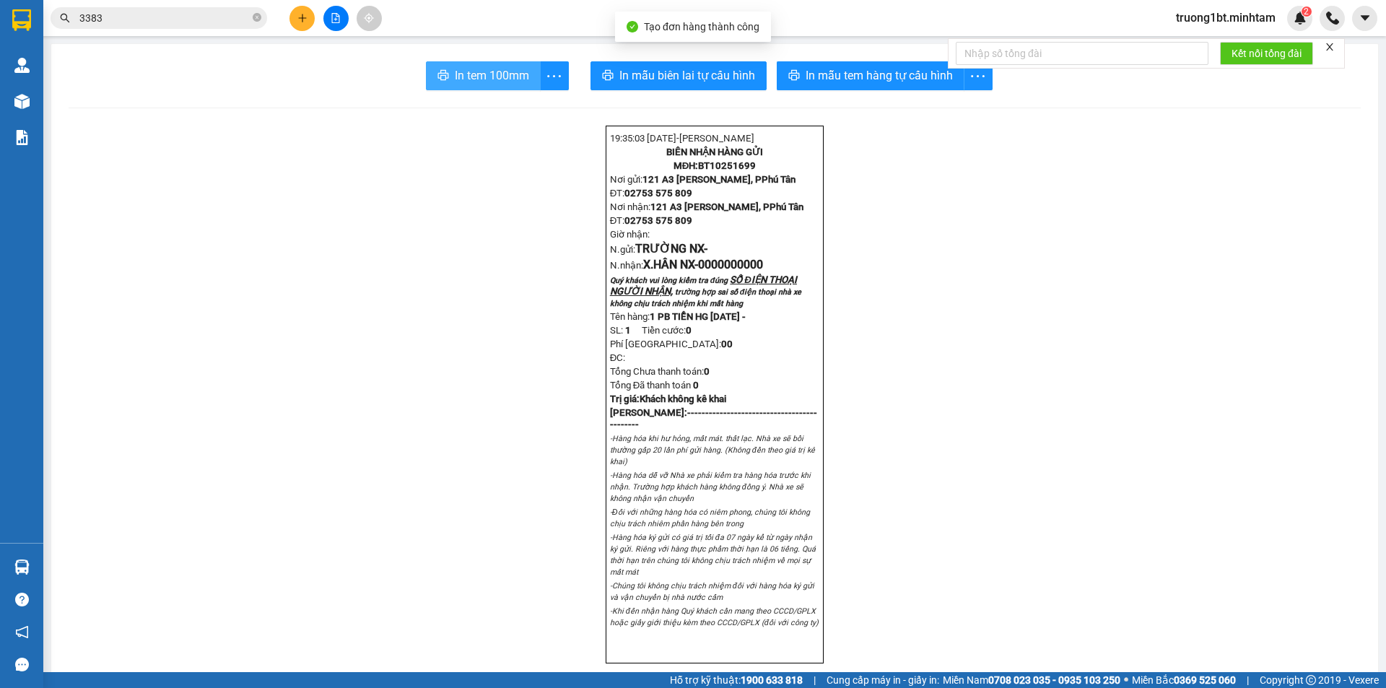
click at [464, 77] on span "In tem 100mm" at bounding box center [492, 75] width 74 height 18
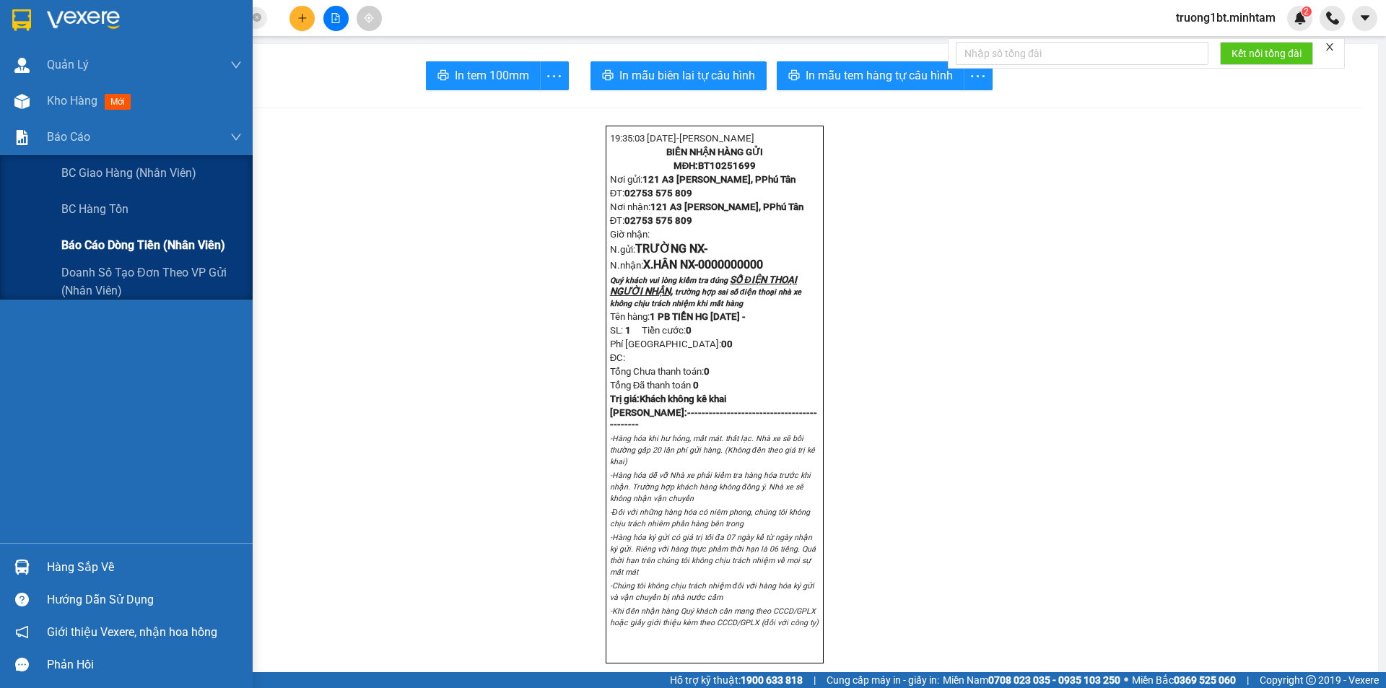
click at [84, 244] on span "Báo cáo dòng tiền (nhân viên)" at bounding box center [143, 245] width 164 height 18
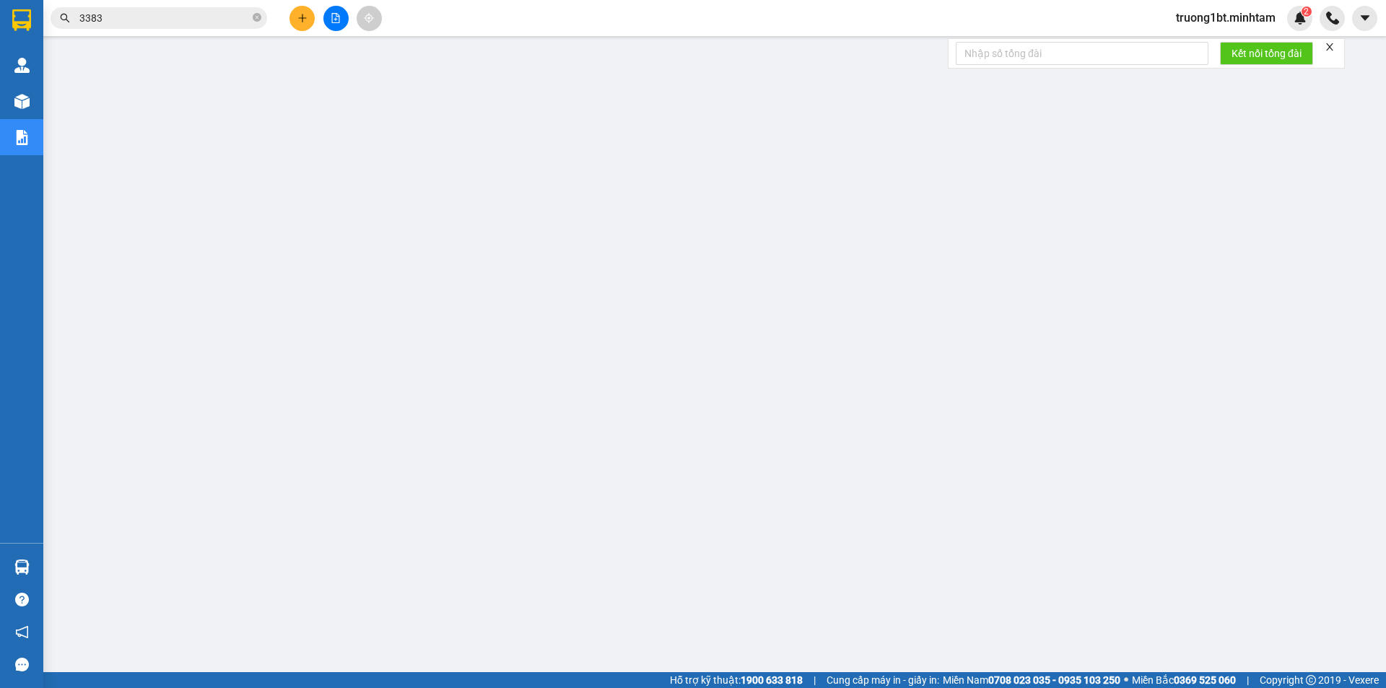
click at [1236, 9] on span "truong1bt.minhtam" at bounding box center [1225, 18] width 123 height 18
click at [1223, 38] on span "Đăng xuất" at bounding box center [1231, 45] width 95 height 16
